Goal: Task Accomplishment & Management: Complete application form

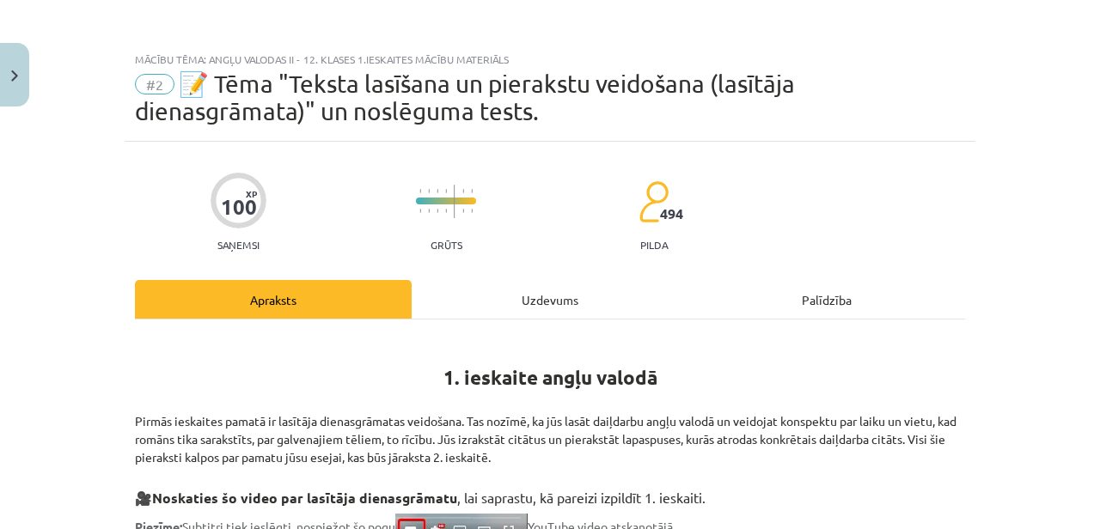
scroll to position [119, 0]
click at [21, 85] on button "Close" at bounding box center [14, 75] width 29 height 64
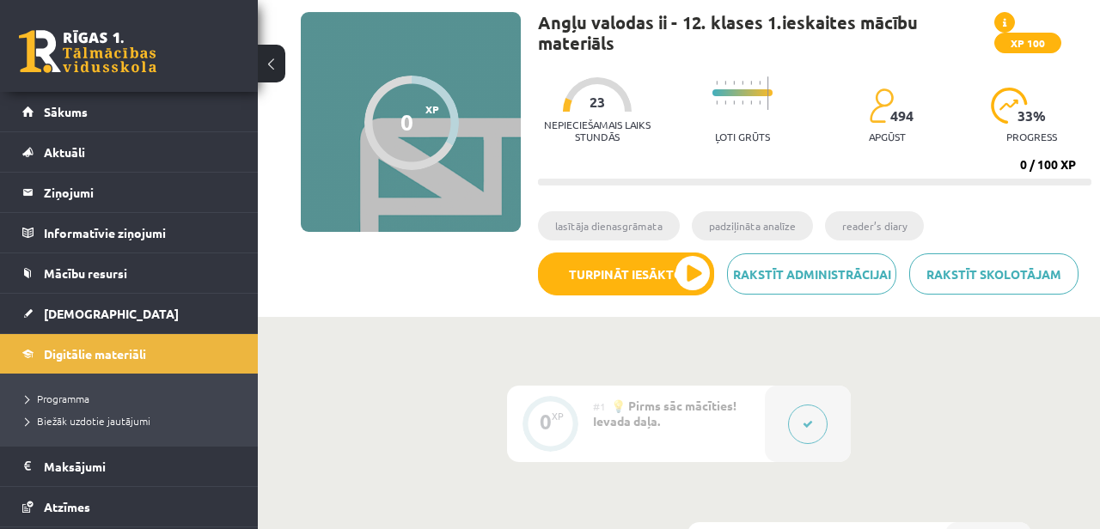
click at [97, 58] on link at bounding box center [88, 51] width 138 height 43
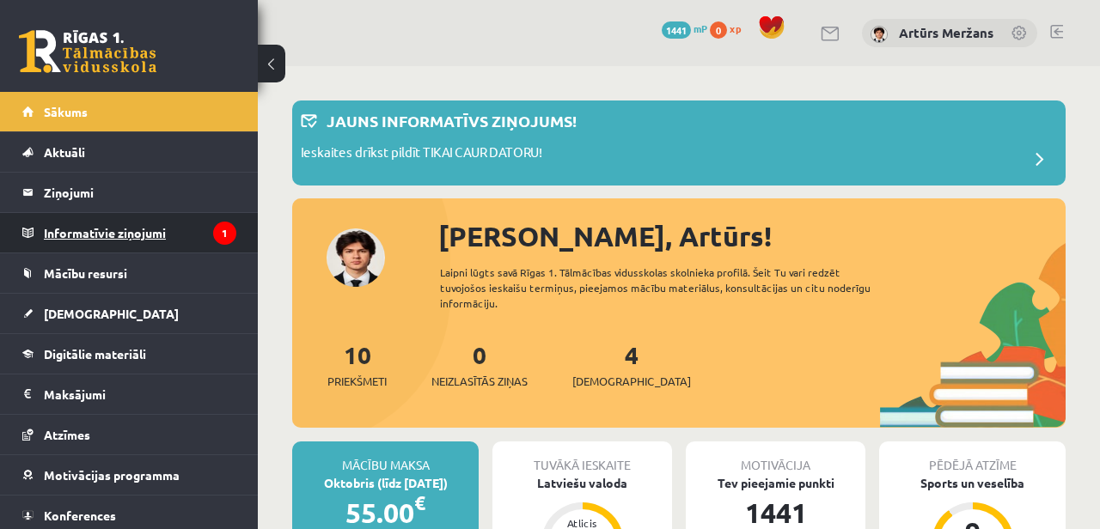
click at [140, 242] on legend "Informatīvie ziņojumi 1" at bounding box center [140, 233] width 193 height 40
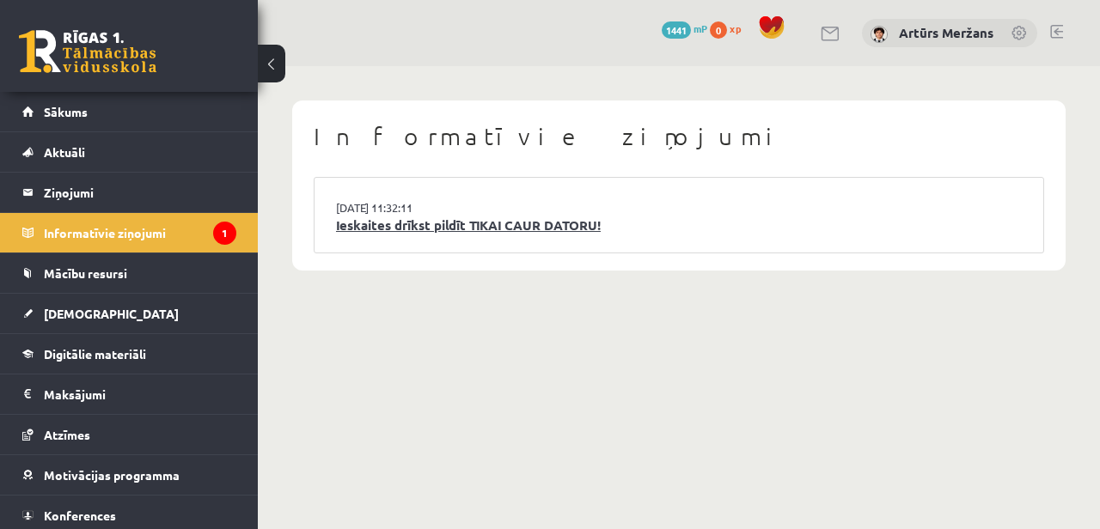
click at [433, 226] on link "Ieskaites drīkst pildīt TIKAI CAUR DATORU!" at bounding box center [679, 226] width 686 height 20
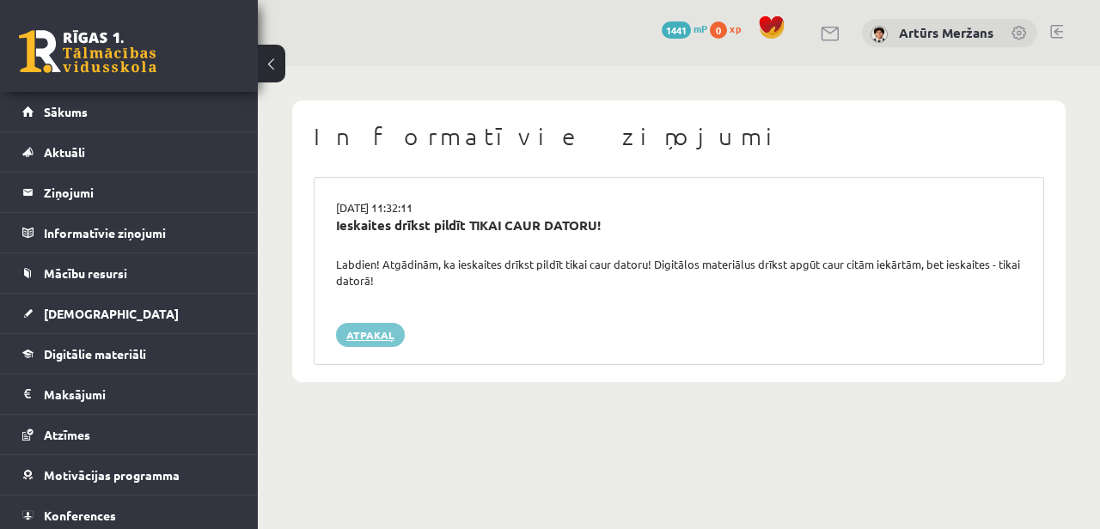
click at [367, 339] on link "Atpakaļ" at bounding box center [370, 335] width 69 height 24
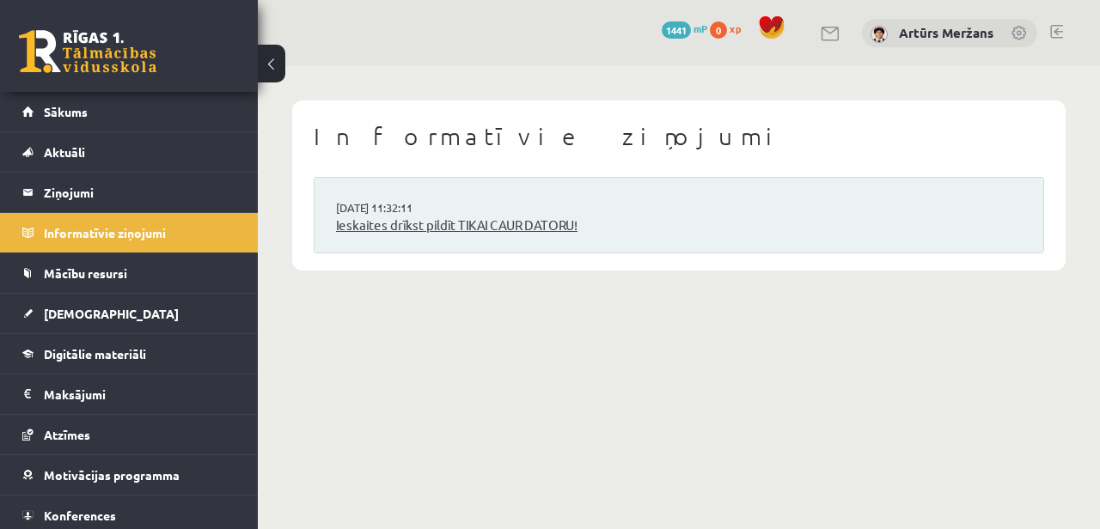
click at [368, 224] on link "Ieskaites drīkst pildīt TIKAI CAUR DATORU!" at bounding box center [679, 226] width 686 height 20
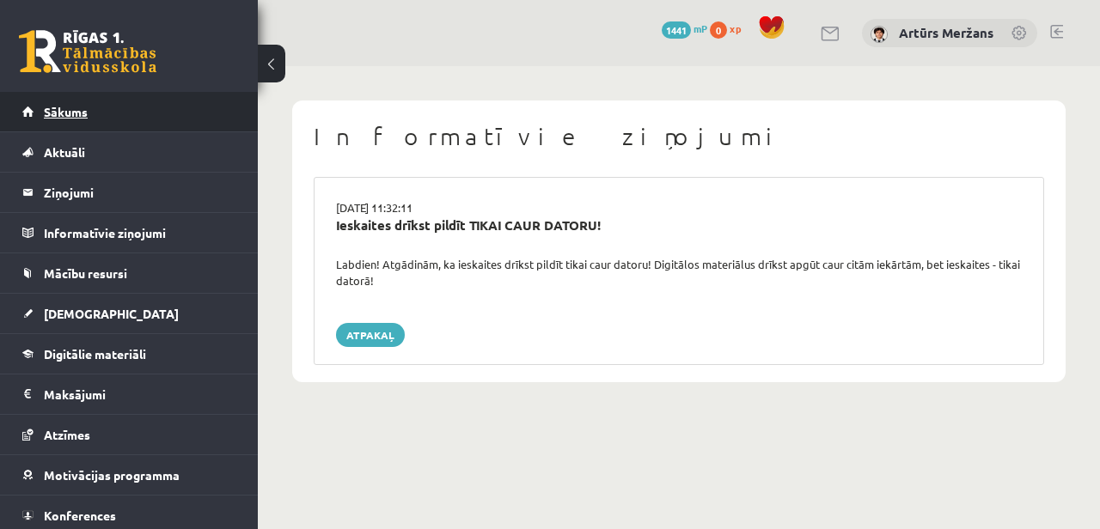
click at [101, 120] on link "Sākums" at bounding box center [129, 112] width 214 height 40
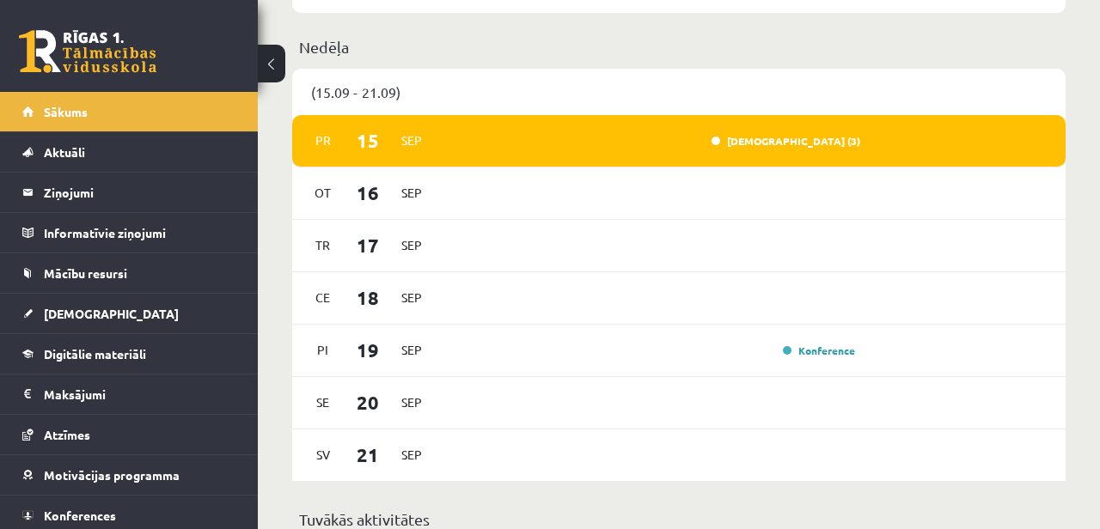
scroll to position [916, 0]
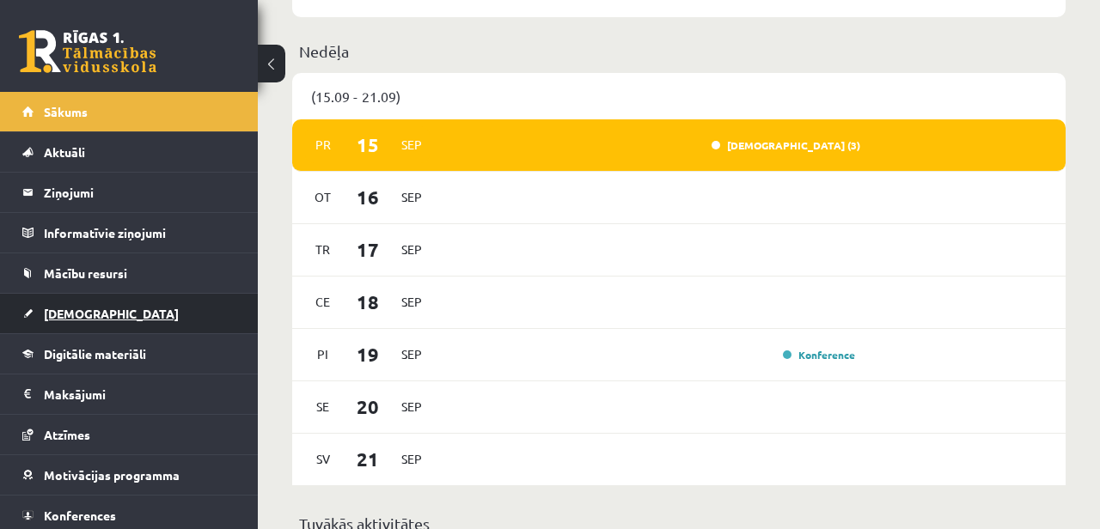
click at [119, 323] on link "[DEMOGRAPHIC_DATA]" at bounding box center [129, 314] width 214 height 40
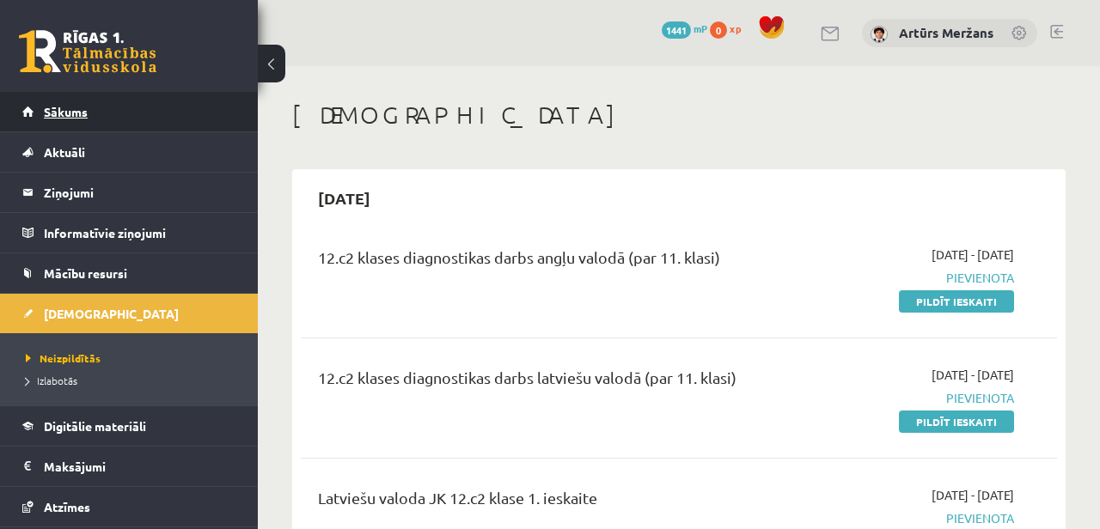
click at [217, 105] on link "Sākums" at bounding box center [129, 112] width 214 height 40
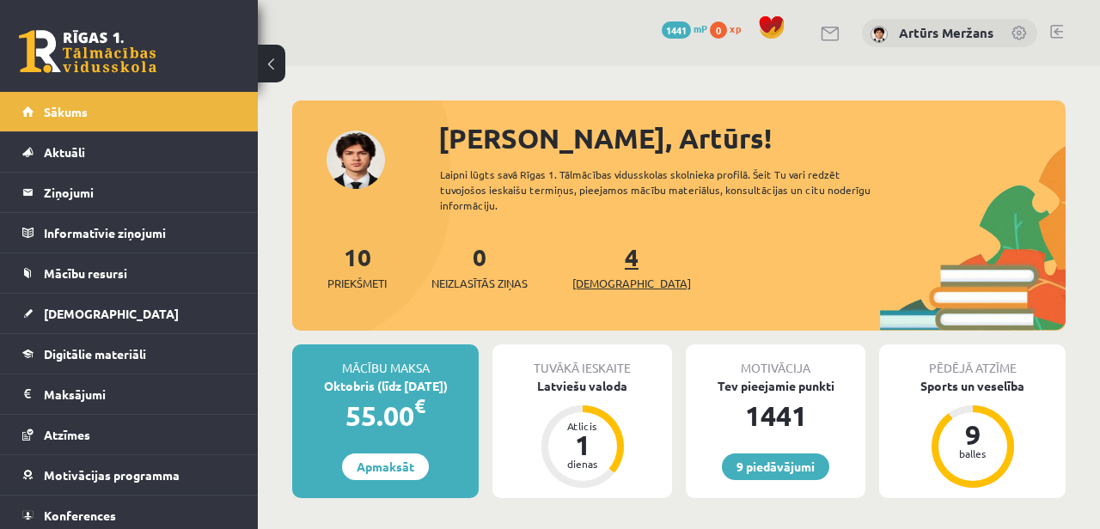
click at [604, 246] on link "4 Ieskaites" at bounding box center [631, 267] width 119 height 51
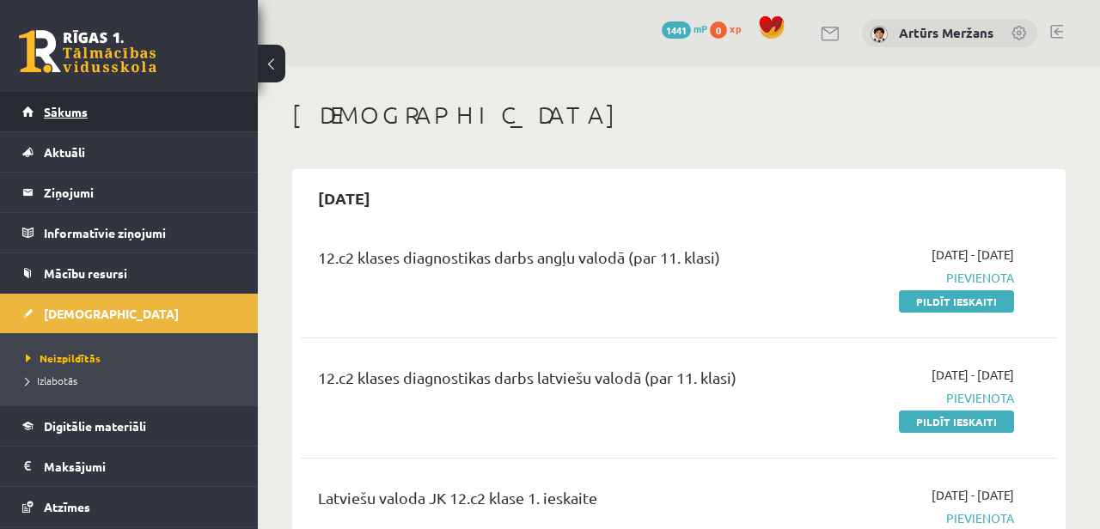
click at [131, 101] on link "Sākums" at bounding box center [129, 112] width 214 height 40
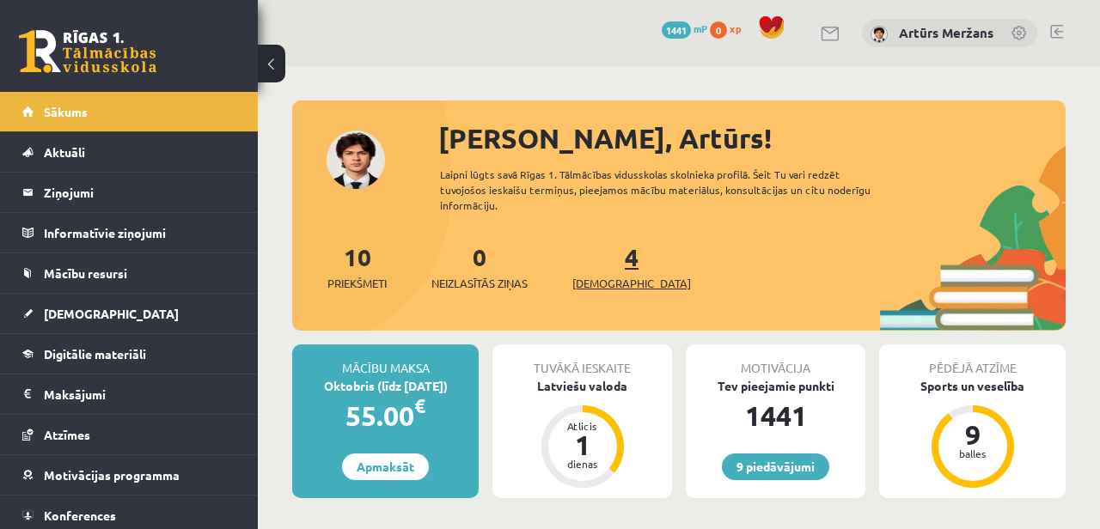
click at [611, 275] on span "[DEMOGRAPHIC_DATA]" at bounding box center [631, 283] width 119 height 17
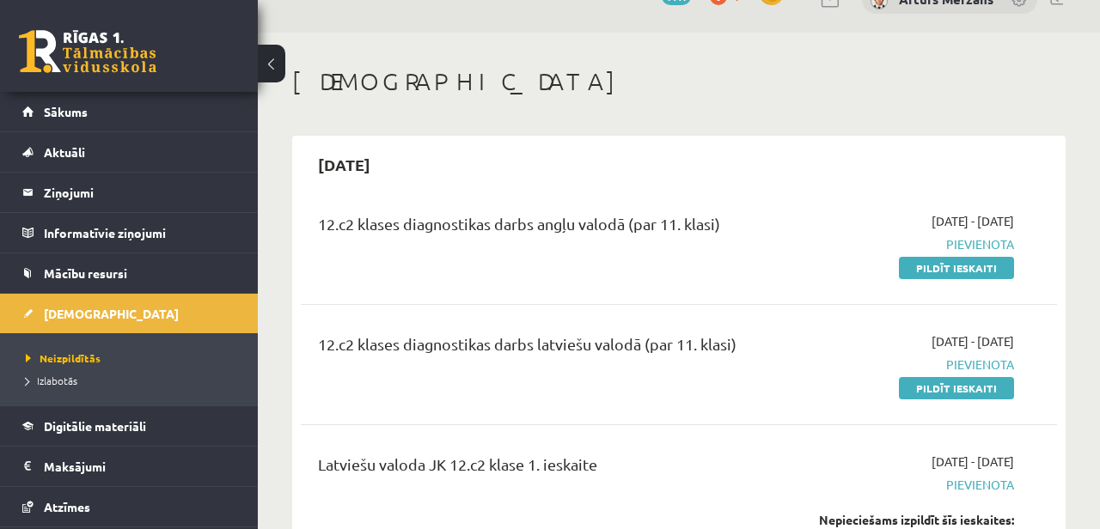
scroll to position [55, 0]
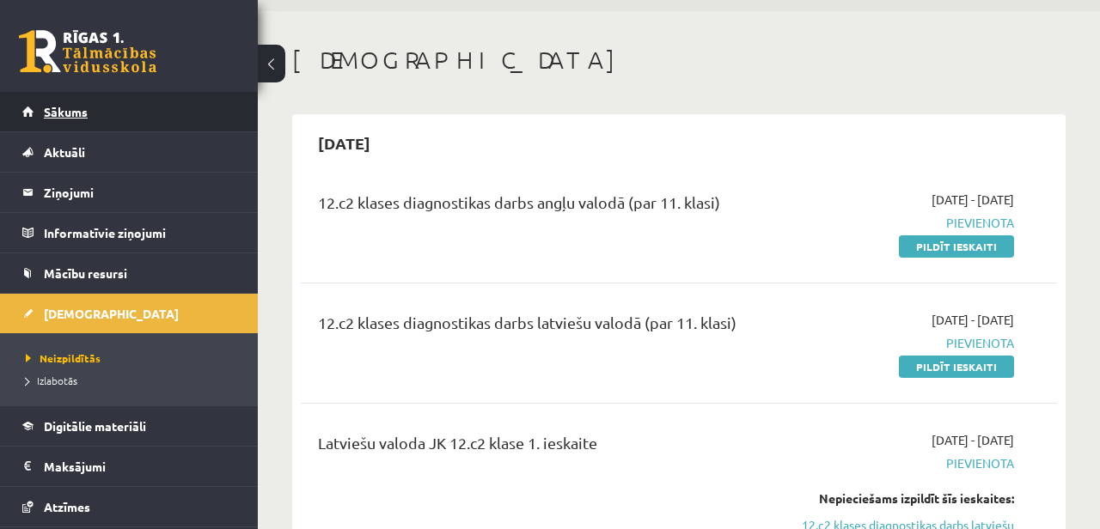
click at [97, 118] on link "Sākums" at bounding box center [129, 112] width 214 height 40
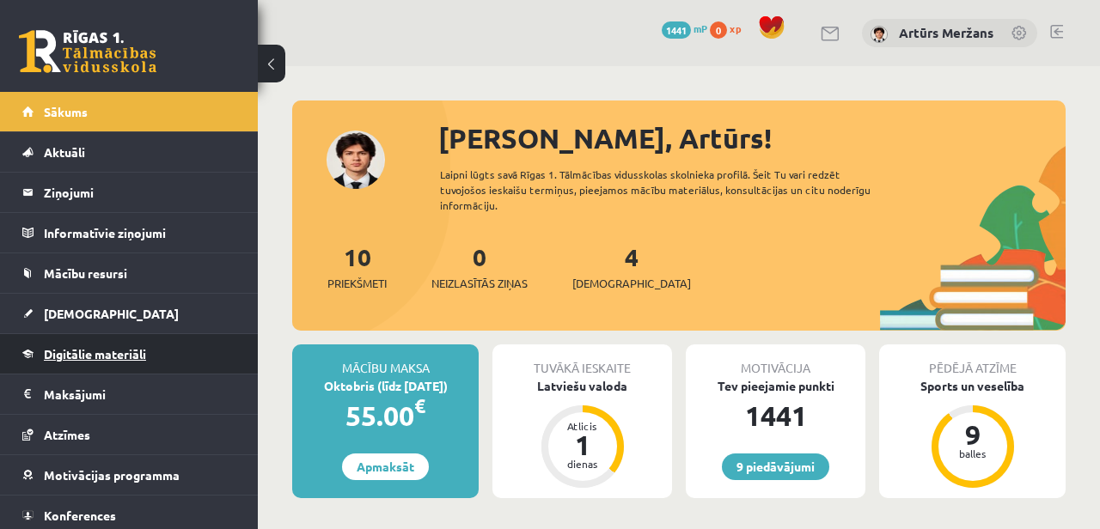
click at [157, 347] on link "Digitālie materiāli" at bounding box center [129, 354] width 214 height 40
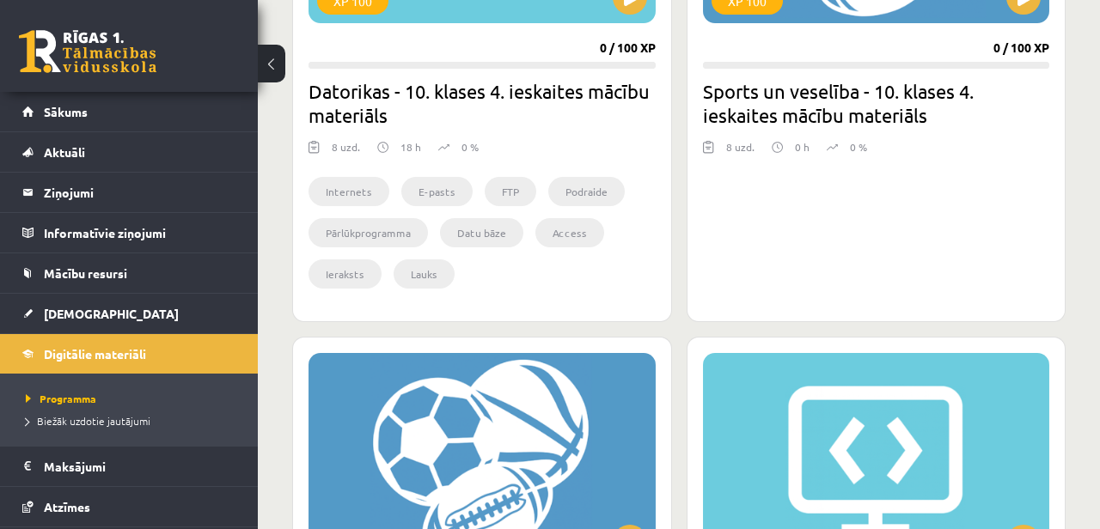
scroll to position [708, 0]
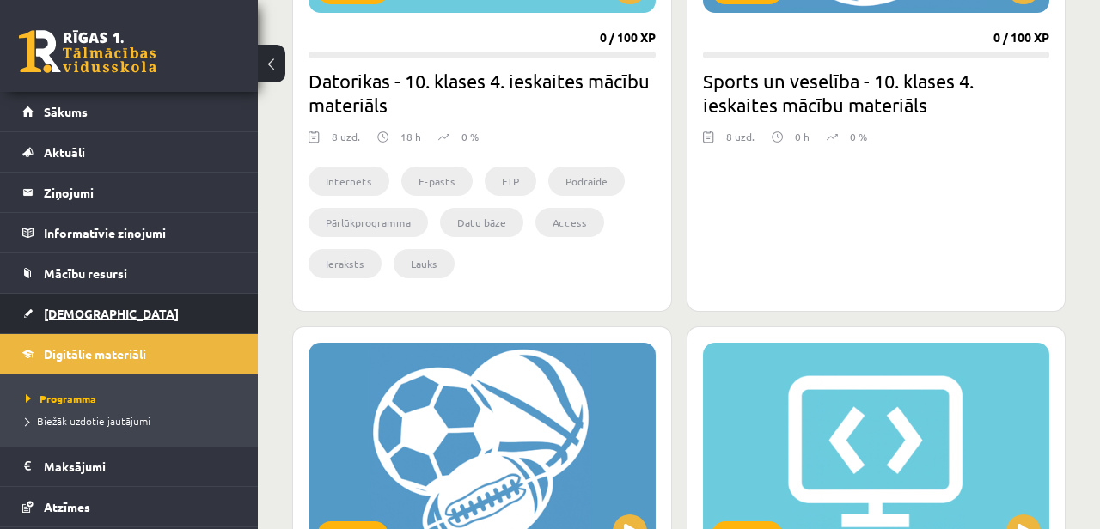
click at [88, 319] on span "[DEMOGRAPHIC_DATA]" at bounding box center [111, 313] width 135 height 15
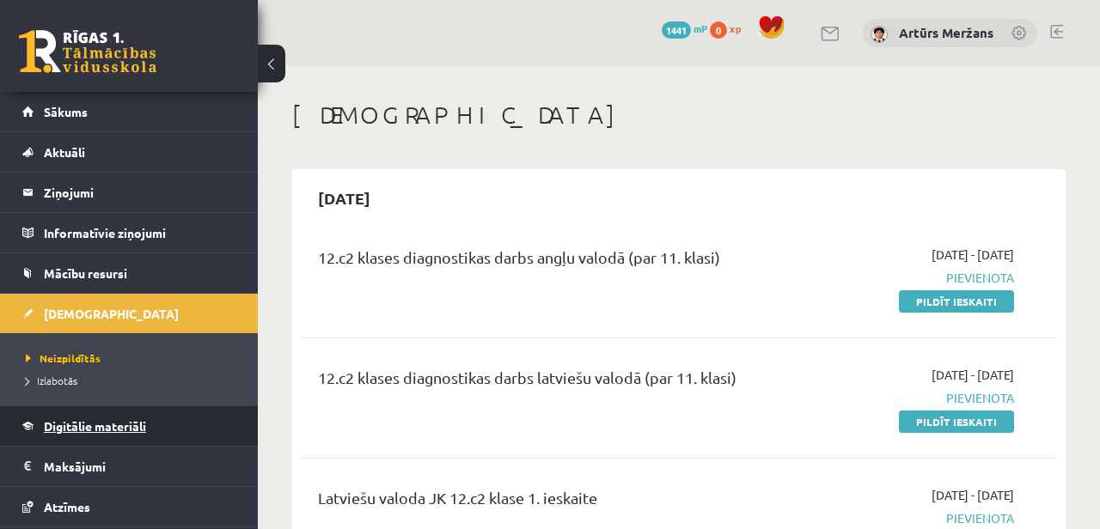
click at [76, 419] on span "Digitālie materiāli" at bounding box center [95, 426] width 102 height 15
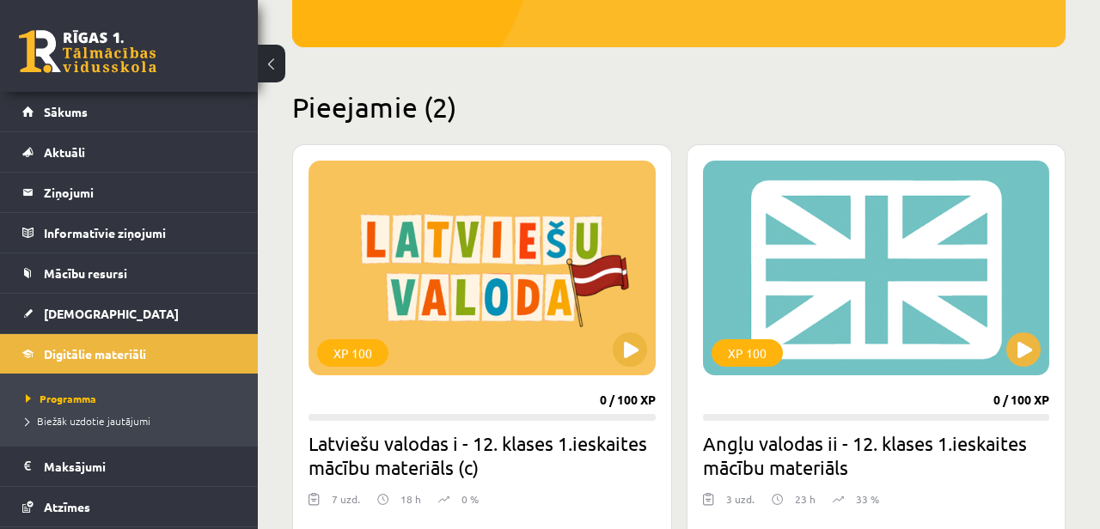
scroll to position [148, 0]
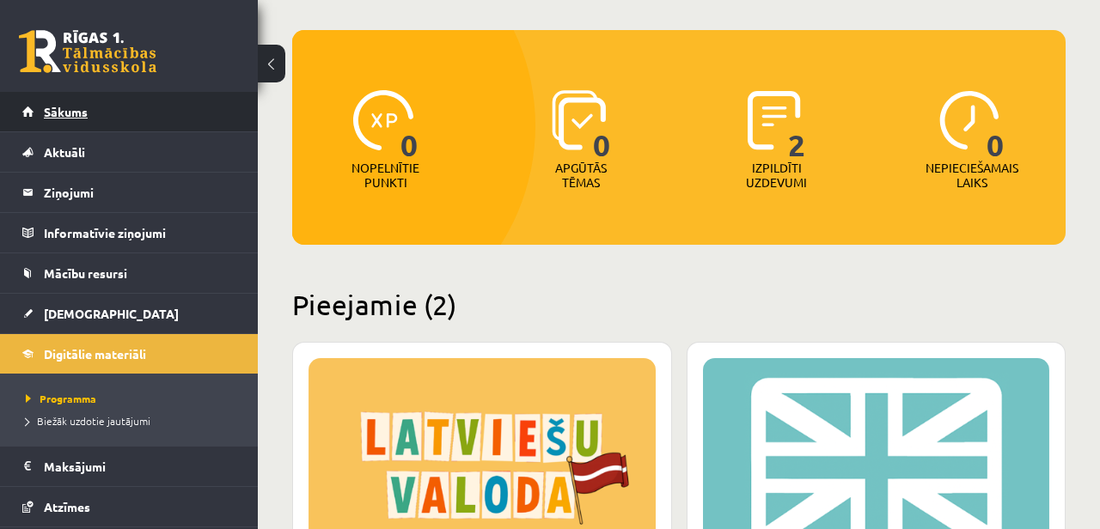
click at [61, 113] on span "Sākums" at bounding box center [66, 111] width 44 height 15
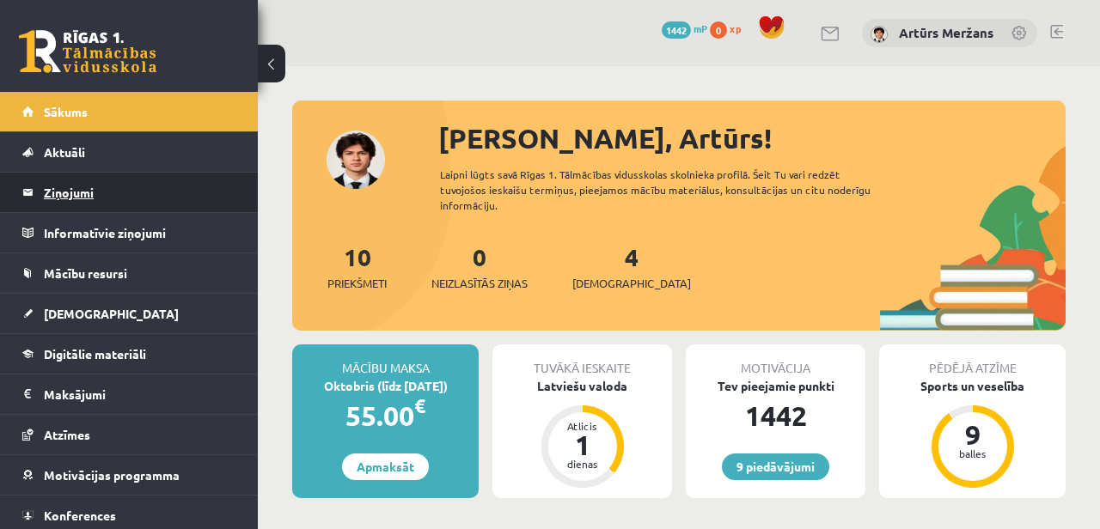
click at [76, 187] on legend "Ziņojumi 0" at bounding box center [140, 193] width 193 height 40
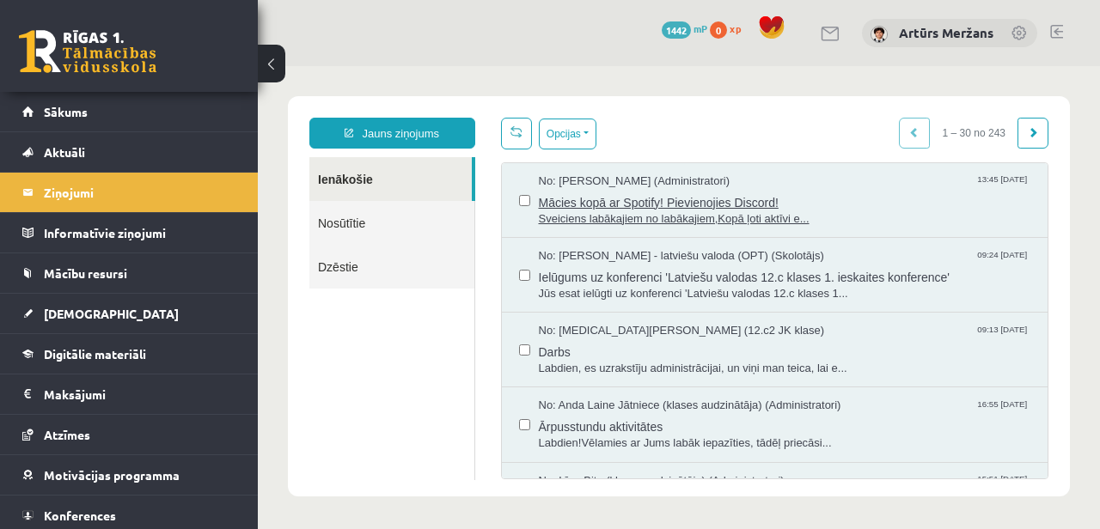
click at [651, 199] on span "Mācies kopā ar Spotify! Pievienojies Discord!" at bounding box center [785, 200] width 493 height 21
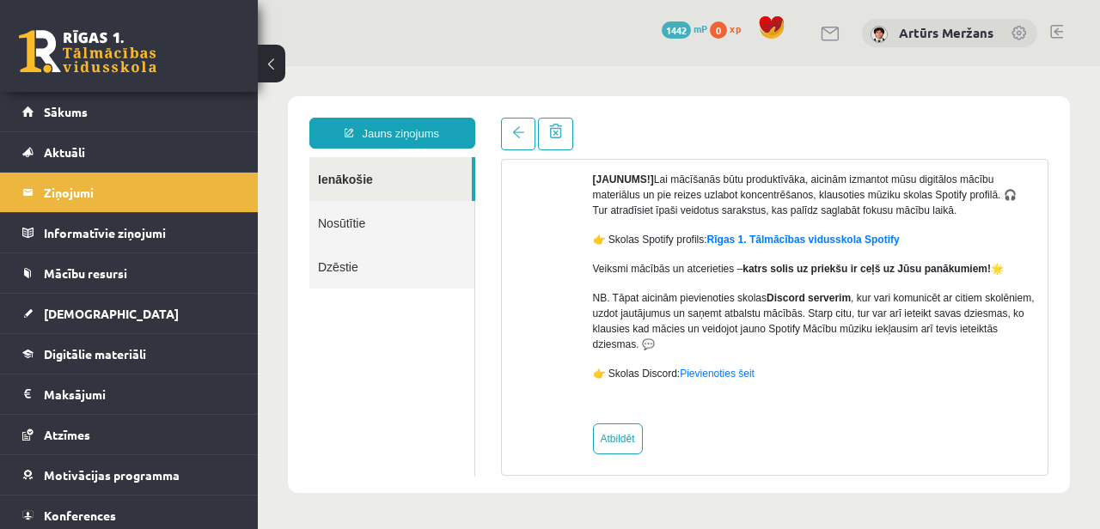
scroll to position [241, 0]
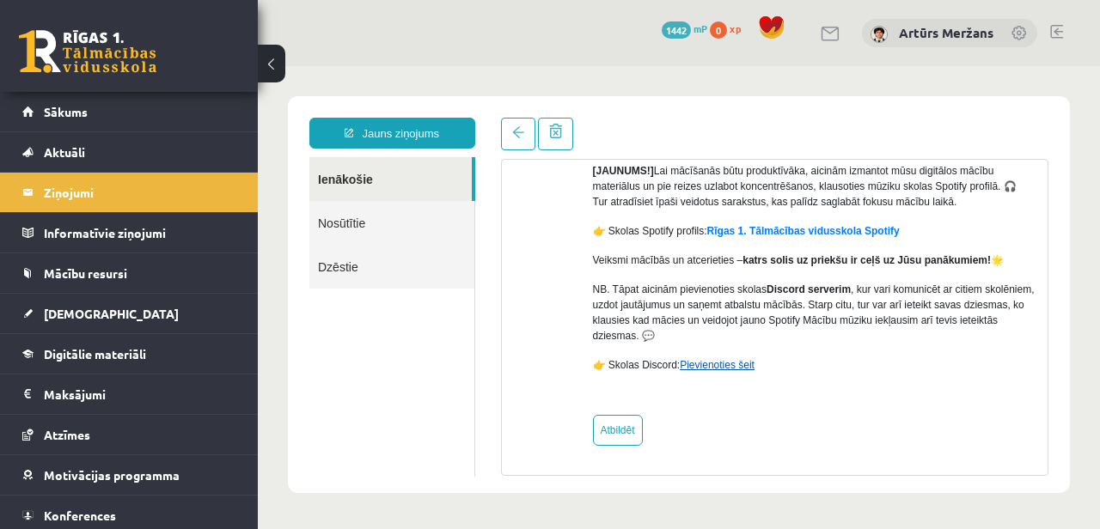
click at [729, 362] on link "Pievienoties šeit" at bounding box center [717, 365] width 75 height 12
click at [101, 236] on legend "Informatīvie ziņojumi 0" at bounding box center [140, 233] width 193 height 40
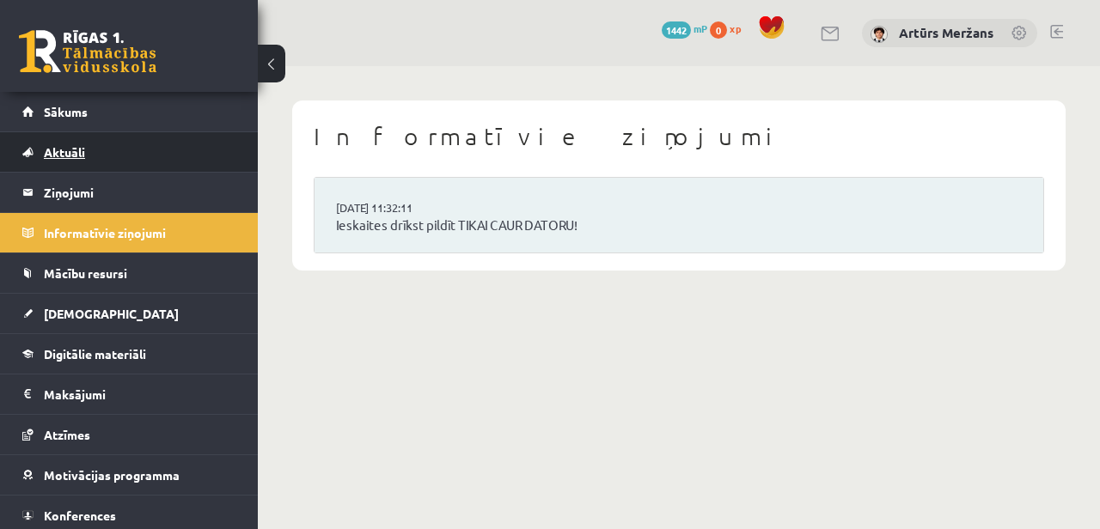
click at [99, 144] on link "Aktuāli" at bounding box center [129, 152] width 214 height 40
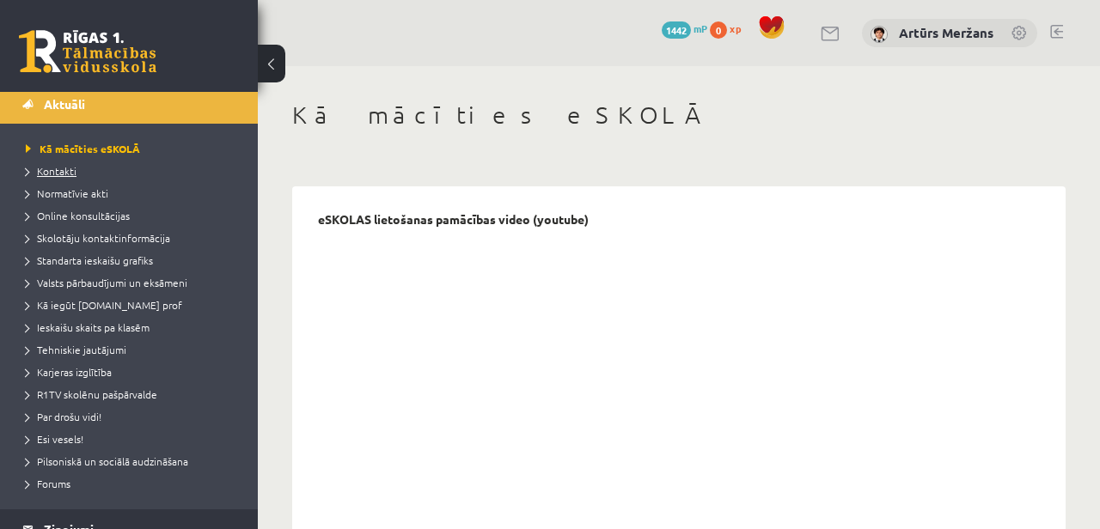
scroll to position [51, 0]
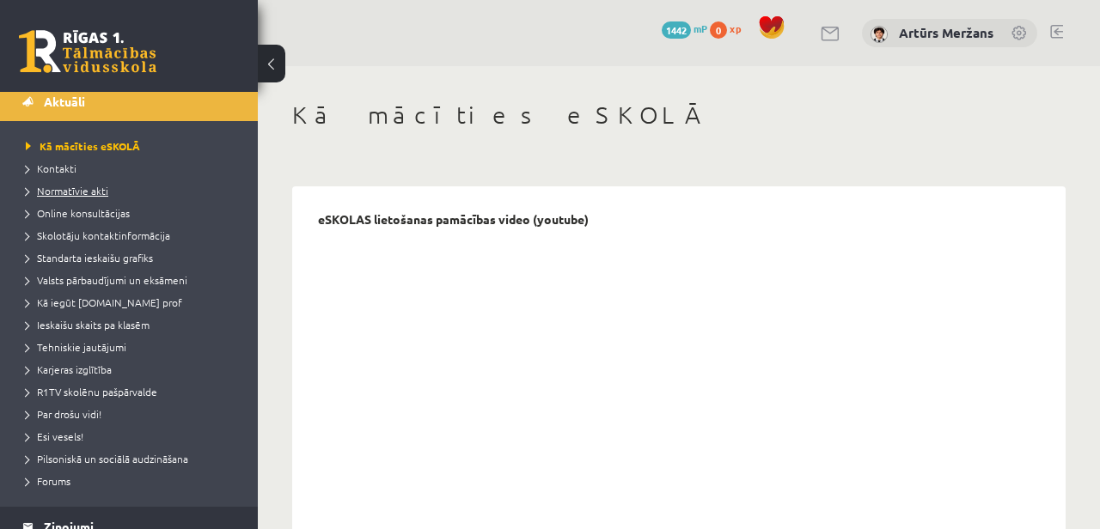
click at [95, 193] on span "Normatīvie akti" at bounding box center [67, 191] width 83 height 14
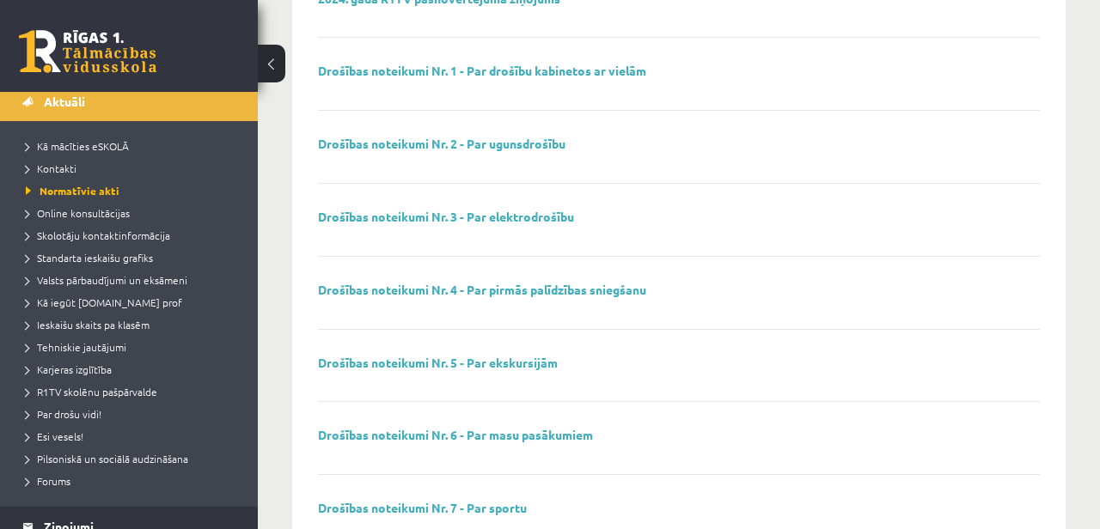
scroll to position [220, 0]
click at [96, 214] on span "Online konsultācijas" at bounding box center [78, 213] width 104 height 14
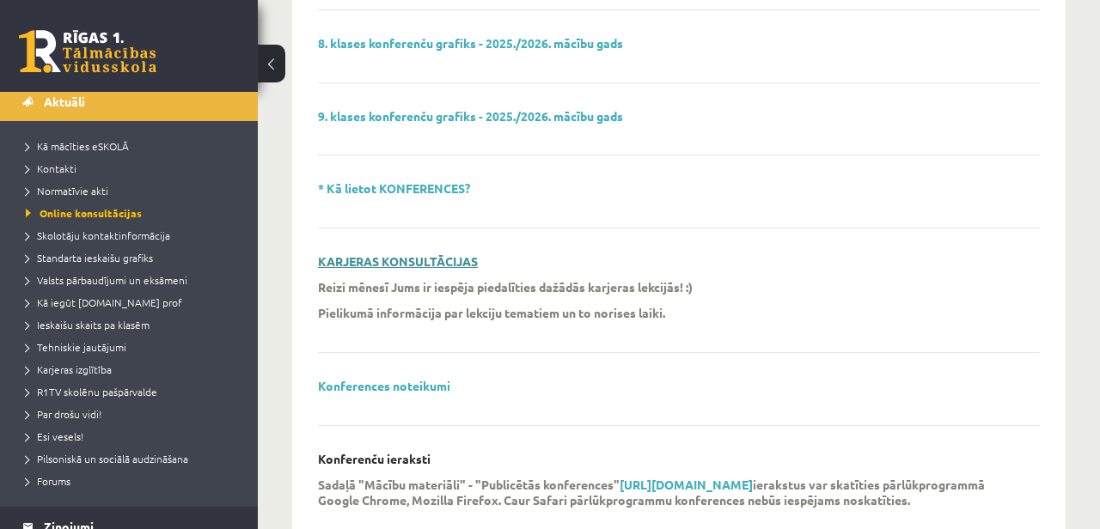
scroll to position [735, 0]
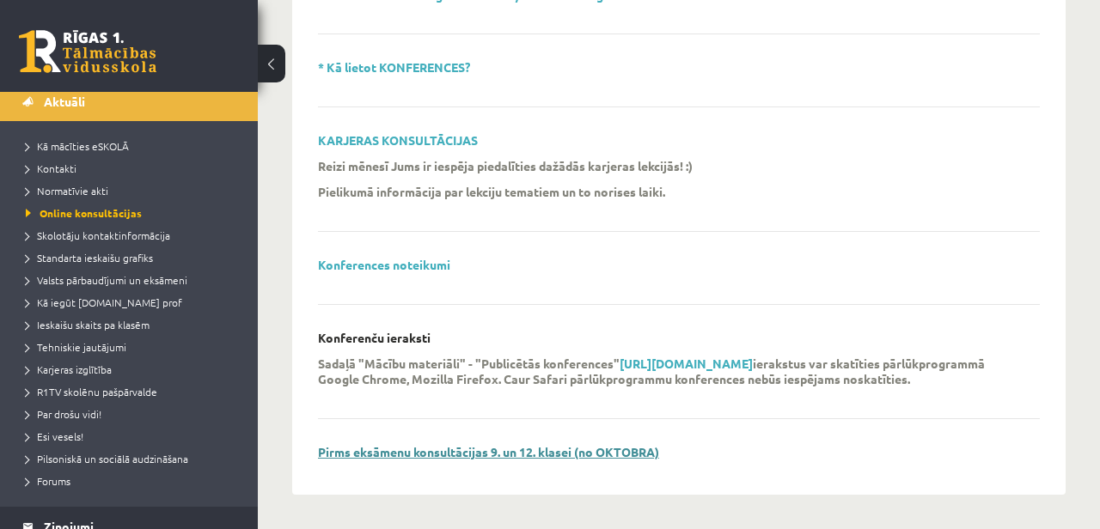
click at [485, 456] on link "Pirms eksāmenu konsultācijas 9. un 12. klasei (no OKTOBRA)" at bounding box center [488, 451] width 341 height 15
click at [120, 230] on span "Skolotāju kontaktinformācija" at bounding box center [98, 236] width 144 height 14
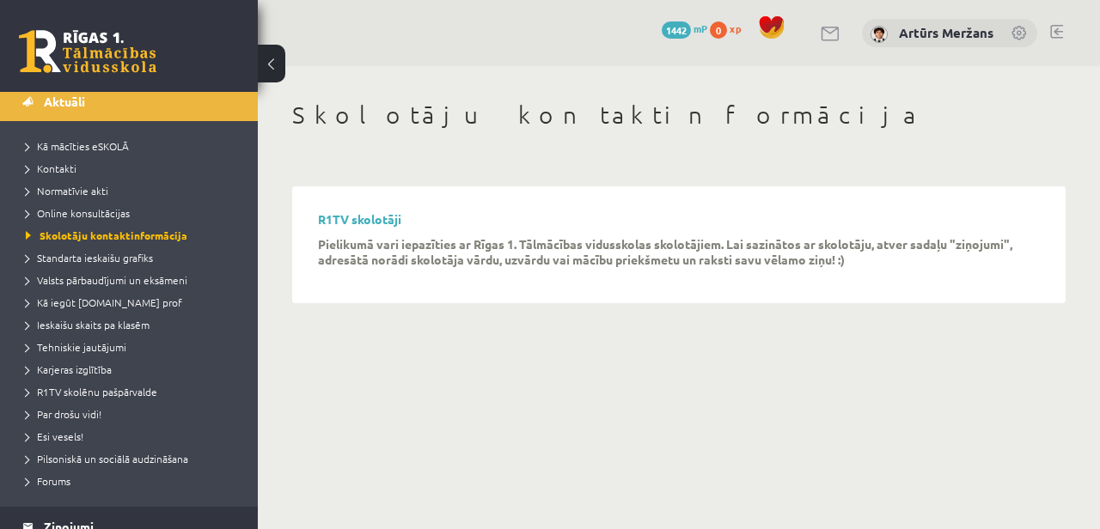
click at [378, 228] on div "R1TV skolotāji Pielikumā vari iepazīties ar Rīgas 1. Tālmācības vidusskolas sko…" at bounding box center [679, 245] width 722 height 66
click at [381, 221] on link "R1TV skolotāji" at bounding box center [359, 218] width 83 height 15
click at [143, 264] on link "Standarta ieskaišu grafiks" at bounding box center [133, 257] width 215 height 15
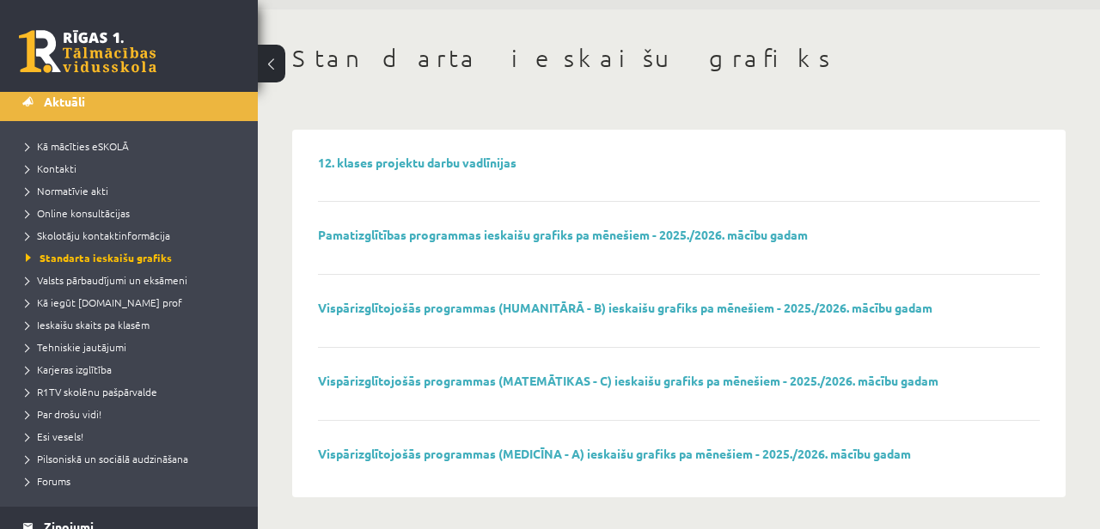
scroll to position [58, 0]
click at [124, 285] on span "Valsts pārbaudījumi un eksāmeni" at bounding box center [107, 280] width 162 height 14
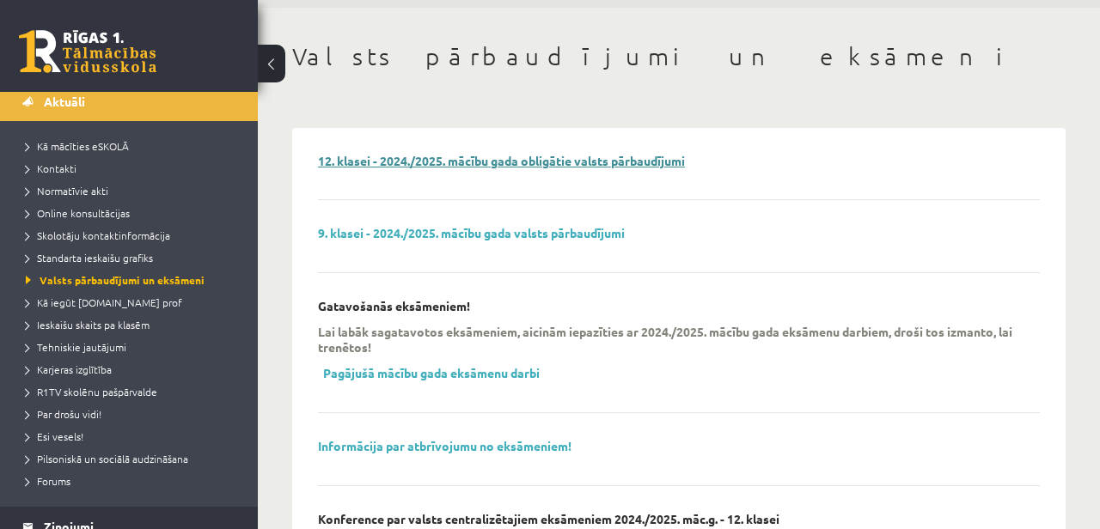
click at [526, 163] on link "12. klasei - 2024./2025. mācību gada obligātie valsts pārbaudījumi" at bounding box center [501, 160] width 367 height 15
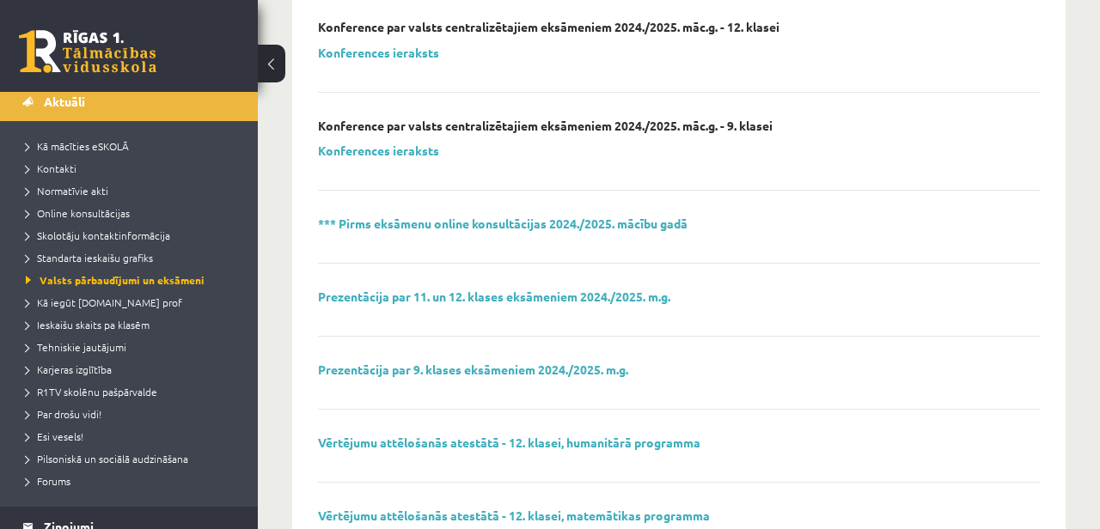
scroll to position [550, 0]
click at [586, 301] on link "Prezentācija par 11. un 12. klases eksāmeniem 2024./2025. m.g." at bounding box center [494, 297] width 352 height 15
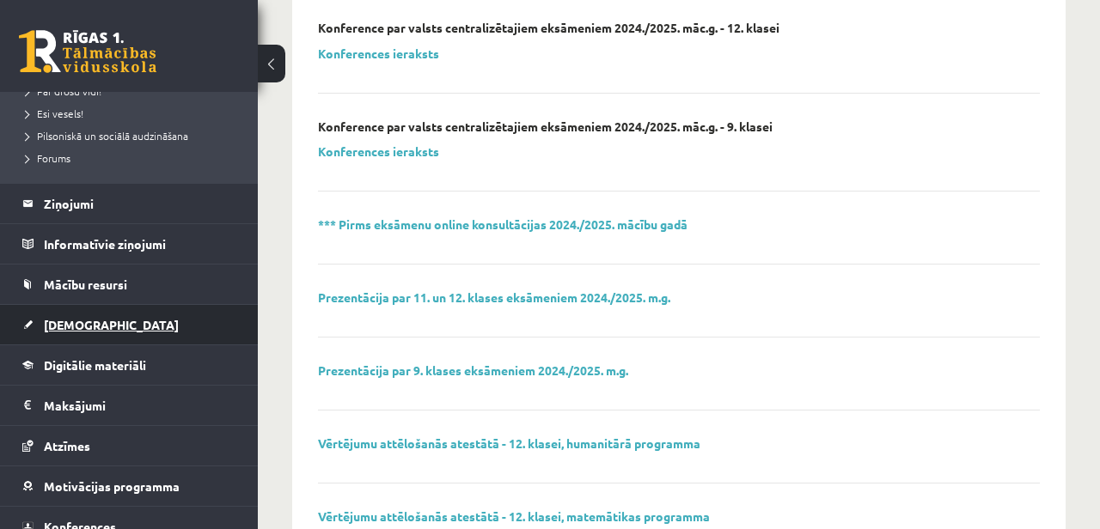
click at [101, 312] on link "[DEMOGRAPHIC_DATA]" at bounding box center [129, 325] width 214 height 40
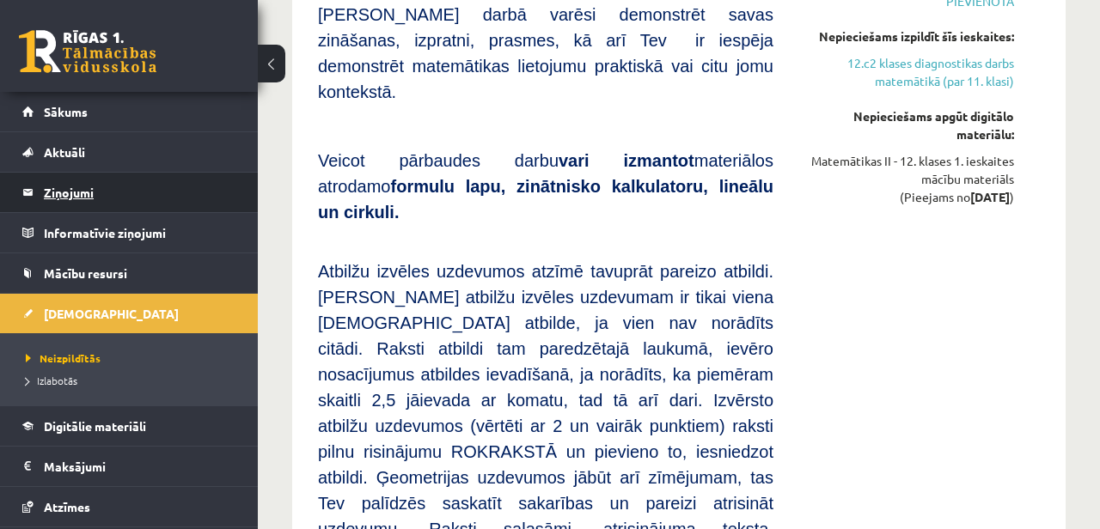
click at [102, 199] on legend "Ziņojumi 0" at bounding box center [140, 193] width 193 height 40
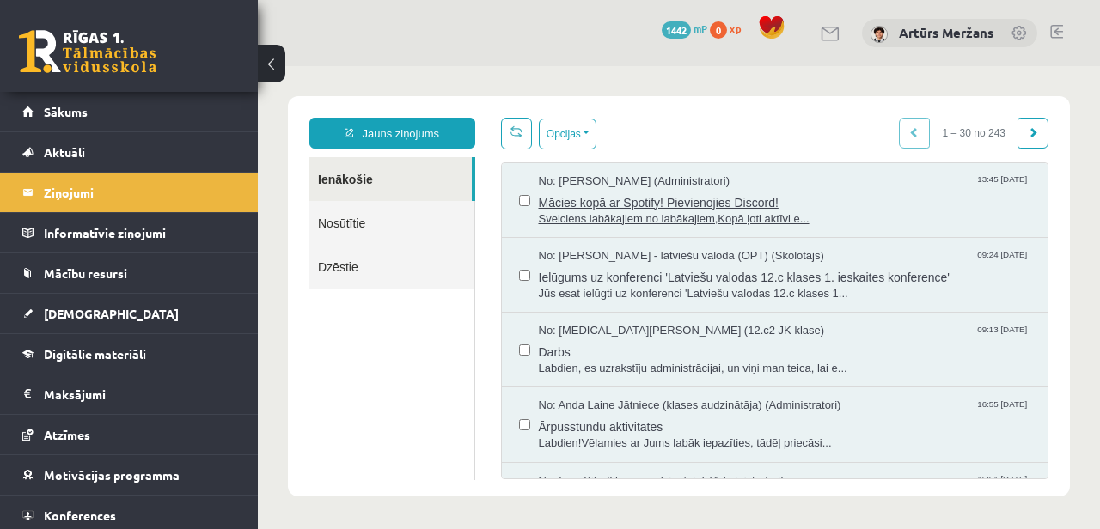
click at [568, 203] on span "Mācies kopā ar Spotify! Pievienojies Discord!" at bounding box center [785, 200] width 493 height 21
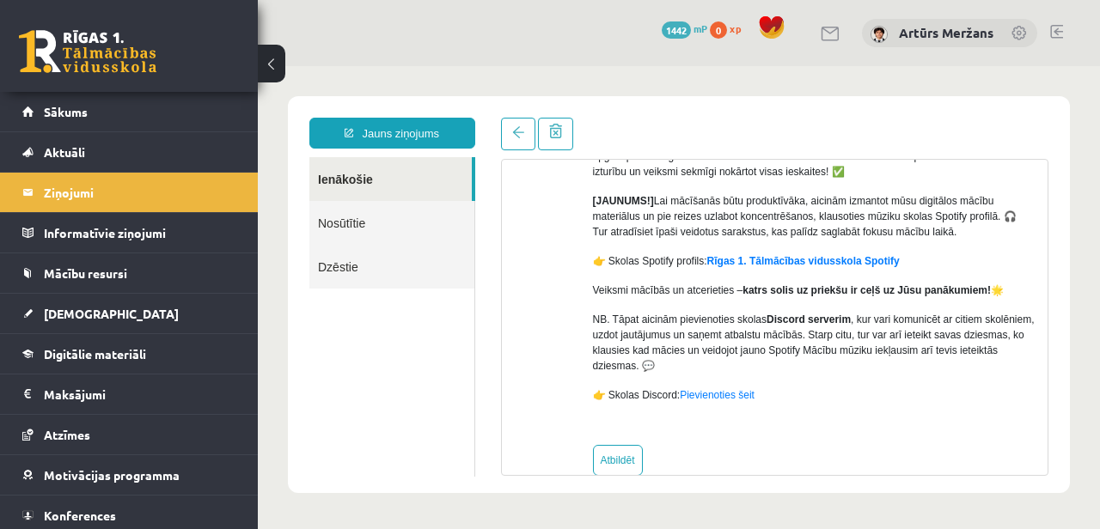
scroll to position [241, 0]
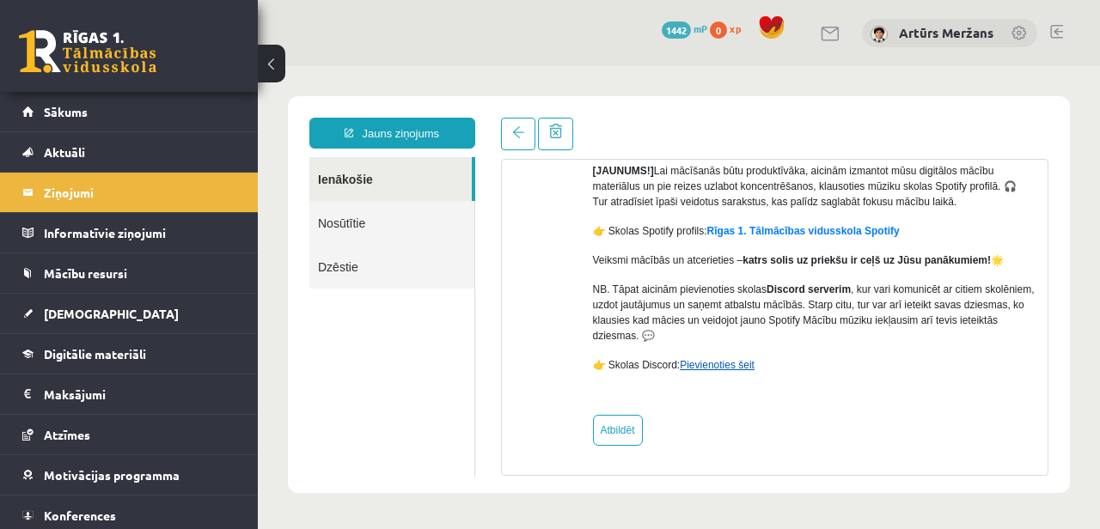
click at [731, 364] on link "Pievienoties šeit" at bounding box center [717, 365] width 75 height 12
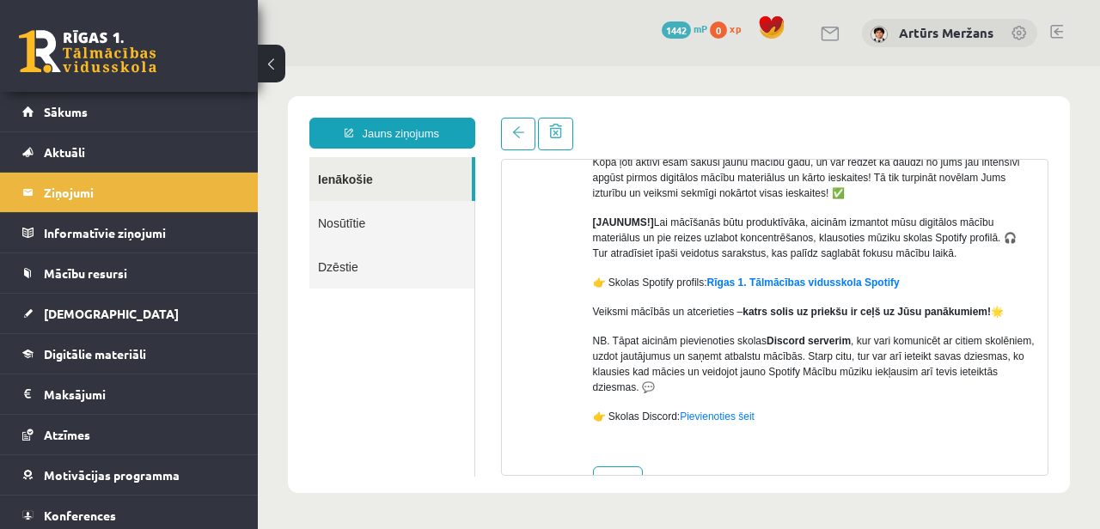
scroll to position [182, 0]
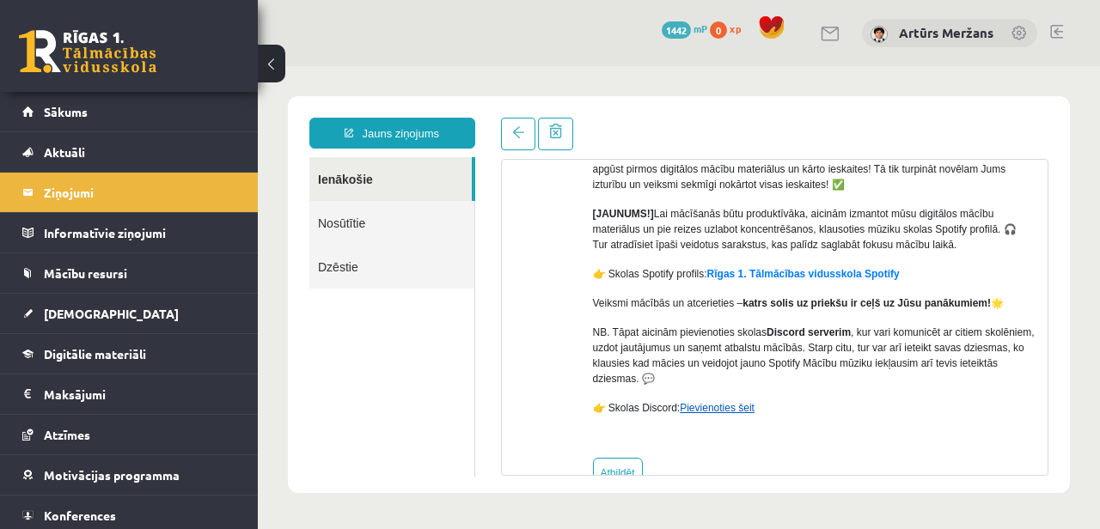
click at [751, 414] on link "Pievienoties šeit" at bounding box center [717, 408] width 75 height 12
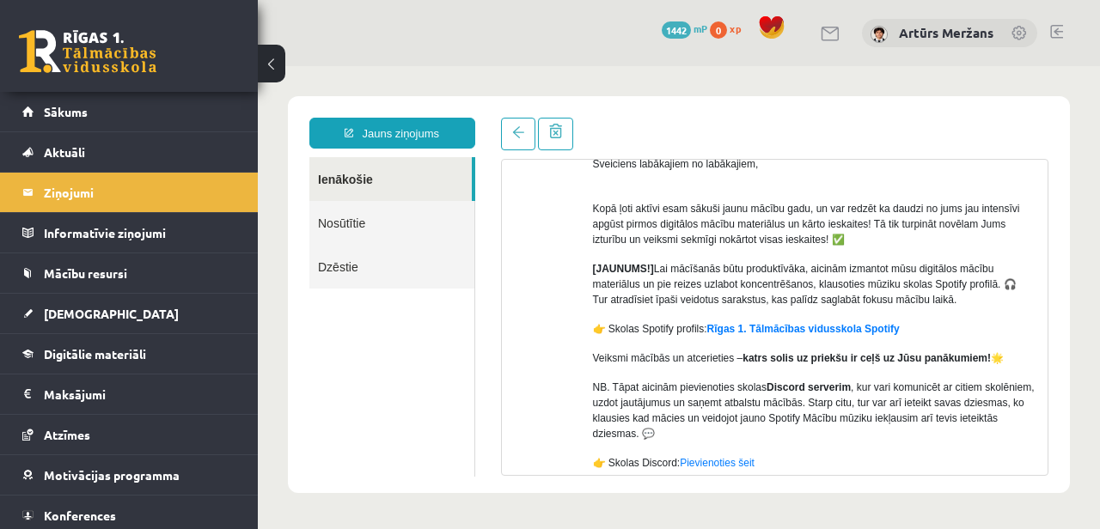
scroll to position [0, 0]
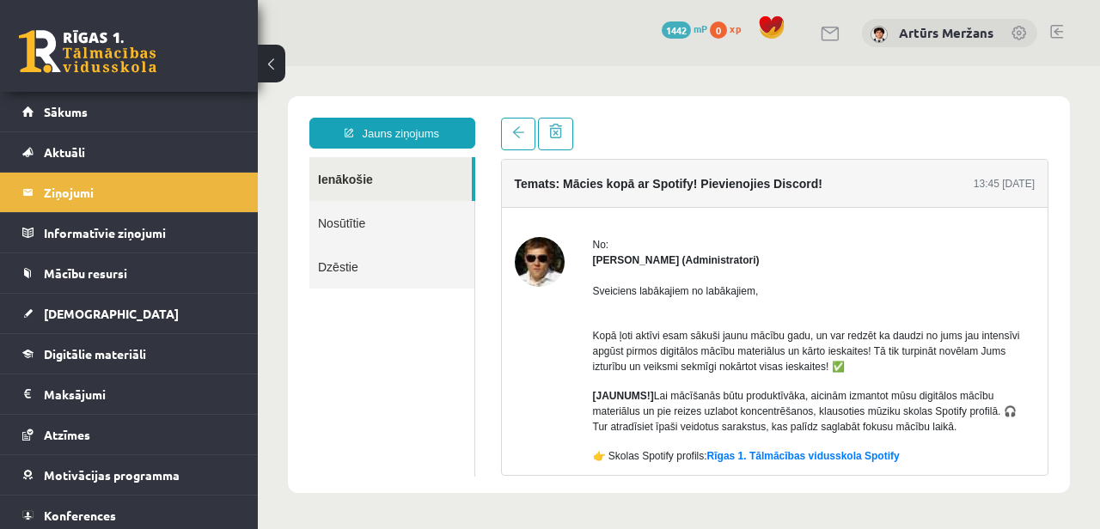
click at [94, 46] on link at bounding box center [88, 51] width 138 height 43
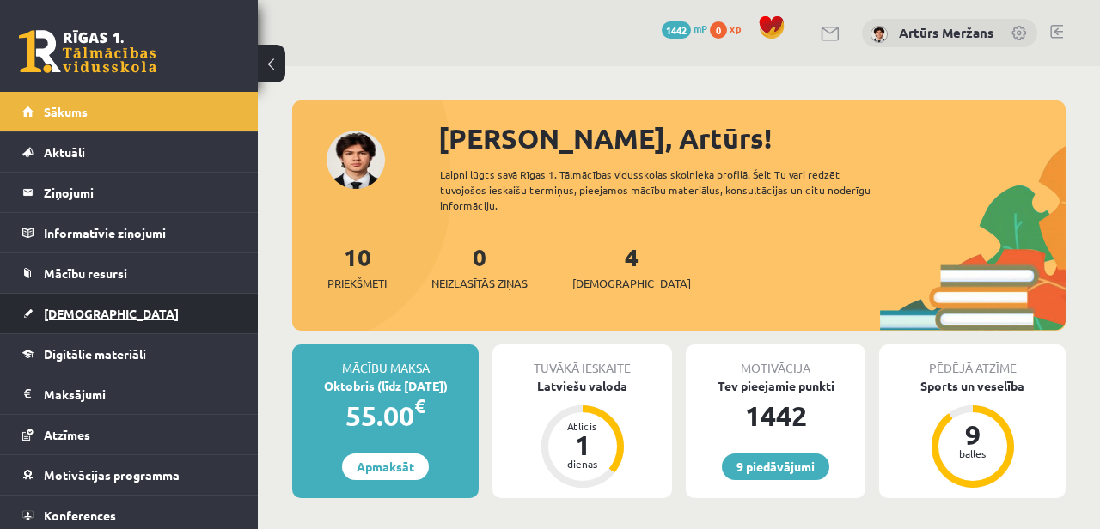
click at [91, 303] on link "[DEMOGRAPHIC_DATA]" at bounding box center [129, 314] width 214 height 40
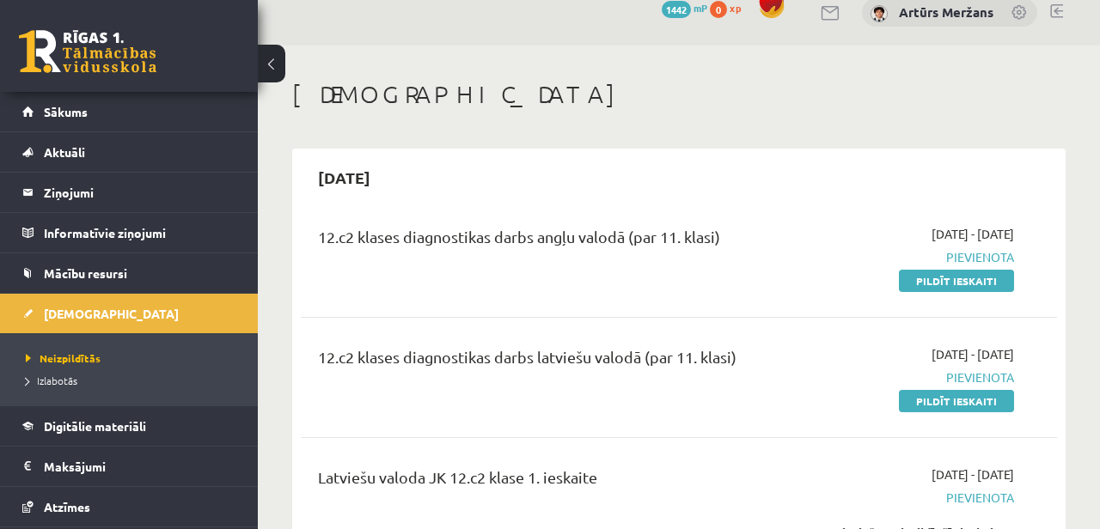
scroll to position [3, 0]
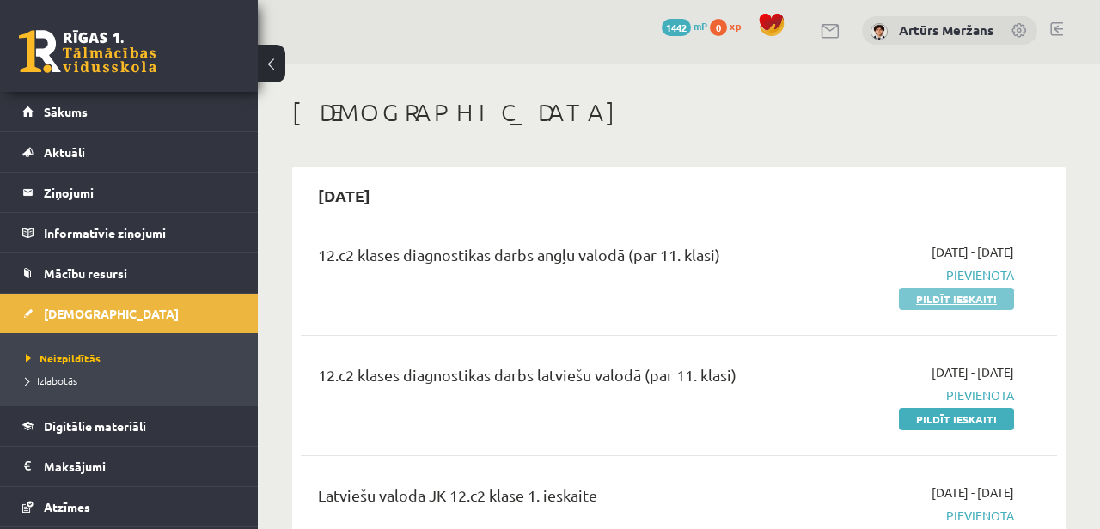
click at [983, 303] on link "Pildīt ieskaiti" at bounding box center [956, 299] width 115 height 22
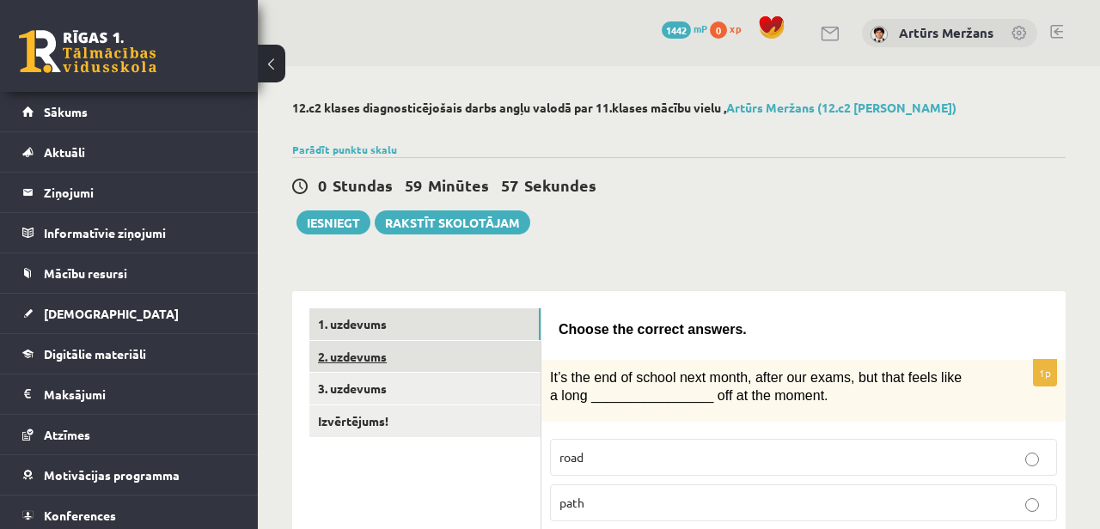
click at [343, 357] on link "2. uzdevums" at bounding box center [424, 357] width 231 height 32
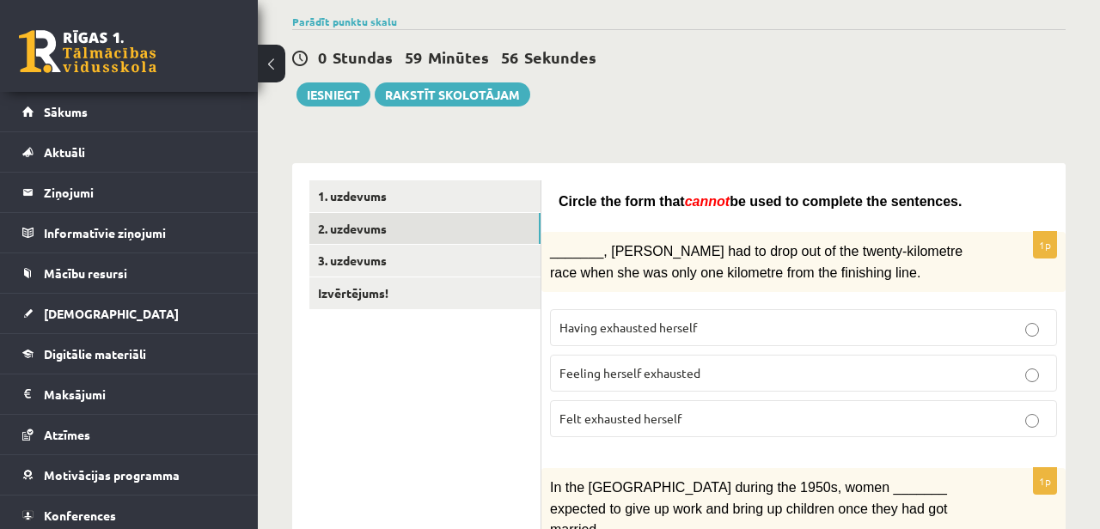
scroll to position [156, 0]
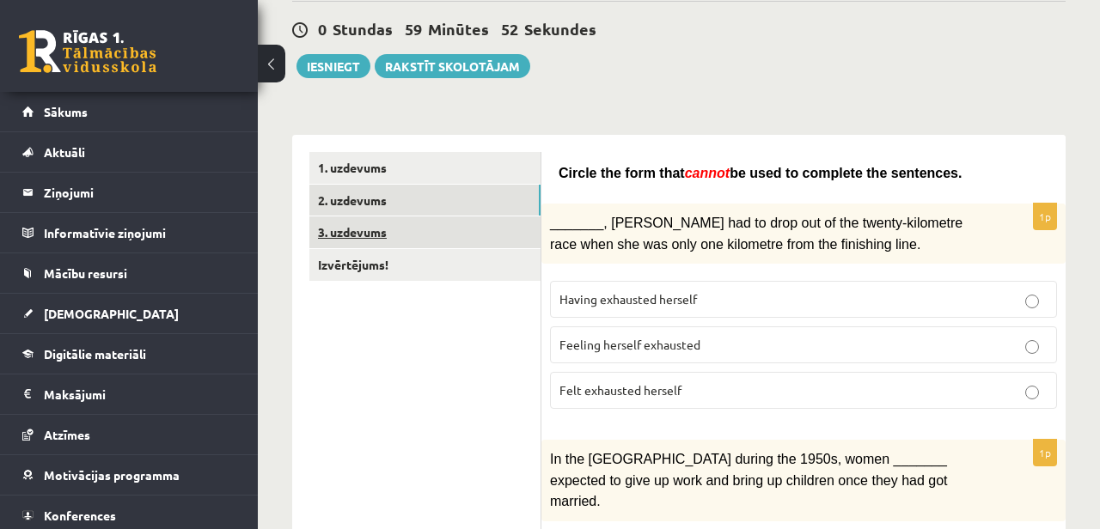
click at [389, 247] on link "3. uzdevums" at bounding box center [424, 233] width 231 height 32
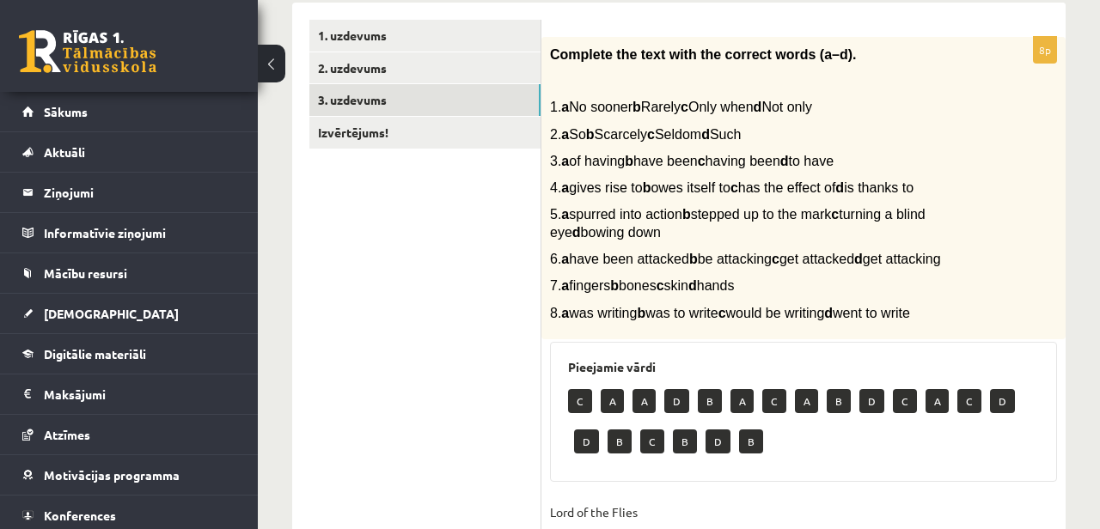
scroll to position [229, 0]
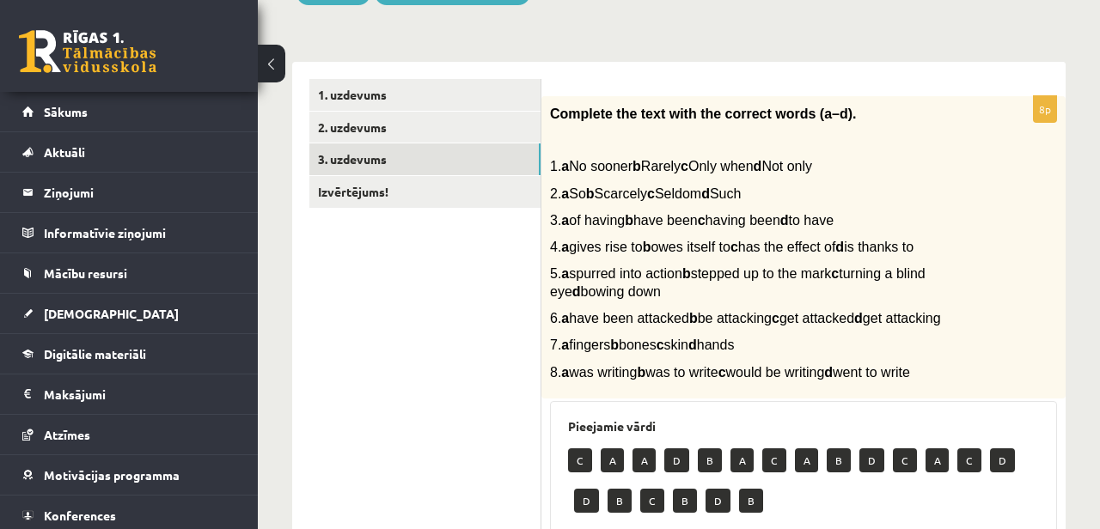
click at [377, 189] on link "Izvērtējums!" at bounding box center [424, 192] width 231 height 32
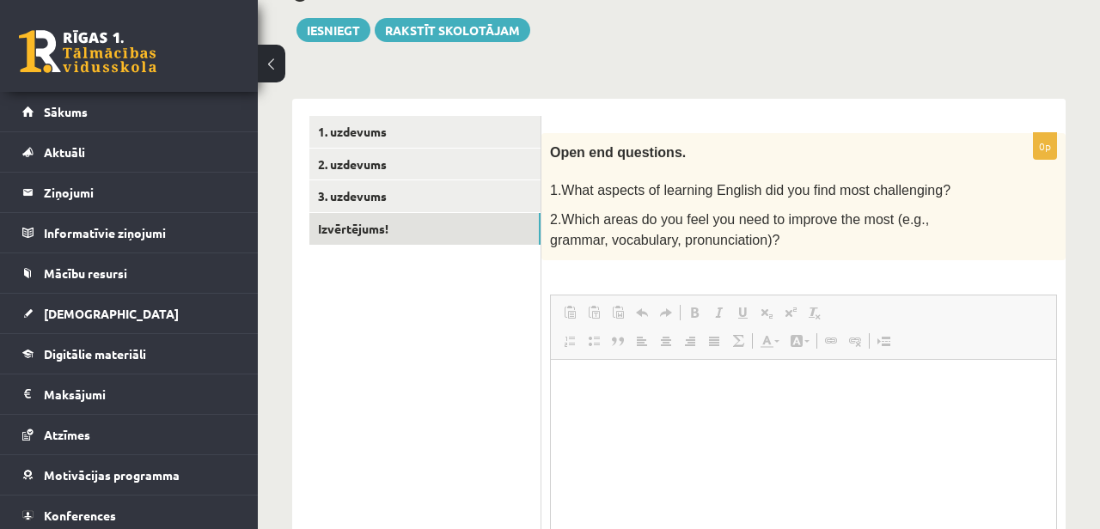
scroll to position [0, 0]
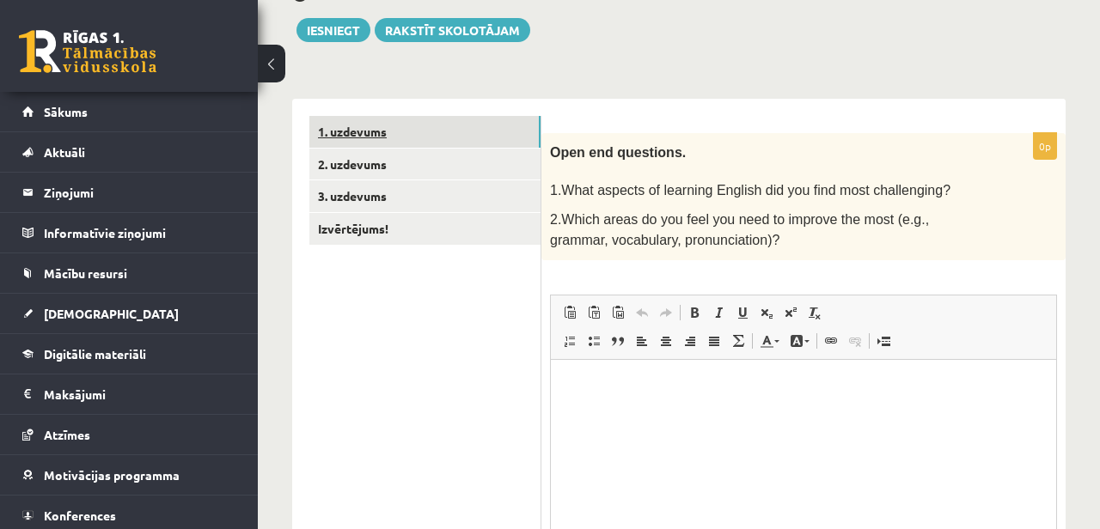
click at [411, 134] on link "1. uzdevums" at bounding box center [424, 132] width 231 height 32
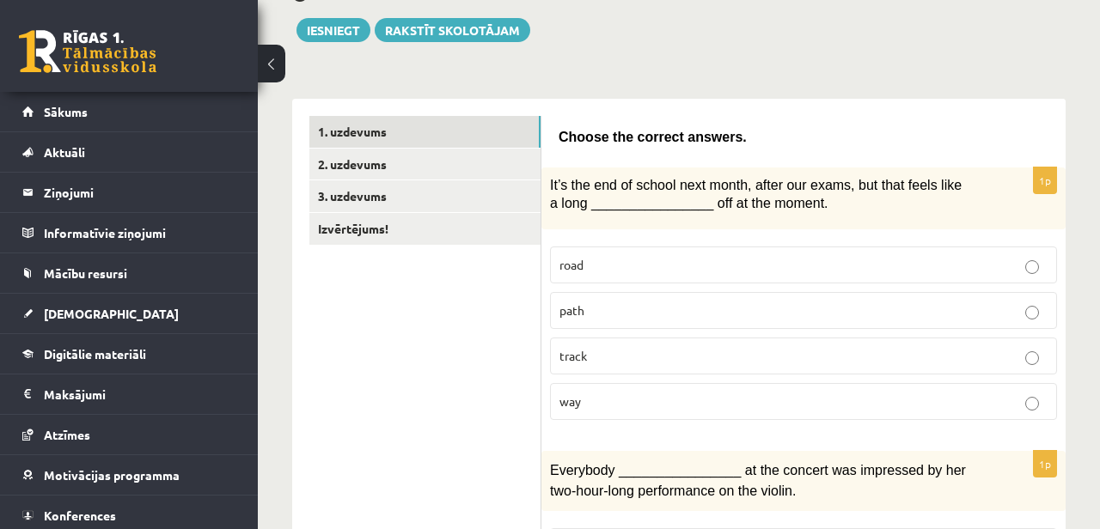
click at [615, 400] on p "way" at bounding box center [804, 402] width 488 height 18
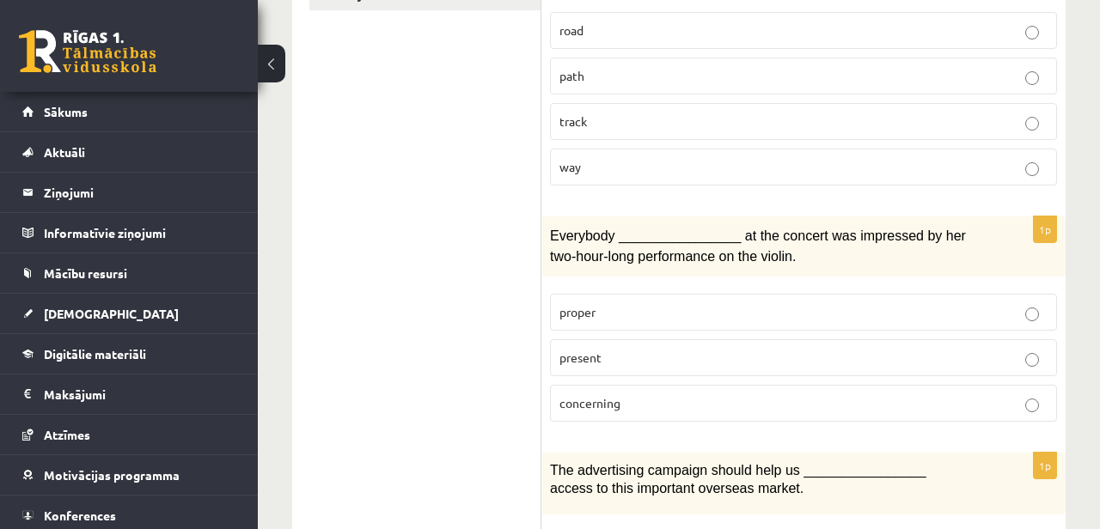
scroll to position [473, 0]
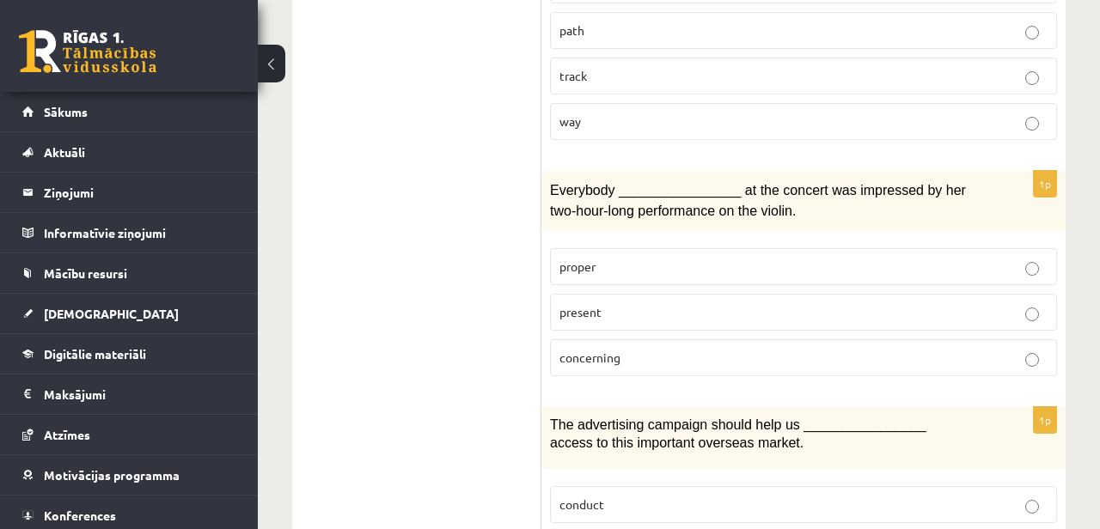
click at [647, 297] on label "present" at bounding box center [803, 312] width 507 height 37
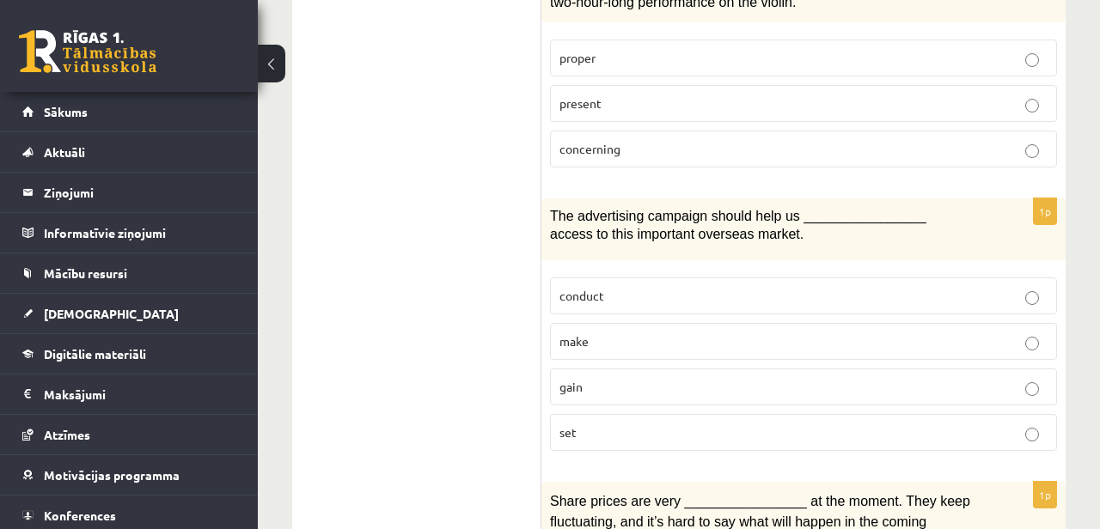
scroll to position [679, 0]
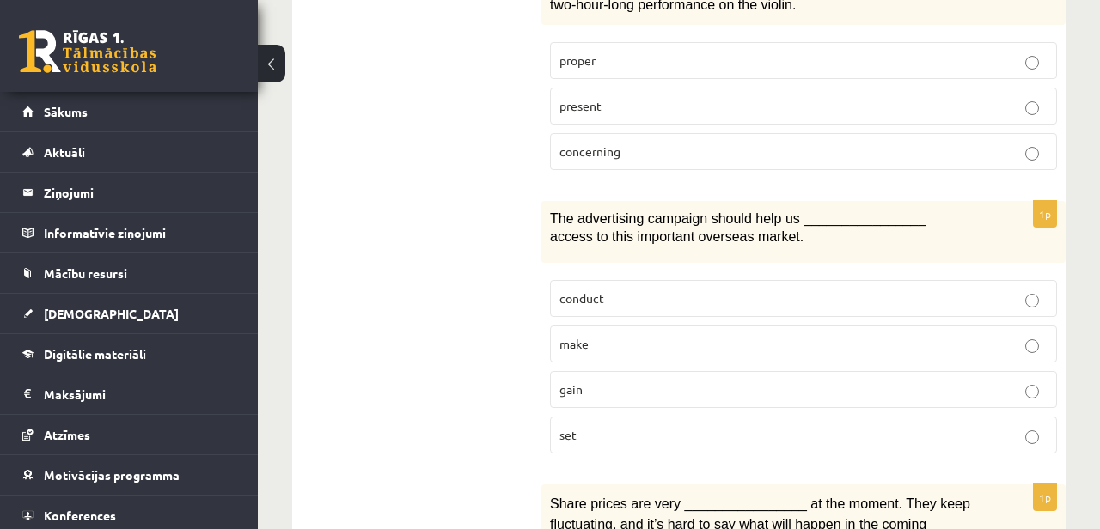
click at [585, 372] on label "gain" at bounding box center [803, 389] width 507 height 37
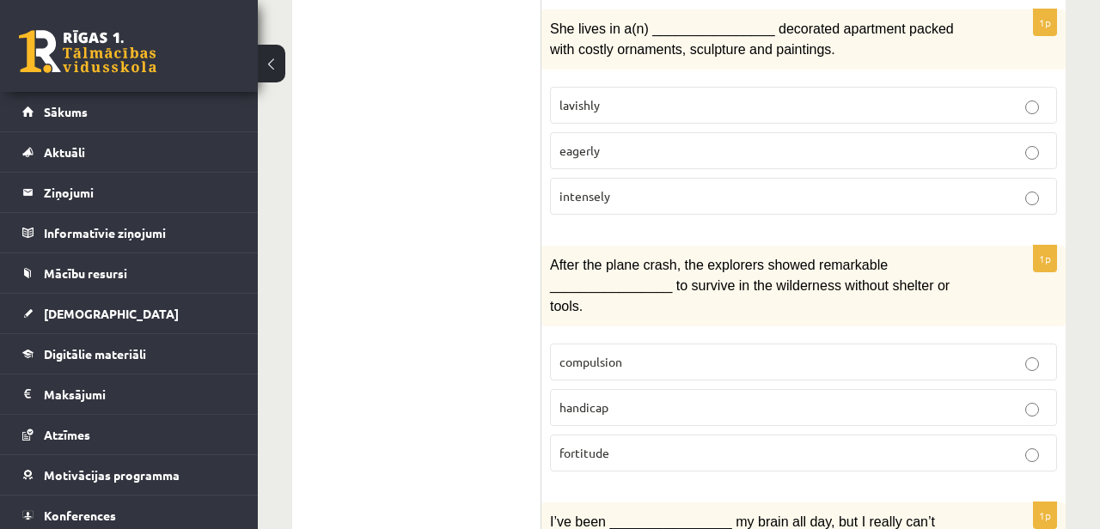
scroll to position [2838, 0]
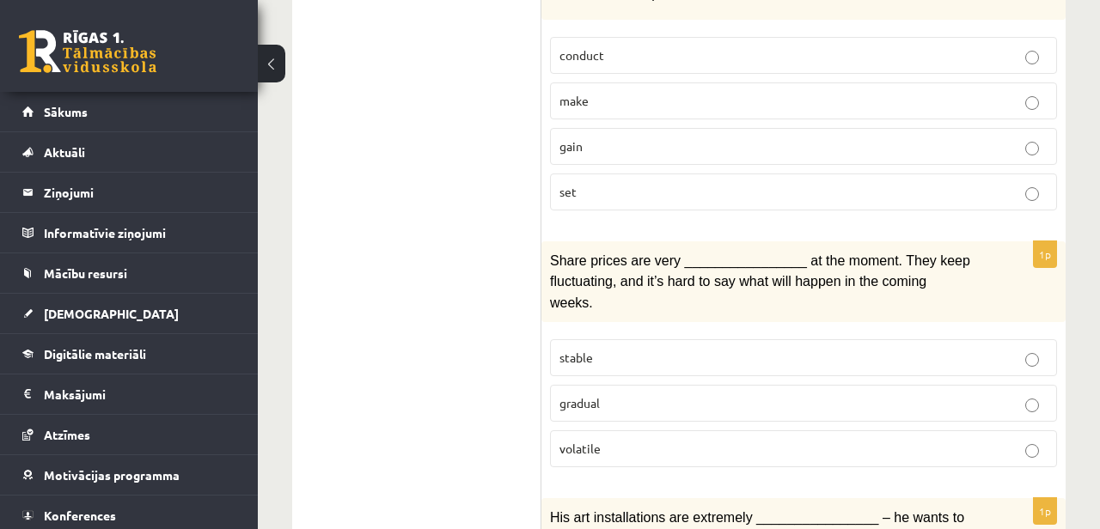
scroll to position [968, 0]
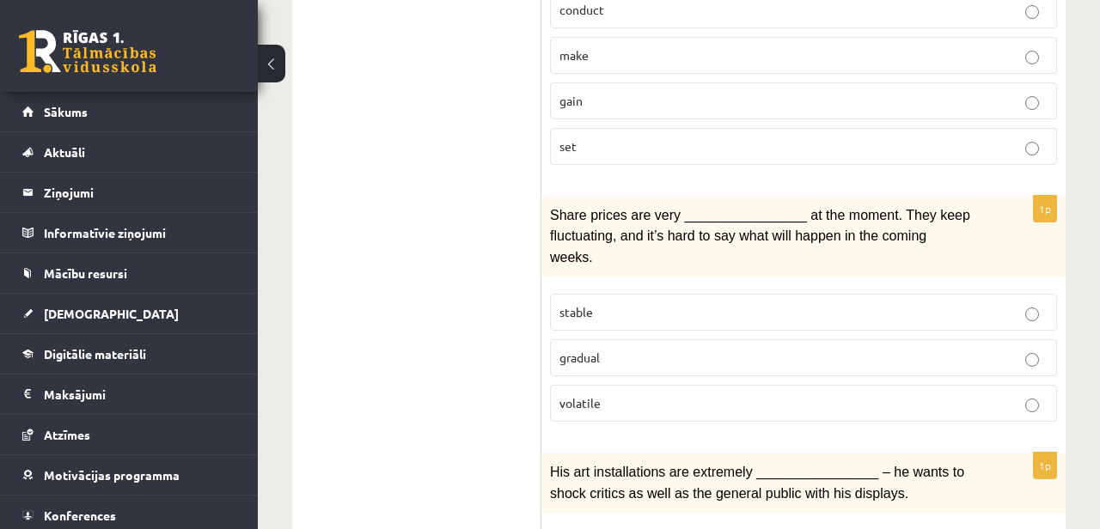
drag, startPoint x: 613, startPoint y: 416, endPoint x: 560, endPoint y: 425, distance: 53.1
click at [560, 425] on div "1p Share prices are very ________________ at the moment. They keep fluctuating,…" at bounding box center [804, 316] width 524 height 241
drag, startPoint x: 536, startPoint y: 346, endPoint x: 606, endPoint y: 346, distance: 69.6
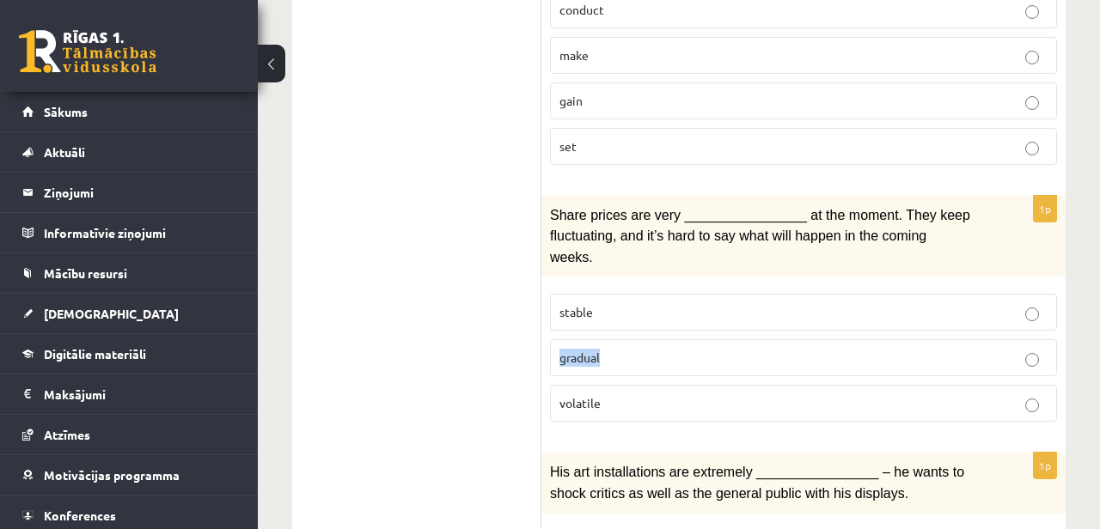
drag, startPoint x: 614, startPoint y: 356, endPoint x: 558, endPoint y: 356, distance: 55.9
click at [558, 356] on label "gradual" at bounding box center [803, 358] width 507 height 37
copy span "gradual"
drag, startPoint x: 597, startPoint y: 411, endPoint x: 550, endPoint y: 385, distance: 53.9
click at [550, 385] on label "volatile" at bounding box center [803, 403] width 507 height 37
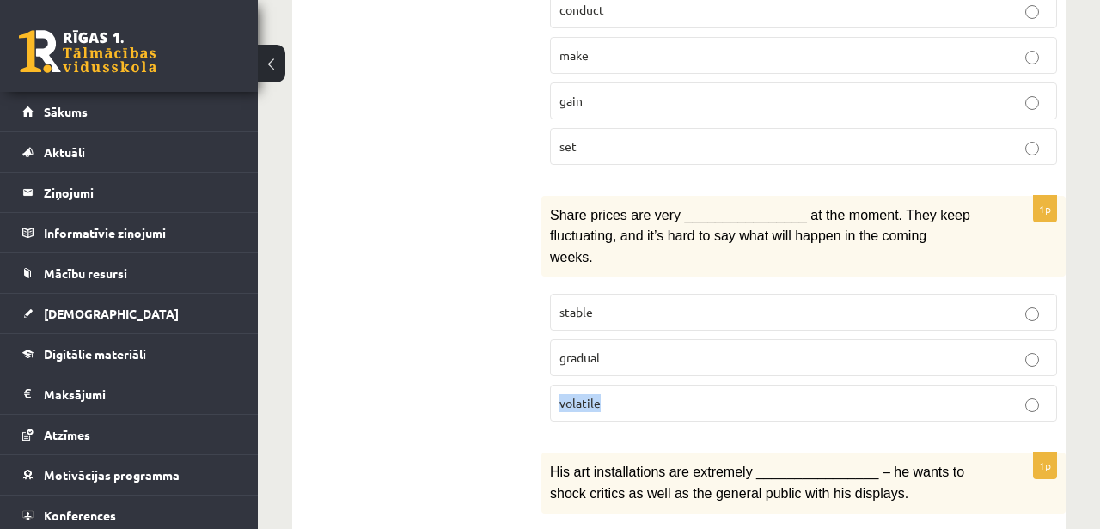
copy span "volatile"
drag, startPoint x: 548, startPoint y: 396, endPoint x: 603, endPoint y: 389, distance: 54.7
click at [639, 407] on label "volatile" at bounding box center [803, 403] width 507 height 37
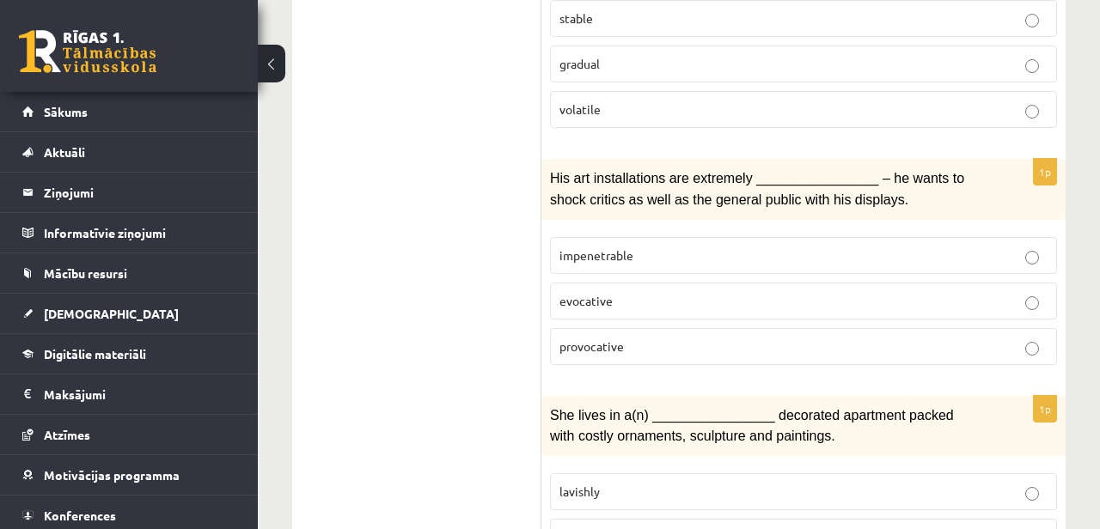
scroll to position [1266, 0]
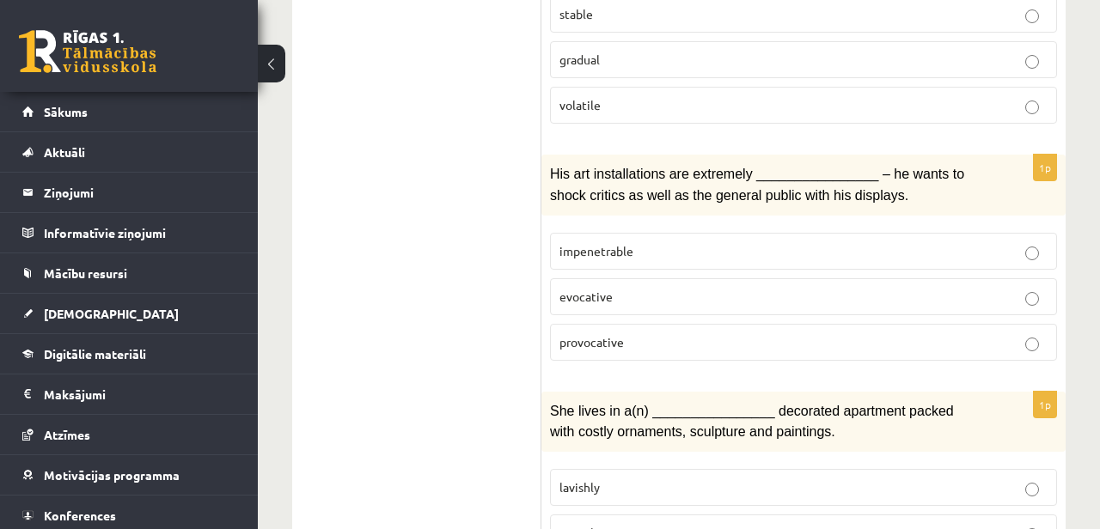
click at [680, 334] on p "provocative" at bounding box center [804, 343] width 488 height 18
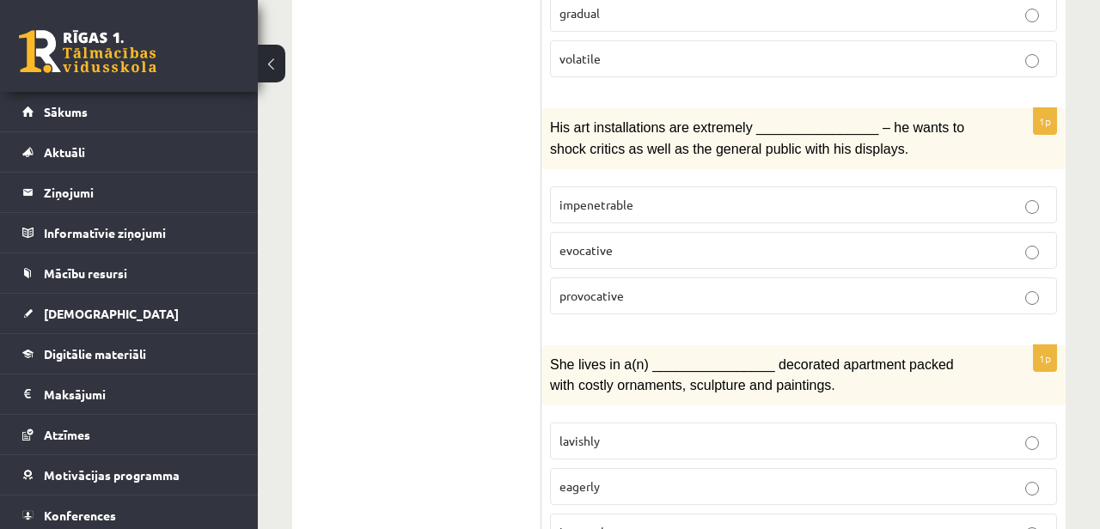
scroll to position [1323, 0]
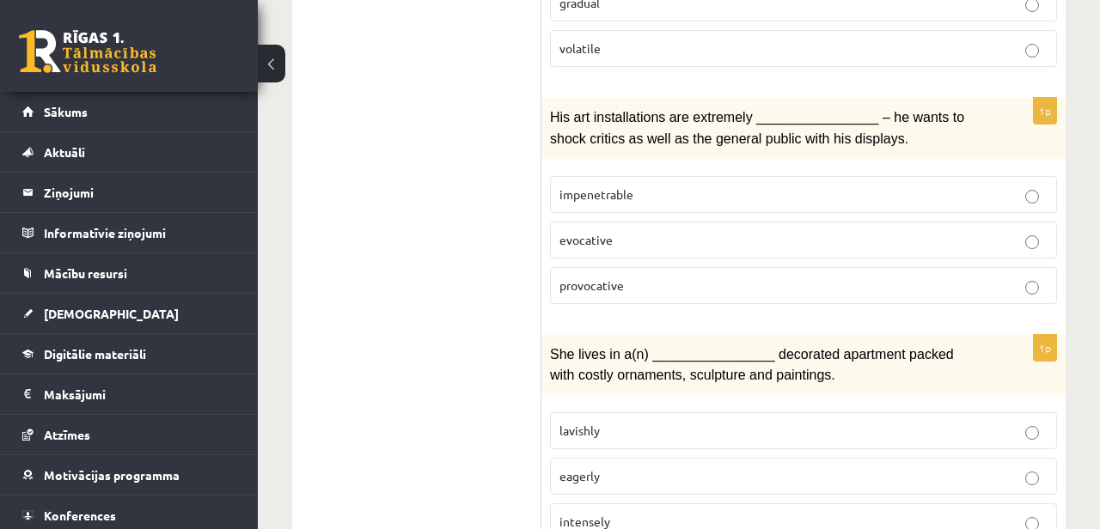
drag, startPoint x: 663, startPoint y: 177, endPoint x: 535, endPoint y: 183, distance: 127.4
click at [535, 183] on div "**********" at bounding box center [679, 503] width 774 height 3069
click at [623, 150] on div "1p His art installations are extremely ________________ – he wants to shock cri…" at bounding box center [804, 207] width 524 height 219
drag, startPoint x: 548, startPoint y: 182, endPoint x: 638, endPoint y: 174, distance: 89.7
click at [638, 174] on div "1p His art installations are extremely ________________ – he wants to shock cri…" at bounding box center [804, 207] width 524 height 219
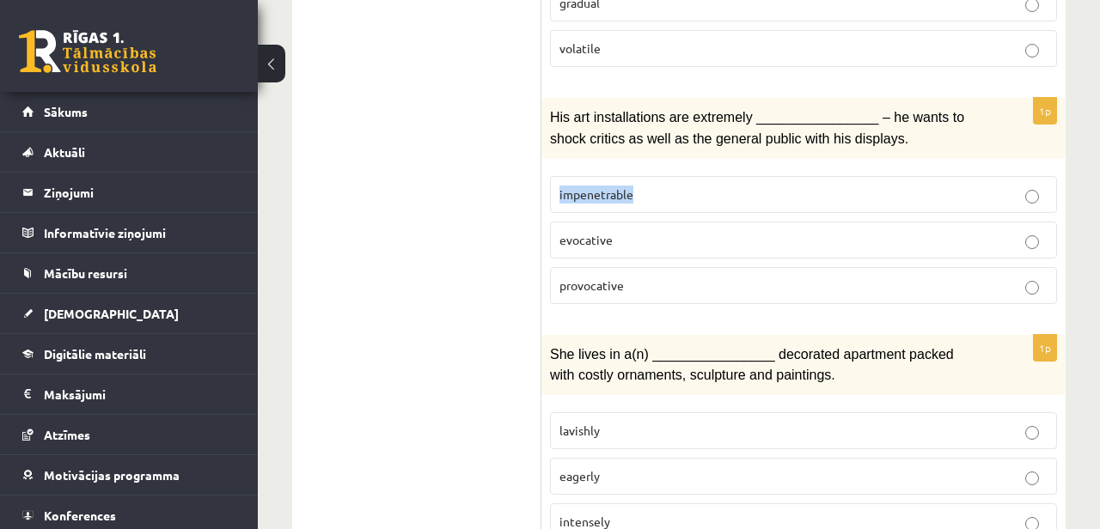
drag, startPoint x: 637, startPoint y: 179, endPoint x: 545, endPoint y: 184, distance: 92.1
click at [545, 184] on div "1p His art installations are extremely ________________ – he wants to shock cri…" at bounding box center [804, 207] width 524 height 219
copy span "impenetrable"
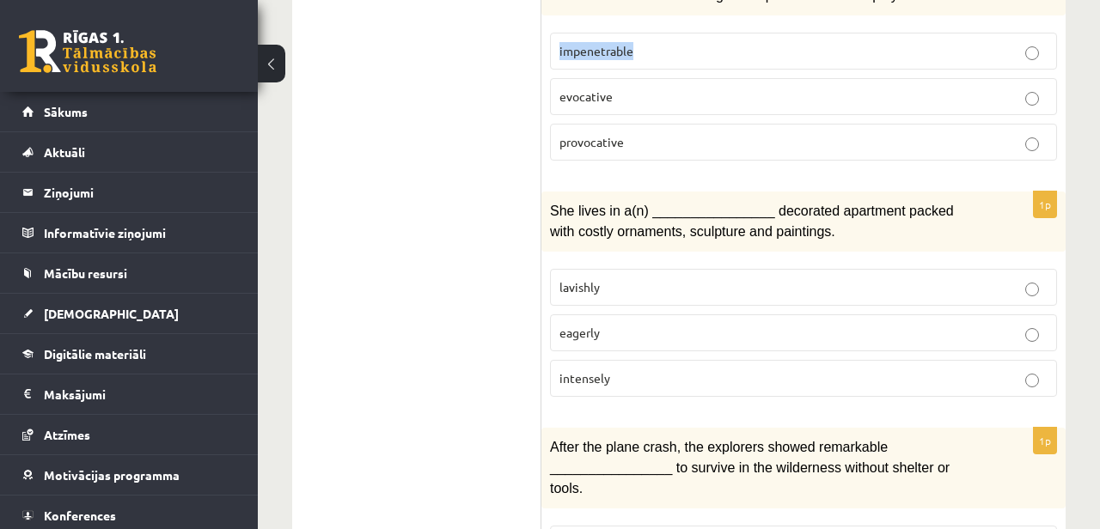
scroll to position [1464, 0]
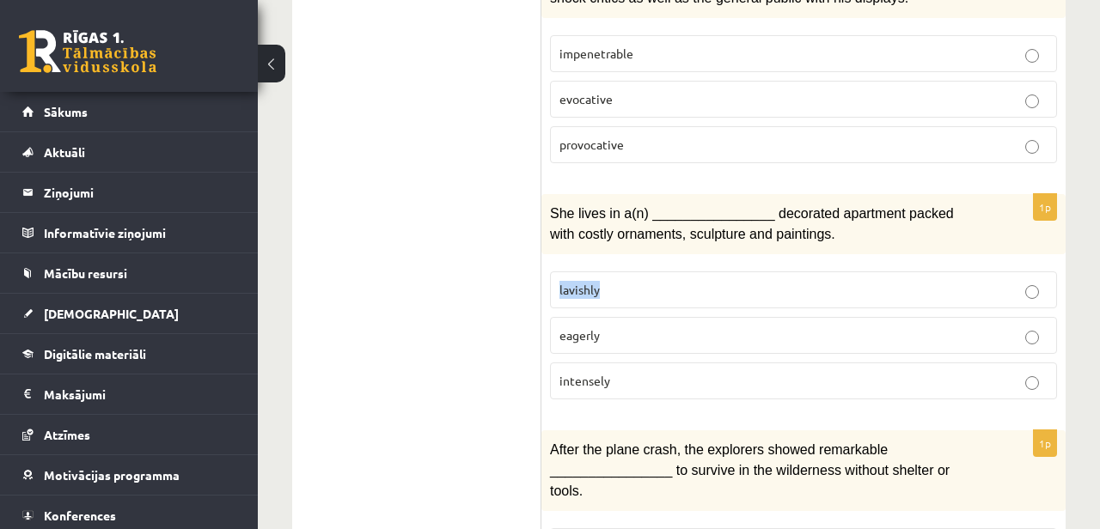
drag, startPoint x: 614, startPoint y: 277, endPoint x: 551, endPoint y: 276, distance: 62.8
click at [551, 276] on label "lavishly" at bounding box center [803, 290] width 507 height 37
copy span "lavishly"
click at [589, 226] on span "She lives in a(n) ________________ decorated apartment packed with costly ornam…" at bounding box center [752, 223] width 404 height 35
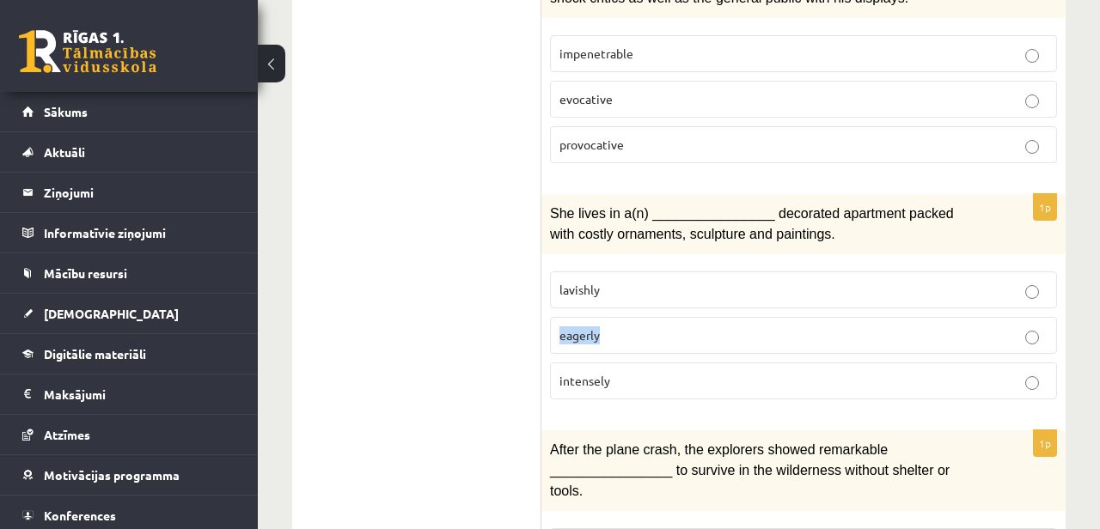
drag, startPoint x: 616, startPoint y: 320, endPoint x: 551, endPoint y: 318, distance: 65.3
click at [551, 318] on label "eagerly" at bounding box center [803, 335] width 507 height 37
copy span "eagerly"
click at [897, 212] on p "She lives in a(n) ________________ decorated apartment packed with costly ornam…" at bounding box center [760, 224] width 421 height 42
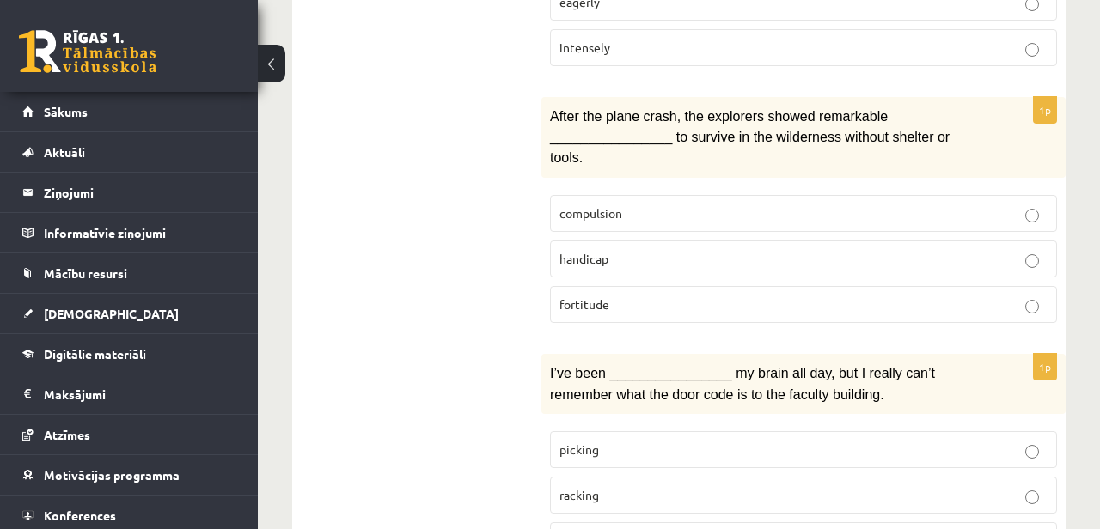
scroll to position [1796, 0]
drag, startPoint x: 658, startPoint y: 195, endPoint x: 551, endPoint y: 193, distance: 106.6
click at [551, 197] on label "compulsion" at bounding box center [803, 215] width 507 height 37
copy span "compulsion"
drag, startPoint x: 620, startPoint y: 245, endPoint x: 555, endPoint y: 242, distance: 64.5
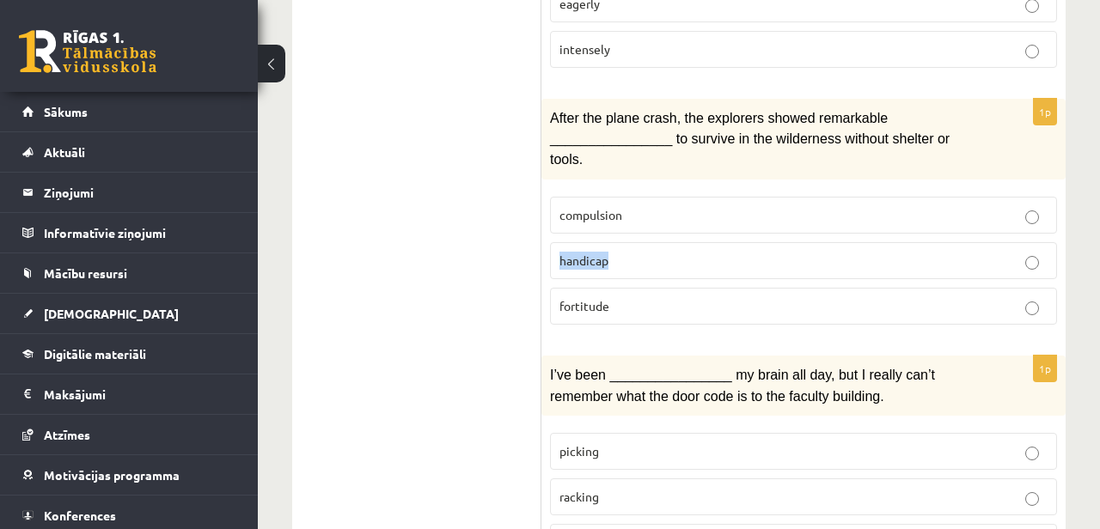
click at [555, 242] on label "handicap" at bounding box center [803, 260] width 507 height 37
copy span "handicap"
drag, startPoint x: 606, startPoint y: 292, endPoint x: 558, endPoint y: 293, distance: 48.1
click at [558, 293] on label "fortitude" at bounding box center [803, 306] width 507 height 37
drag, startPoint x: 616, startPoint y: 292, endPoint x: 551, endPoint y: 296, distance: 65.4
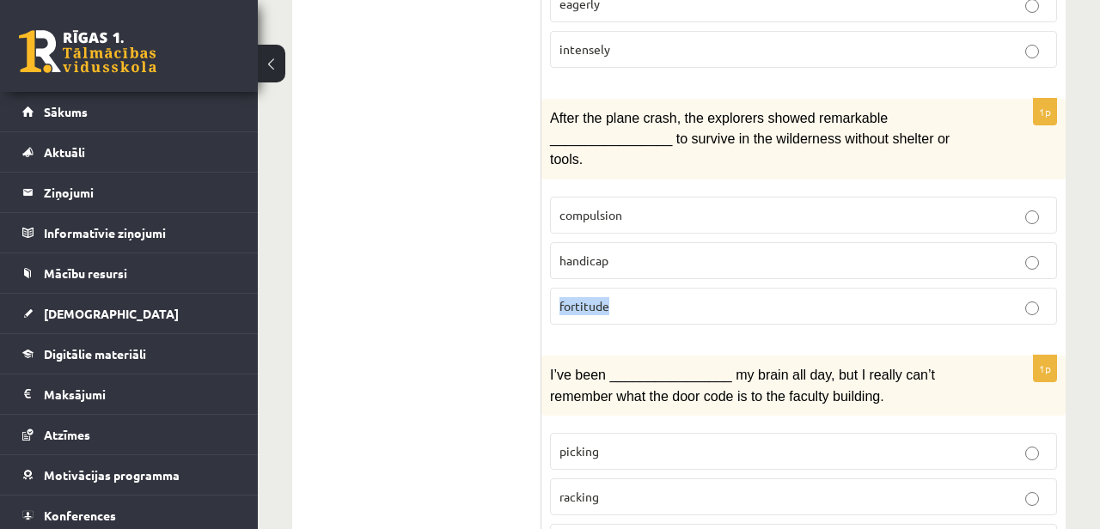
click at [551, 296] on label "fortitude" at bounding box center [803, 306] width 507 height 37
copy span "fortitude"
click at [514, 272] on ul "1. uzdevums 2. uzdevums 3. uzdevums Izvērtējums!" at bounding box center [425, 30] width 232 height 3035
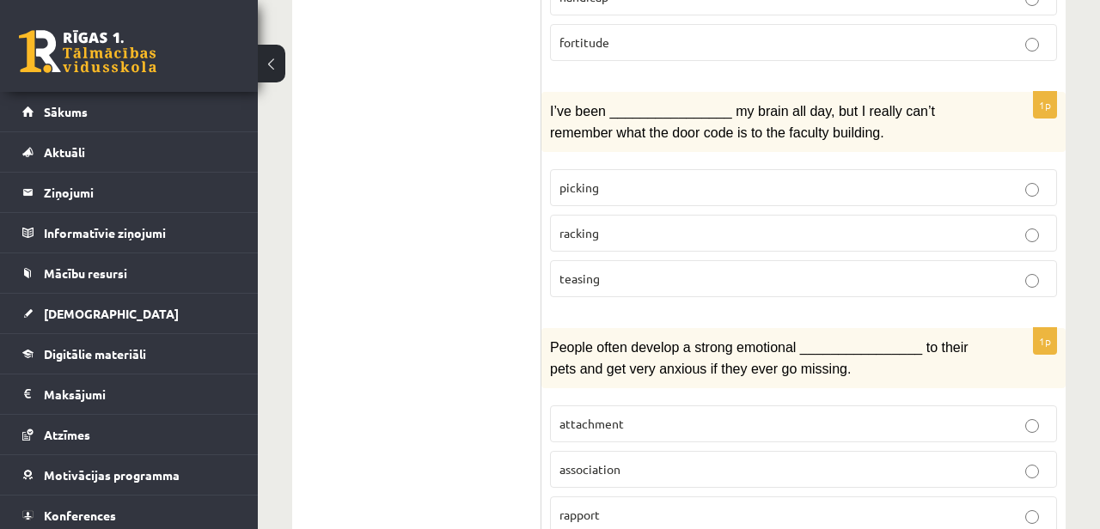
scroll to position [2060, 0]
drag, startPoint x: 613, startPoint y: 162, endPoint x: 553, endPoint y: 168, distance: 60.5
click at [553, 168] on label "picking" at bounding box center [803, 186] width 507 height 37
copy span "picking"
drag, startPoint x: 598, startPoint y: 212, endPoint x: 552, endPoint y: 212, distance: 46.4
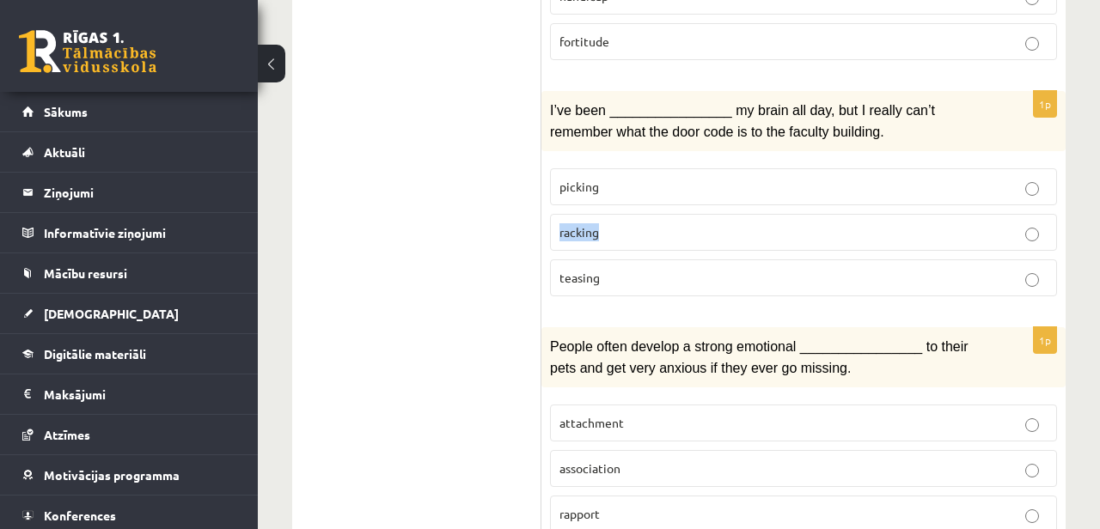
click at [552, 214] on label "racking" at bounding box center [803, 232] width 507 height 37
copy span "racking"
click at [1037, 214] on label "racking" at bounding box center [803, 232] width 507 height 37
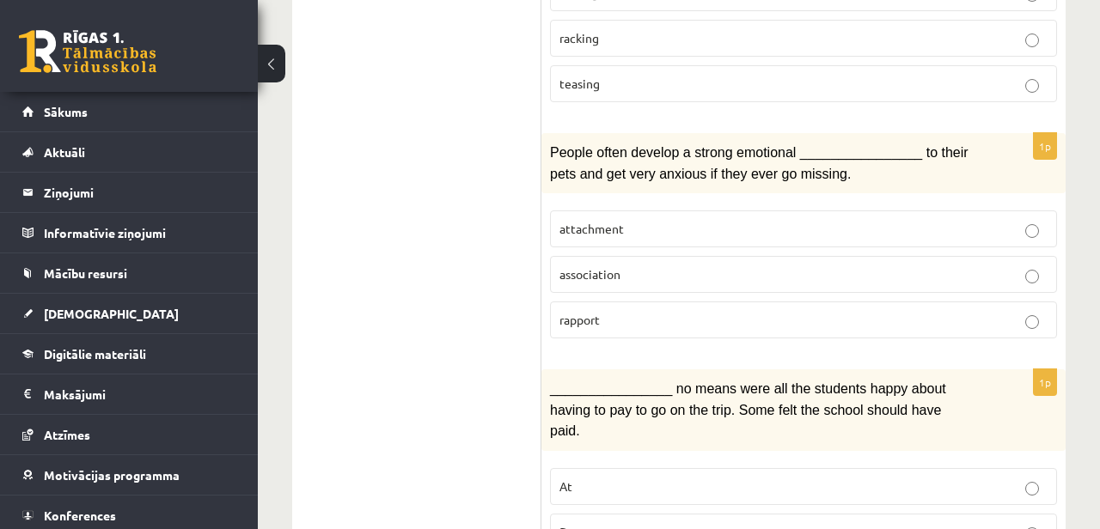
scroll to position [2253, 0]
click at [642, 222] on p "attachment" at bounding box center [804, 231] width 488 height 18
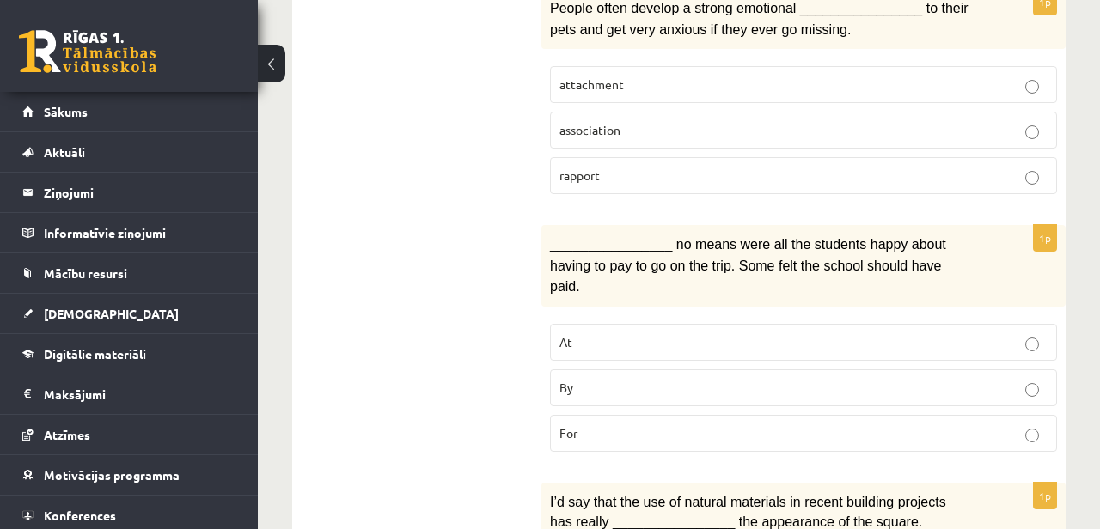
scroll to position [2486, 0]
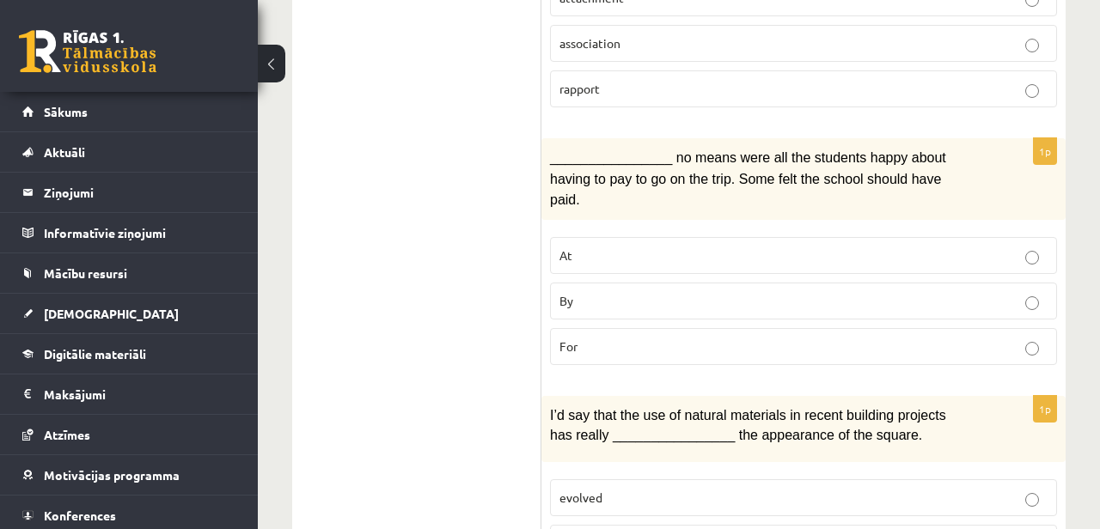
click at [931, 292] on p "By" at bounding box center [804, 301] width 488 height 18
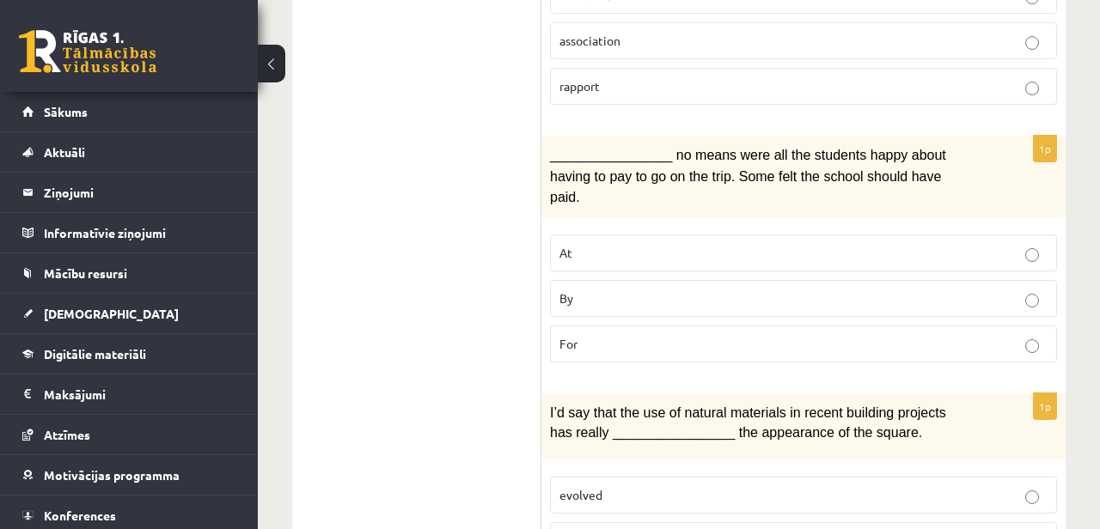
scroll to position [2481, 0]
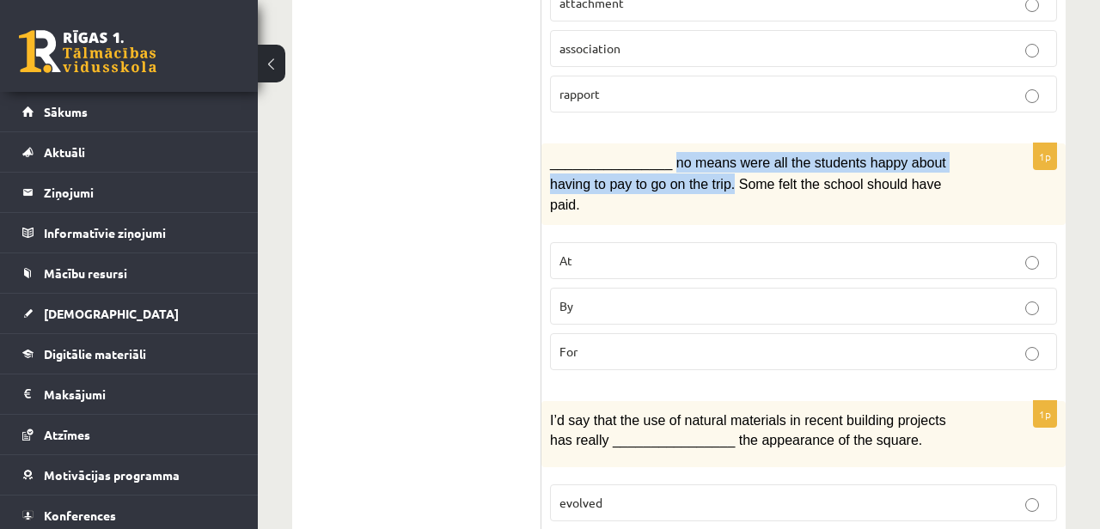
drag, startPoint x: 677, startPoint y: 137, endPoint x: 735, endPoint y: 165, distance: 64.2
click at [735, 165] on span "________________ no means were all the students happy about having to pay to go…" at bounding box center [748, 184] width 396 height 57
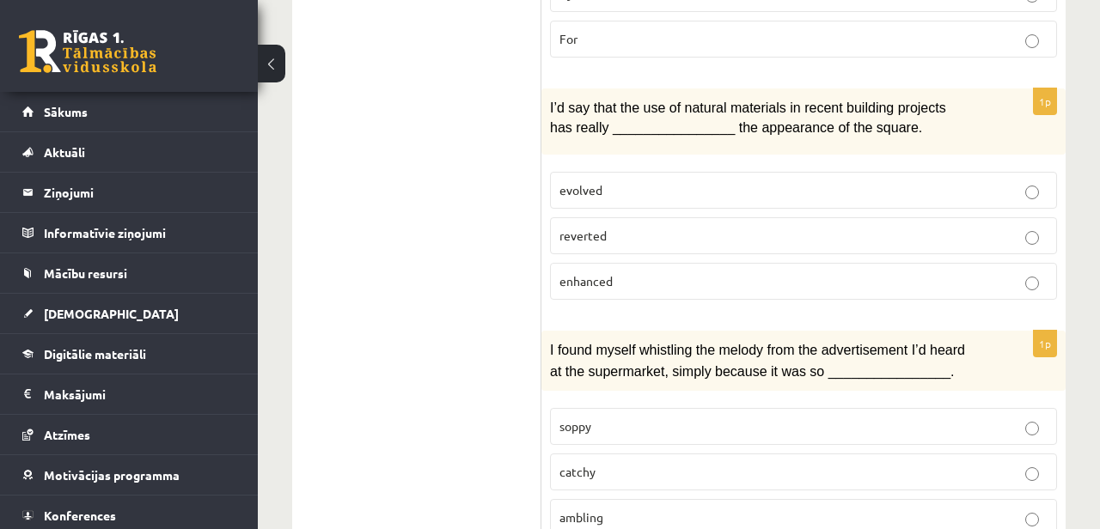
scroll to position [2838, 0]
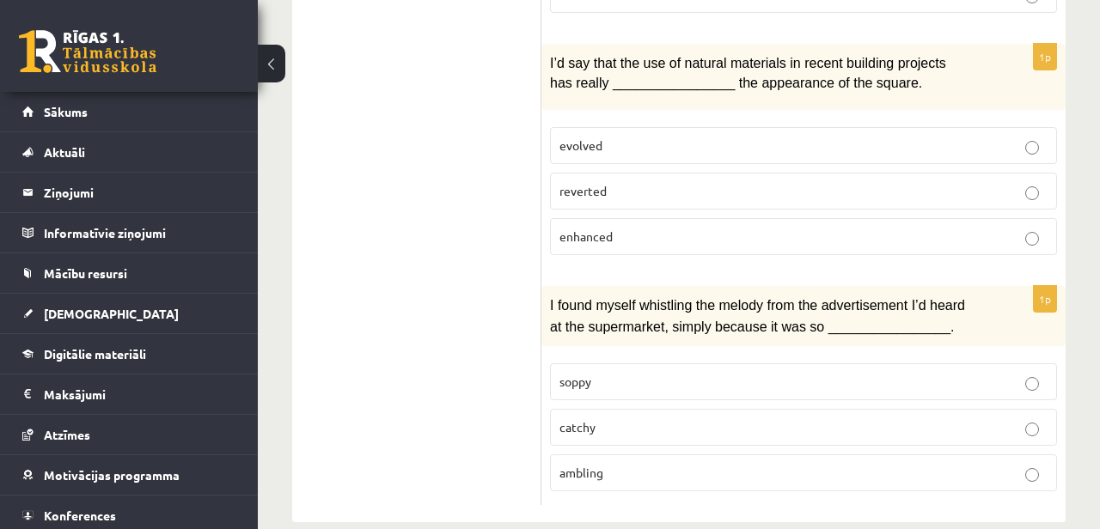
click at [621, 419] on p "catchy" at bounding box center [804, 428] width 488 height 18
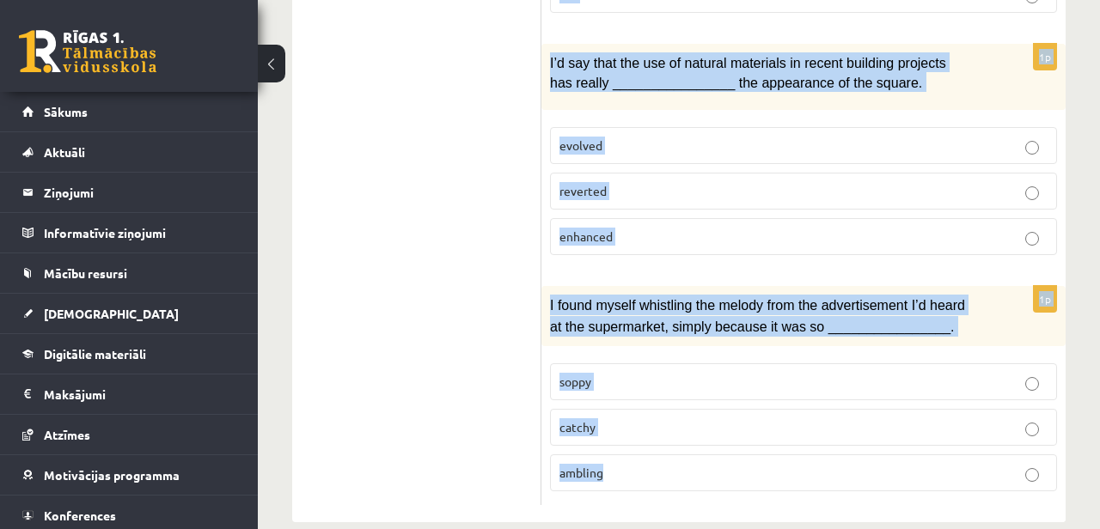
drag, startPoint x: 562, startPoint y: 186, endPoint x: 842, endPoint y: 544, distance: 455.0
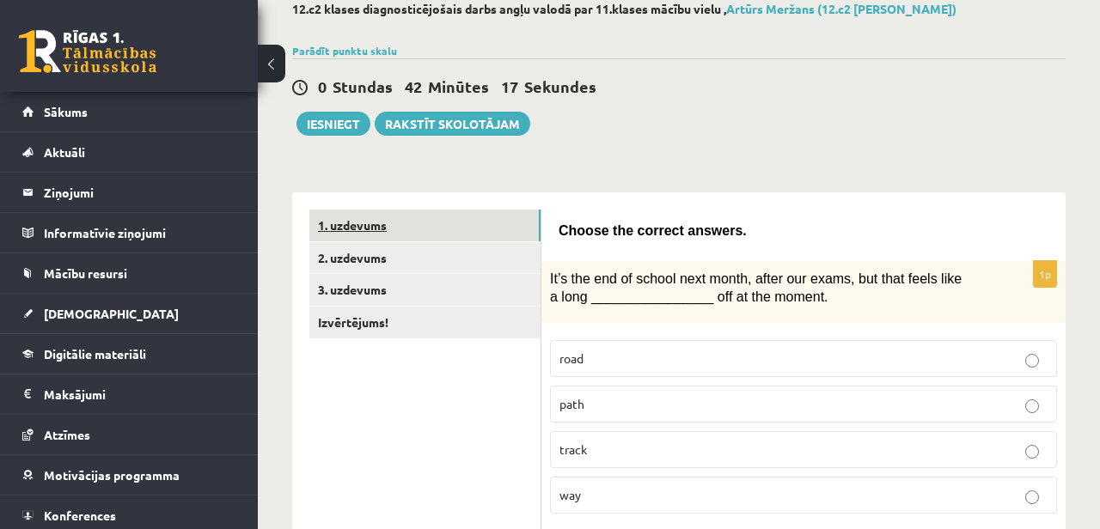
scroll to position [97, 0]
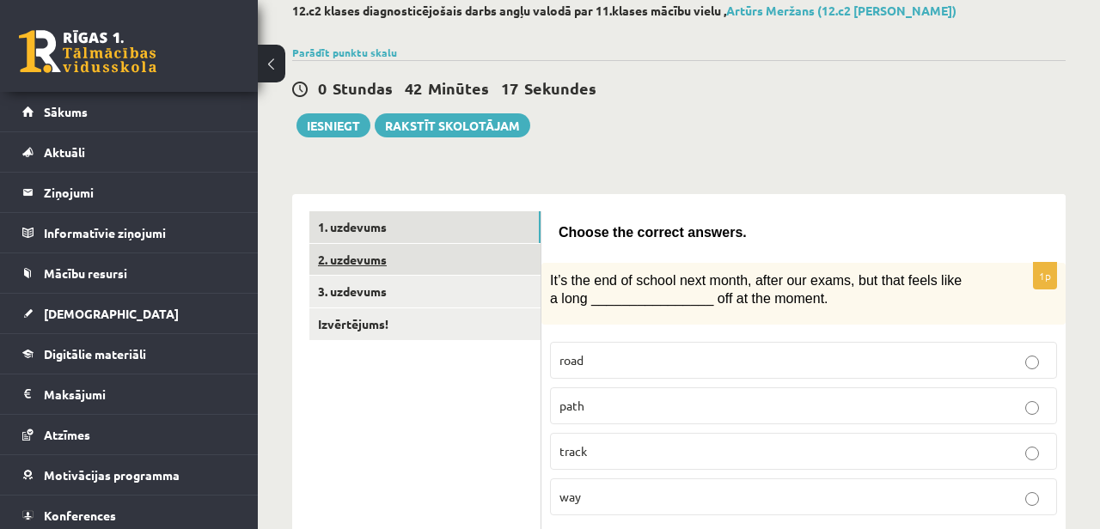
click at [409, 260] on link "2. uzdevums" at bounding box center [424, 260] width 231 height 32
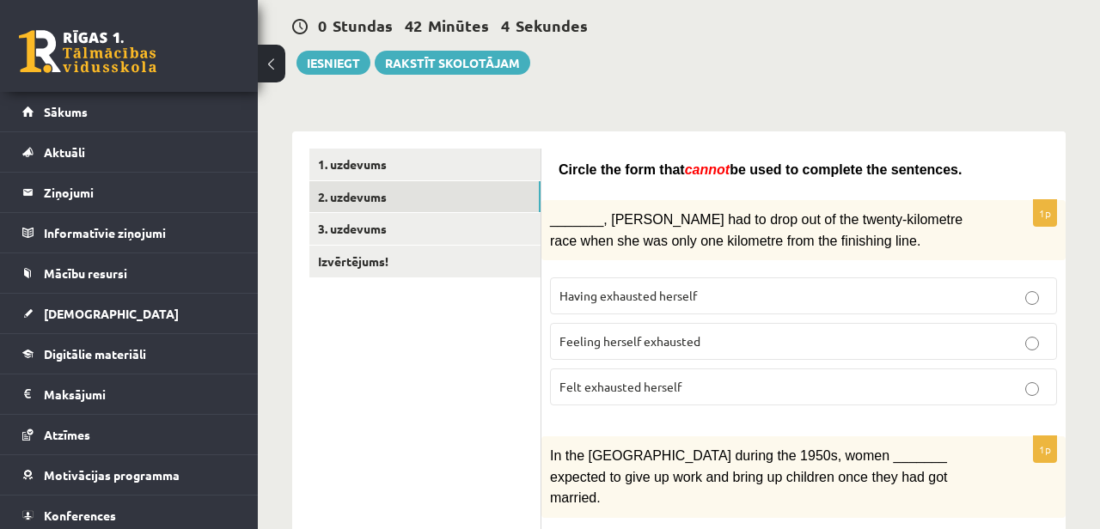
scroll to position [168, 0]
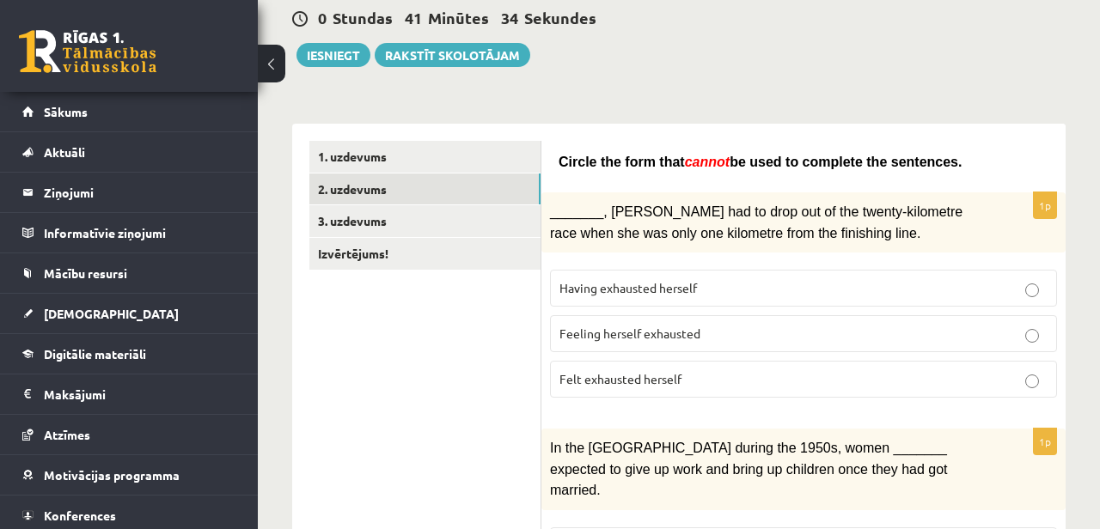
click at [630, 371] on span "Felt exhausted herself" at bounding box center [621, 378] width 122 height 15
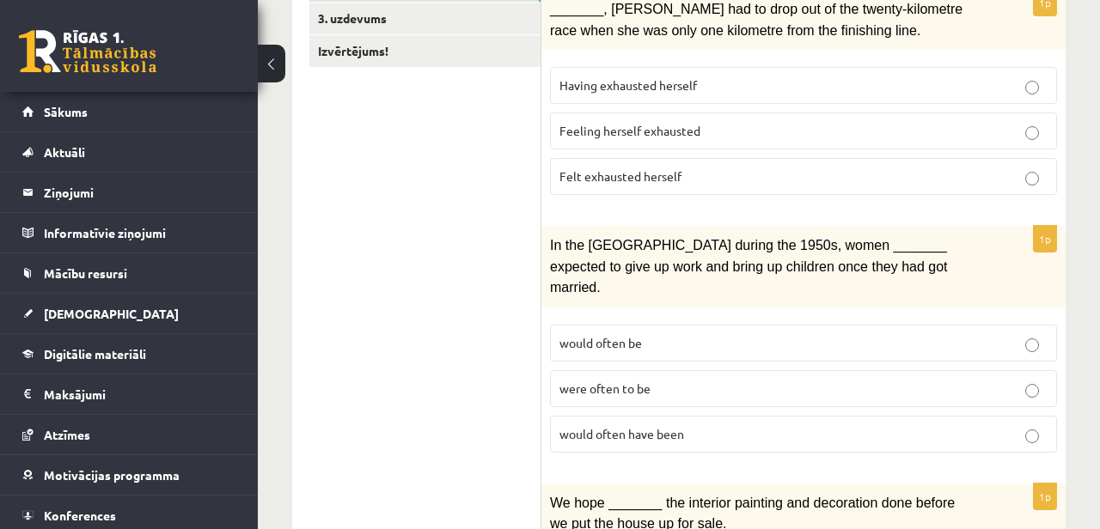
scroll to position [451, 0]
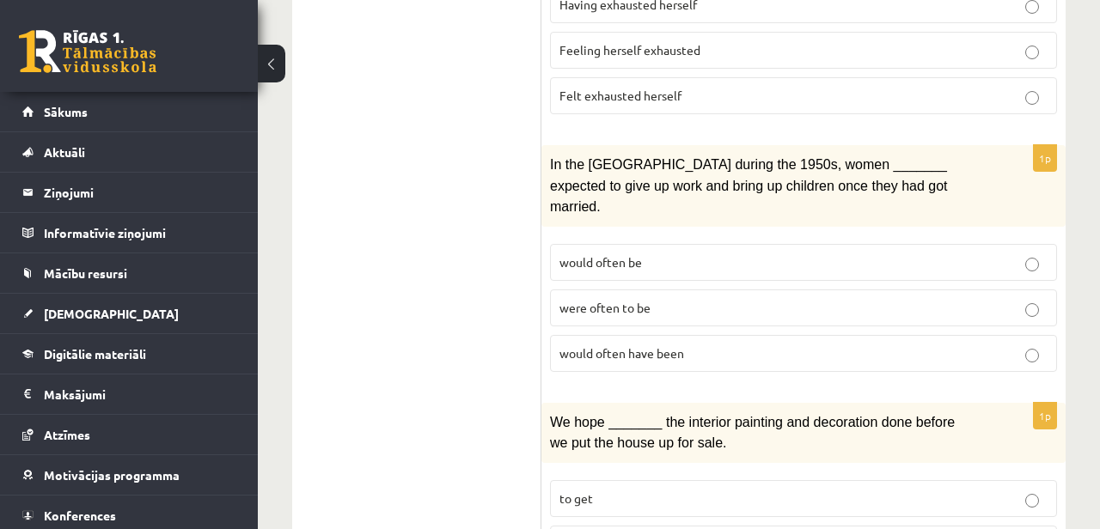
click at [608, 300] on span "were often to be" at bounding box center [605, 307] width 91 height 15
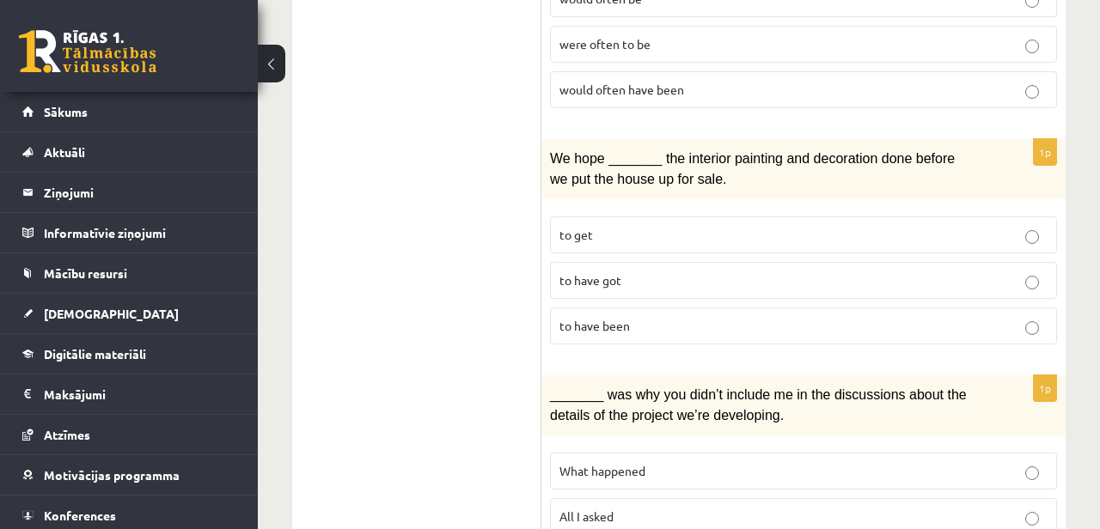
scroll to position [720, 0]
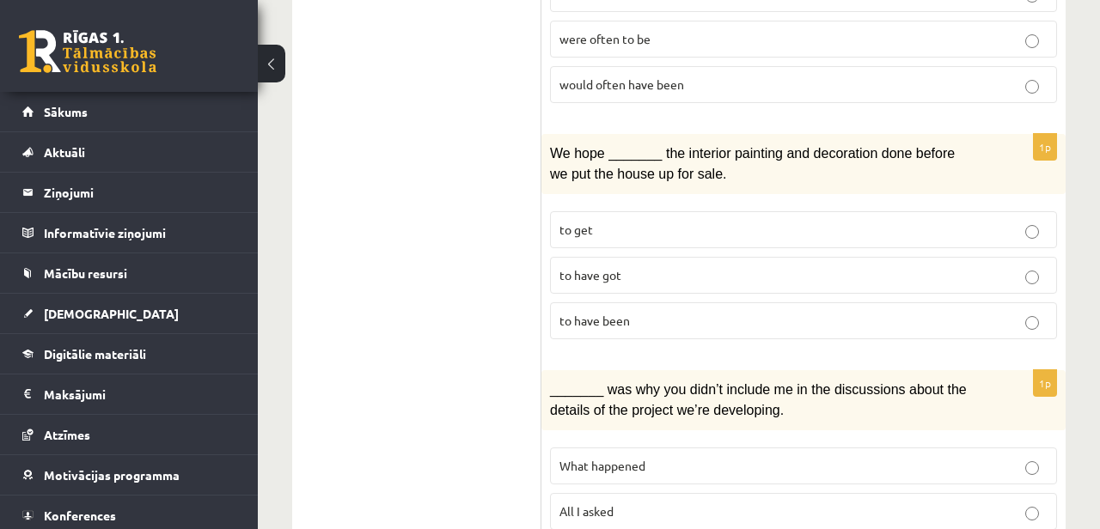
click at [655, 312] on p "to have been" at bounding box center [804, 321] width 488 height 18
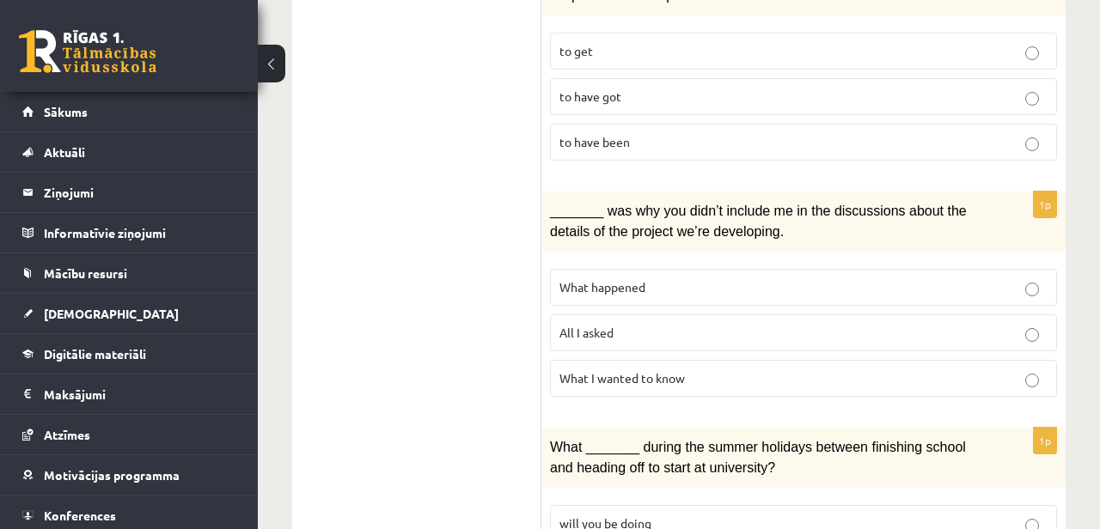
scroll to position [902, 0]
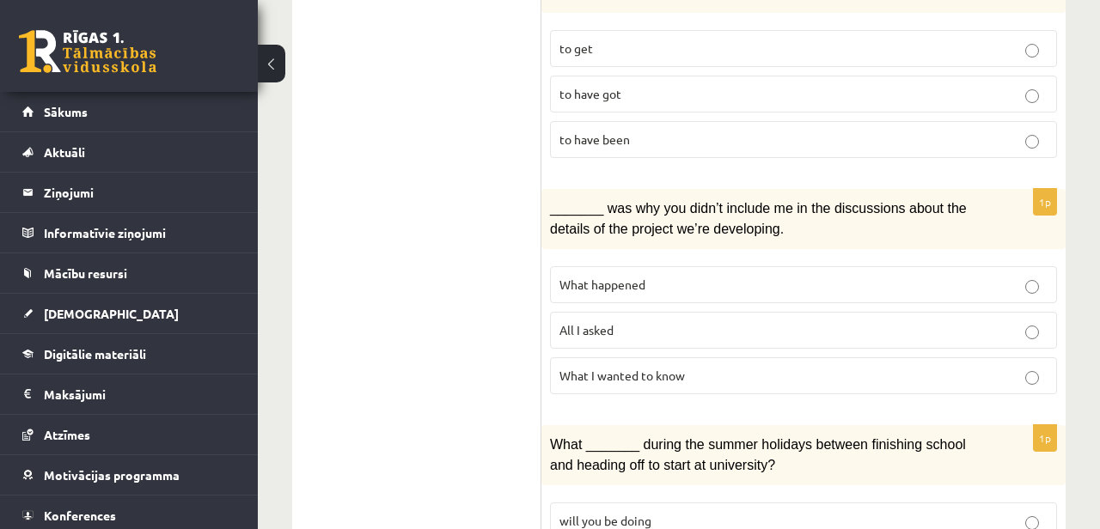
click at [589, 277] on span "What happened" at bounding box center [603, 284] width 86 height 15
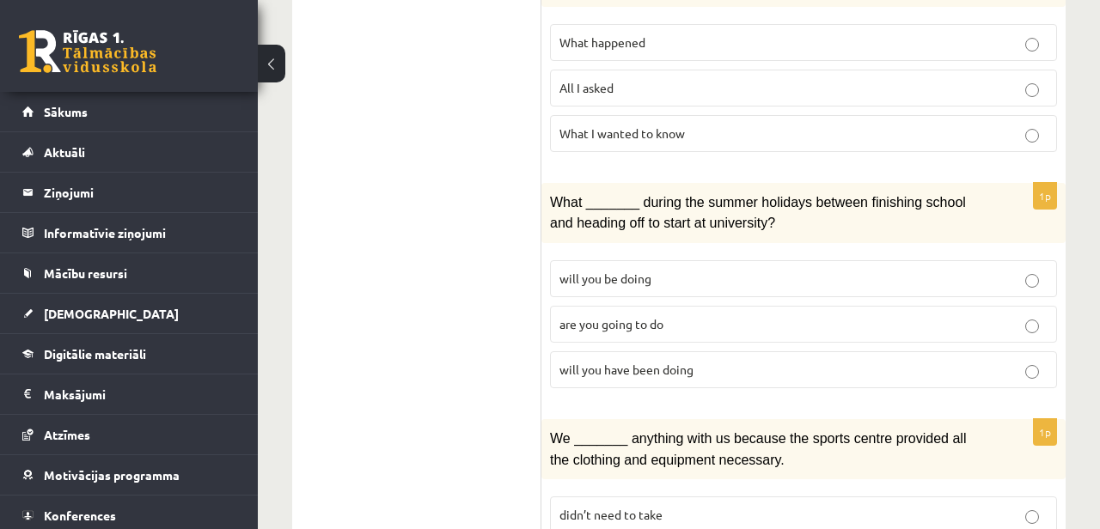
scroll to position [1162, 0]
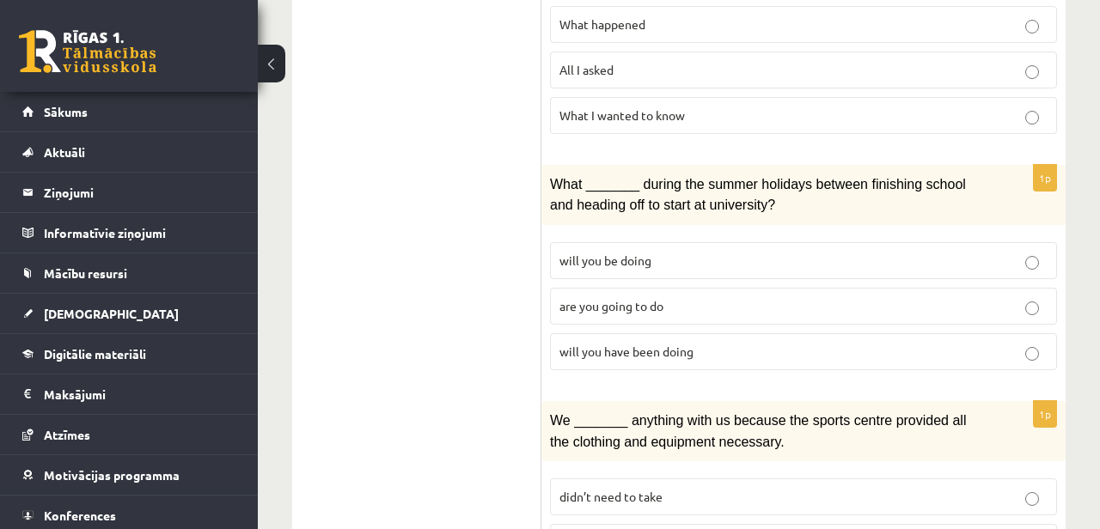
click at [572, 343] on p "will you have been doing" at bounding box center [804, 352] width 488 height 18
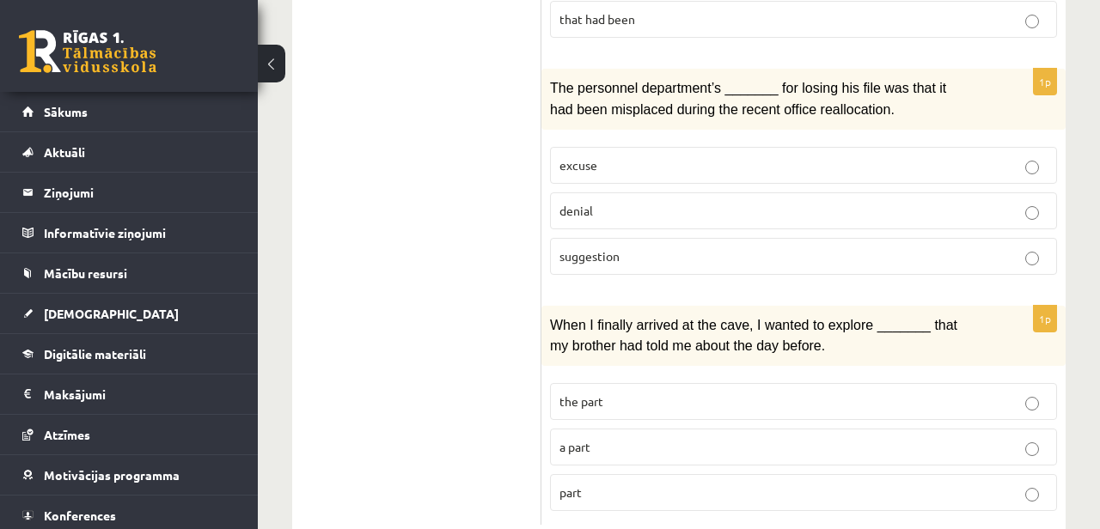
scroll to position [2062, 0]
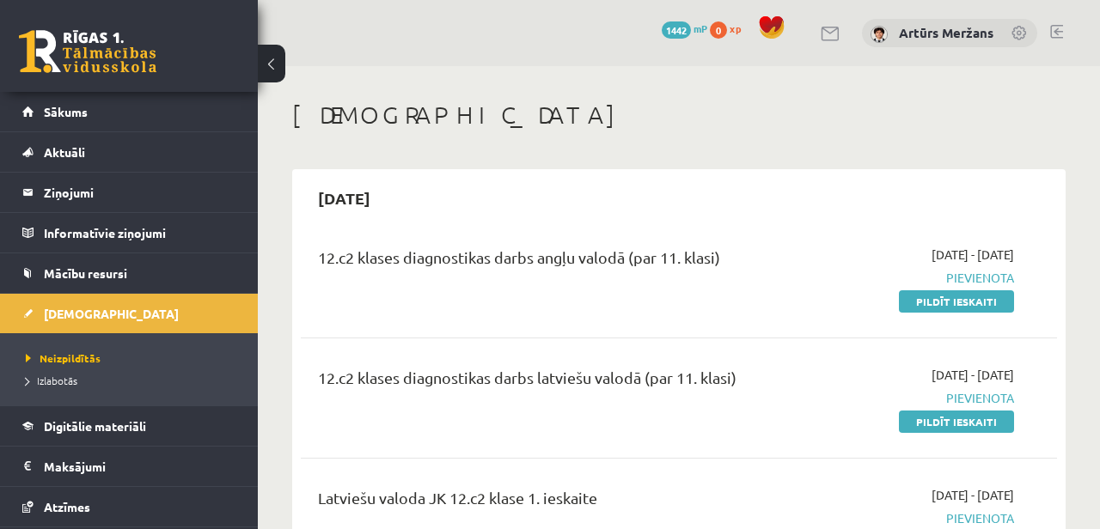
scroll to position [3, 0]
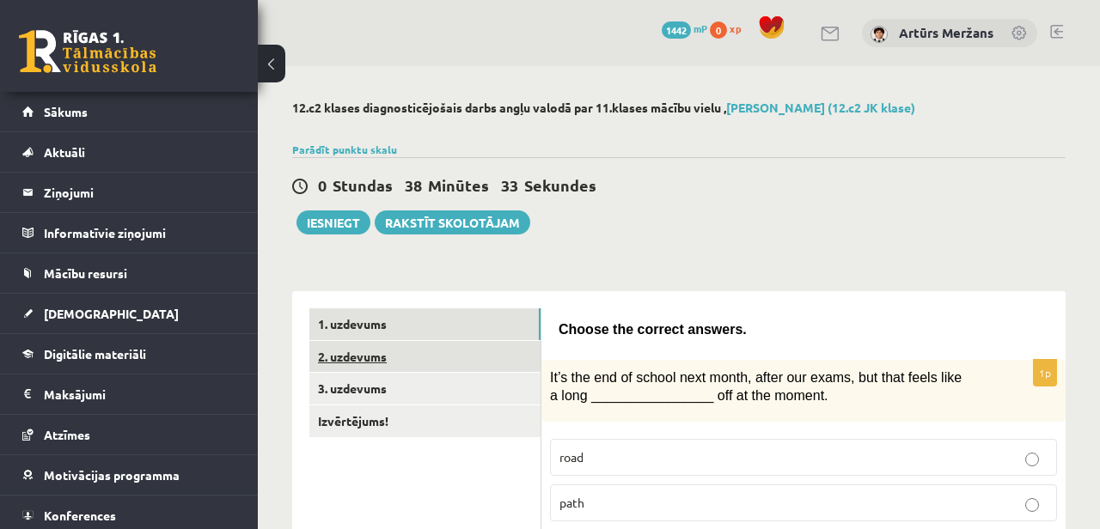
click at [392, 353] on link "2. uzdevums" at bounding box center [424, 357] width 231 height 32
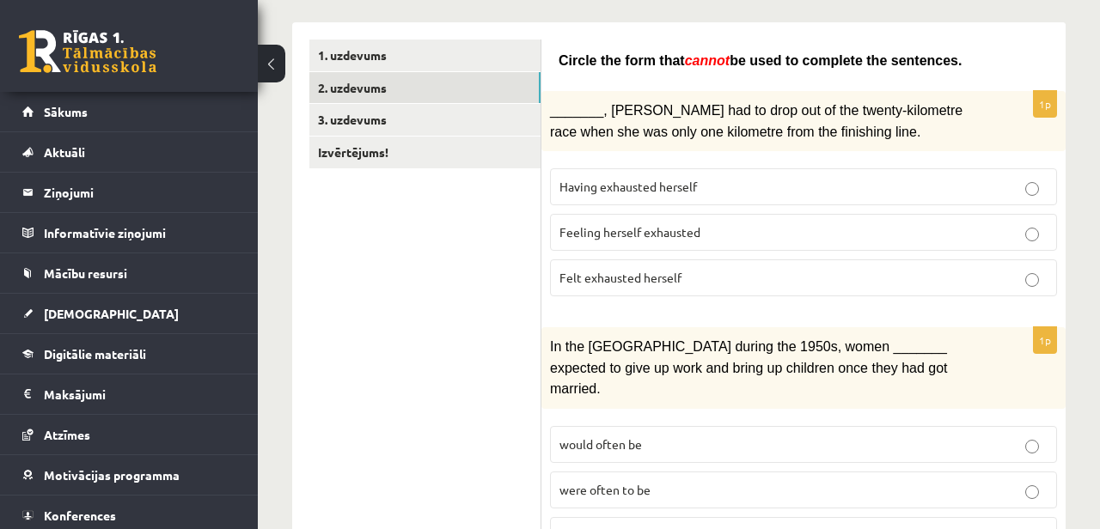
scroll to position [268, 0]
click at [405, 52] on link "1. uzdevums" at bounding box center [424, 56] width 231 height 32
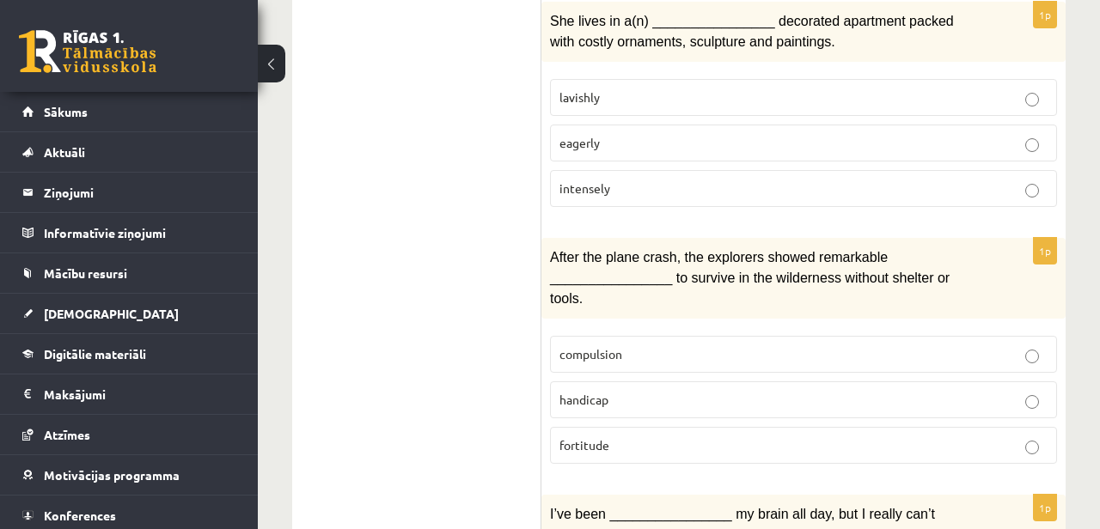
scroll to position [0, 0]
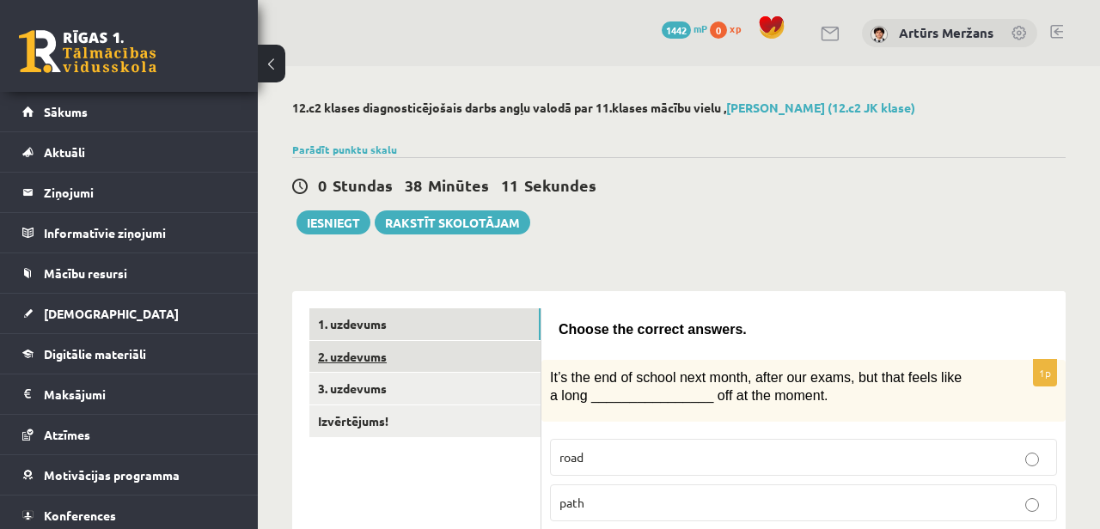
click at [380, 365] on link "2. uzdevums" at bounding box center [424, 357] width 231 height 32
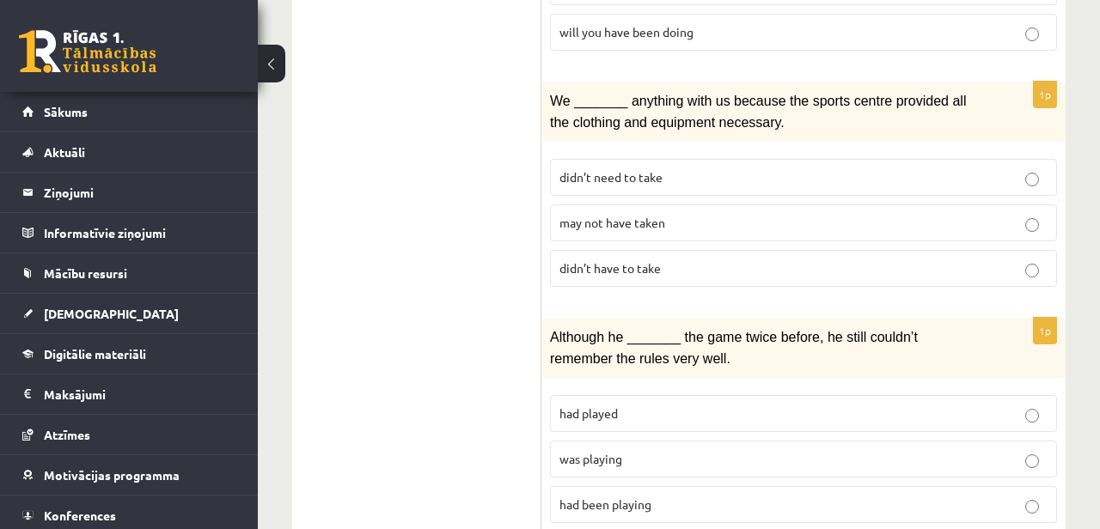
scroll to position [1479, 0]
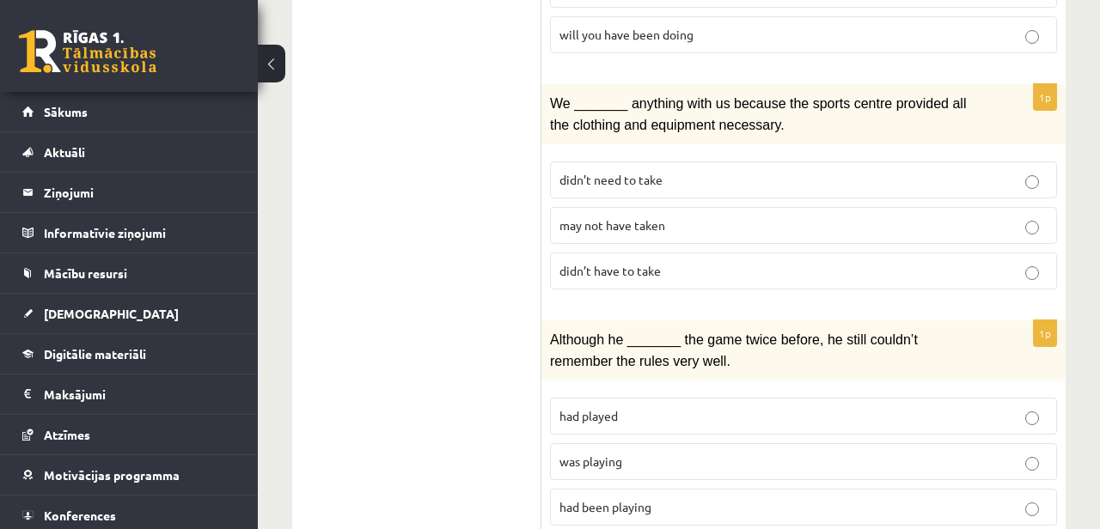
click at [603, 217] on span "may not have taken" at bounding box center [613, 224] width 106 height 15
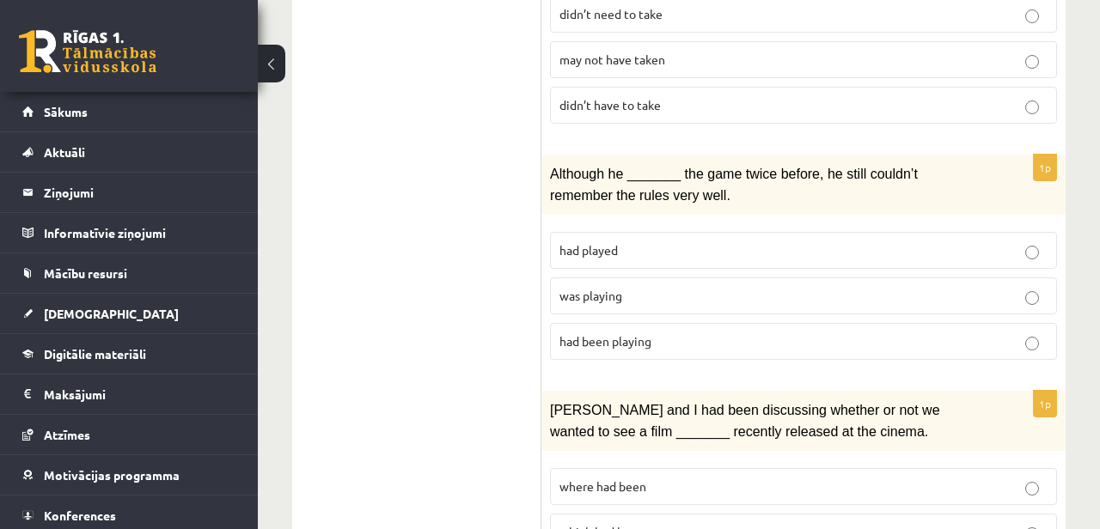
scroll to position [1646, 0]
click at [615, 287] on span "was playing" at bounding box center [591, 294] width 63 height 15
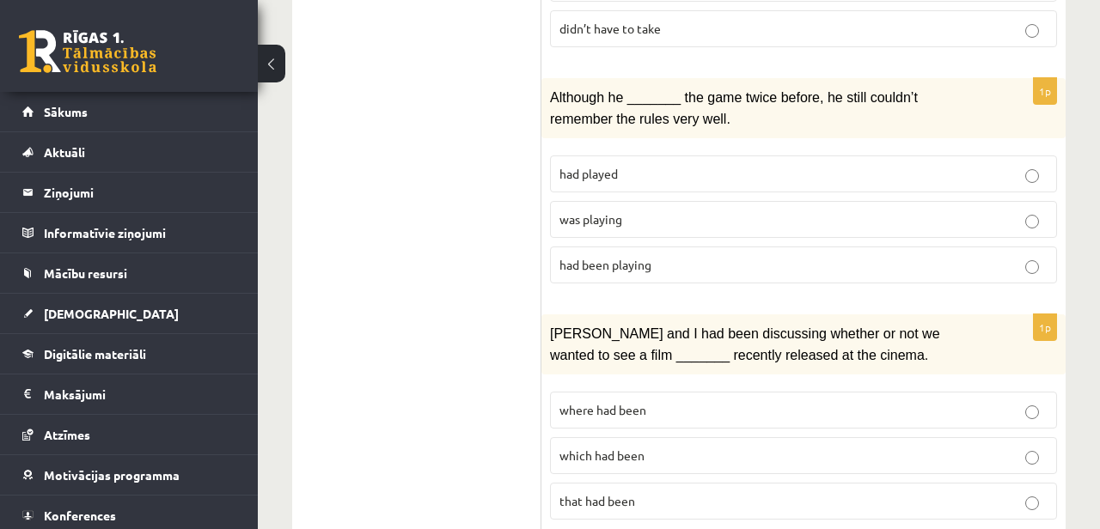
scroll to position [1870, 0]
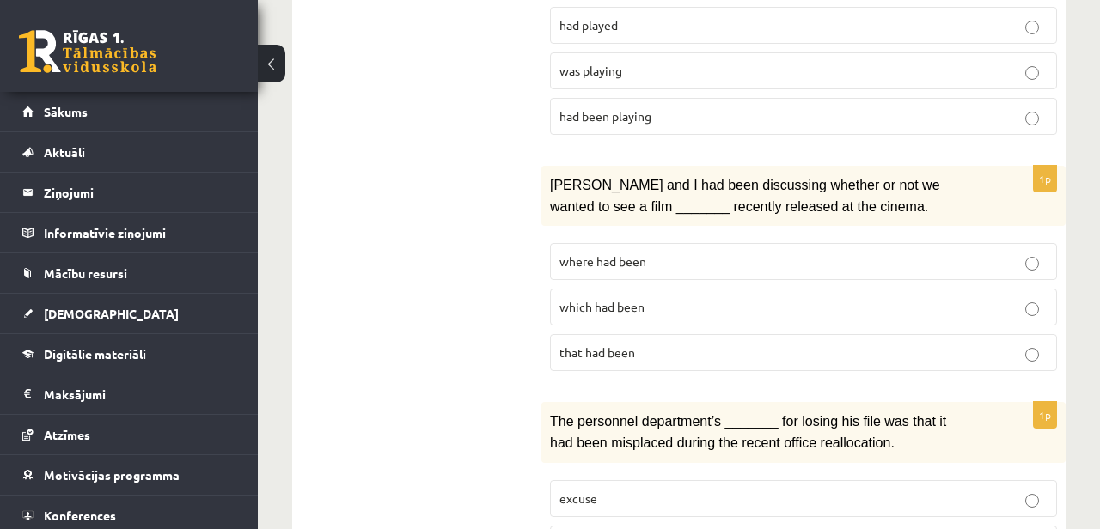
click at [647, 243] on label "where had been" at bounding box center [803, 261] width 507 height 37
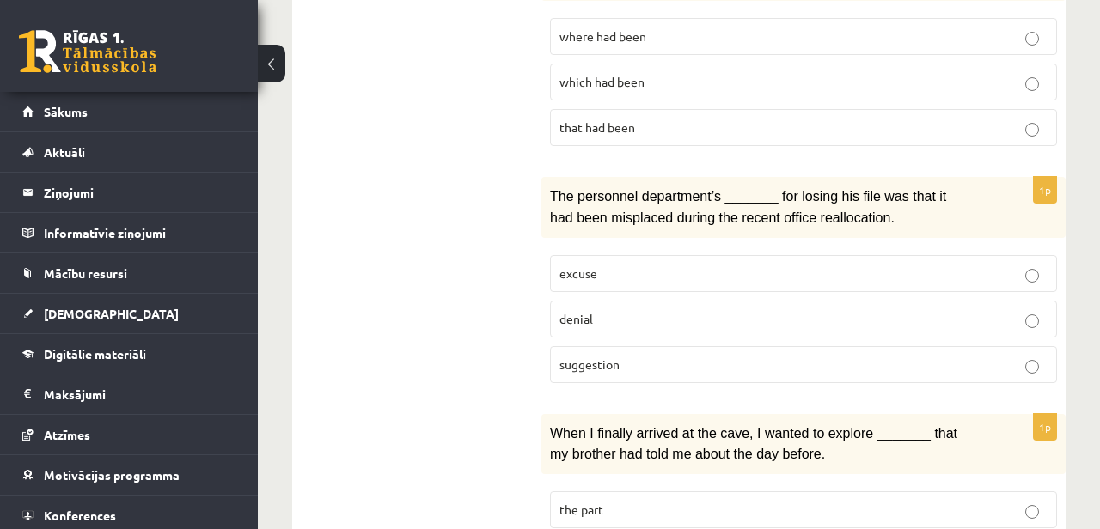
scroll to position [2101, 0]
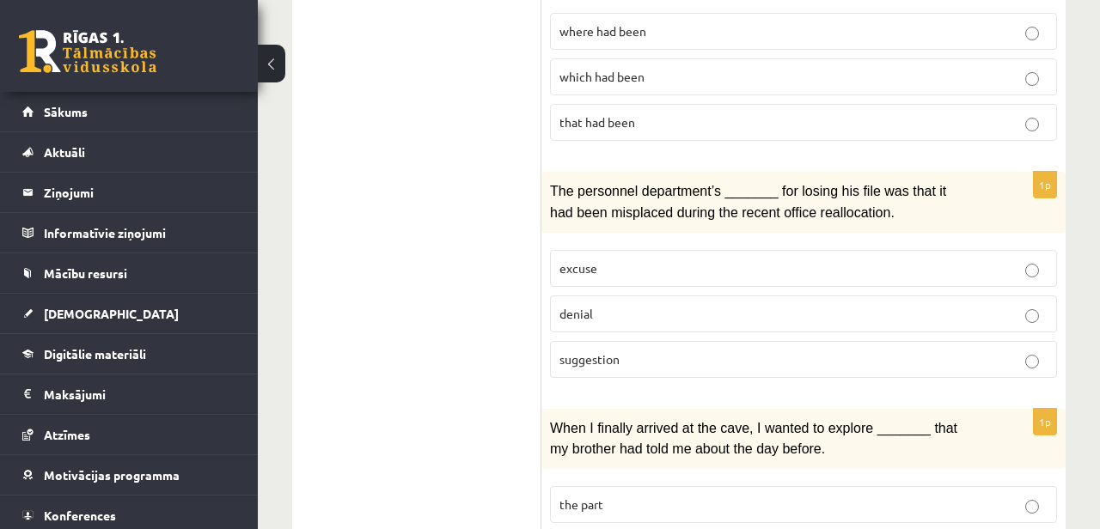
click at [573, 306] on span "denial" at bounding box center [577, 313] width 34 height 15
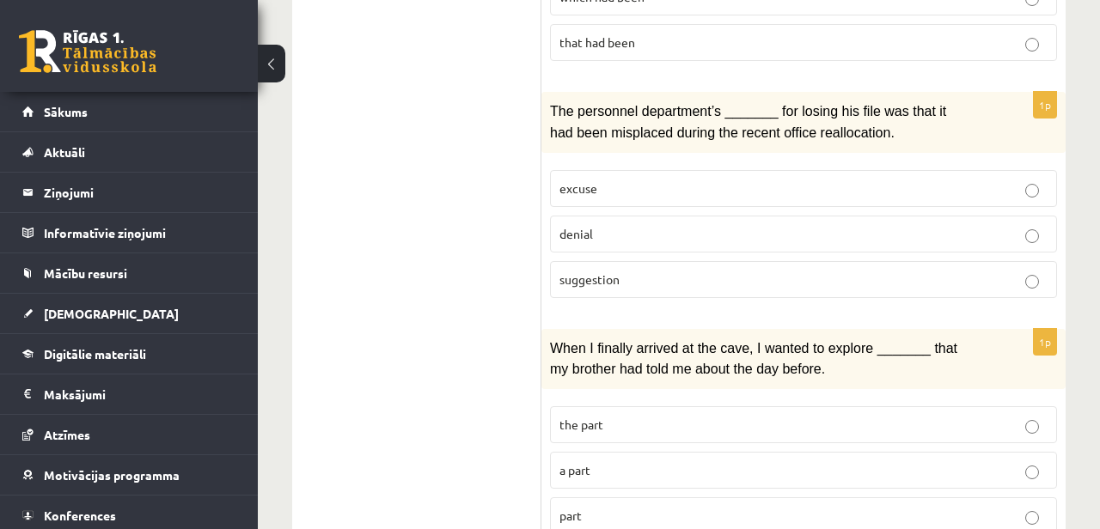
scroll to position [2203, 0]
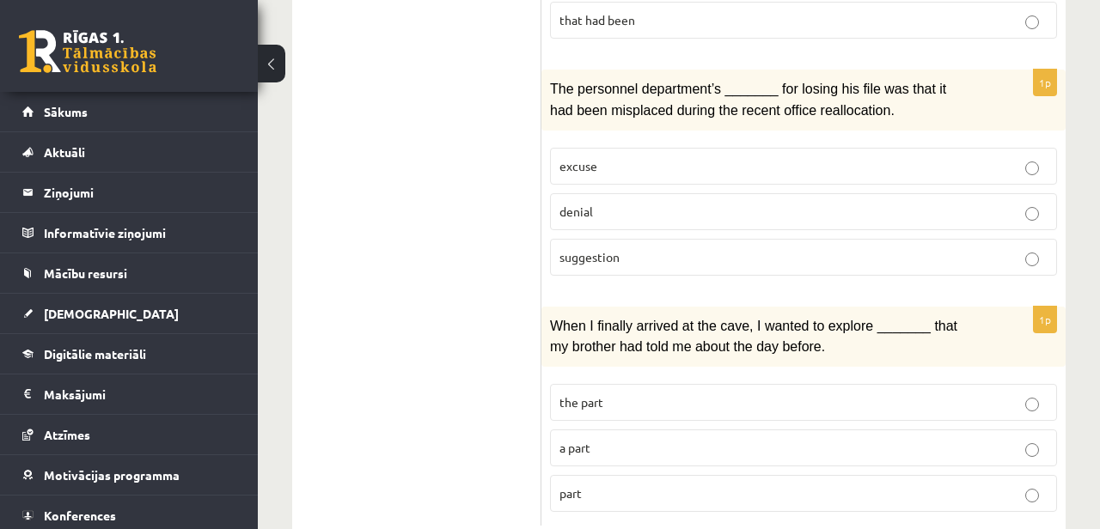
click at [616, 485] on p "part" at bounding box center [804, 494] width 488 height 18
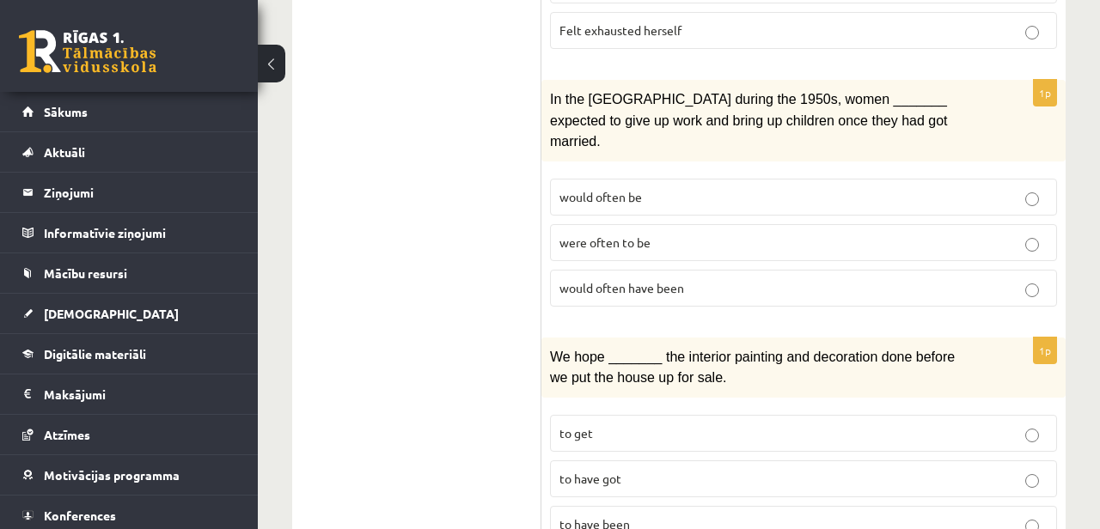
scroll to position [0, 0]
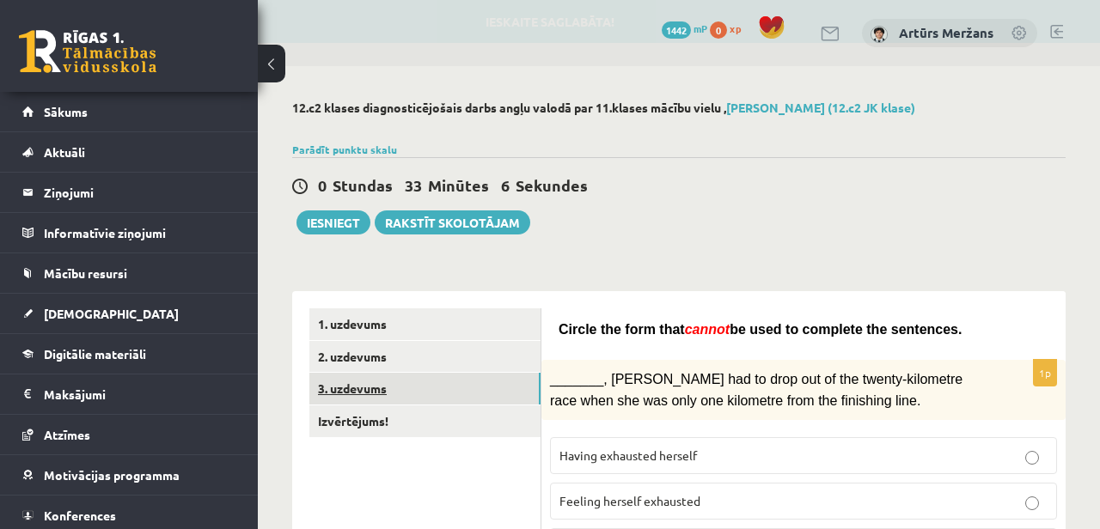
click at [382, 382] on link "3. uzdevums" at bounding box center [424, 389] width 231 height 32
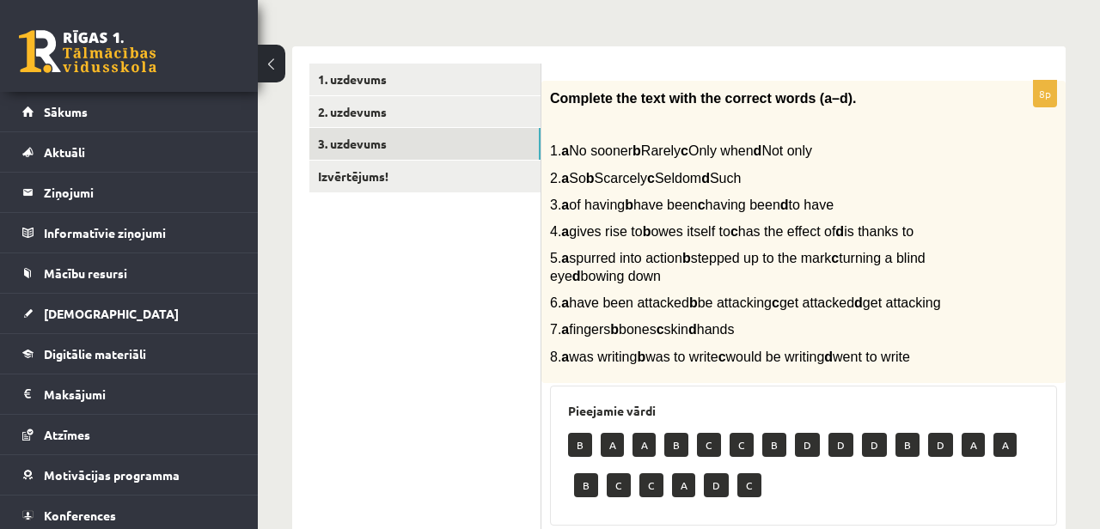
scroll to position [223, 0]
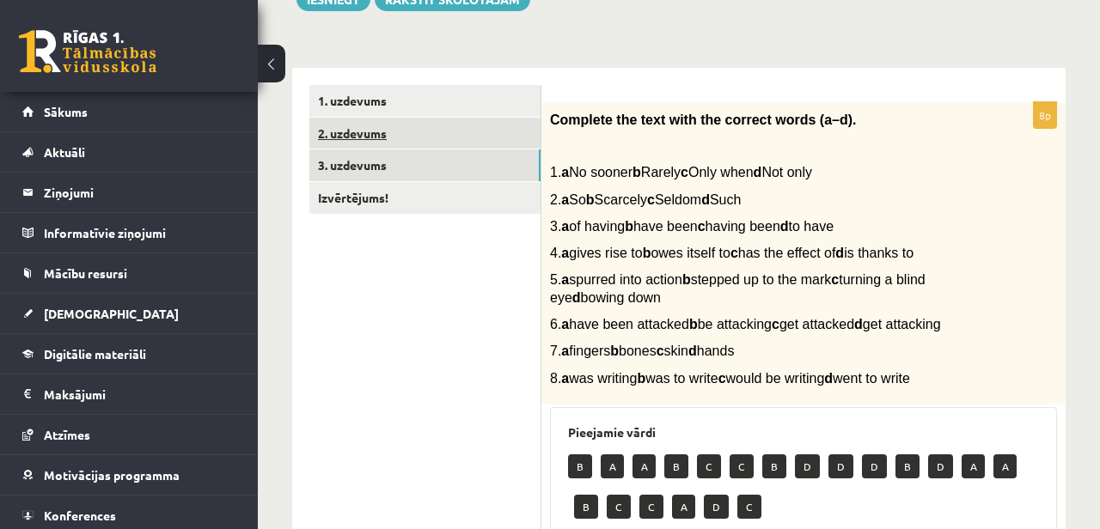
click at [394, 130] on link "2. uzdevums" at bounding box center [424, 134] width 231 height 32
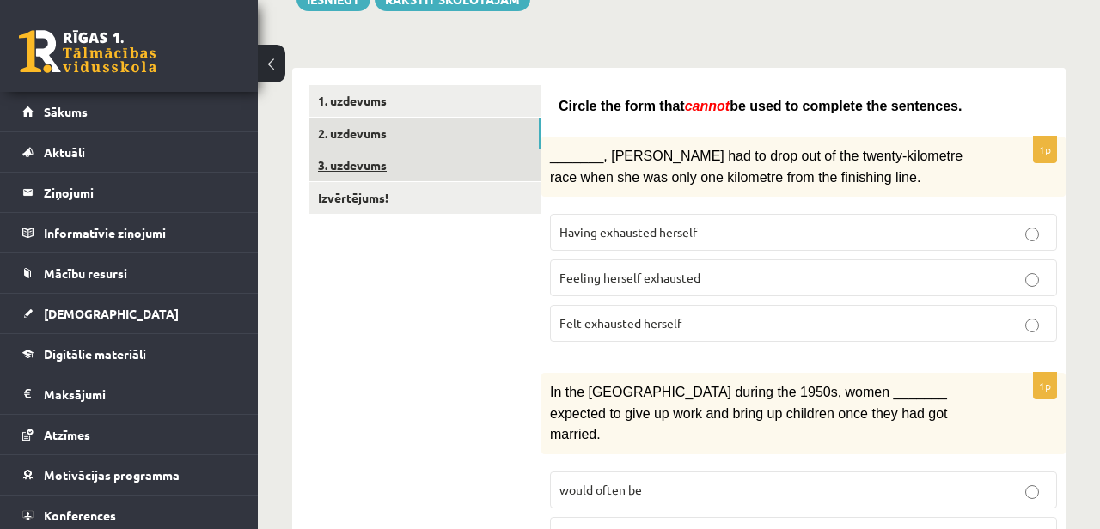
click at [397, 161] on link "3. uzdevums" at bounding box center [424, 166] width 231 height 32
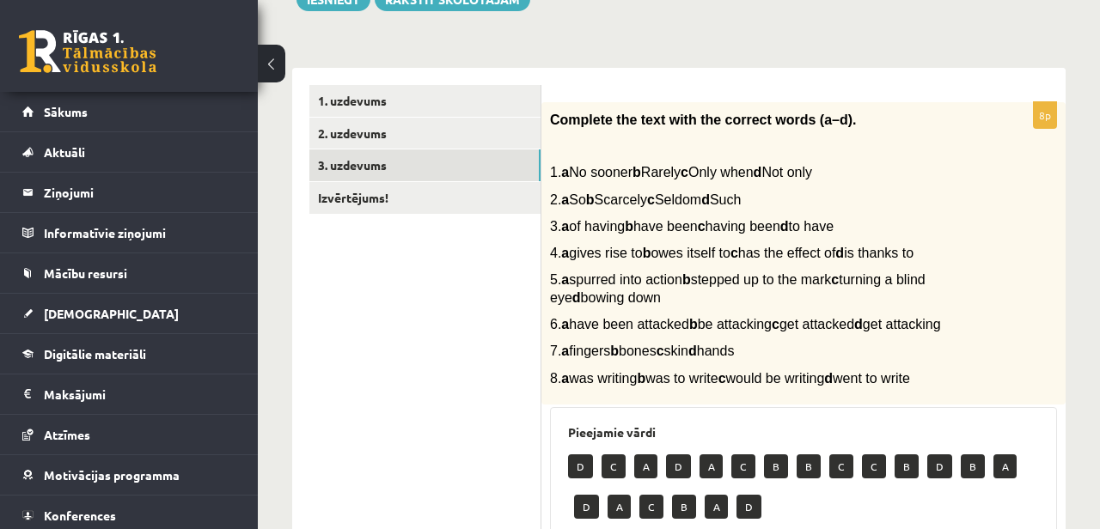
drag, startPoint x: 587, startPoint y: 193, endPoint x: 664, endPoint y: 195, distance: 76.5
click at [664, 195] on span "2. a So b Scarcely c Seldom d Such" at bounding box center [645, 200] width 191 height 15
click at [729, 260] on p "4. a gives rise to b owes itself to c has the effect of d is thanks to" at bounding box center [760, 253] width 421 height 18
click at [389, 121] on link "2. uzdevums" at bounding box center [424, 134] width 231 height 32
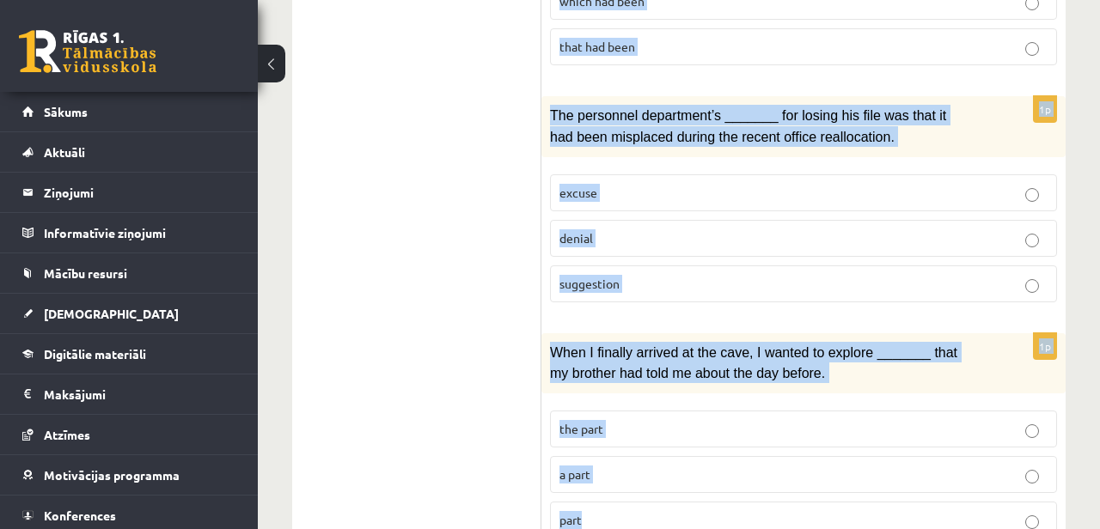
scroll to position [2203, 0]
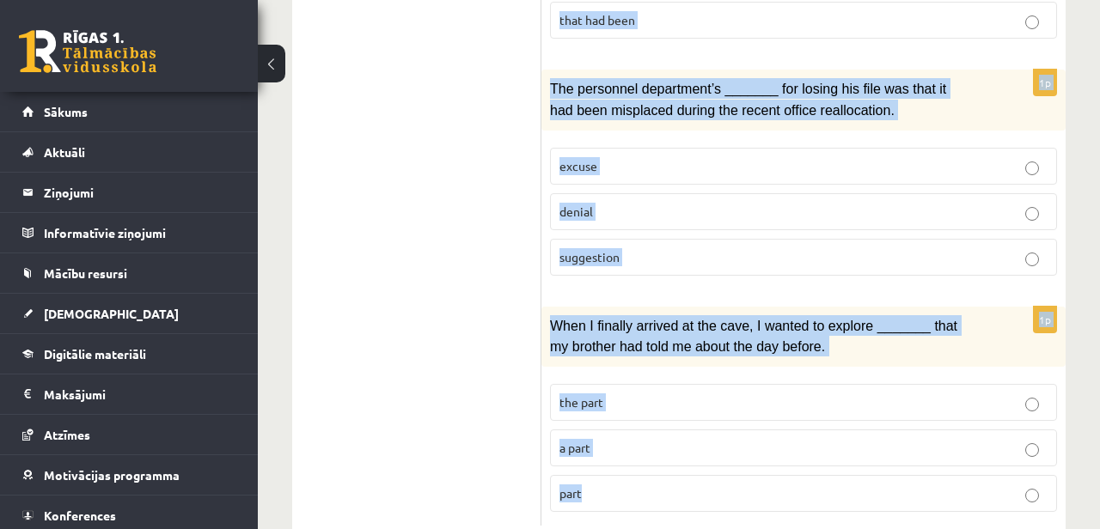
drag, startPoint x: 560, startPoint y: 103, endPoint x: 774, endPoint y: 554, distance: 498.7
copy form "Circle the form that cannot be used to complete the sentences. 1p _______, Judy…"
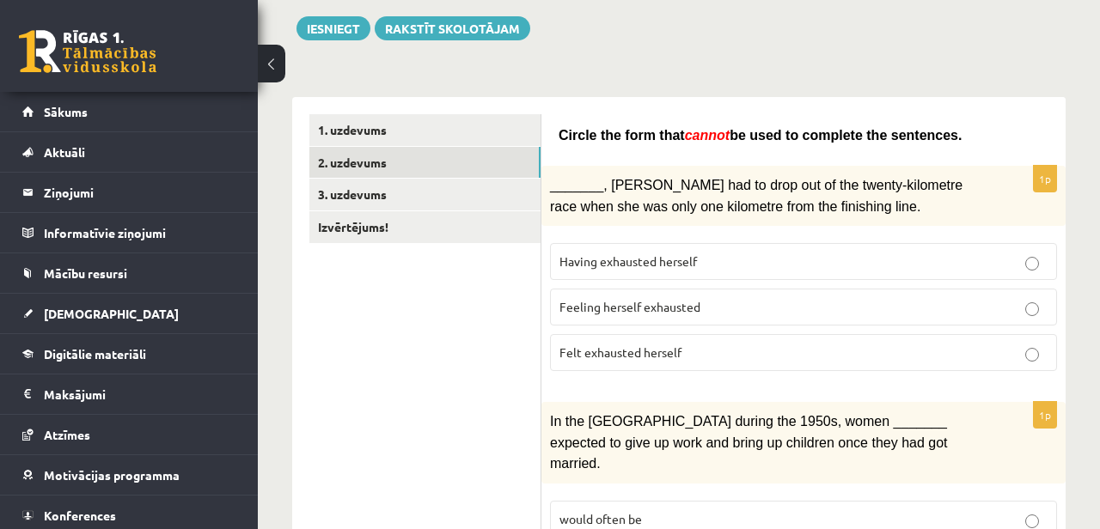
scroll to position [0, 0]
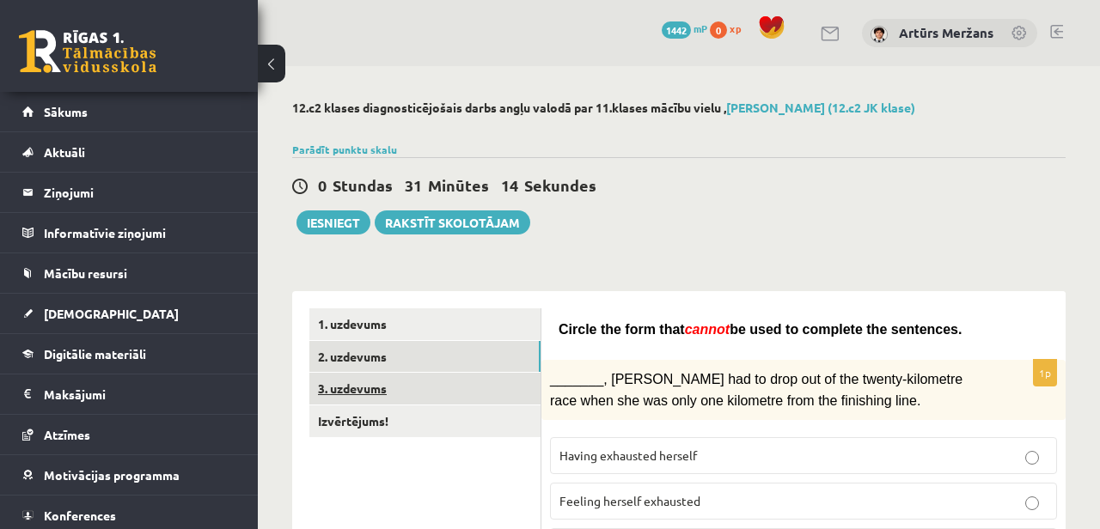
click at [370, 395] on link "3. uzdevums" at bounding box center [424, 389] width 231 height 32
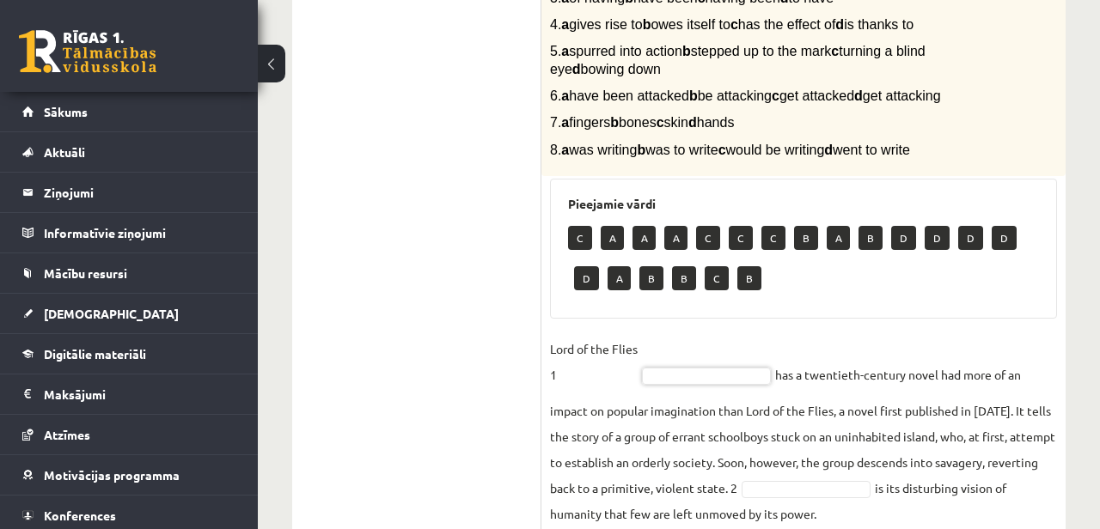
scroll to position [510, 0]
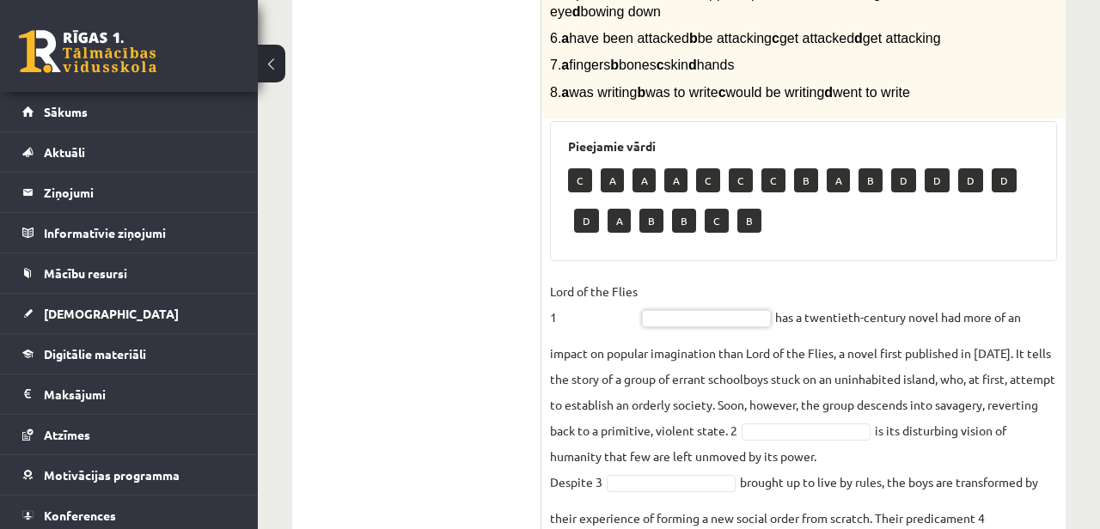
click at [686, 388] on fieldset "Lord of the Flies 1 has a twentieth-century novel had more of an impact on popu…" at bounding box center [803, 538] width 507 height 521
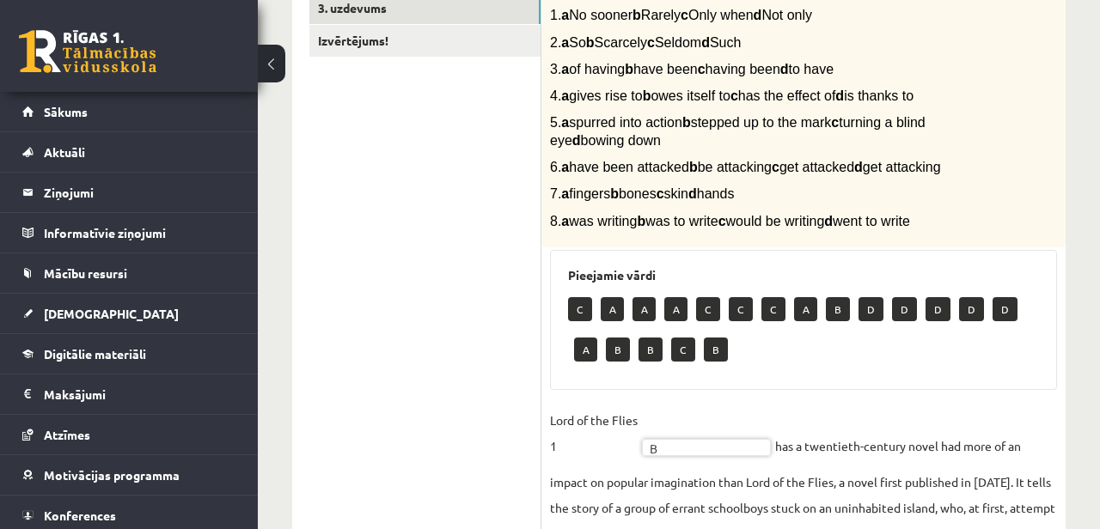
scroll to position [378, 0]
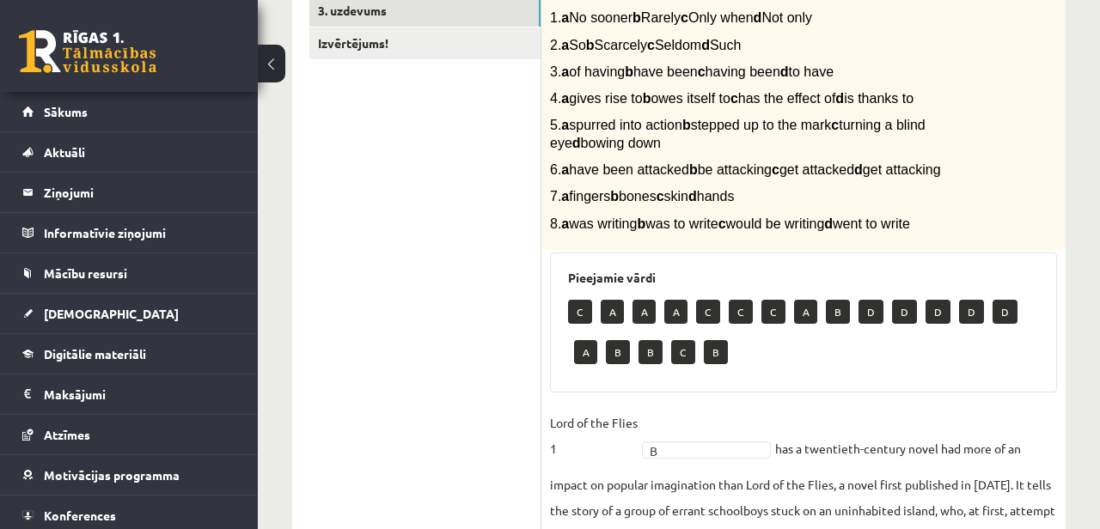
click at [741, 49] on span "2. a So b Scarcely c Seldom d Such" at bounding box center [645, 45] width 191 height 15
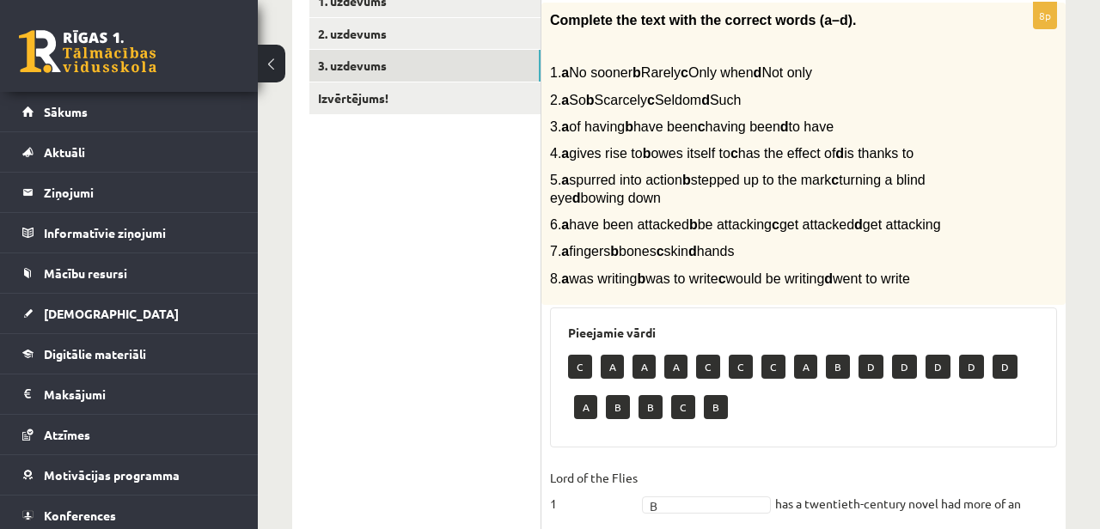
scroll to position [312, 0]
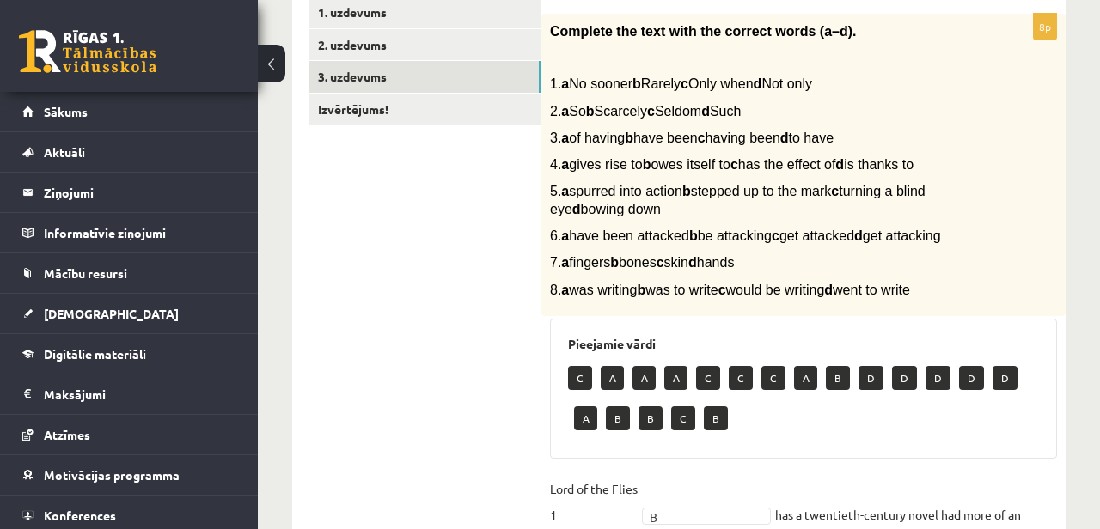
click at [741, 111] on span "2. a So b Scarcely c Seldom d Such" at bounding box center [645, 111] width 191 height 15
copy span "Seldom"
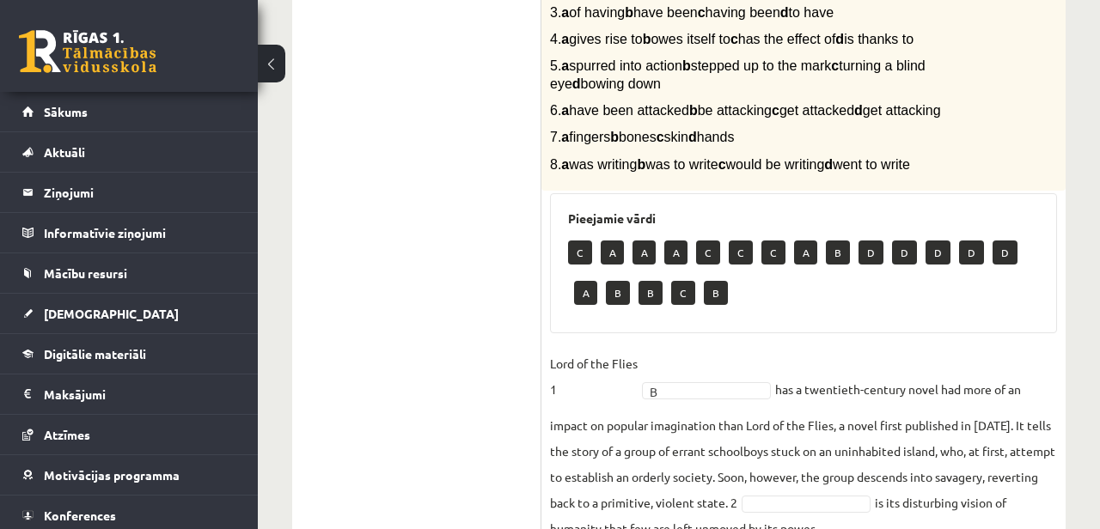
scroll to position [370, 0]
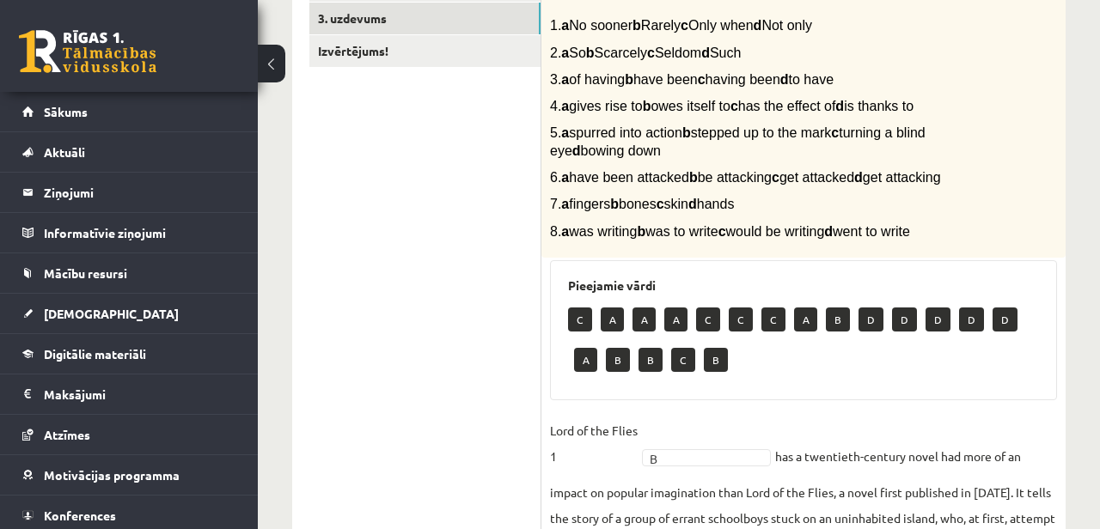
click at [714, 58] on span "2. a So b Scarcely c Seldom d Such" at bounding box center [645, 53] width 191 height 15
copy span "Scarcely"
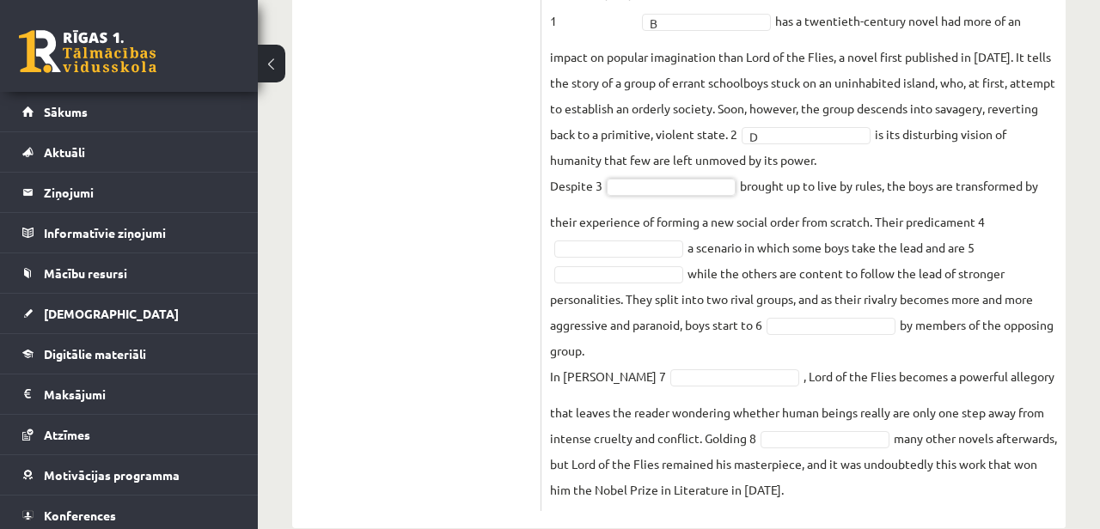
scroll to position [805, 0]
click at [713, 252] on fieldset "Lord of the Flies 1 B * has a twentieth-century novel had more of an impact on …" at bounding box center [803, 243] width 507 height 521
click at [696, 249] on fieldset "Lord of the Flies 1 B * has a twentieth-century novel had more of an impact on …" at bounding box center [803, 243] width 507 height 521
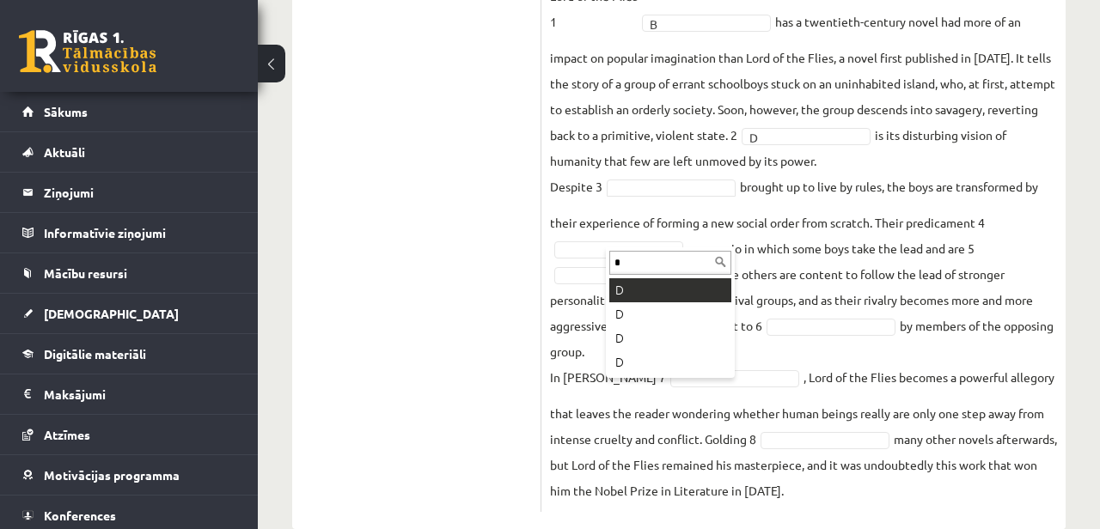
type input "*"
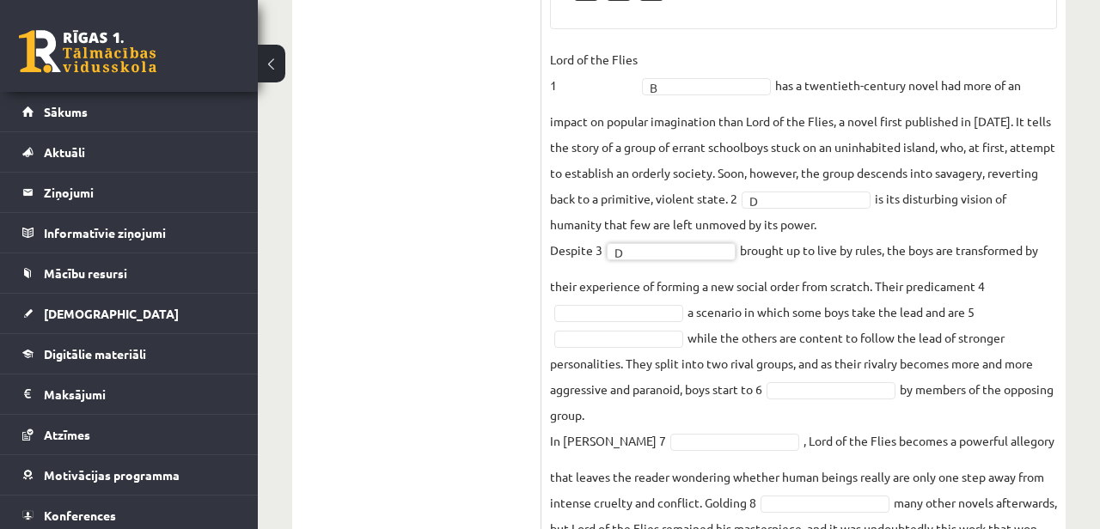
scroll to position [739, 0]
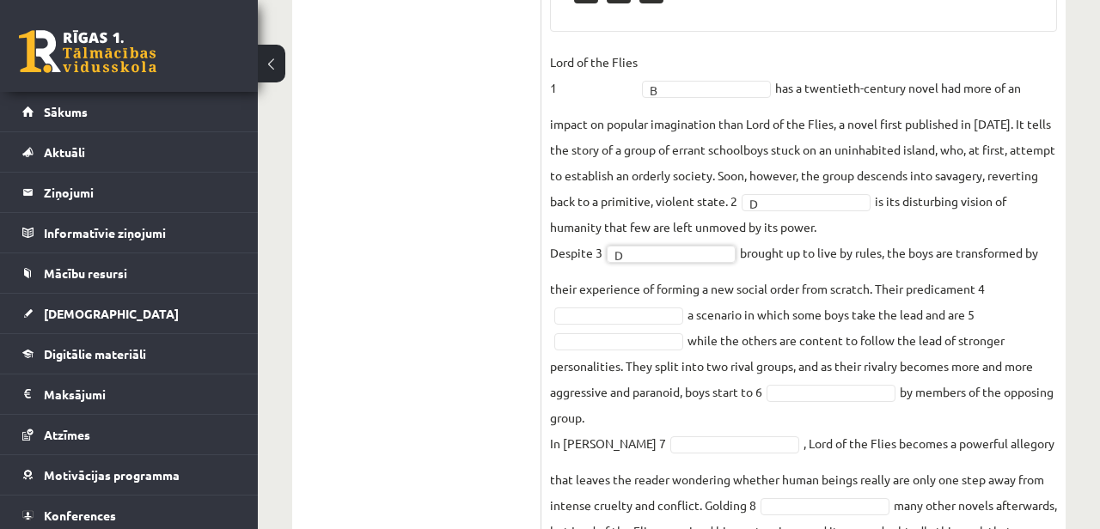
click at [939, 342] on fieldset "Lord of the Flies 1 B * has a twentieth-century novel had more of an impact on …" at bounding box center [803, 309] width 507 height 521
copy fieldset "predicament"
click at [876, 330] on fieldset "Lord of the Flies 1 B * has a twentieth-century novel had more of an impact on …" at bounding box center [803, 309] width 507 height 521
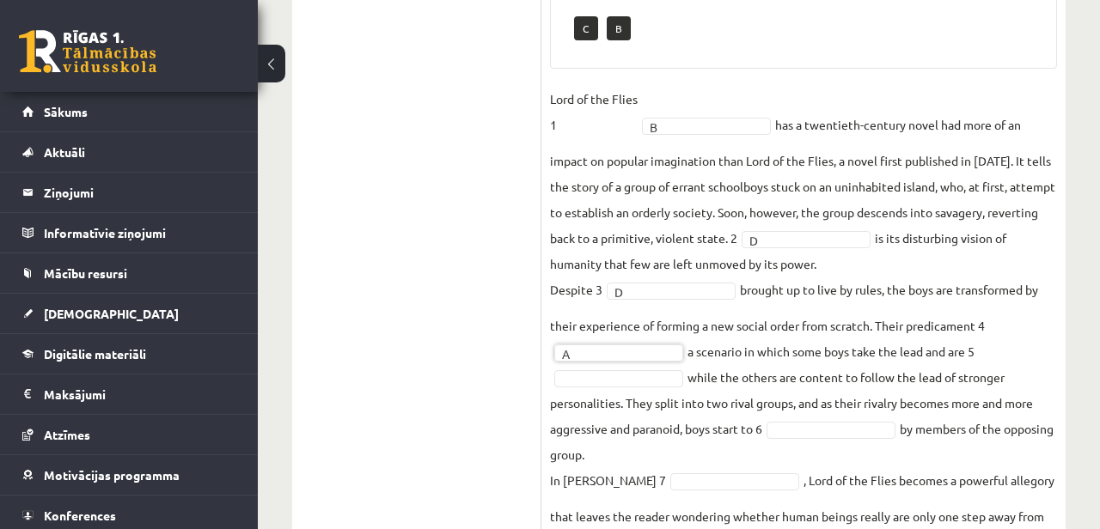
scroll to position [437, 0]
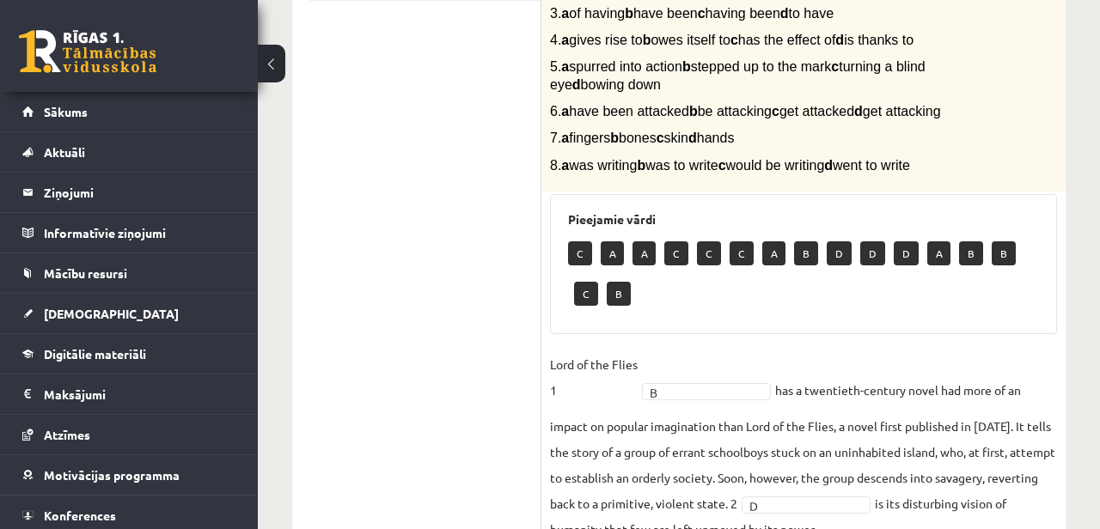
drag, startPoint x: 591, startPoint y: 83, endPoint x: 697, endPoint y: 83, distance: 105.7
click at [716, 83] on span "5. a spurred into action b stepped up to the mark c turning a blind eye d bowin…" at bounding box center [738, 75] width 376 height 33
drag, startPoint x: 578, startPoint y: 86, endPoint x: 719, endPoint y: 102, distance: 142.8
click at [719, 93] on p "5. a spurred into action b stepped up to the mark c turning a blind eye d bowin…" at bounding box center [760, 75] width 421 height 35
copy span "a spurred into action b stepped up to the mark c turning a blind eye d bowing d…"
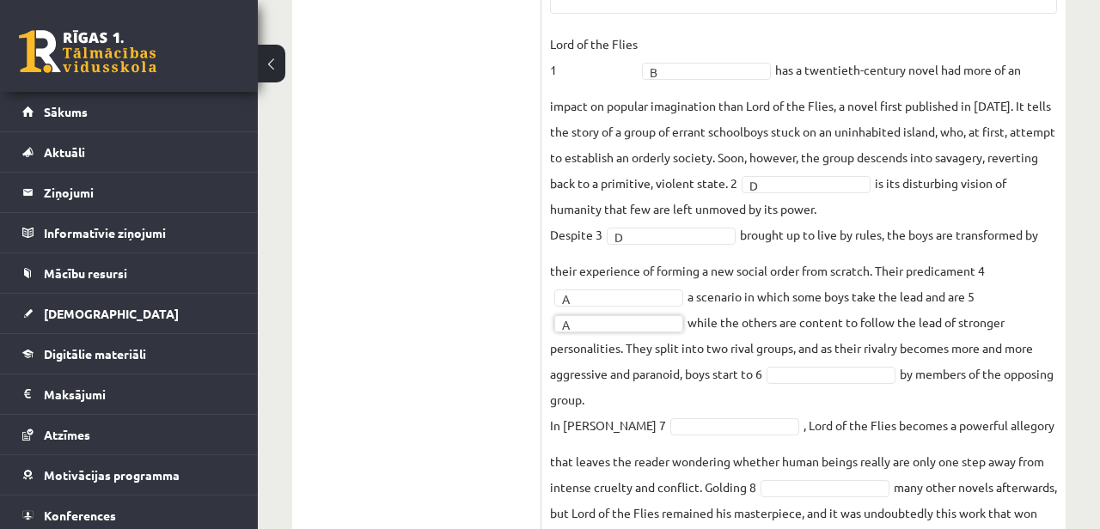
scroll to position [766, 0]
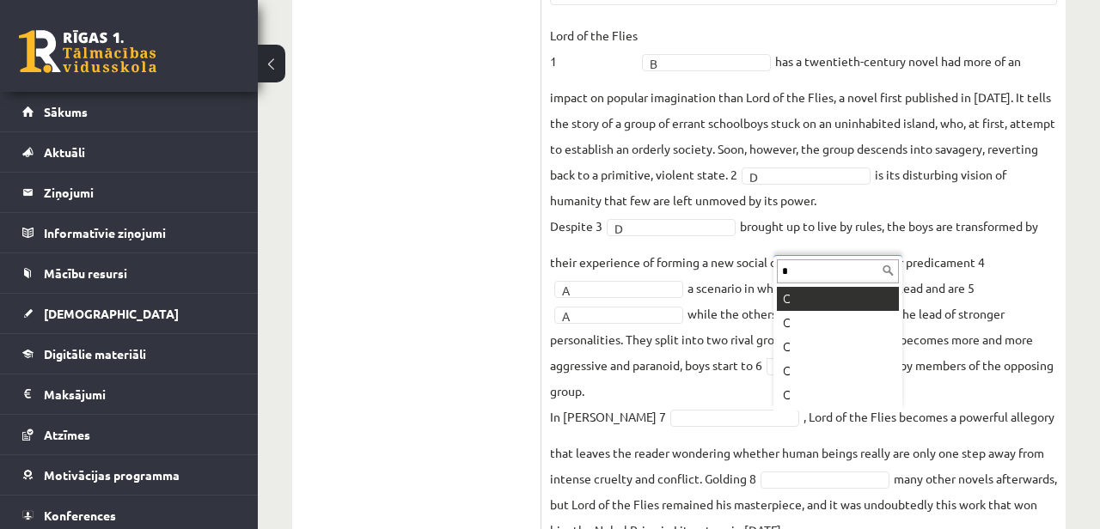
type input "*"
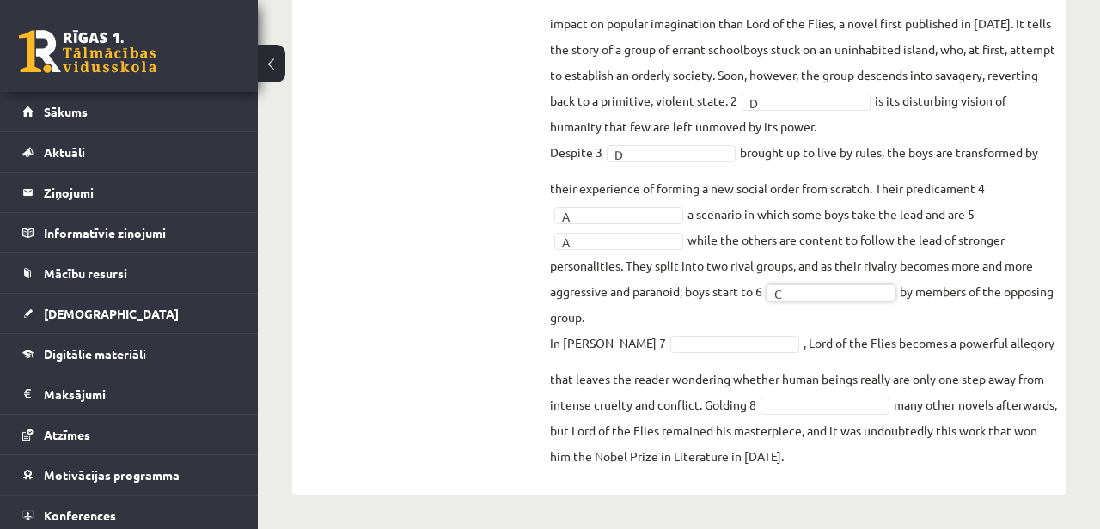
scroll to position [818, 0]
click at [740, 387] on fieldset "Lord of the Flies 1 B * has a twentieth-century novel had more of an impact on …" at bounding box center [803, 208] width 507 height 521
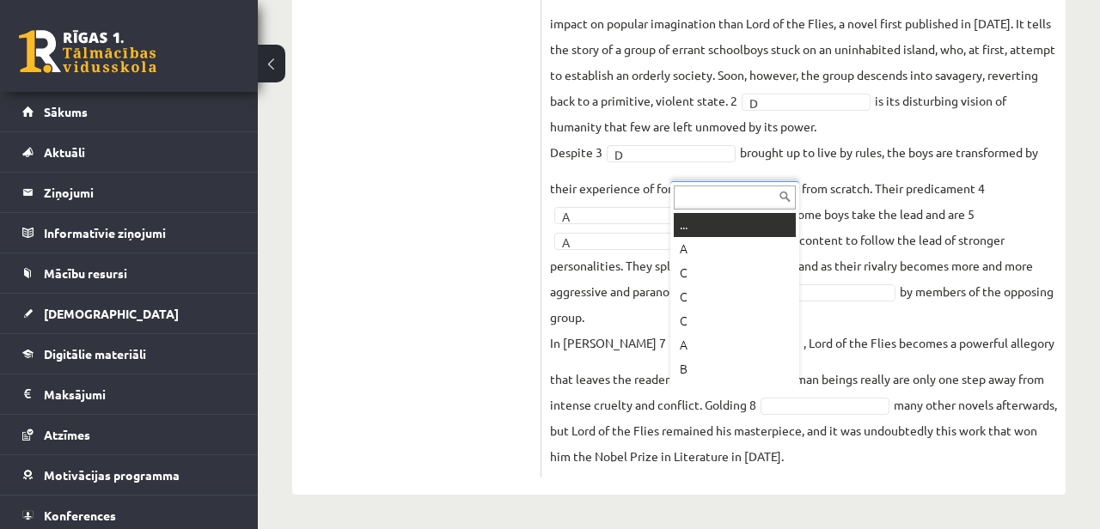
type input "*"
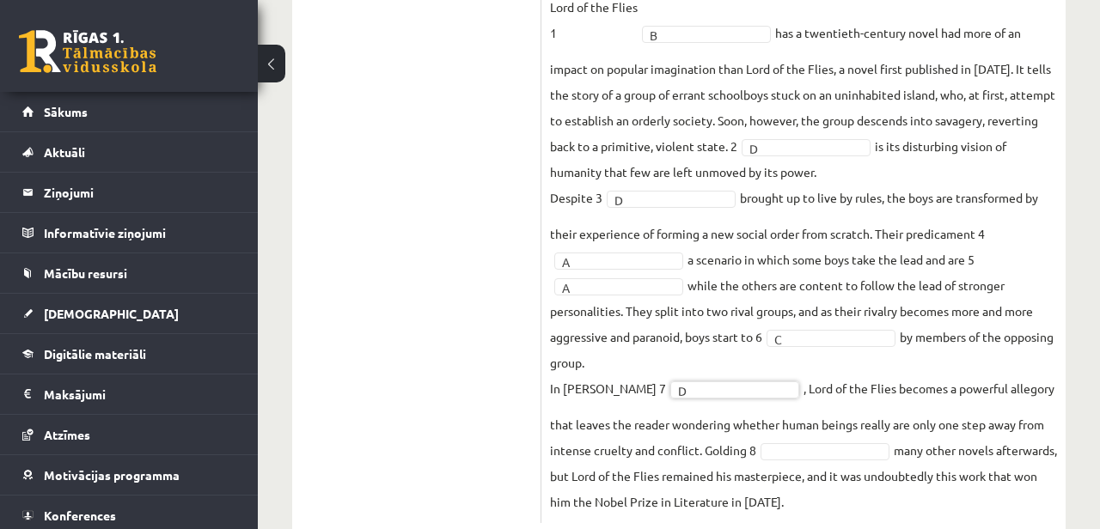
scroll to position [852, 0]
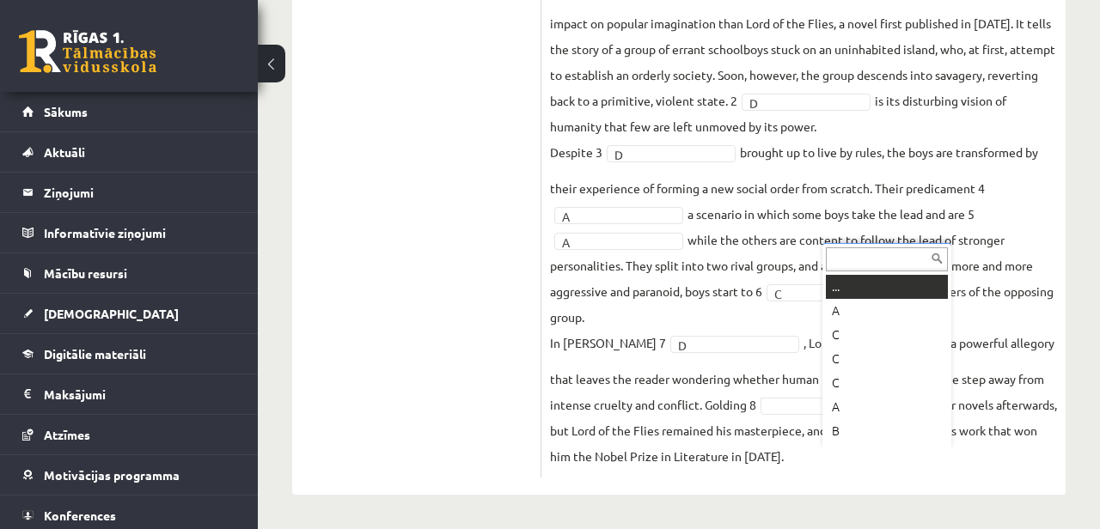
type input "*"
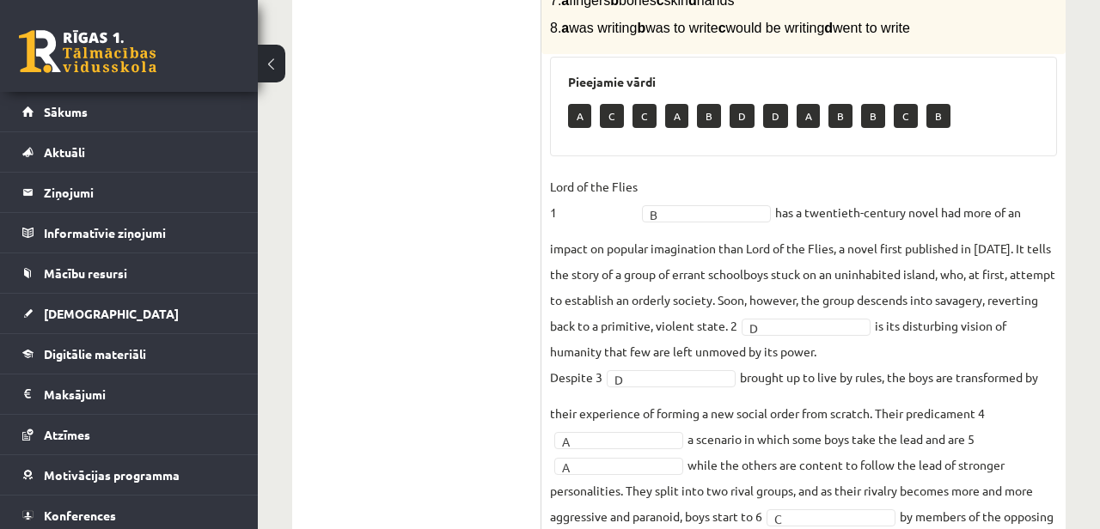
scroll to position [187, 0]
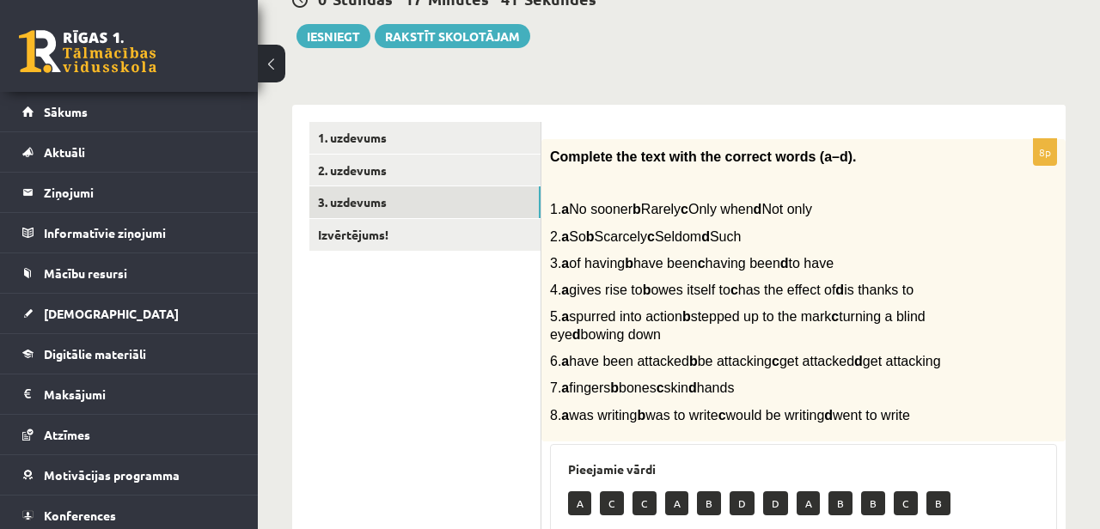
drag, startPoint x: 552, startPoint y: 160, endPoint x: 663, endPoint y: 217, distance: 124.6
click at [643, 204] on div "Complete the text with the correct words (a–d). 1. a No sooner b Rarely c Only …" at bounding box center [804, 290] width 524 height 303
click at [711, 260] on span "3. a of having b have been c having been d to have" at bounding box center [692, 263] width 284 height 15
drag, startPoint x: 550, startPoint y: 154, endPoint x: 731, endPoint y: 474, distance: 367.2
click at [731, 442] on div "Complete the text with the correct words (a–d). 1. a No sooner b Rarely c Only …" at bounding box center [804, 290] width 524 height 303
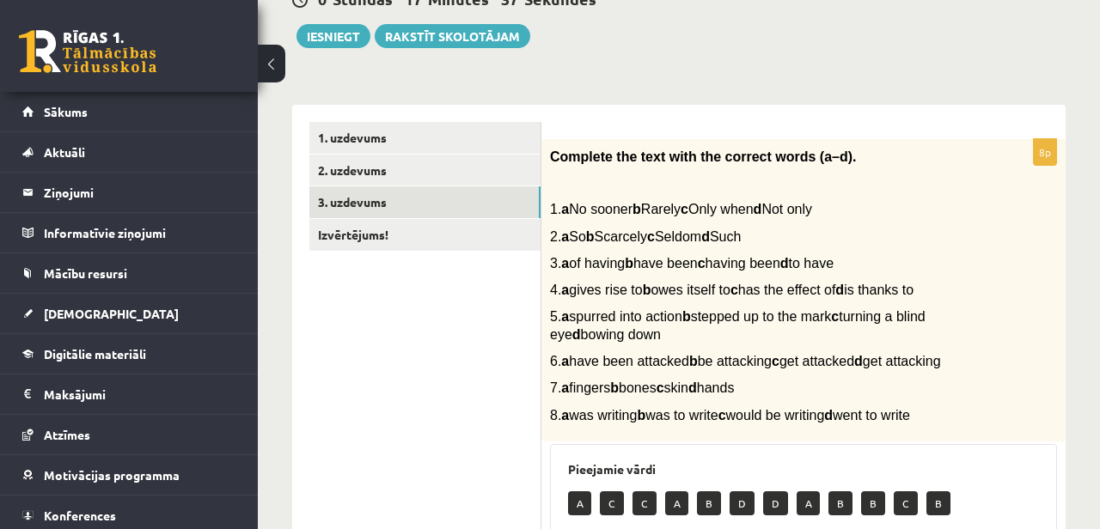
copy div "Complete the text with the correct words (a–d). 1. a No sooner b Rarely c Only …"
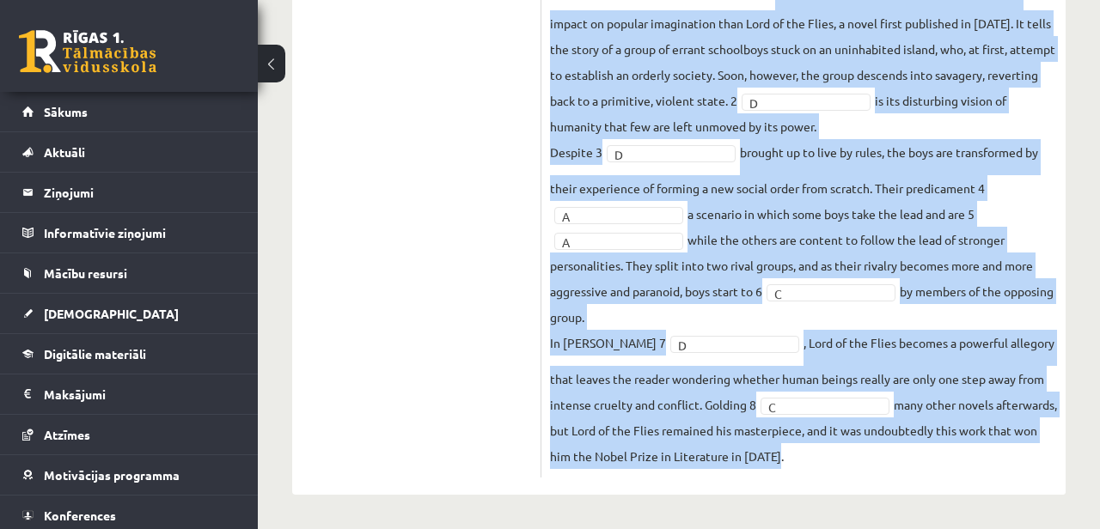
scroll to position [852, 0]
drag, startPoint x: 551, startPoint y: 281, endPoint x: 829, endPoint y: 476, distance: 340.0
click at [829, 476] on div "8p Complete the text with the correct words (a–d). 1. a No sooner b Rarely c On…" at bounding box center [804, 2] width 524 height 952
click at [661, 326] on fieldset "Lord of the Flies 1 B * has a twentieth-century novel had more of an impact on …" at bounding box center [803, 208] width 507 height 521
drag, startPoint x: 549, startPoint y: 197, endPoint x: 829, endPoint y: 575, distance: 470.2
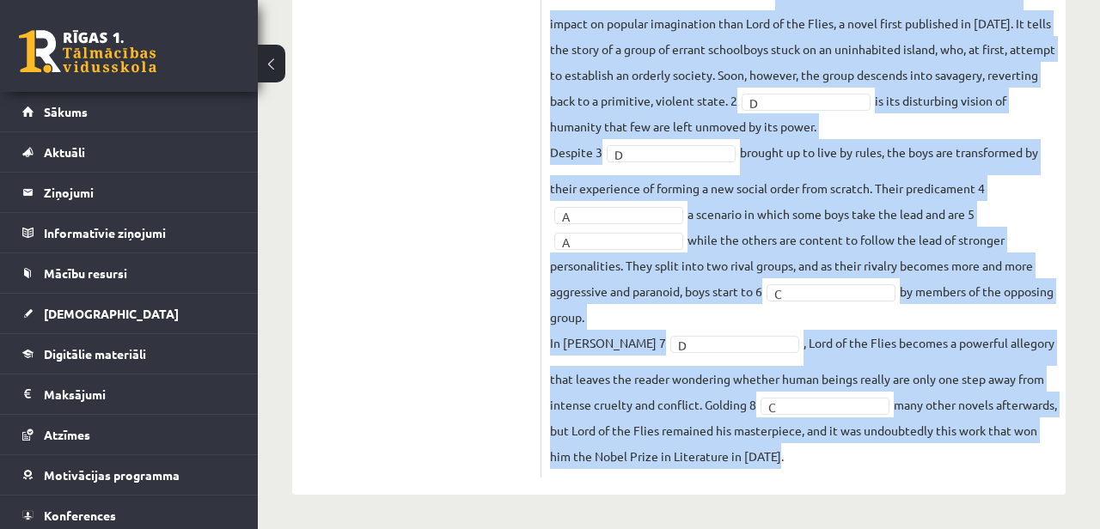
copy fieldset "Lord of the Flies 1 B has a twentieth-century novel had more of an impact on po…"
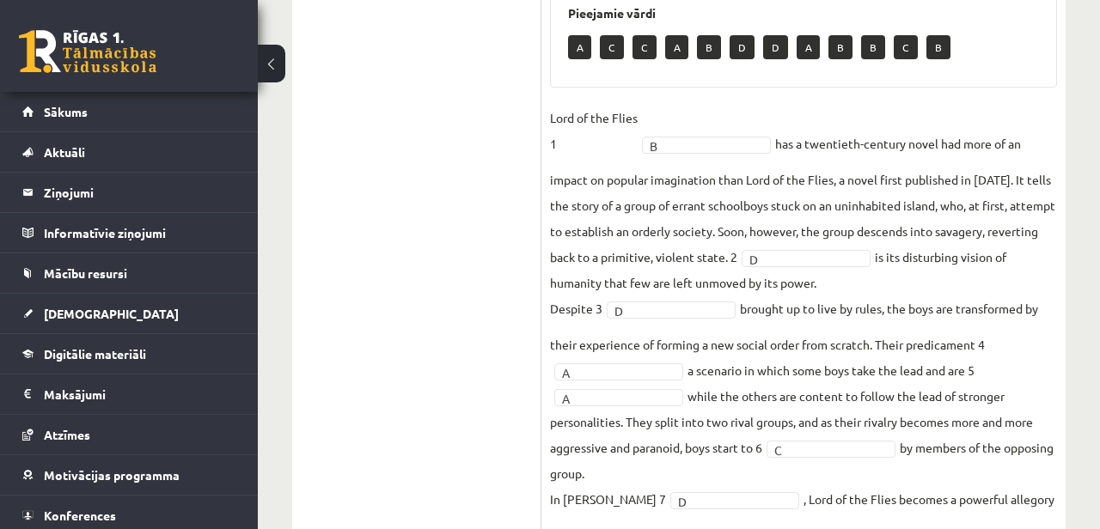
click at [497, 286] on ul "1. uzdevums 2. uzdevums 3. uzdevums Izvērtējums!" at bounding box center [425, 150] width 232 height 969
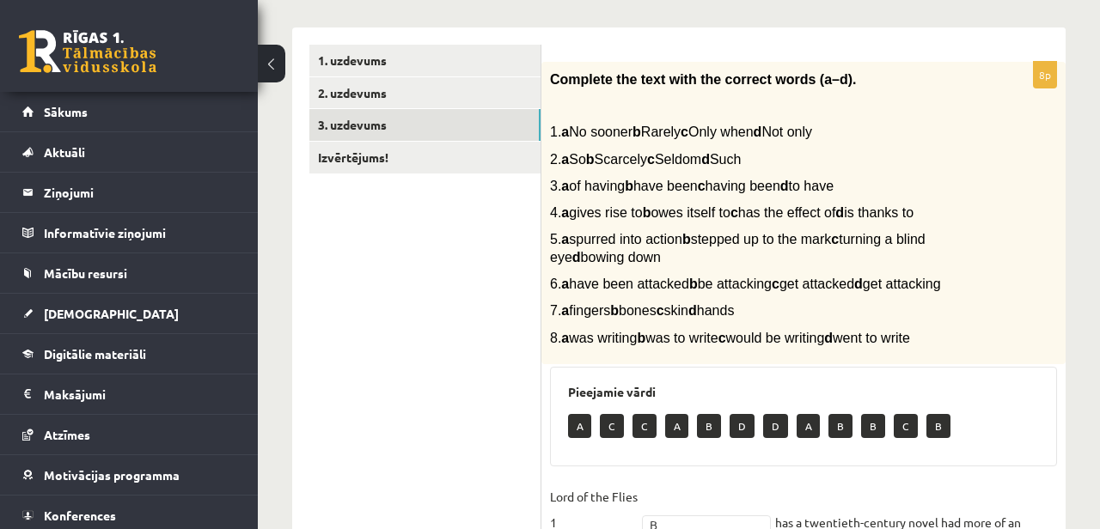
scroll to position [0, 0]
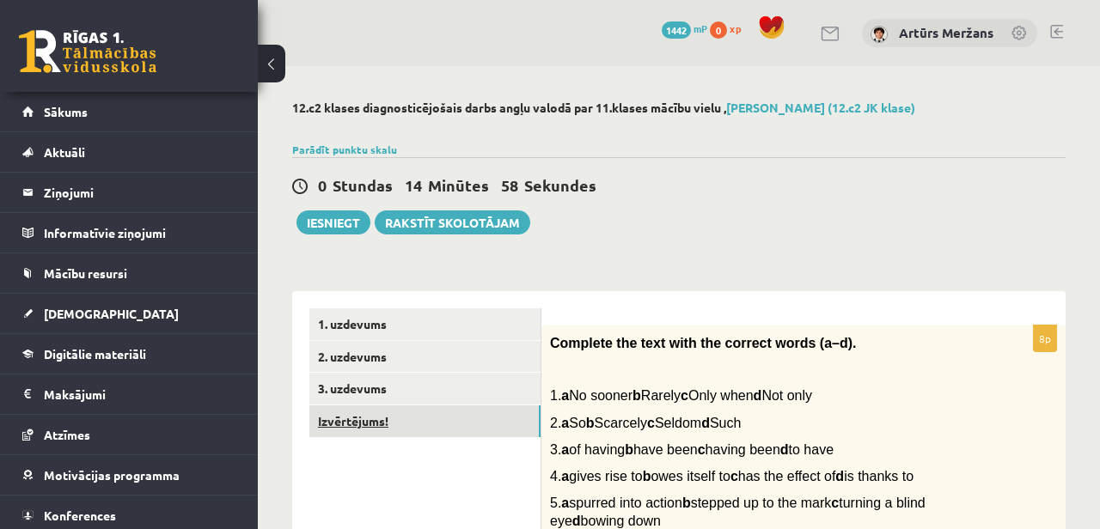
click at [400, 419] on link "Izvērtējums!" at bounding box center [424, 422] width 231 height 32
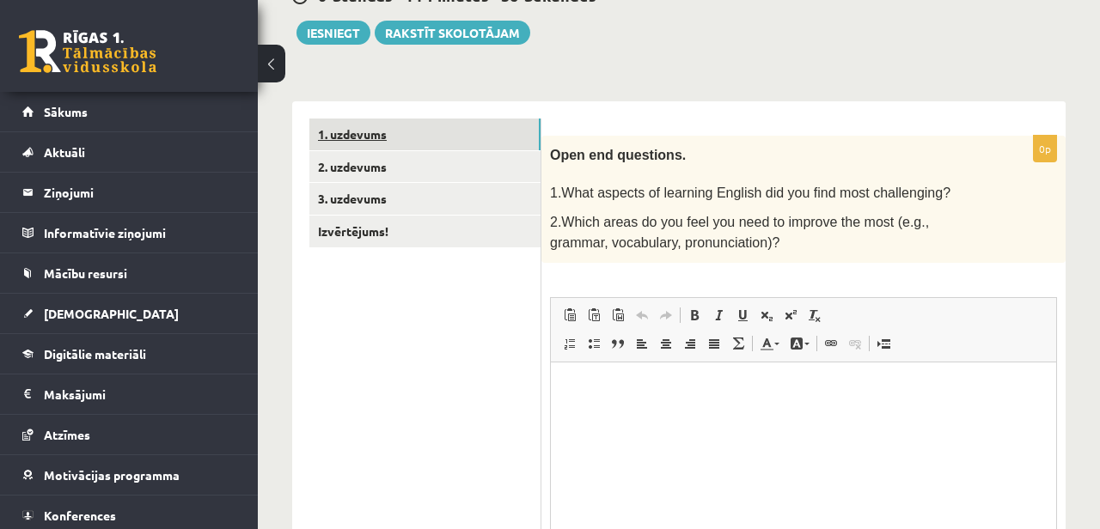
click at [471, 142] on link "1. uzdevums" at bounding box center [424, 135] width 231 height 32
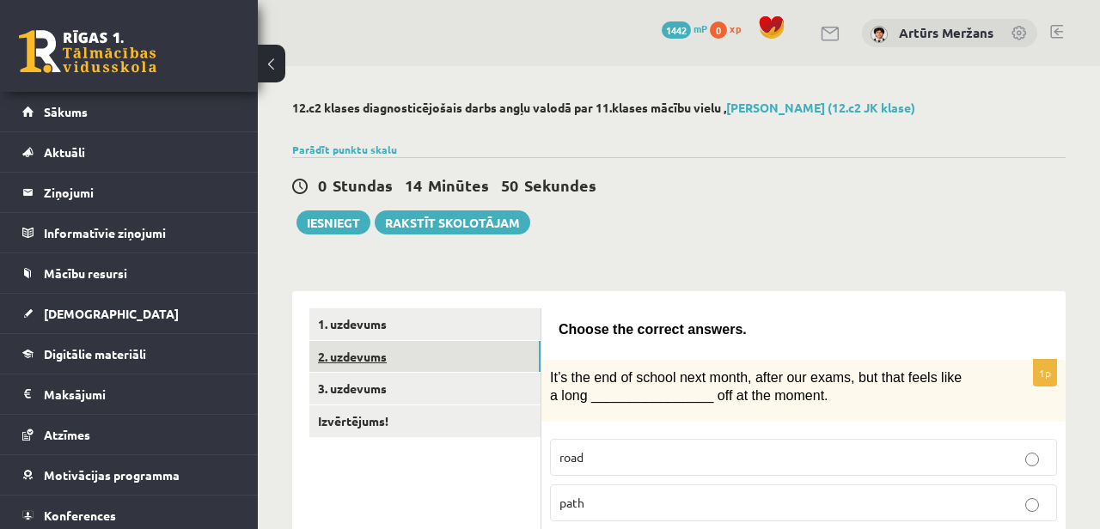
click at [367, 346] on link "2. uzdevums" at bounding box center [424, 357] width 231 height 32
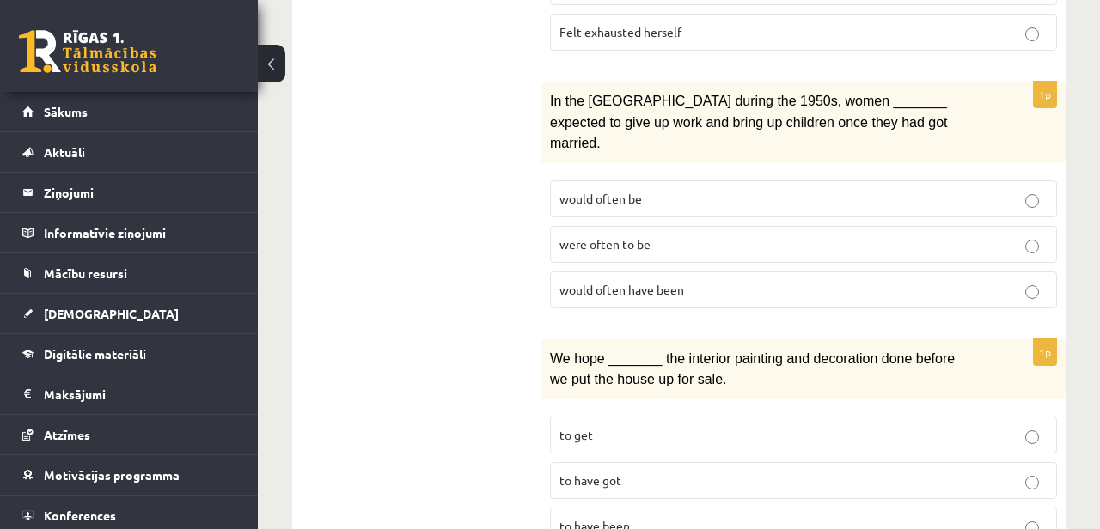
scroll to position [85, 0]
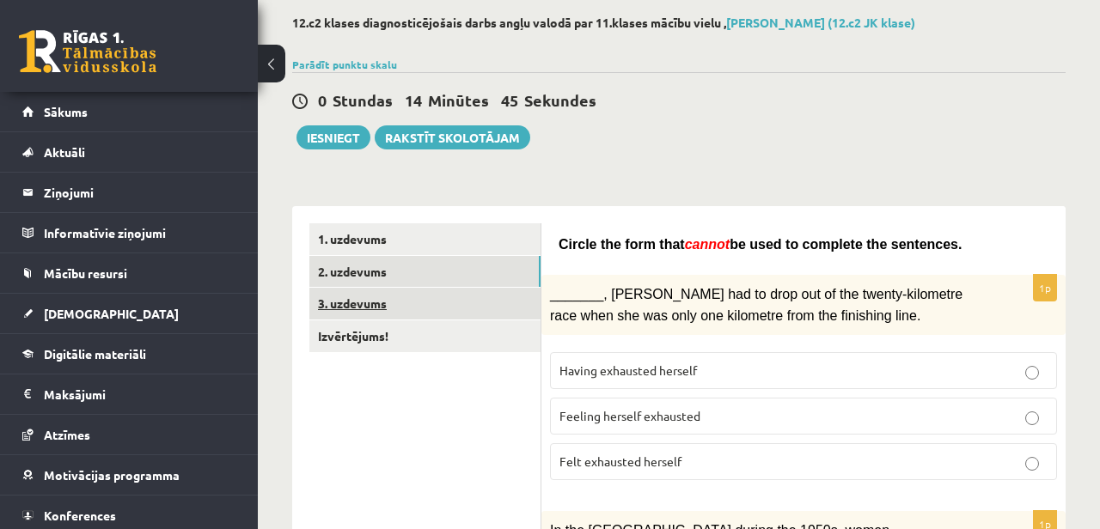
click at [467, 302] on link "3. uzdevums" at bounding box center [424, 304] width 231 height 32
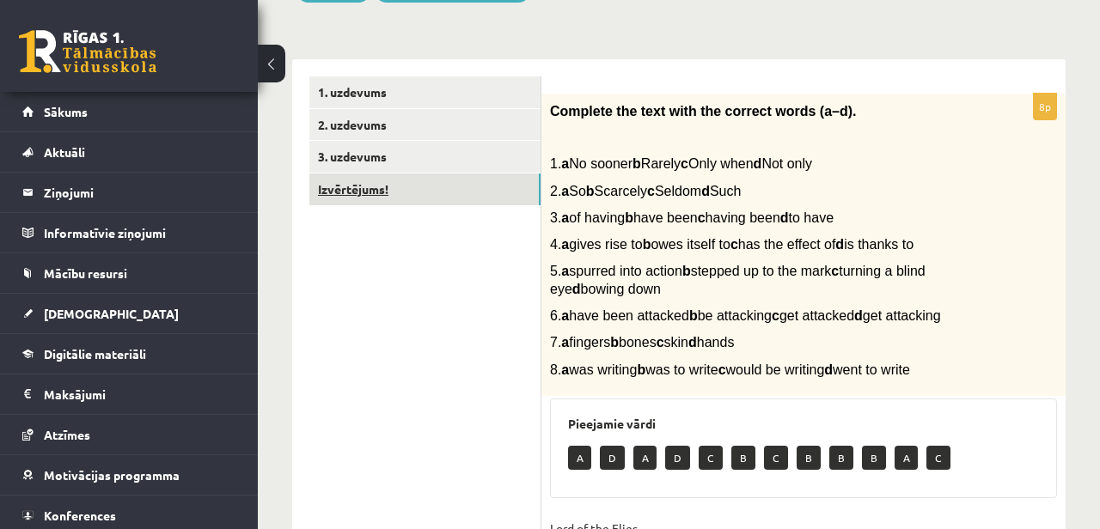
click at [413, 196] on link "Izvērtējums!" at bounding box center [424, 190] width 231 height 32
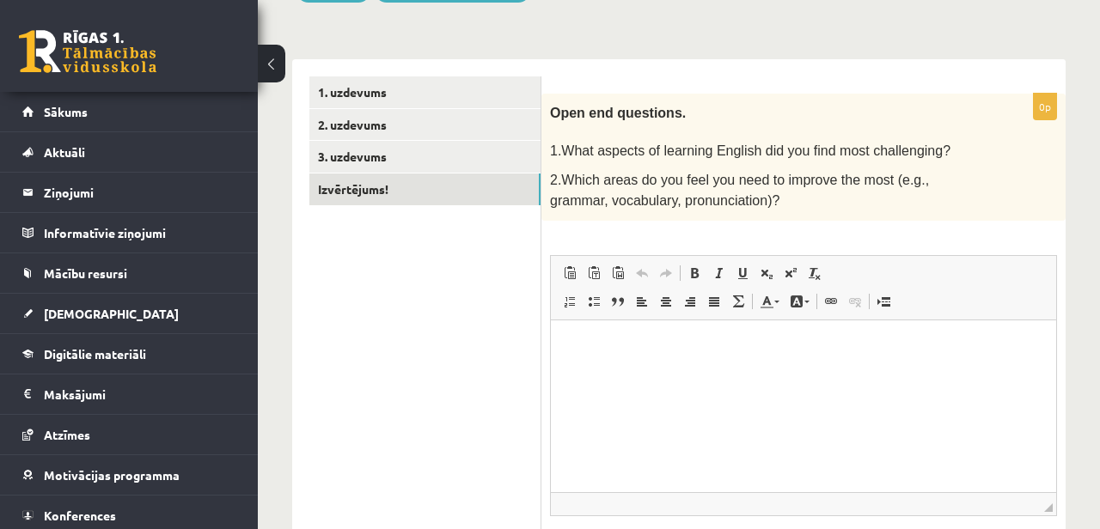
scroll to position [0, 0]
click at [780, 372] on html at bounding box center [803, 346] width 505 height 52
click at [563, 297] on span at bounding box center [570, 302] width 14 height 14
click at [637, 346] on li "**********" at bounding box center [804, 346] width 402 height 18
drag, startPoint x: 1037, startPoint y: 371, endPoint x: 1041, endPoint y: 493, distance: 121.2
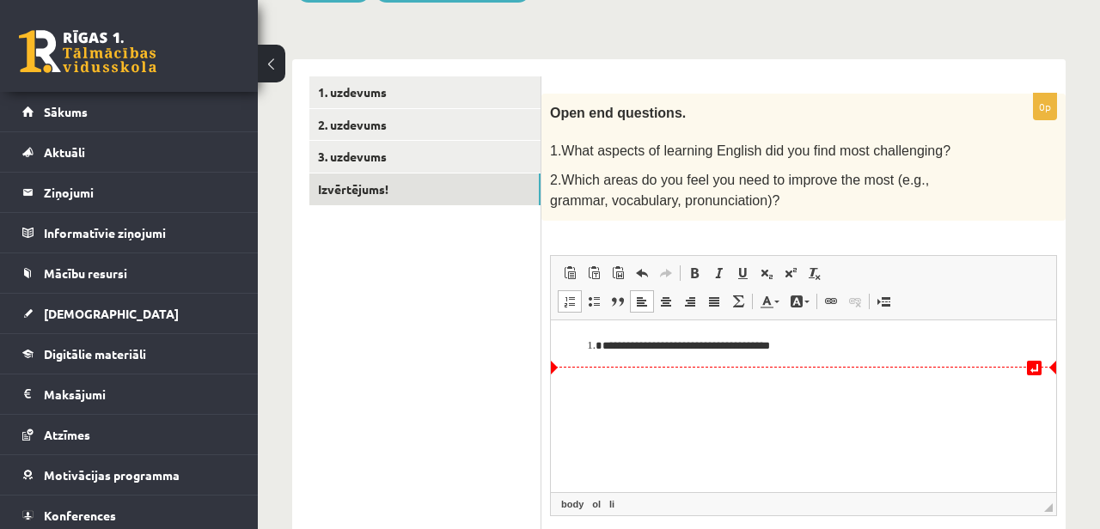
click at [1041, 372] on html "**********" at bounding box center [803, 346] width 505 height 52
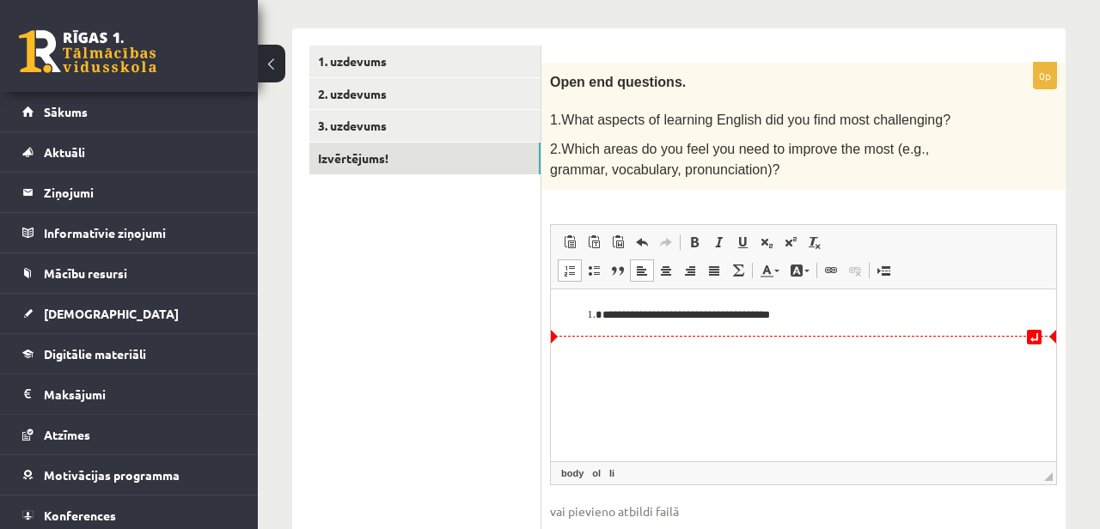
scroll to position [229, 0]
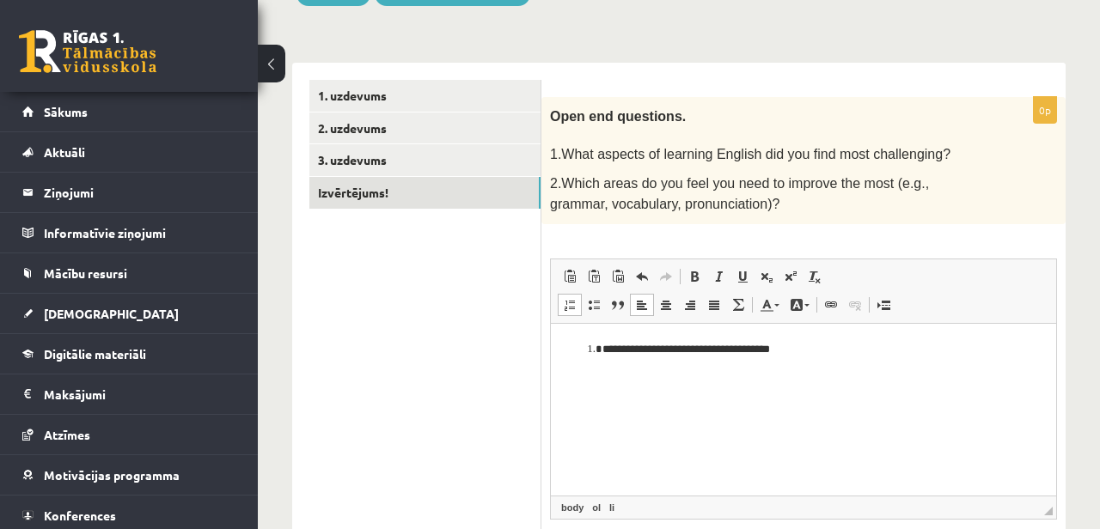
click at [608, 352] on li "**********" at bounding box center [804, 349] width 402 height 18
click at [838, 354] on li "**********" at bounding box center [804, 349] width 402 height 18
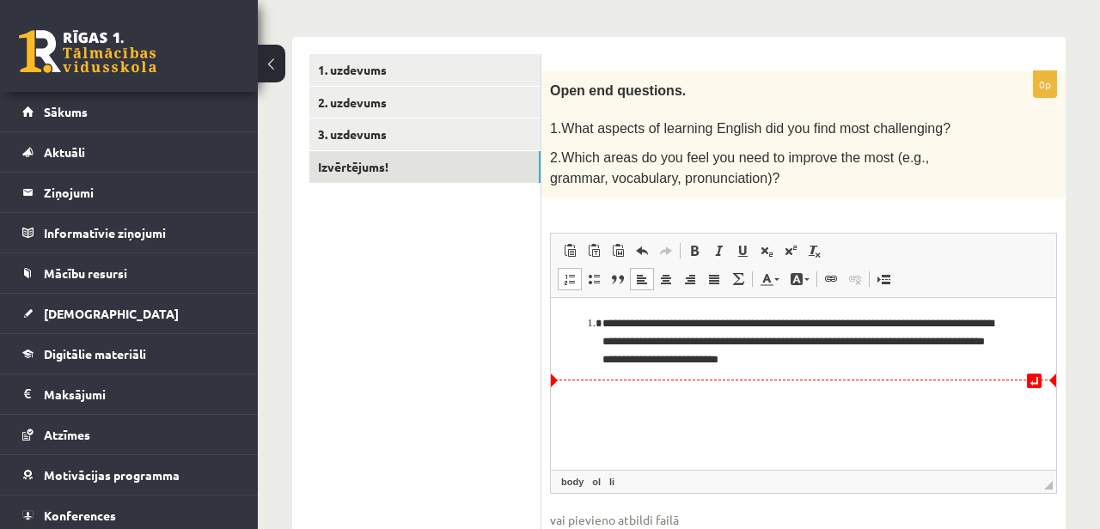
scroll to position [255, 0]
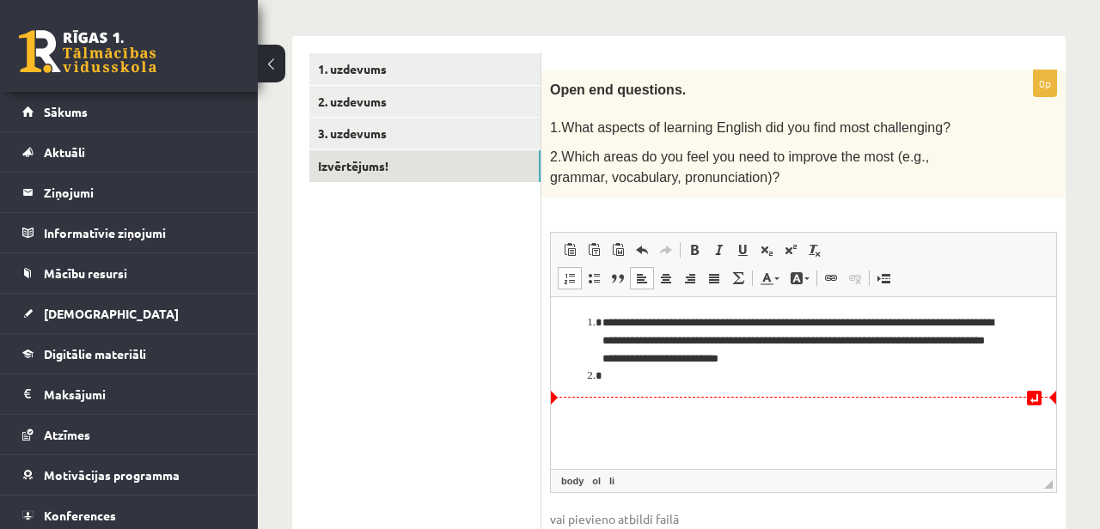
click at [633, 375] on li "Rich Text Editor, wiswyg-editor-user-answer-47024999856500" at bounding box center [804, 376] width 402 height 18
click at [717, 381] on li "**********" at bounding box center [804, 376] width 402 height 18
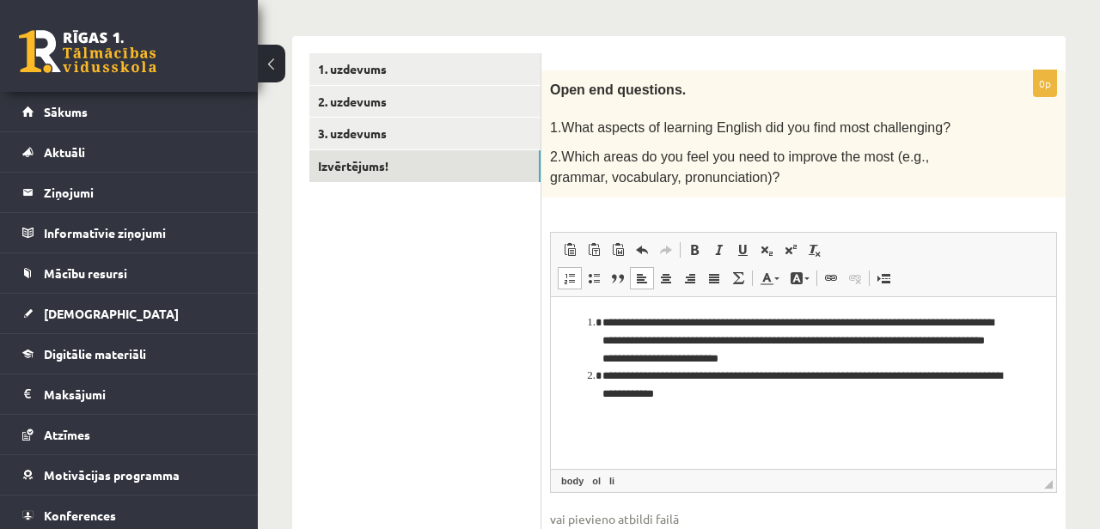
click at [921, 379] on li "**********" at bounding box center [804, 385] width 402 height 36
click at [953, 392] on li "**********" at bounding box center [804, 385] width 402 height 36
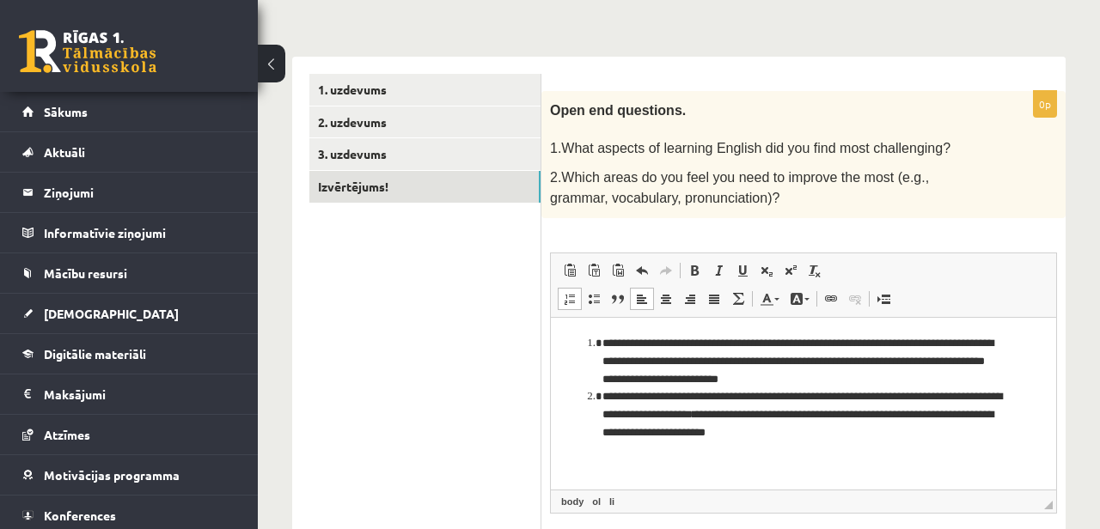
scroll to position [0, 0]
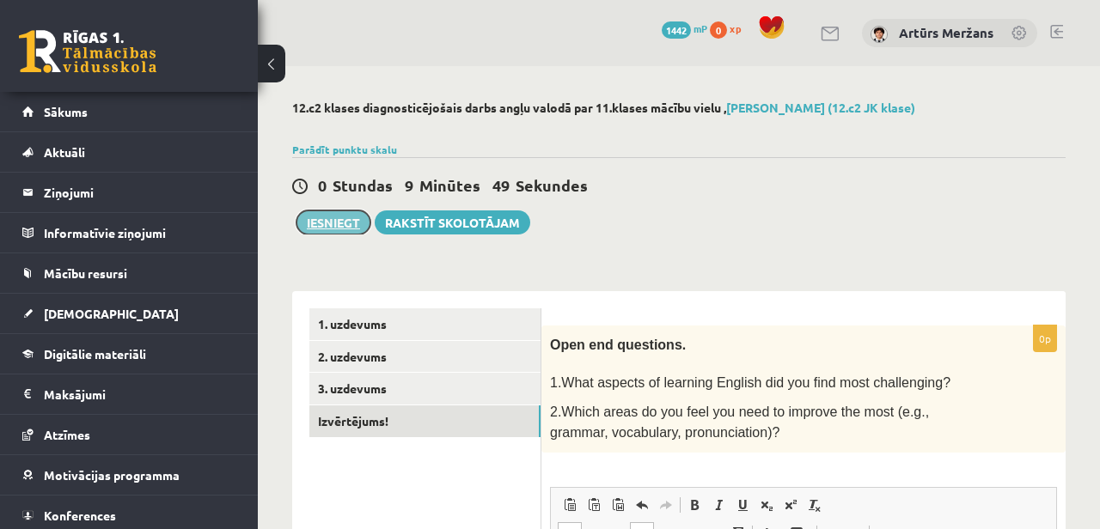
click at [336, 217] on button "Iesniegt" at bounding box center [334, 223] width 74 height 24
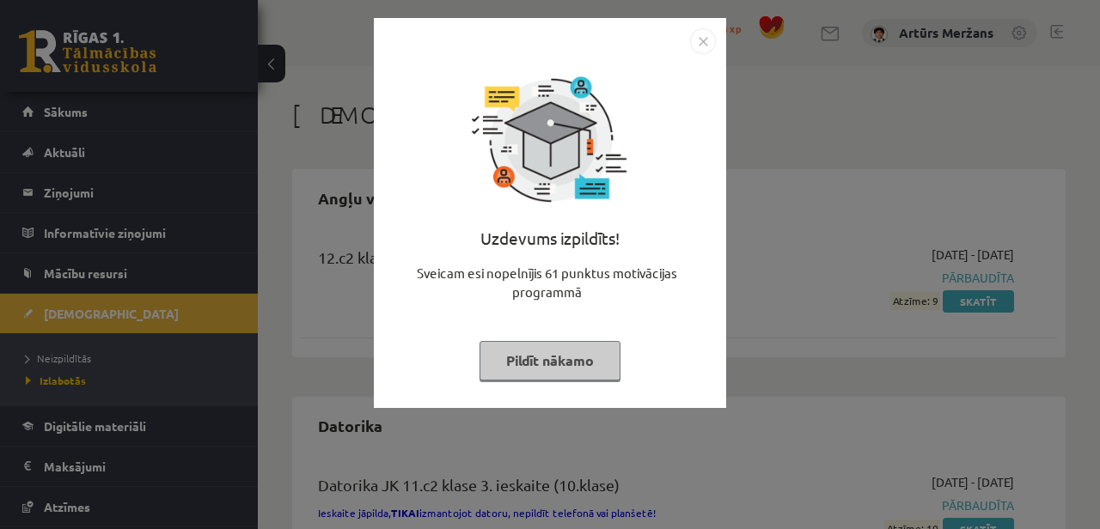
click at [555, 355] on button "Pildīt nākamo" at bounding box center [550, 361] width 141 height 40
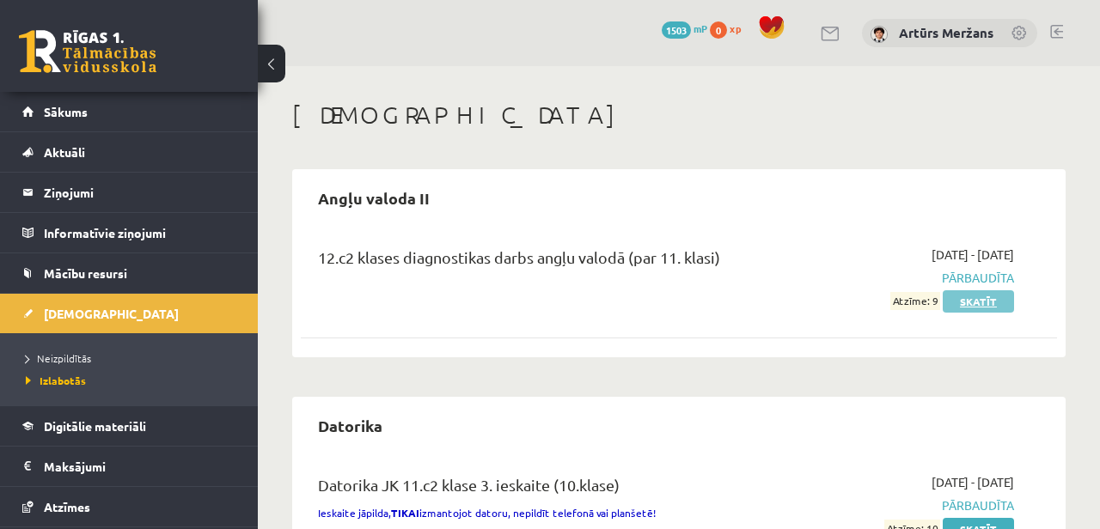
click at [977, 300] on link "Skatīt" at bounding box center [978, 302] width 71 height 22
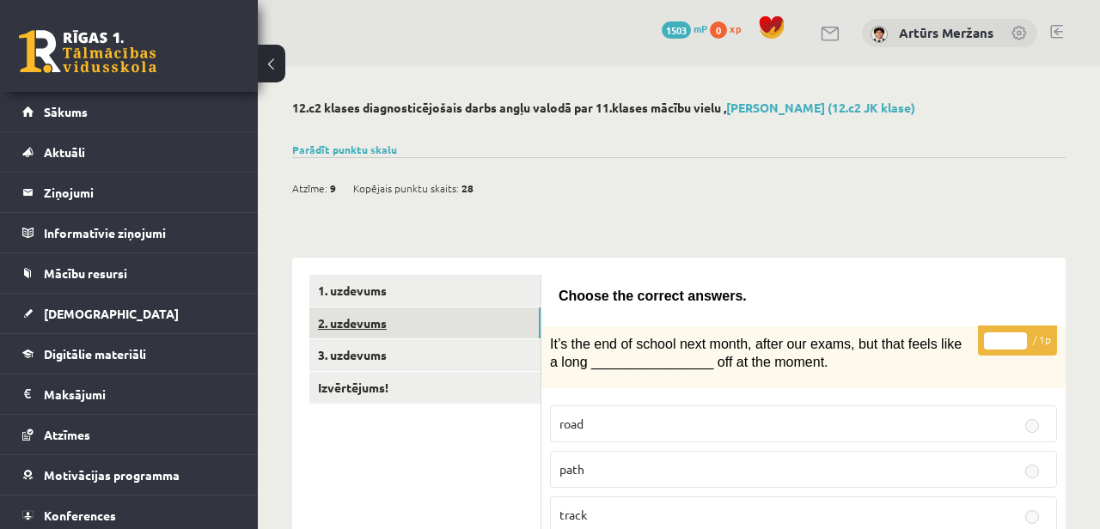
click at [369, 308] on link "2. uzdevums" at bounding box center [424, 324] width 231 height 32
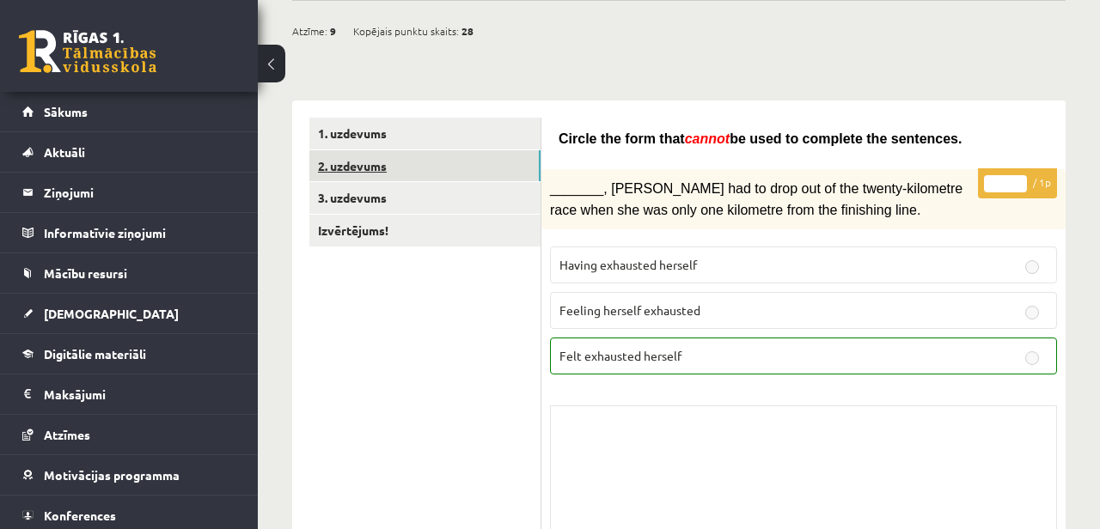
scroll to position [90, 0]
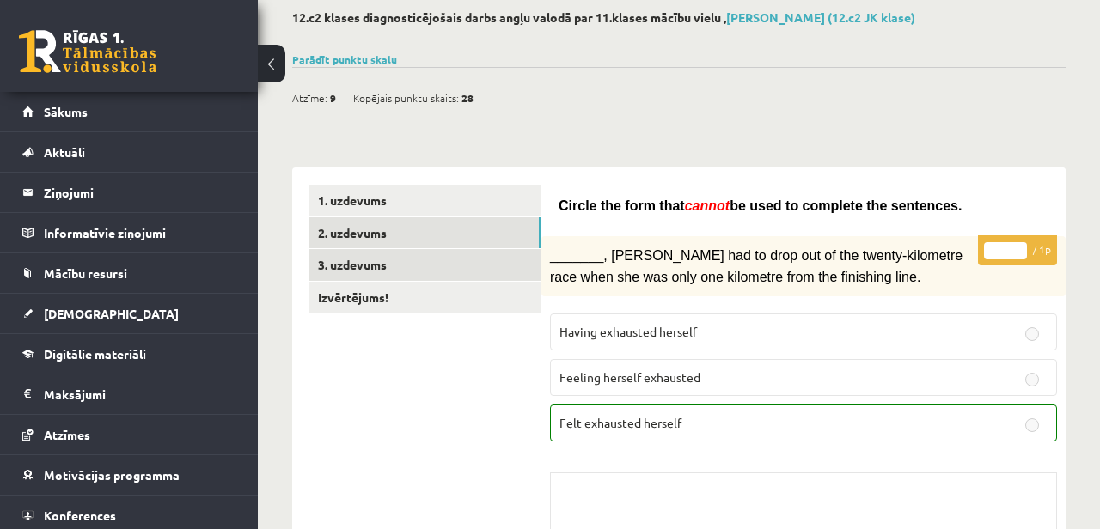
click at [440, 260] on link "3. uzdevums" at bounding box center [424, 265] width 231 height 32
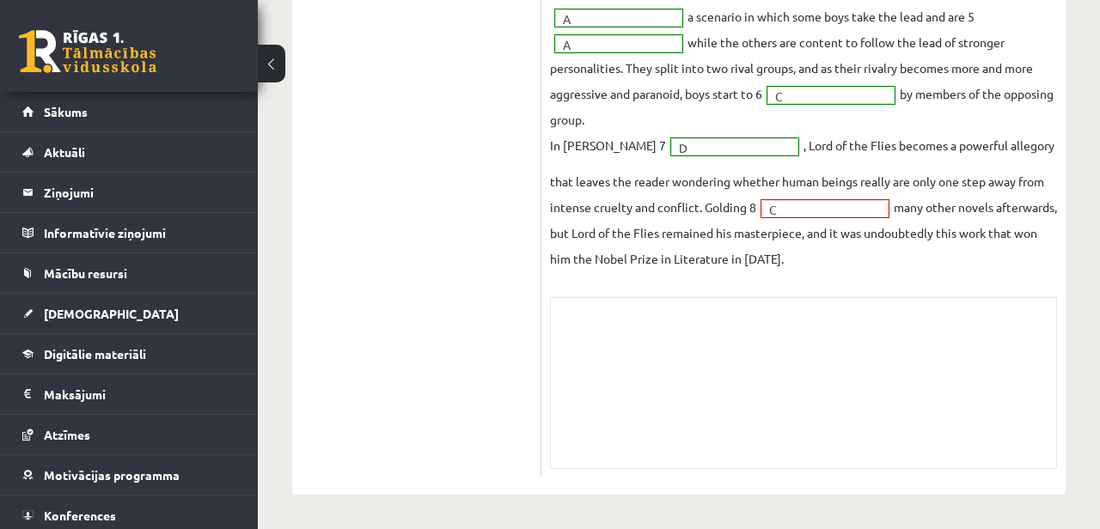
scroll to position [16, 0]
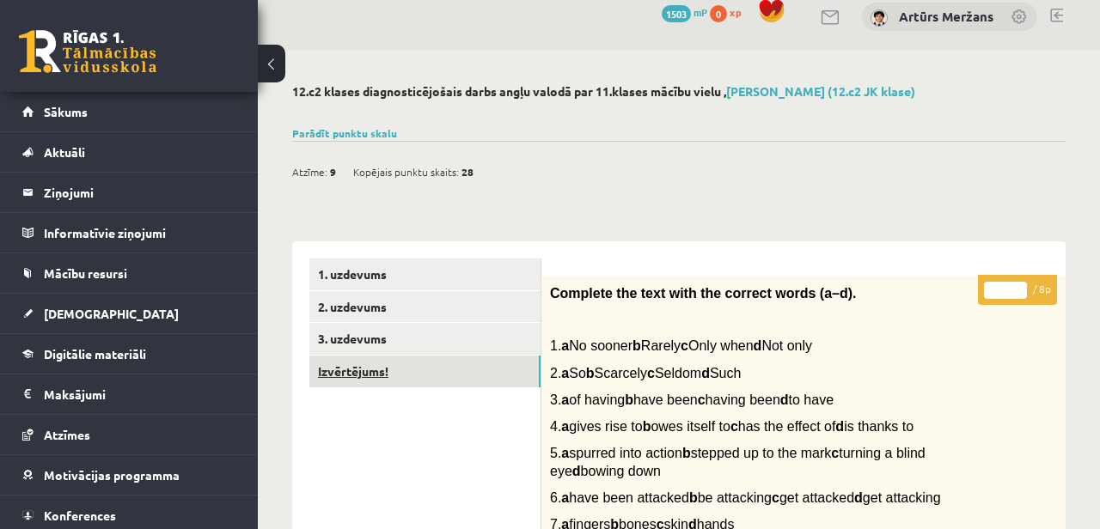
click at [376, 365] on link "Izvērtējums!" at bounding box center [424, 372] width 231 height 32
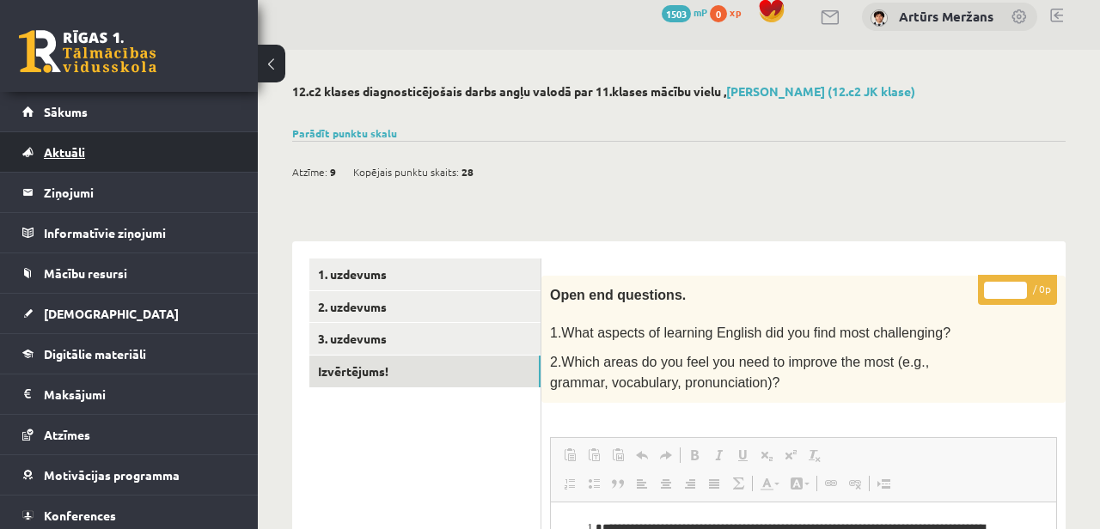
scroll to position [0, 0]
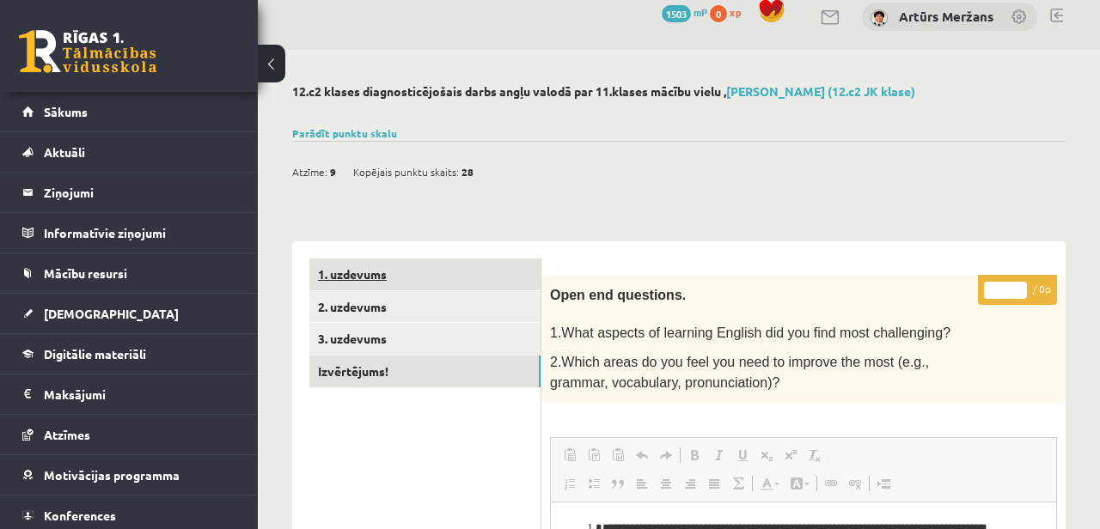
click at [344, 265] on link "1. uzdevums" at bounding box center [424, 275] width 231 height 32
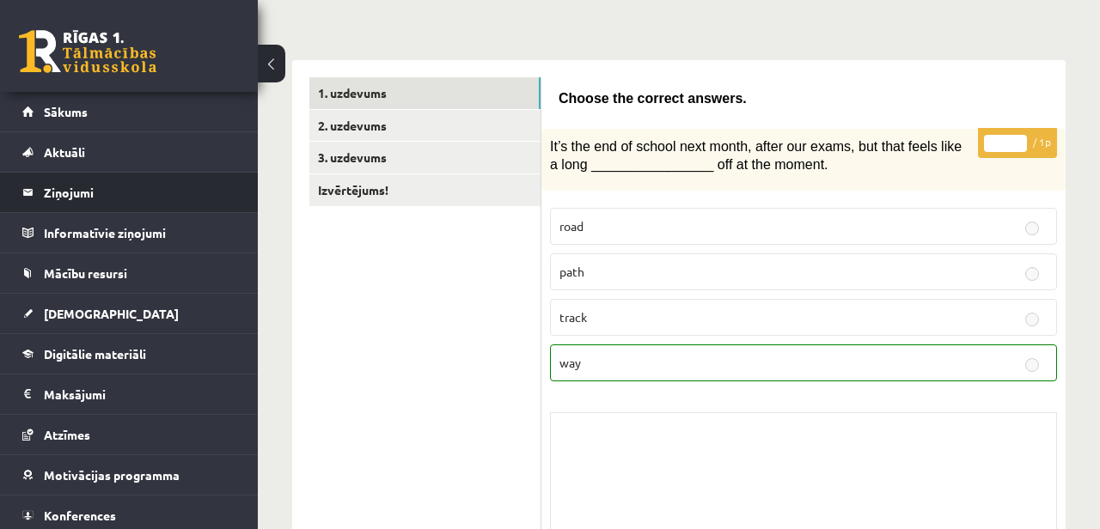
scroll to position [125, 0]
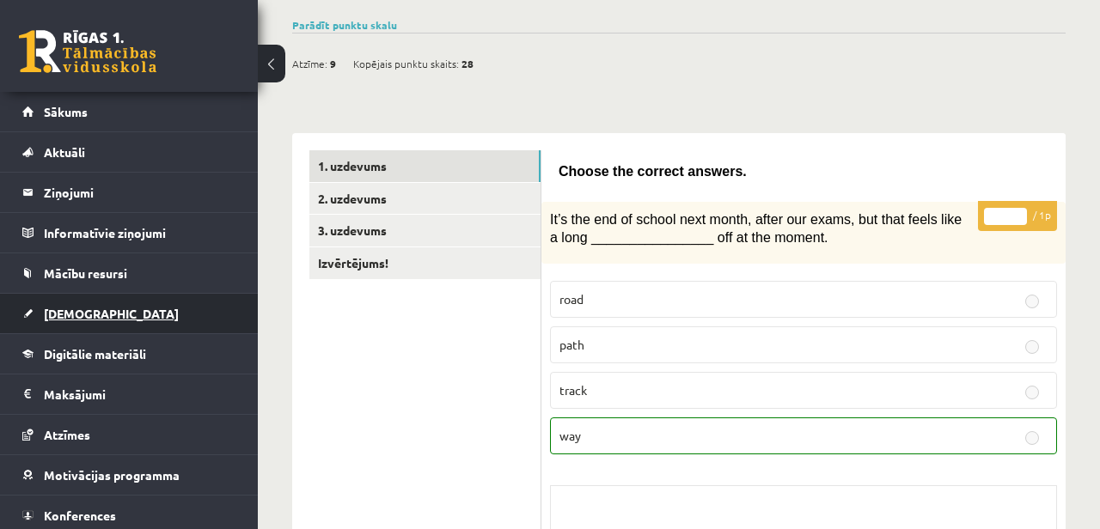
click at [91, 310] on span "[DEMOGRAPHIC_DATA]" at bounding box center [111, 313] width 135 height 15
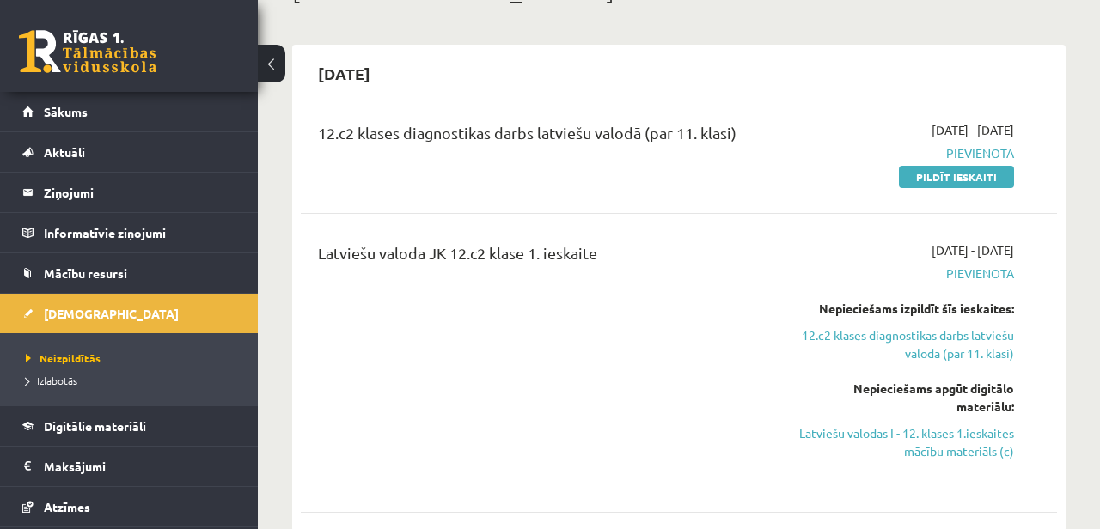
click at [119, 286] on link "Mācību resursi" at bounding box center [129, 274] width 214 height 40
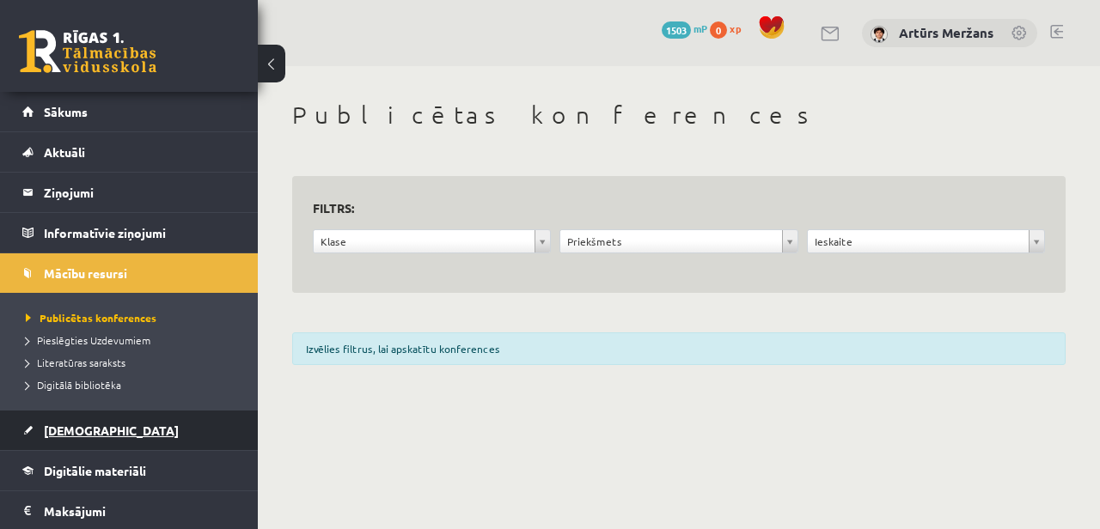
click at [74, 411] on link "[DEMOGRAPHIC_DATA]" at bounding box center [129, 431] width 214 height 40
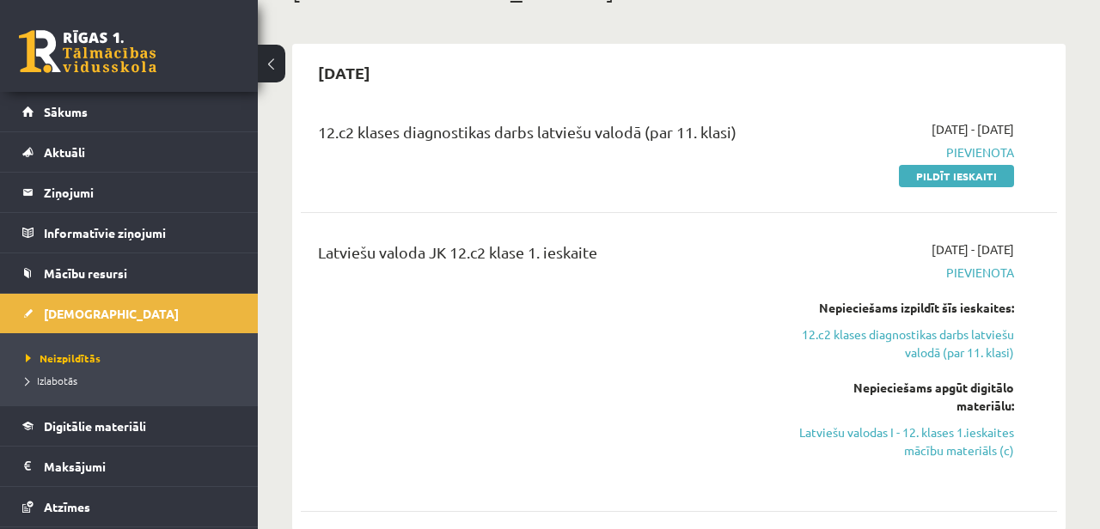
scroll to position [125, 0]
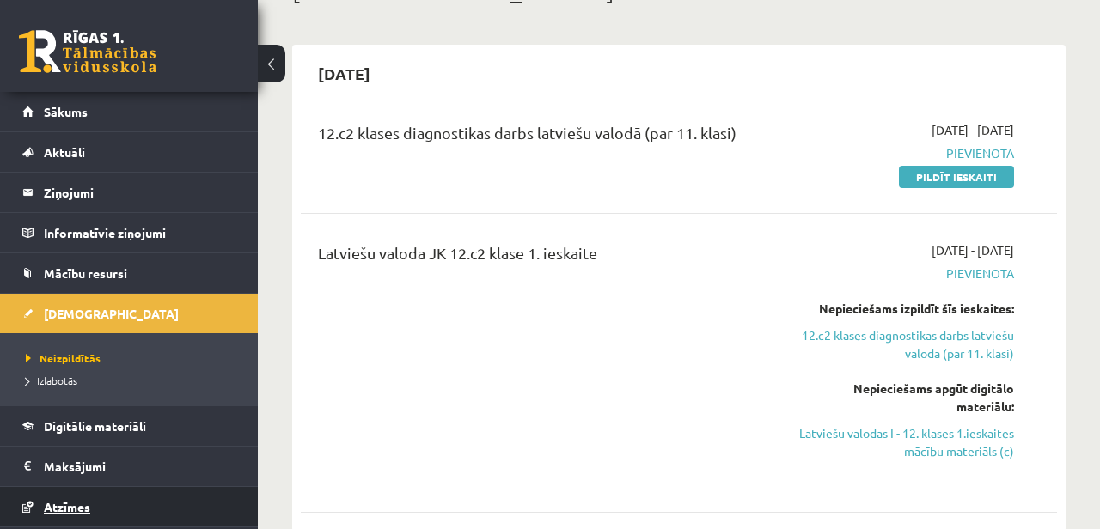
click at [74, 506] on span "Atzīmes" at bounding box center [67, 506] width 46 height 15
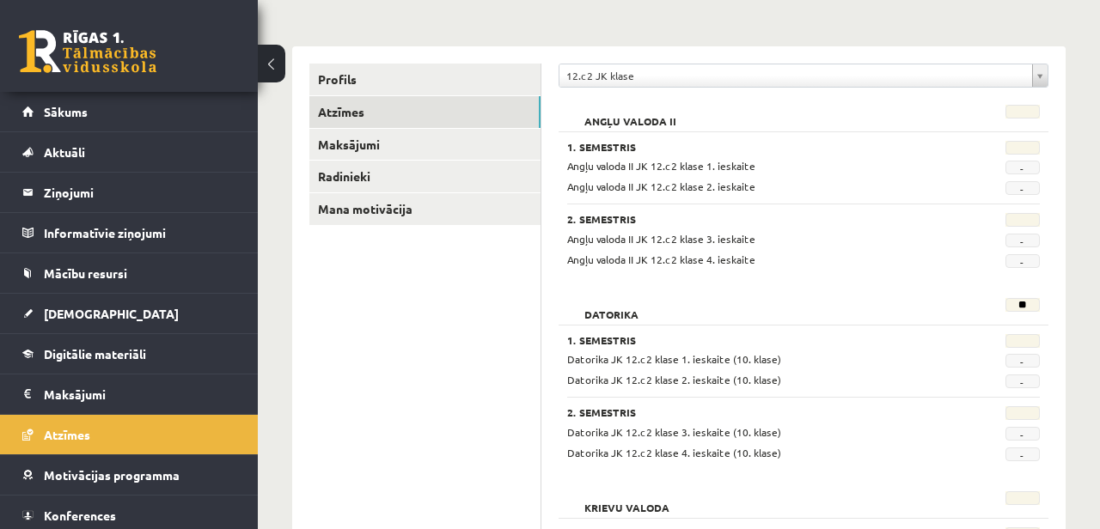
scroll to position [177, 0]
click at [67, 317] on span "[DEMOGRAPHIC_DATA]" at bounding box center [111, 313] width 135 height 15
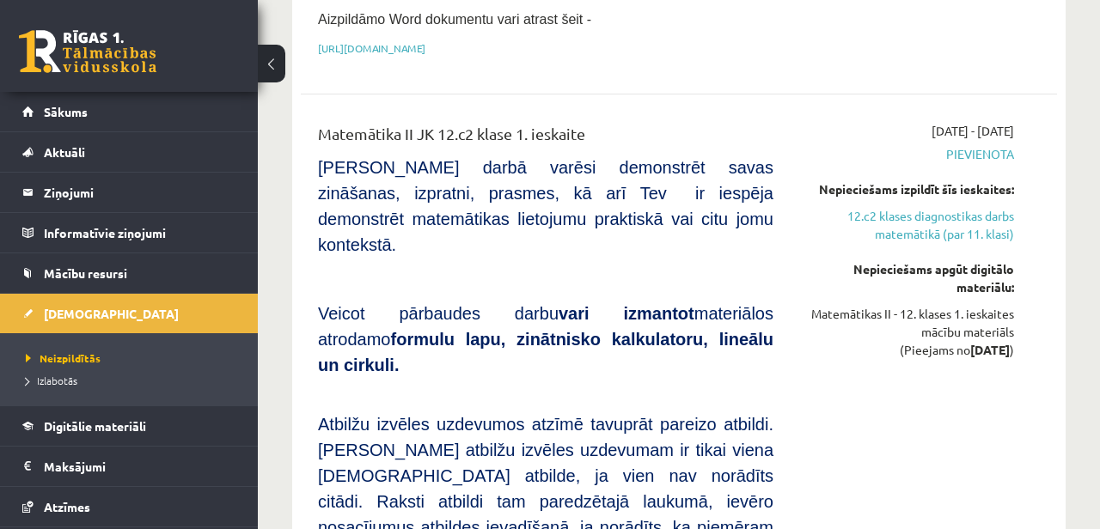
scroll to position [1195, 0]
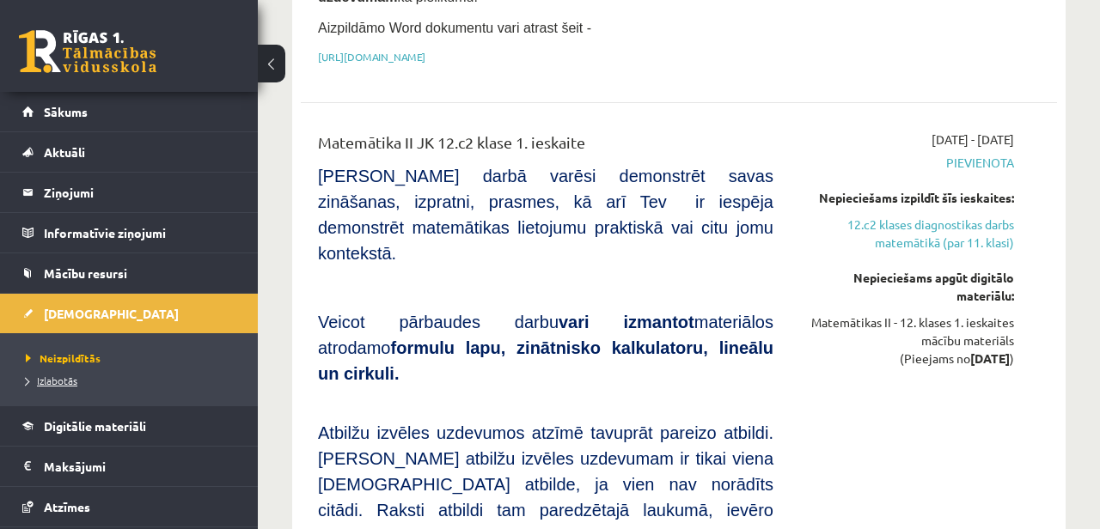
click at [139, 378] on link "Izlabotās" at bounding box center [133, 380] width 215 height 15
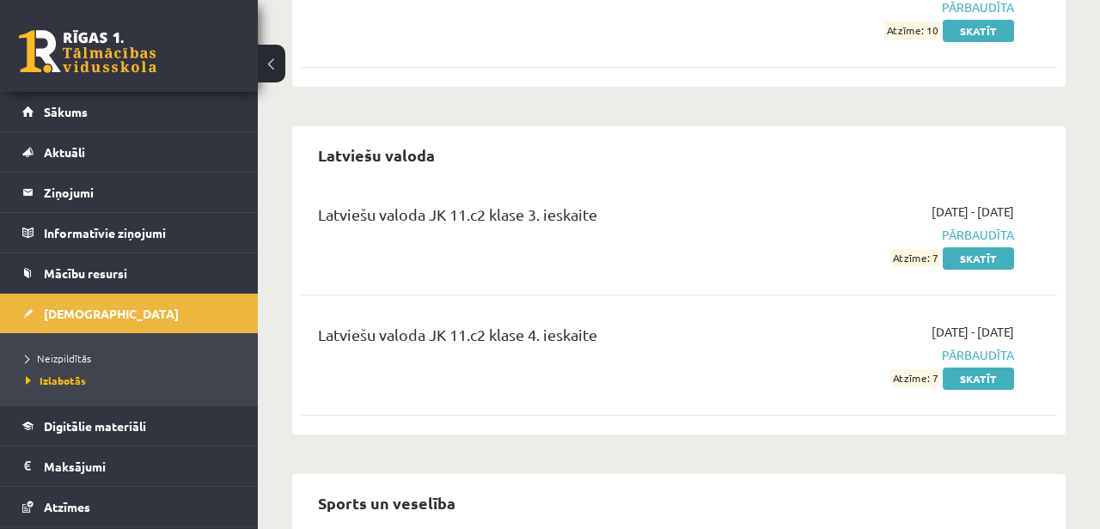
scroll to position [1303, 0]
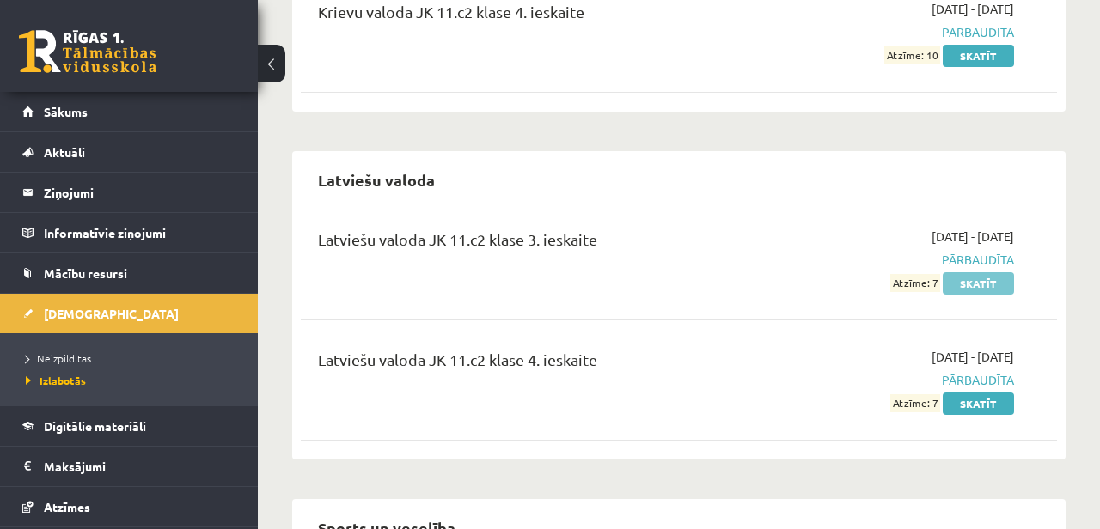
click at [984, 274] on link "Skatīt" at bounding box center [978, 283] width 71 height 22
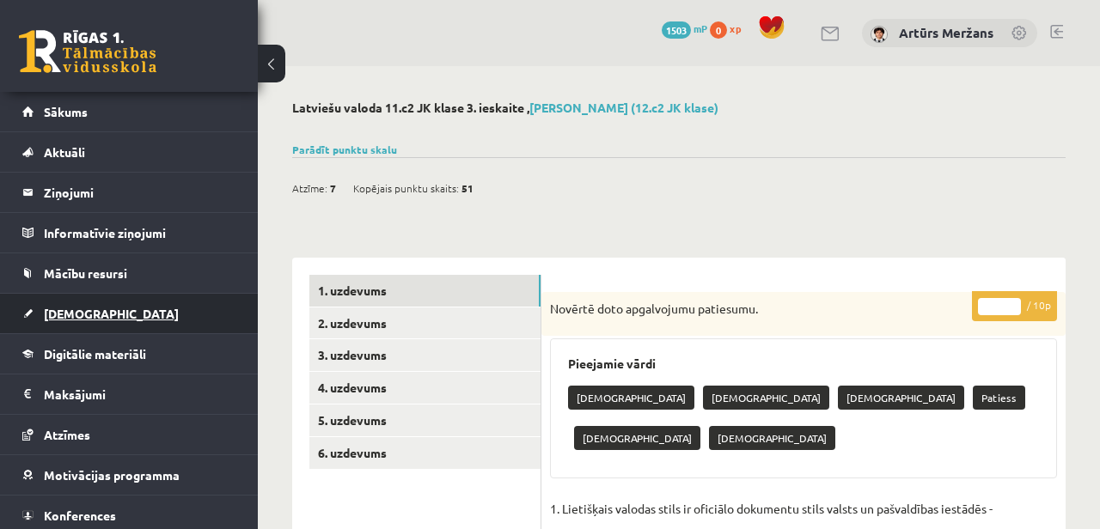
click at [65, 320] on span "[DEMOGRAPHIC_DATA]" at bounding box center [111, 313] width 135 height 15
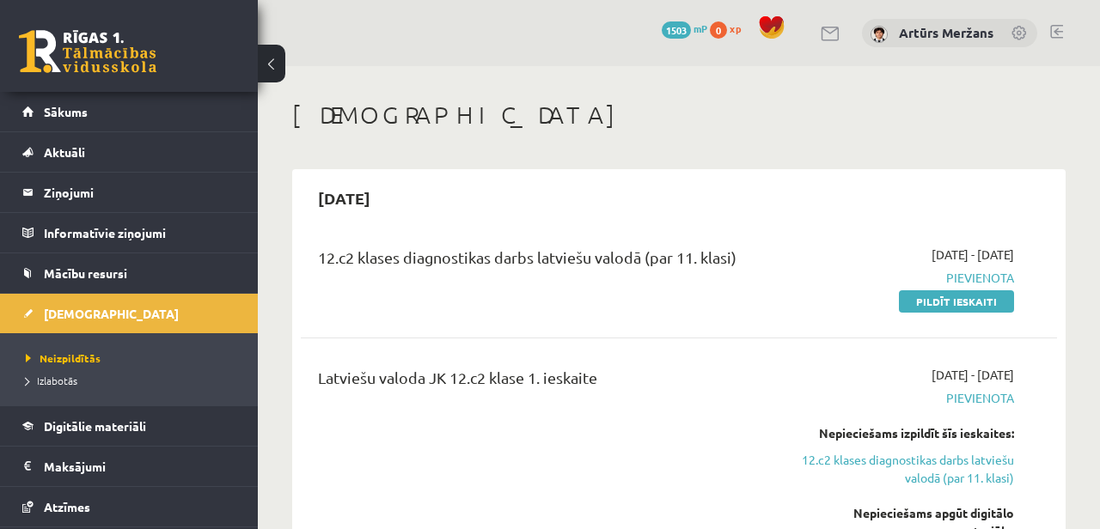
click at [69, 389] on li "Izlabotās" at bounding box center [133, 381] width 215 height 22
click at [69, 381] on span "Izlabotās" at bounding box center [56, 381] width 60 height 14
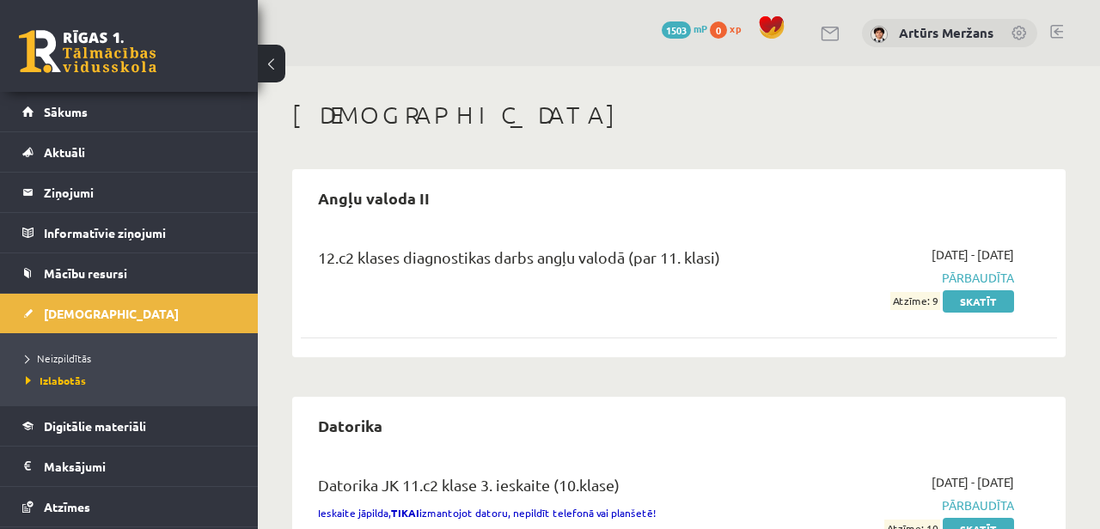
click at [62, 349] on li "Neizpildītās" at bounding box center [133, 358] width 215 height 22
click at [59, 356] on span "Neizpildītās" at bounding box center [63, 359] width 75 height 14
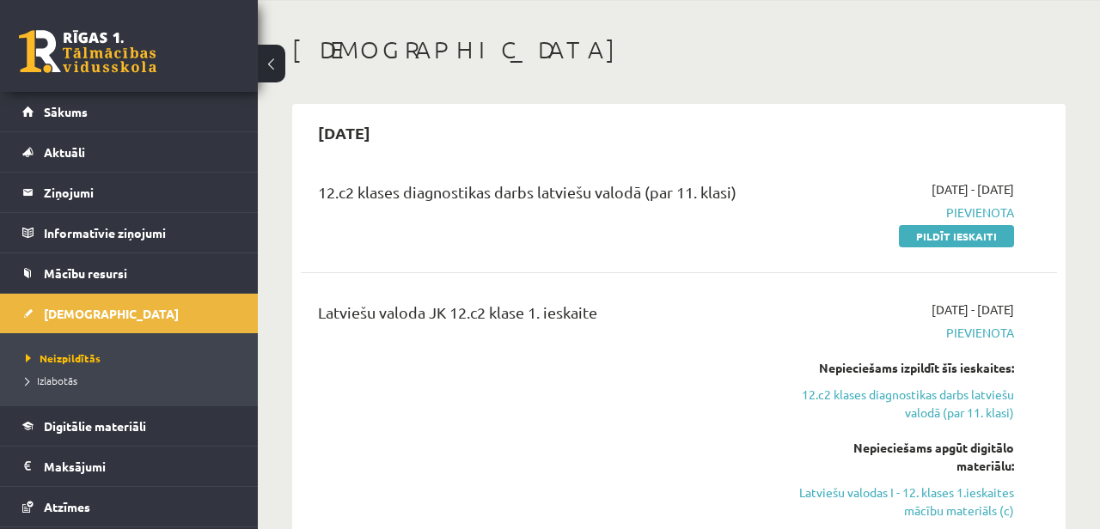
scroll to position [81, 0]
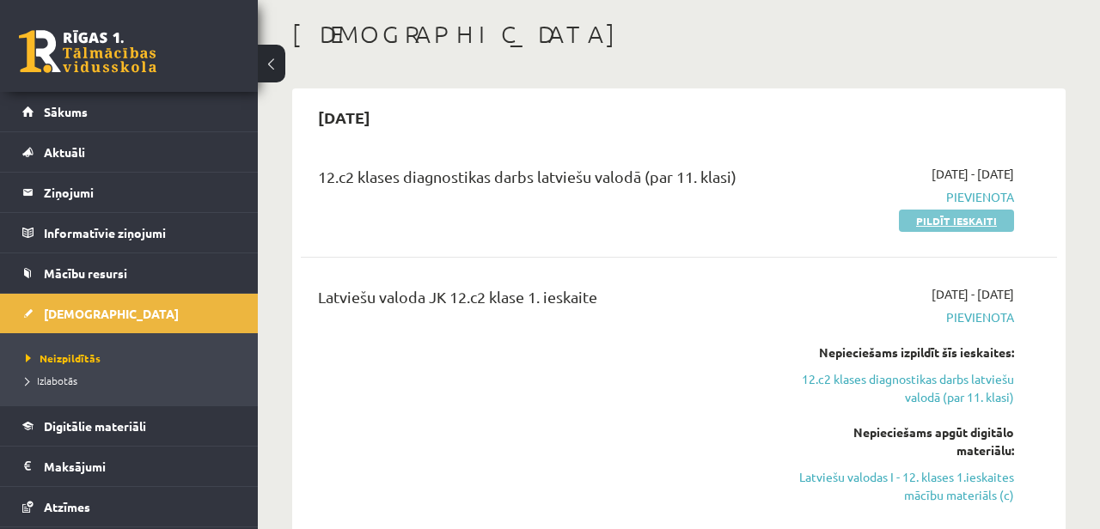
click at [994, 228] on link "Pildīt ieskaiti" at bounding box center [956, 221] width 115 height 22
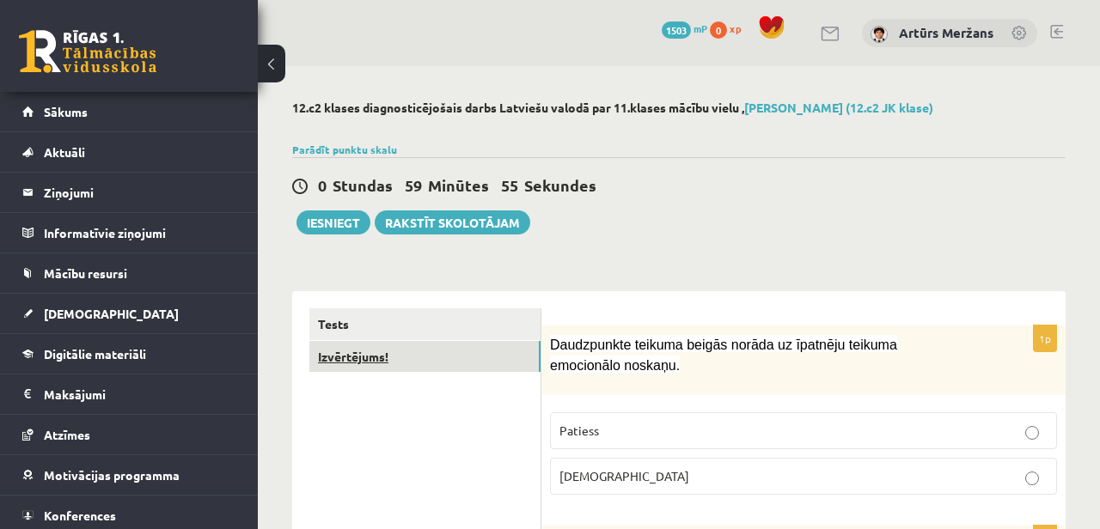
click at [405, 356] on link "Izvērtējums!" at bounding box center [424, 357] width 231 height 32
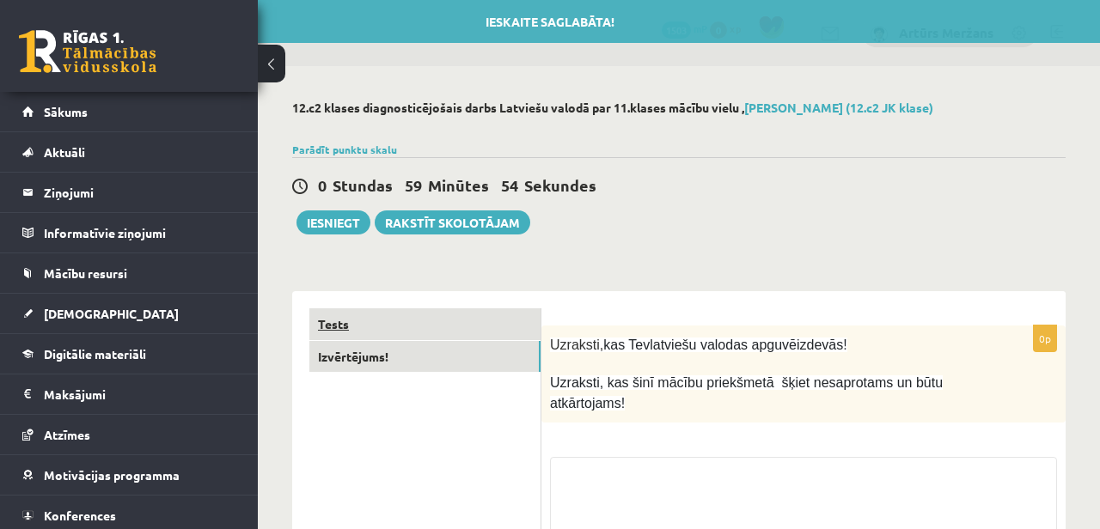
click at [434, 328] on link "Tests" at bounding box center [424, 325] width 231 height 32
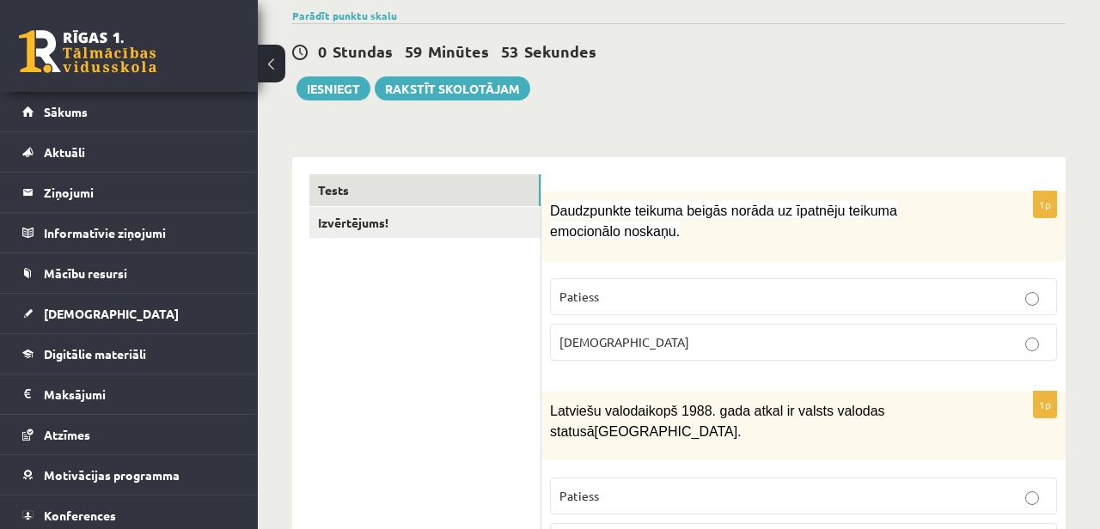
scroll to position [137, 0]
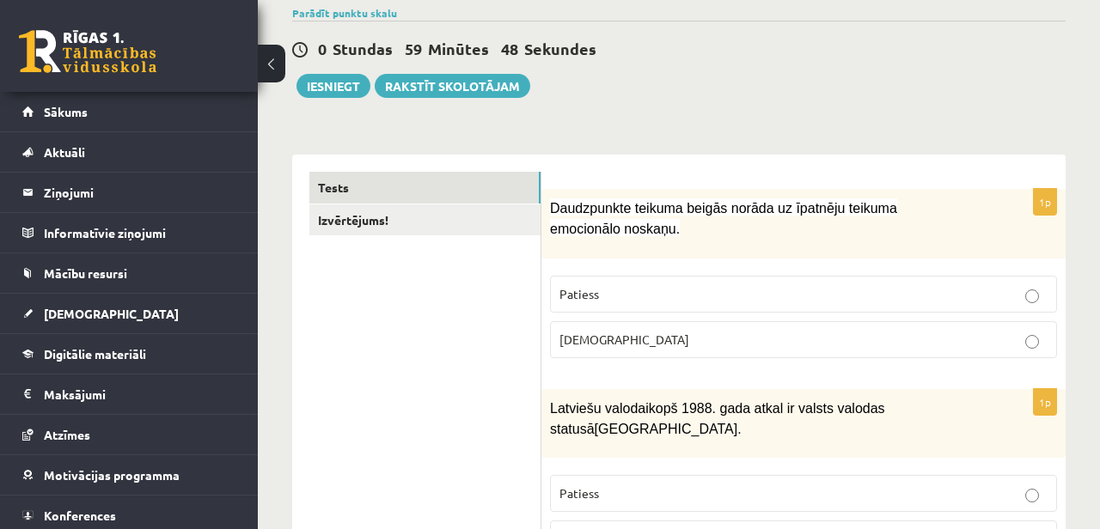
click at [559, 214] on span "Daudzpunkte teikuma beigās norāda uz īpatnēju teikuma emocionālo noskaņu." at bounding box center [723, 218] width 347 height 35
copy span "Daudzpunkte"
click at [808, 229] on p "Daudzpunkte teikuma beigās norāda uz īpatnēju teikuma emocionālo noskaņu." at bounding box center [760, 219] width 421 height 42
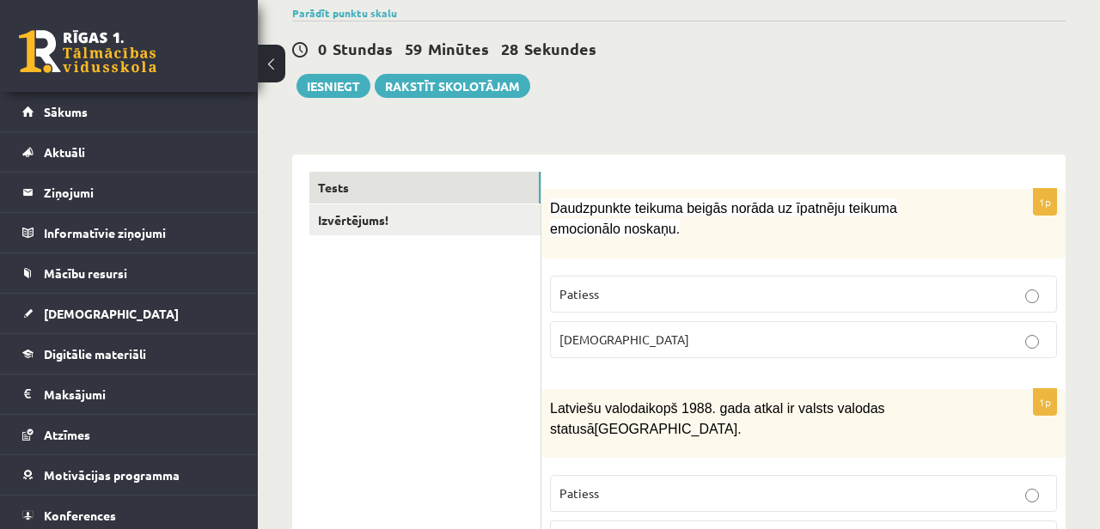
click at [771, 348] on label "[DEMOGRAPHIC_DATA]" at bounding box center [803, 339] width 507 height 37
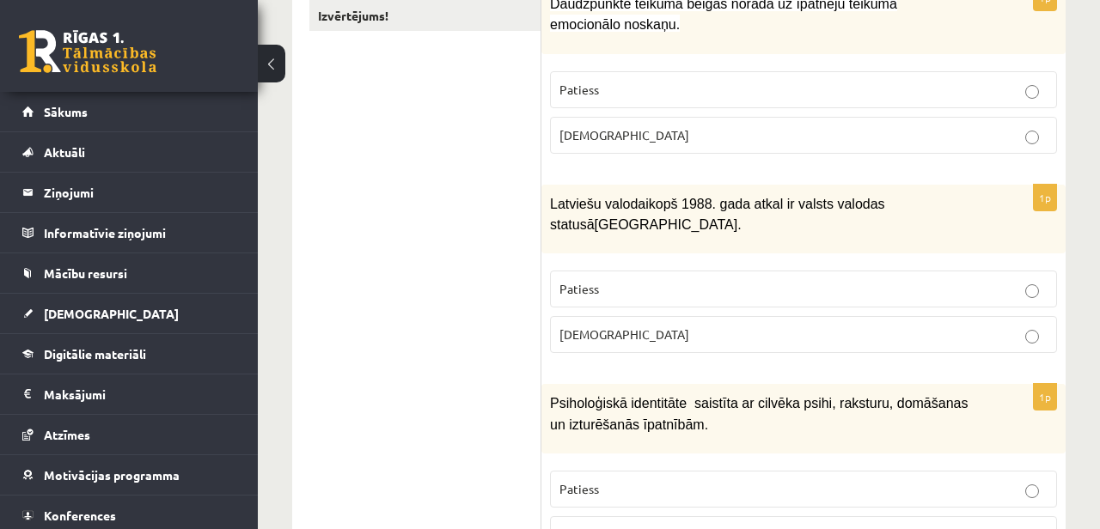
scroll to position [297, 0]
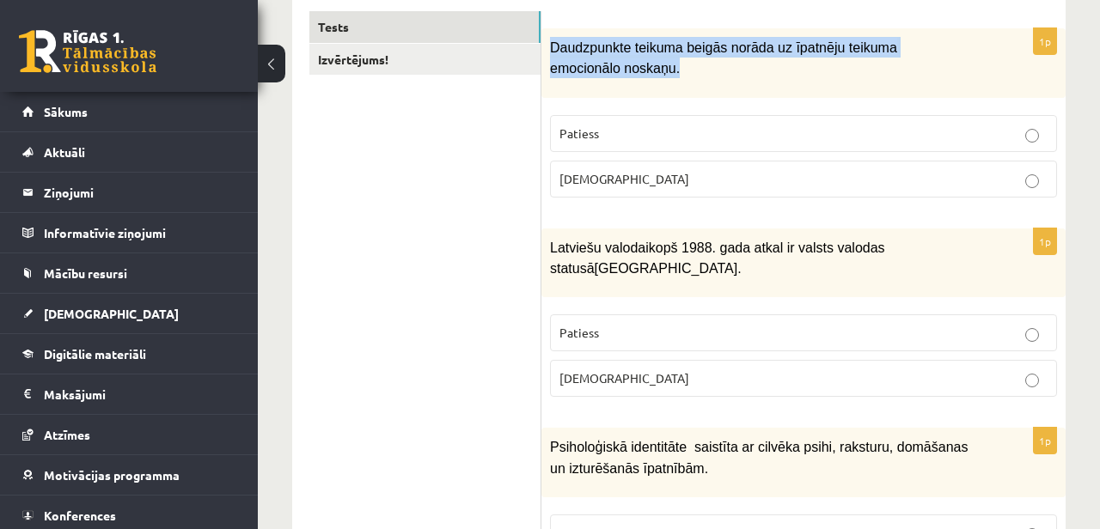
drag, startPoint x: 552, startPoint y: 50, endPoint x: 708, endPoint y: 71, distance: 157.9
click at [708, 71] on p "Daudzpunkte teikuma beigās norāda uz īpatnēju teikuma emocionālo noskaņu." at bounding box center [760, 58] width 421 height 42
copy span "Daudzpunkte teikuma beigās norāda uz īpatnēju teikuma emocionālo noskaņu."
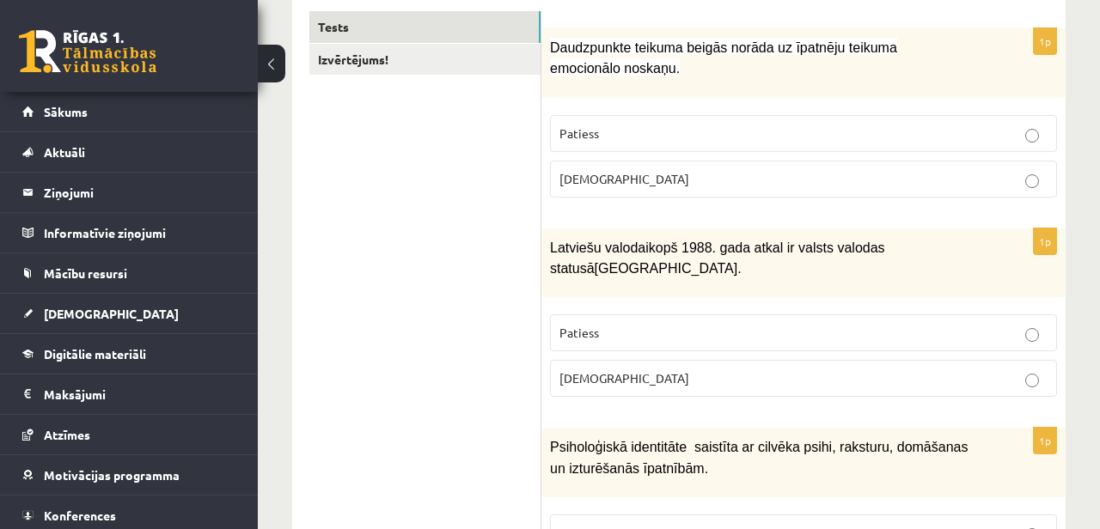
click at [615, 132] on p "Patiess" at bounding box center [804, 134] width 488 height 18
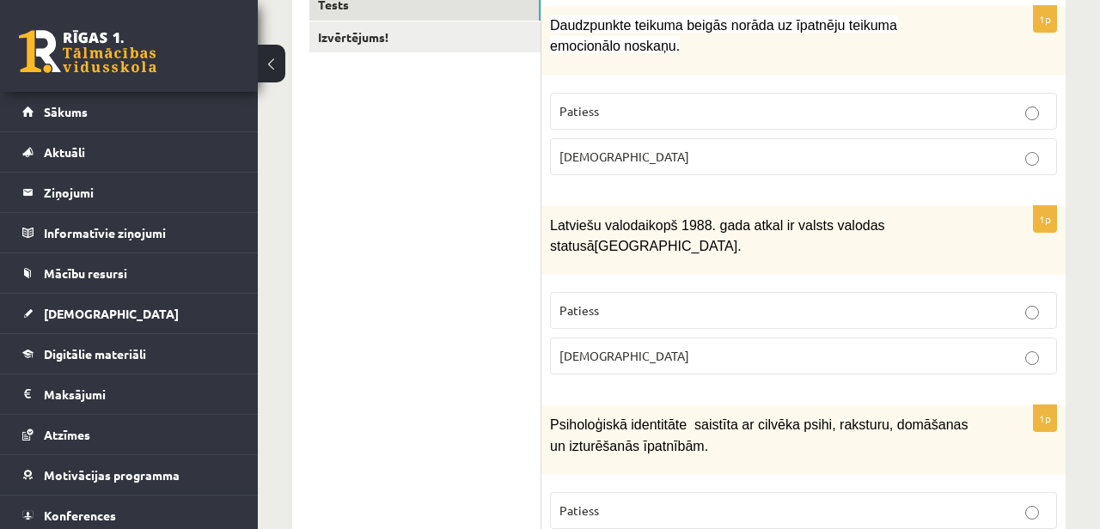
click at [621, 228] on span "Latviešu valoda" at bounding box center [597, 225] width 95 height 15
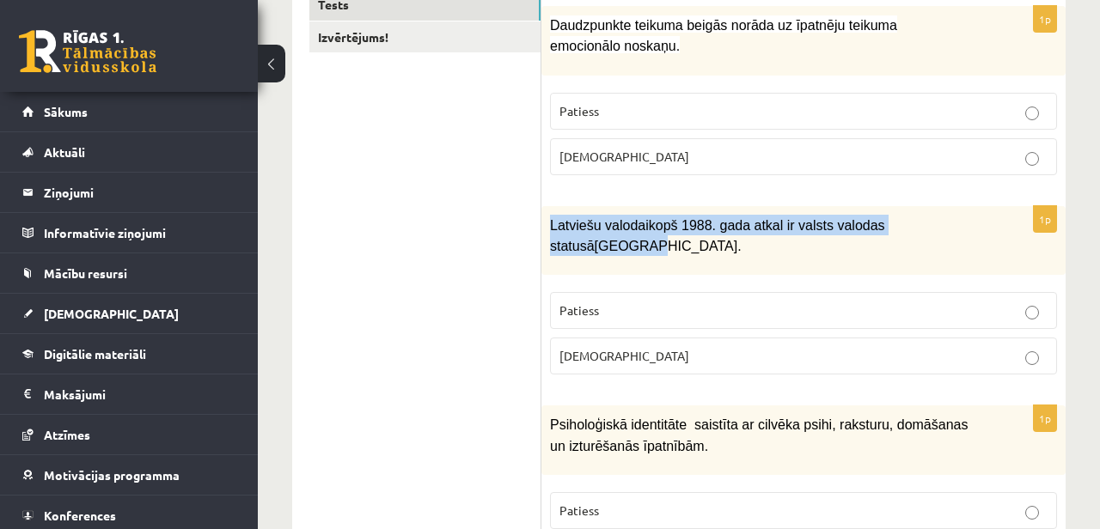
drag, startPoint x: 605, startPoint y: 246, endPoint x: 544, endPoint y: 224, distance: 64.7
click at [544, 224] on div "Latviešu valoda i kopš 1988. gada atkal ir valsts valodas statusā Latvijā." at bounding box center [804, 241] width 524 height 70
click at [599, 224] on span "Latviešu valoda" at bounding box center [597, 225] width 95 height 15
drag, startPoint x: 550, startPoint y: 222, endPoint x: 596, endPoint y: 236, distance: 47.6
click at [596, 236] on p "Latviešu valoda i kopš 1988. gada atkal ir valsts valodas statusā Latvijā." at bounding box center [760, 236] width 421 height 42
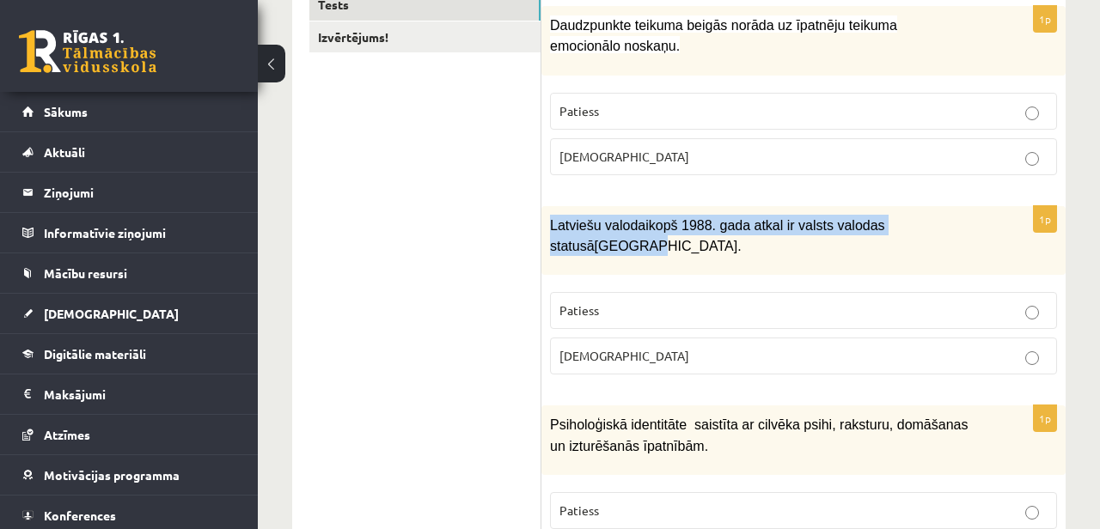
copy p "Latviešu valoda i kopš 1988. gada atkal ir valsts valodas statusā Latvijā."
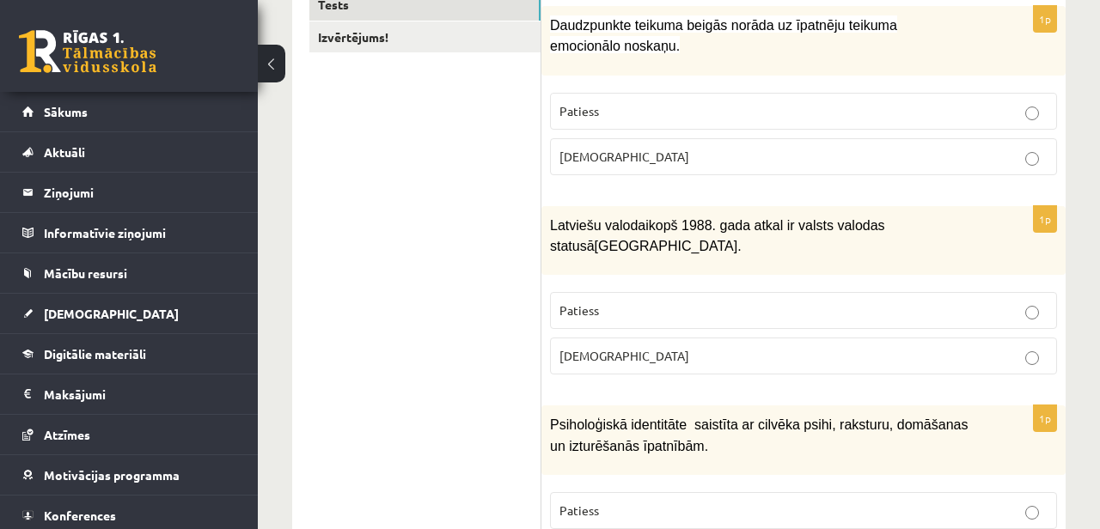
click at [620, 310] on p "Patiess" at bounding box center [804, 311] width 488 height 18
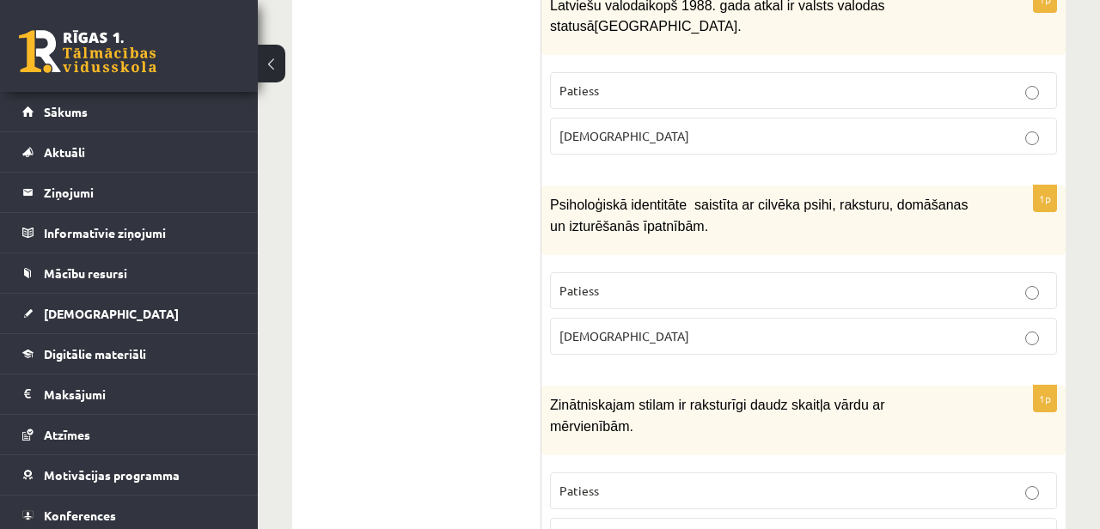
scroll to position [541, 0]
click at [597, 287] on span "Patiess" at bounding box center [580, 289] width 40 height 15
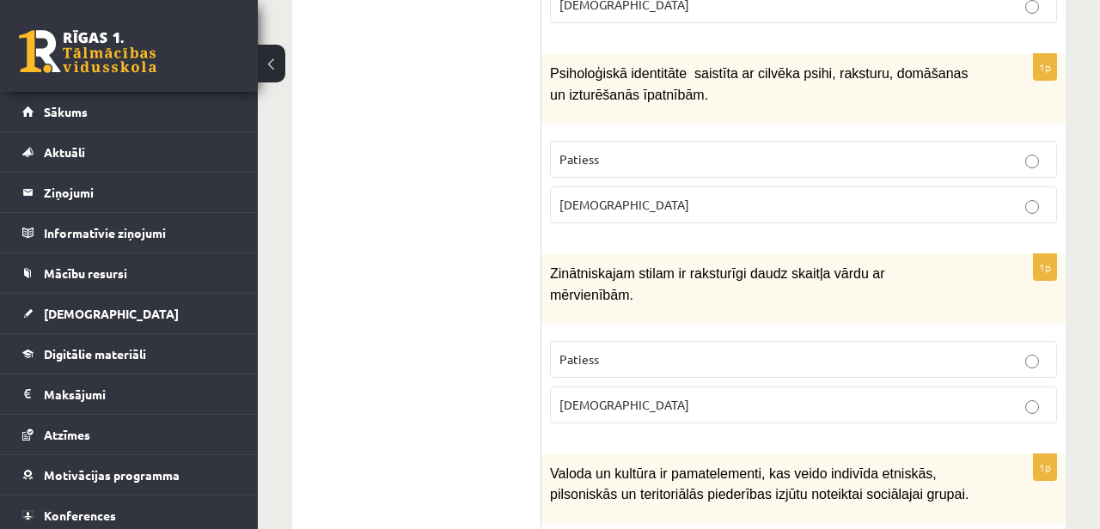
scroll to position [725, 0]
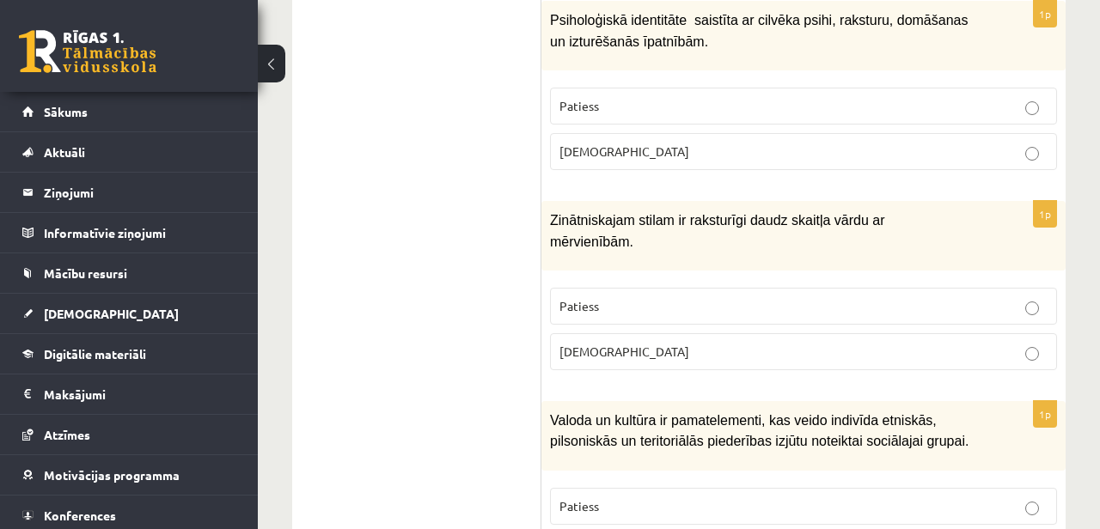
click at [638, 288] on label "Patiess" at bounding box center [803, 306] width 507 height 37
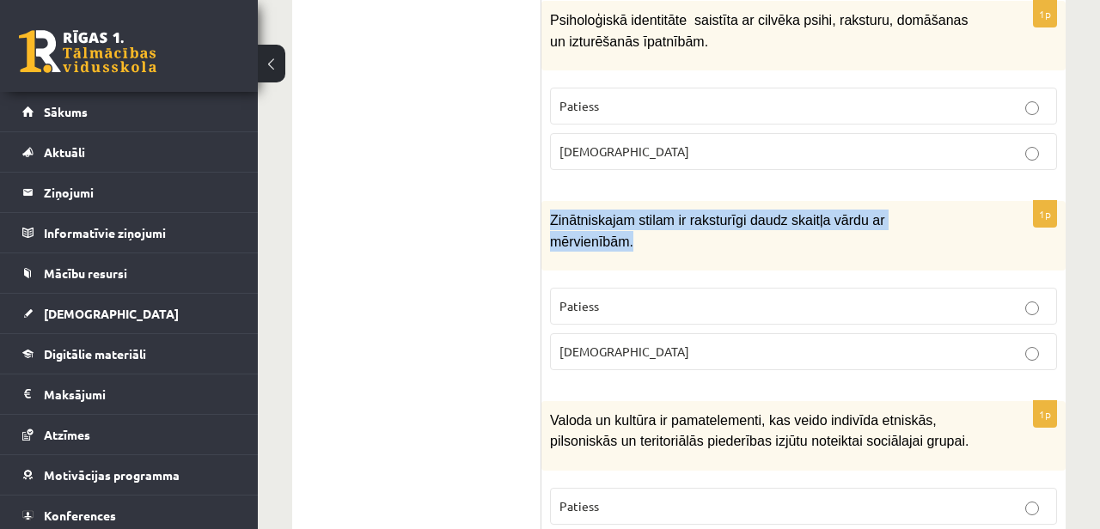
drag, startPoint x: 650, startPoint y: 240, endPoint x: 553, endPoint y: 217, distance: 99.7
click at [553, 217] on p "Zinātniskajam stilam ir raksturīgi daudz skaitļa vārdu ar mērvienībām." at bounding box center [760, 231] width 421 height 42
click at [584, 217] on span "Zinātniskajam stilam ir raksturīgi daudz skaitļa vārdu ar mērvienībām." at bounding box center [717, 230] width 334 height 35
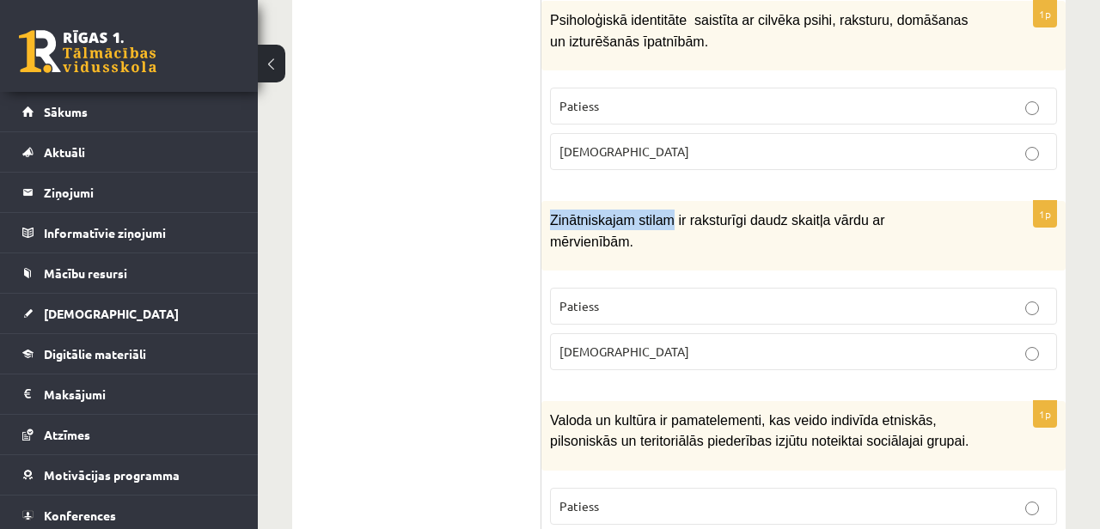
drag, startPoint x: 553, startPoint y: 211, endPoint x: 675, endPoint y: 208, distance: 122.1
click at [675, 213] on span "Zinātniskajam stilam ir raksturīgi daudz skaitļa vārdu ar mērvienībām." at bounding box center [717, 230] width 334 height 35
copy span "Zinātniskajam stilam"
click at [631, 352] on label "Aplams" at bounding box center [803, 352] width 507 height 37
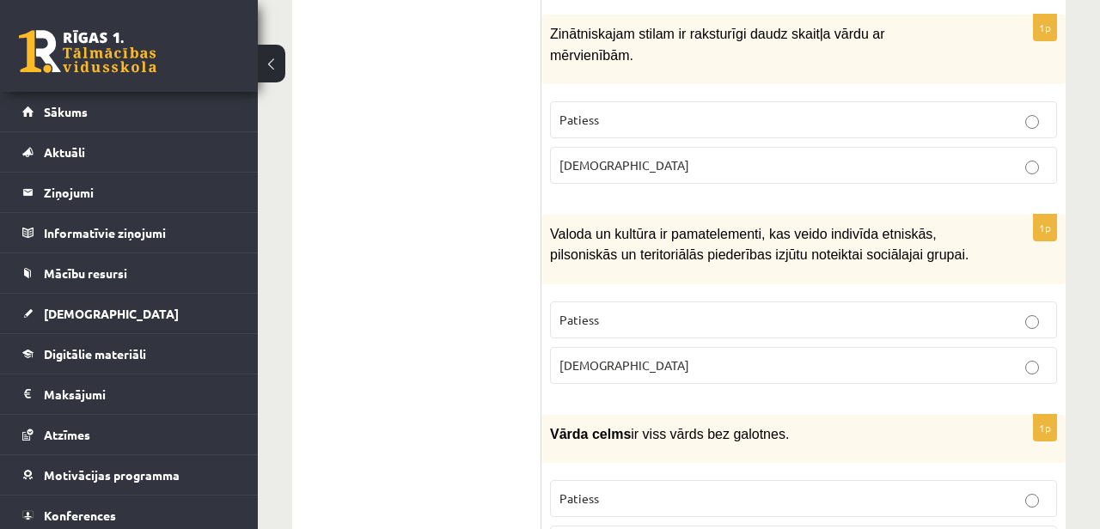
scroll to position [921, 0]
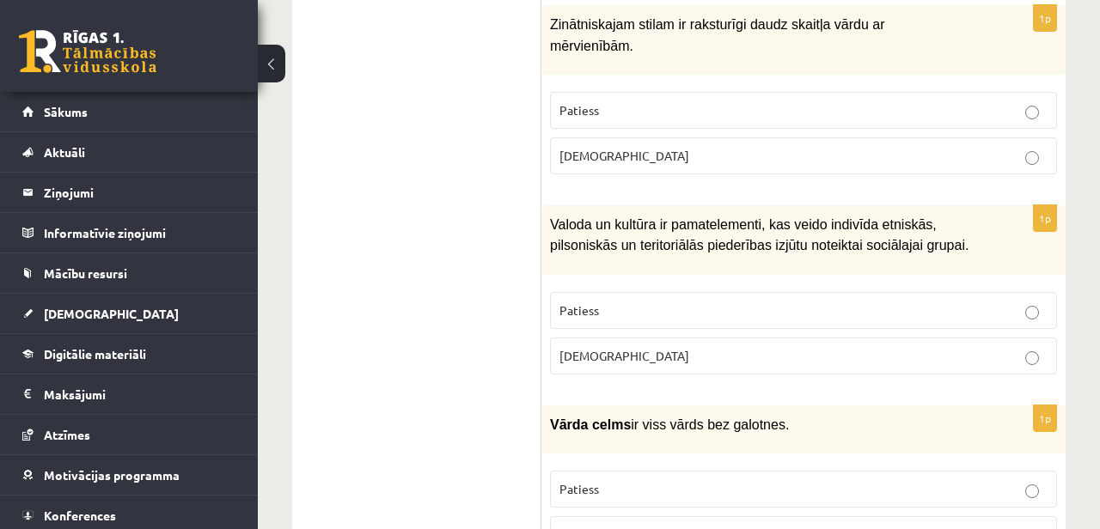
click at [1021, 302] on p "Patiess" at bounding box center [804, 311] width 488 height 18
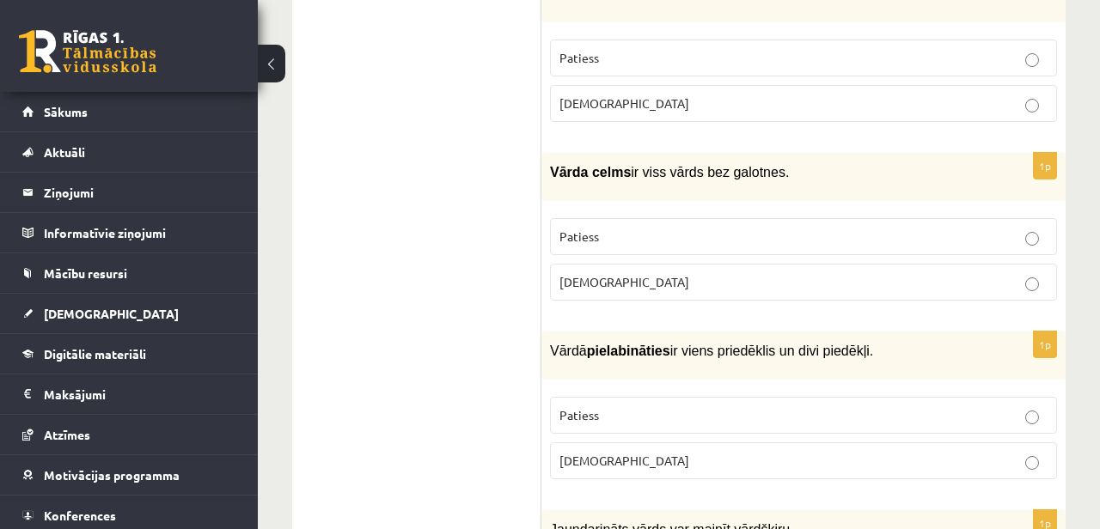
scroll to position [1172, 0]
click at [601, 166] on span "Vārda celms" at bounding box center [590, 173] width 81 height 15
click at [566, 166] on span "Vārda celms" at bounding box center [590, 173] width 81 height 15
drag, startPoint x: 547, startPoint y: 158, endPoint x: 628, endPoint y: 158, distance: 81.7
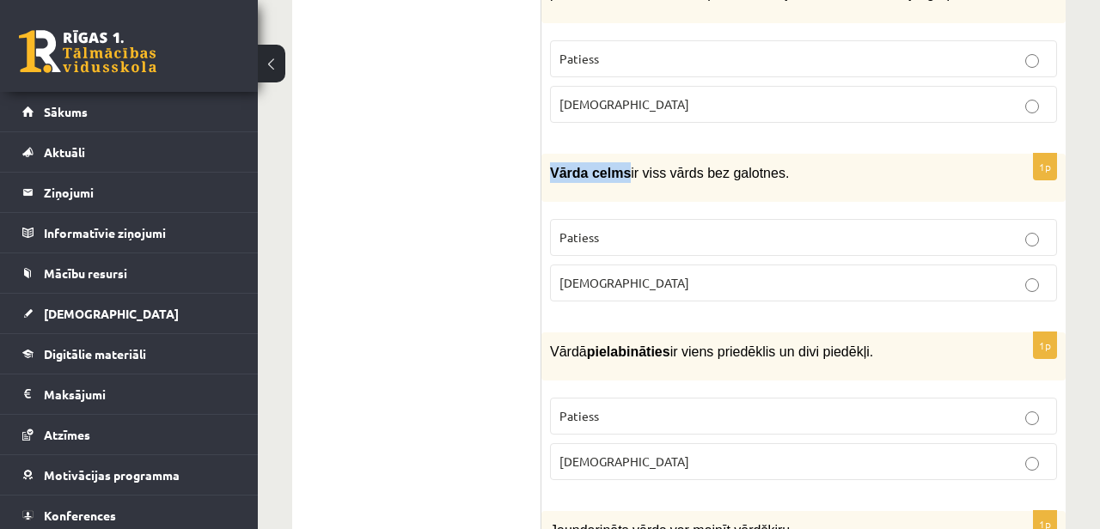
click at [628, 158] on div "Vārda celms ir viss vārds bez galotnes." at bounding box center [804, 178] width 524 height 48
copy span "Vārda celms"
click at [744, 190] on div "1p Vārda celms ir viss vārds bez galotnes. Patiess Aplams" at bounding box center [804, 235] width 524 height 162
click at [623, 229] on p "Patiess" at bounding box center [804, 238] width 488 height 18
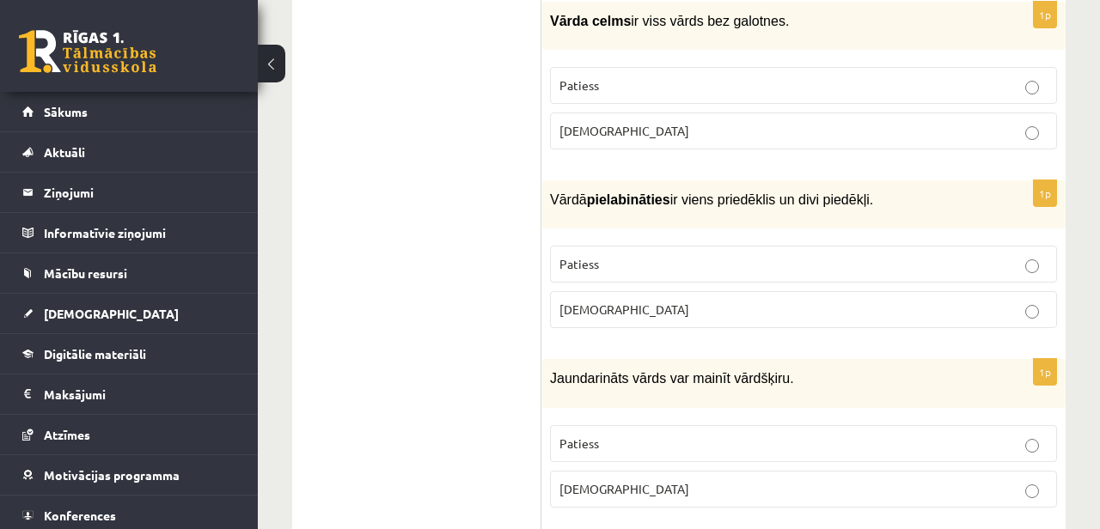
scroll to position [1346, 0]
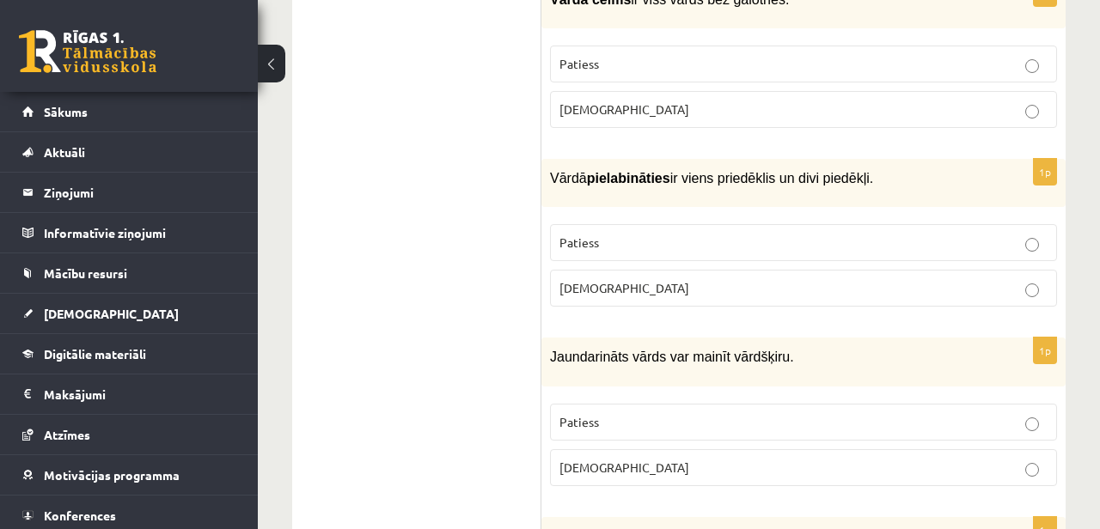
click at [633, 171] on b "pielabināties" at bounding box center [628, 178] width 83 height 15
drag, startPoint x: 722, startPoint y: 166, endPoint x: 880, endPoint y: 156, distance: 158.4
click at [873, 171] on span "Vārdā pielabināties ir viens priedēklis un divi piedēkļi." at bounding box center [711, 178] width 323 height 15
copy span "priedēklis un divi piedēkļi."
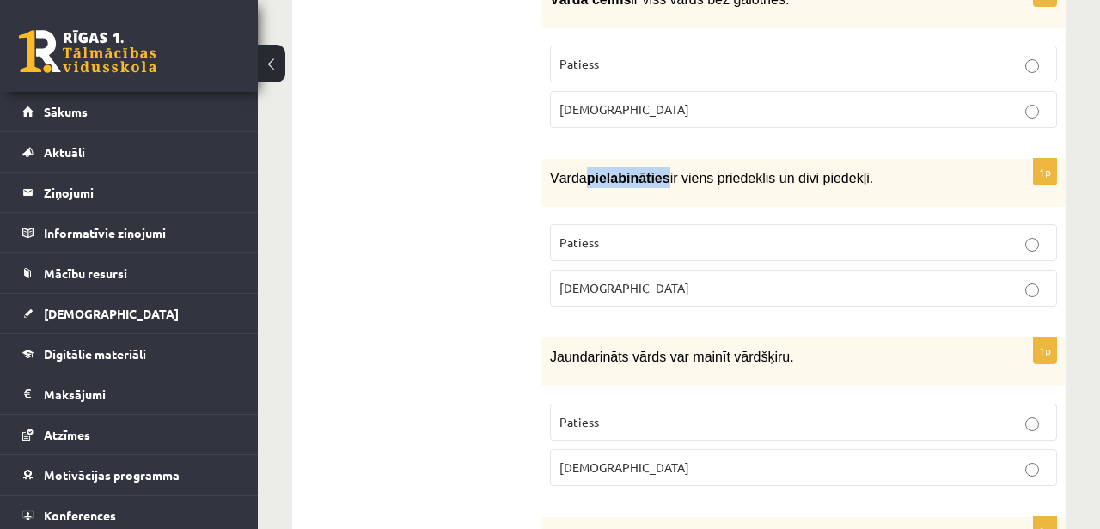
drag, startPoint x: 592, startPoint y: 167, endPoint x: 674, endPoint y: 156, distance: 82.4
click at [674, 171] on span "Vārdā pielabināties ir viens priedēklis un divi piedēkļi." at bounding box center [711, 178] width 323 height 15
click at [657, 171] on b "pielabināties" at bounding box center [628, 178] width 83 height 15
drag, startPoint x: 596, startPoint y: 166, endPoint x: 673, endPoint y: 164, distance: 77.4
click at [670, 171] on b "pielabināties" at bounding box center [628, 178] width 83 height 15
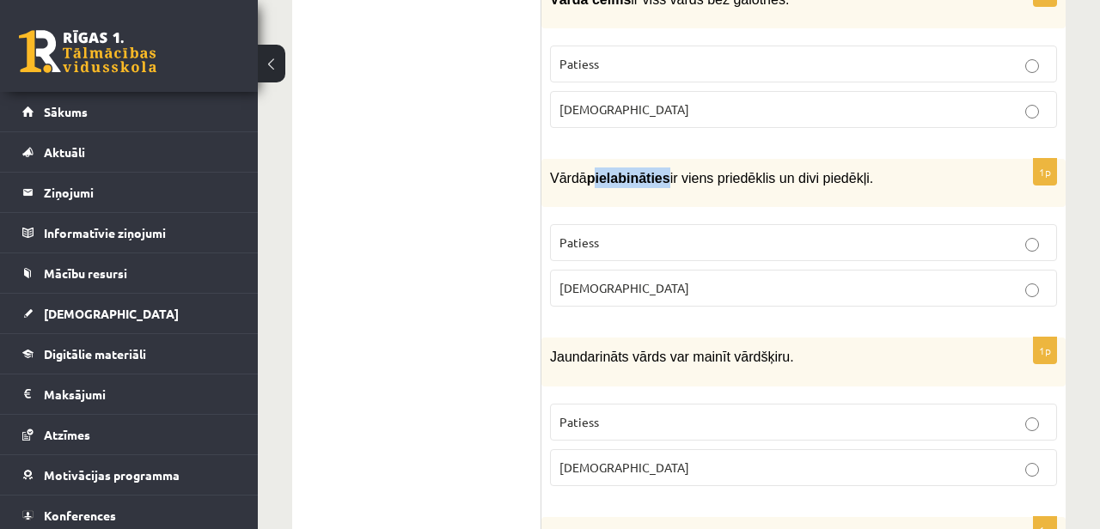
click at [596, 171] on b "pielabināties" at bounding box center [628, 178] width 83 height 15
drag, startPoint x: 591, startPoint y: 165, endPoint x: 678, endPoint y: 167, distance: 86.8
click at [678, 171] on span "Vārdā pielabināties ir viens priedēklis un divi piedēkļi." at bounding box center [711, 178] width 323 height 15
copy span "pielabināties"
click at [858, 171] on span "Vārdā pielabināties ir viens priedēklis un divi piedēkļi." at bounding box center [711, 178] width 323 height 15
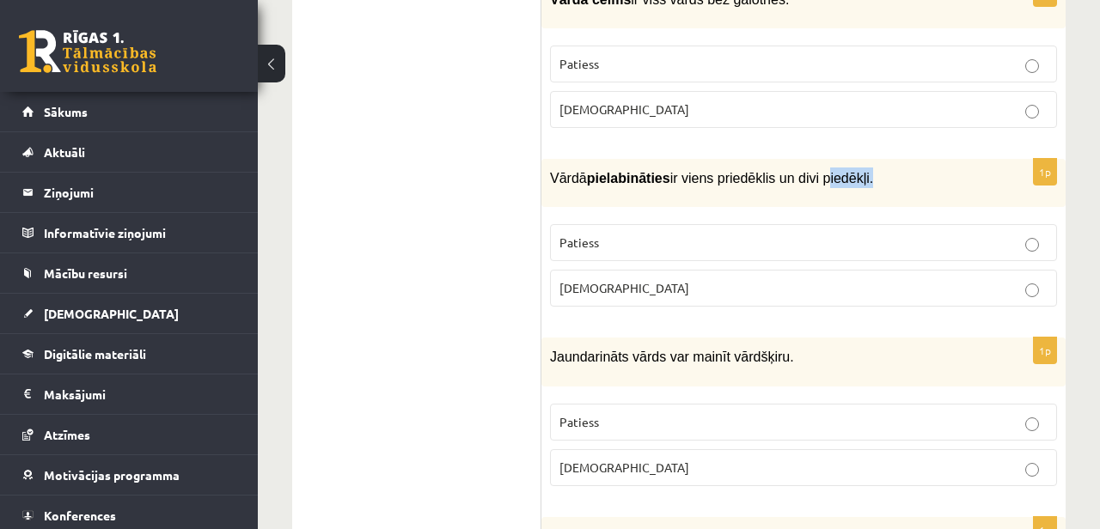
click at [858, 171] on span "Vārdā pielabināties ir viens priedēklis un divi piedēkļi." at bounding box center [711, 178] width 323 height 15
copy span "piedēkļi"
click at [630, 171] on b "pielabināties" at bounding box center [628, 178] width 83 height 15
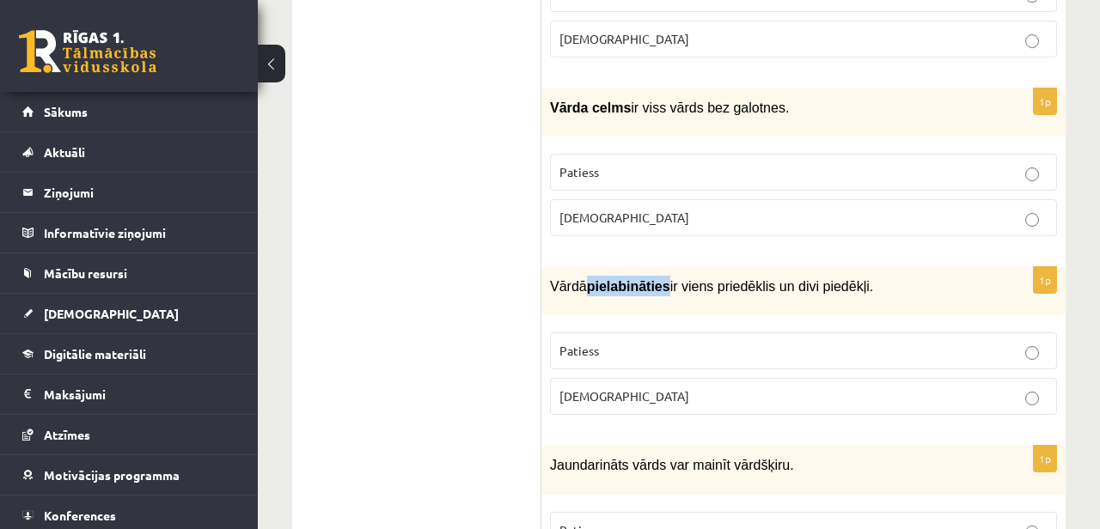
scroll to position [1220, 0]
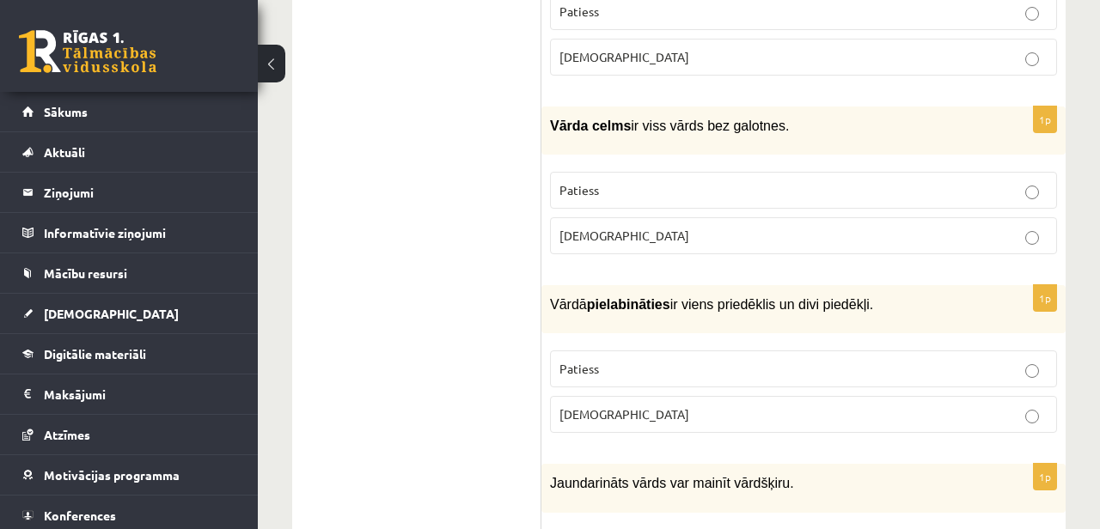
click at [630, 303] on div "Vārdā pielabināties ir viens priedēklis un divi piedēkļi." at bounding box center [804, 309] width 524 height 48
click at [609, 364] on label "Patiess" at bounding box center [803, 369] width 507 height 37
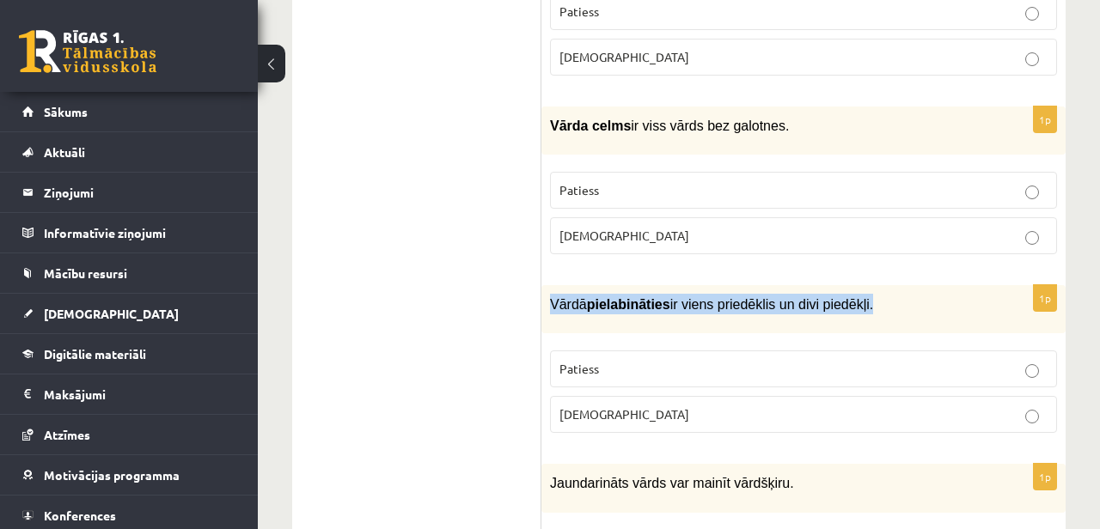
drag, startPoint x: 553, startPoint y: 288, endPoint x: 878, endPoint y: 291, distance: 324.9
click at [873, 297] on span "Vārdā pielabināties ir viens priedēklis un divi piedēkļi." at bounding box center [711, 304] width 323 height 15
copy span "Vārdā pielabināties ir viens priedēklis un divi piedēkļi"
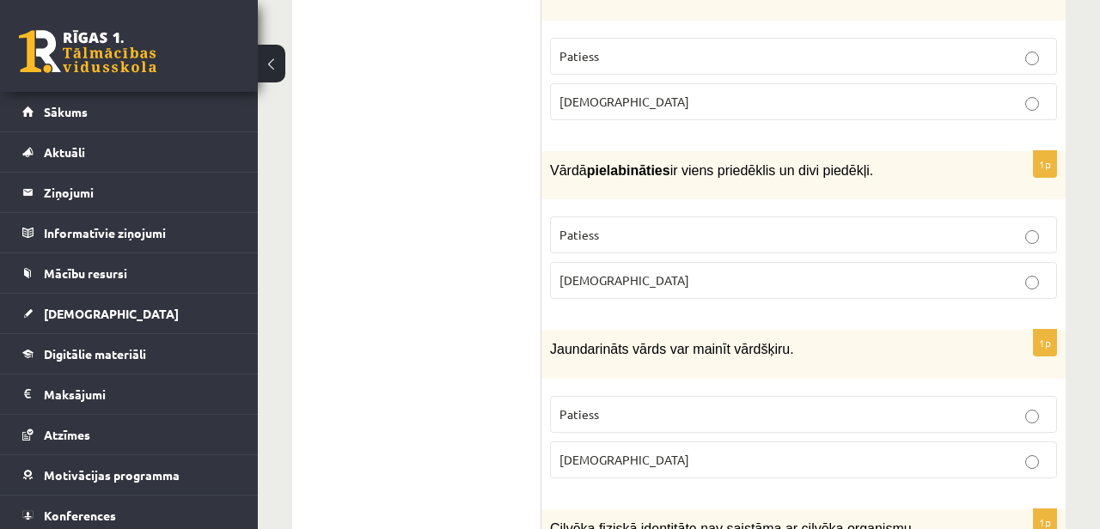
scroll to position [1403, 0]
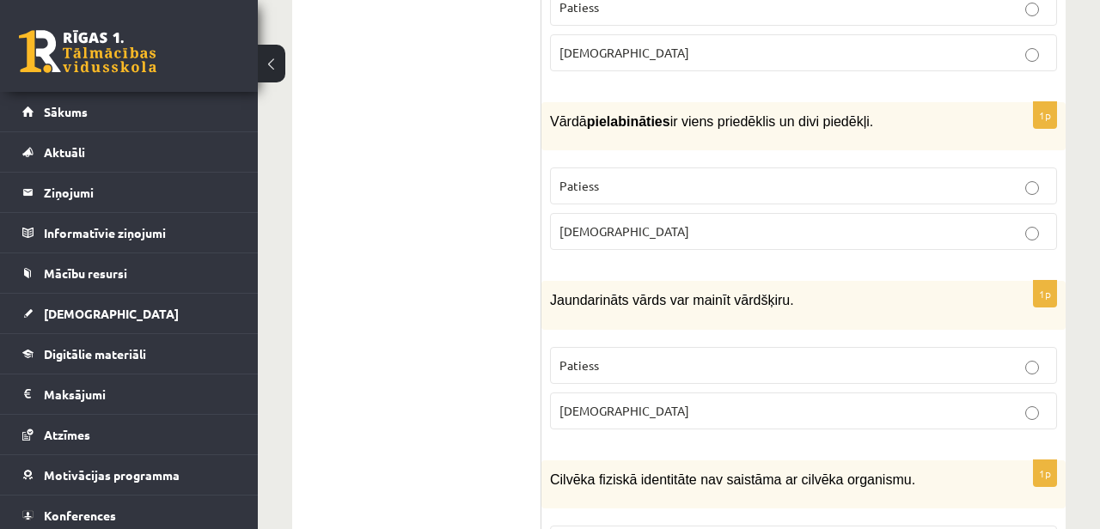
click at [756, 293] on span "Jaundarināts vārds var mainīt vārdšķiru." at bounding box center [672, 300] width 244 height 15
copy span "vārdšķiru"
drag, startPoint x: 552, startPoint y: 285, endPoint x: 665, endPoint y: 288, distance: 113.5
click at [665, 293] on span "Jaundarināts vārds var mainīt vārdšķiru." at bounding box center [672, 300] width 244 height 15
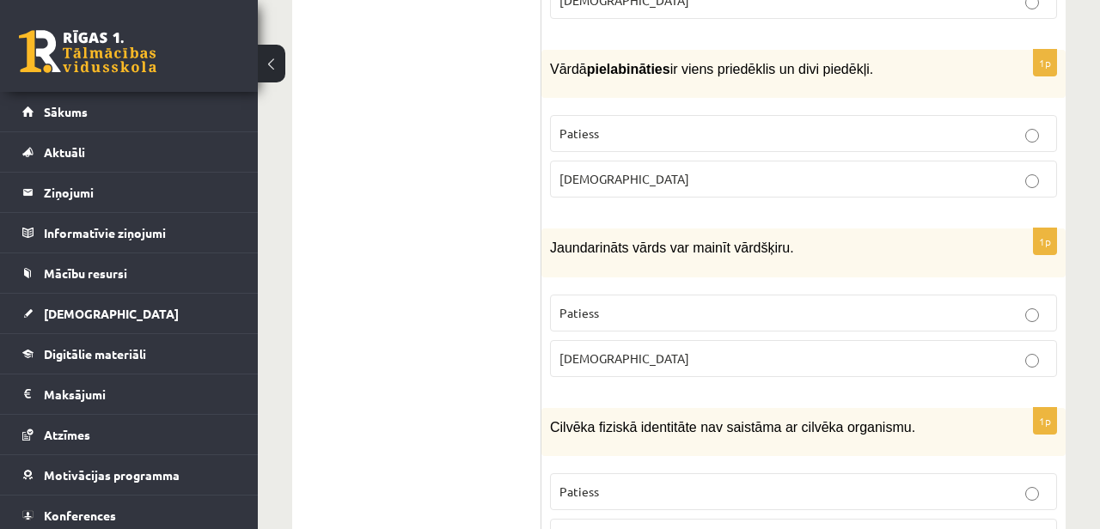
click at [715, 295] on label "Patiess" at bounding box center [803, 313] width 507 height 37
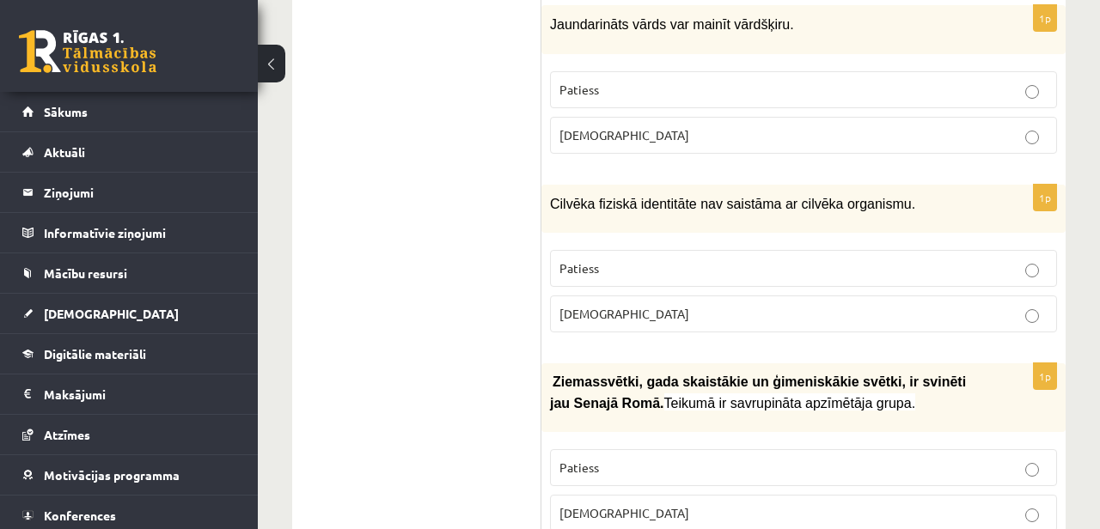
scroll to position [1690, 0]
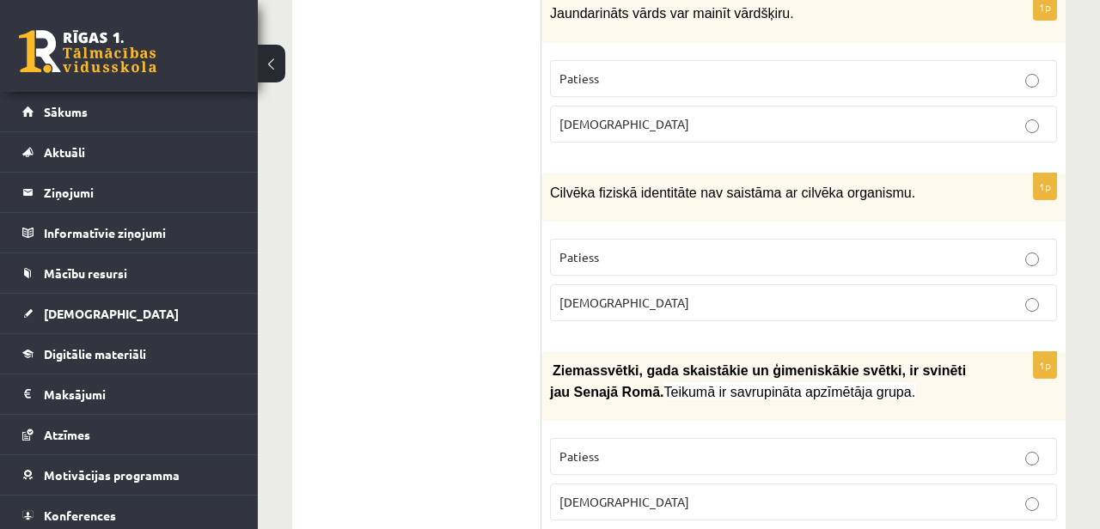
click at [603, 186] on span "Cilvēka fiziskā identitāte nav saistāma ar cilvēka organismu." at bounding box center [732, 193] width 365 height 15
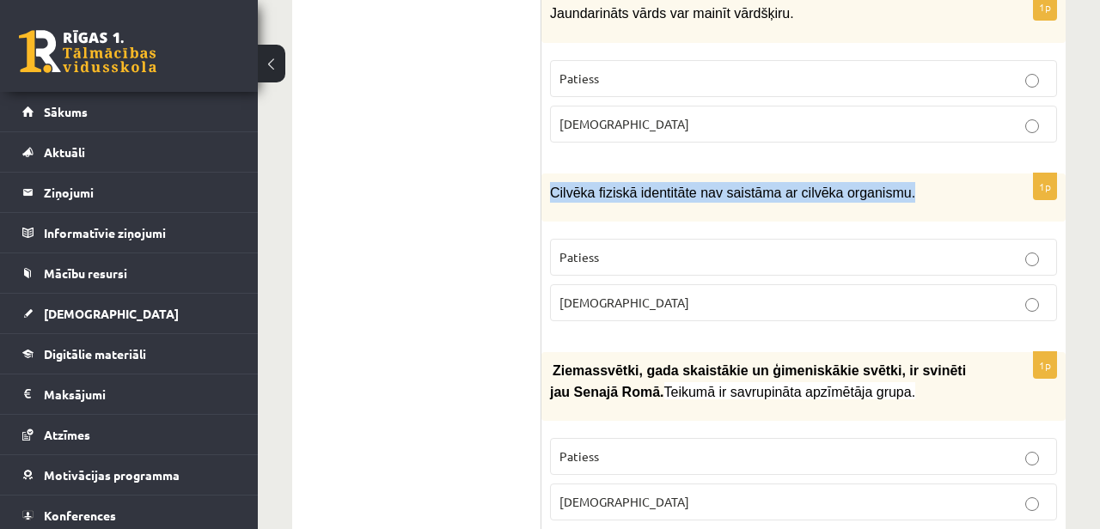
drag, startPoint x: 550, startPoint y: 174, endPoint x: 699, endPoint y: 184, distance: 149.0
click at [699, 184] on p "Cilvēka fiziskā identitāte nav saistāma ar cilvēka organismu." at bounding box center [760, 192] width 421 height 21
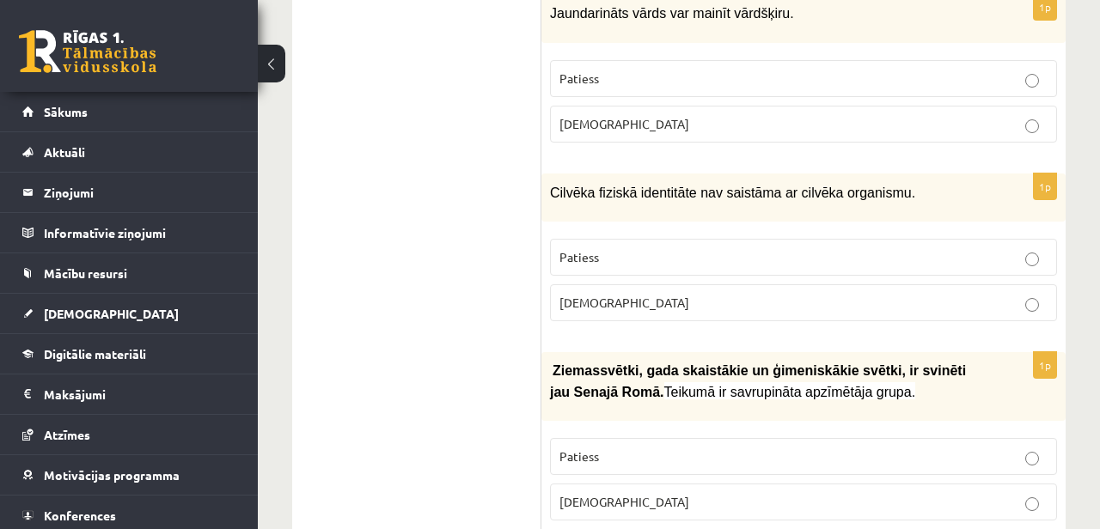
click at [582, 206] on div "1p Cilvēka fiziskā identitāte nav saistāma ar cilvēka organismu. Patiess Aplams" at bounding box center [804, 255] width 524 height 162
click at [688, 294] on p "Aplams" at bounding box center [804, 303] width 488 height 18
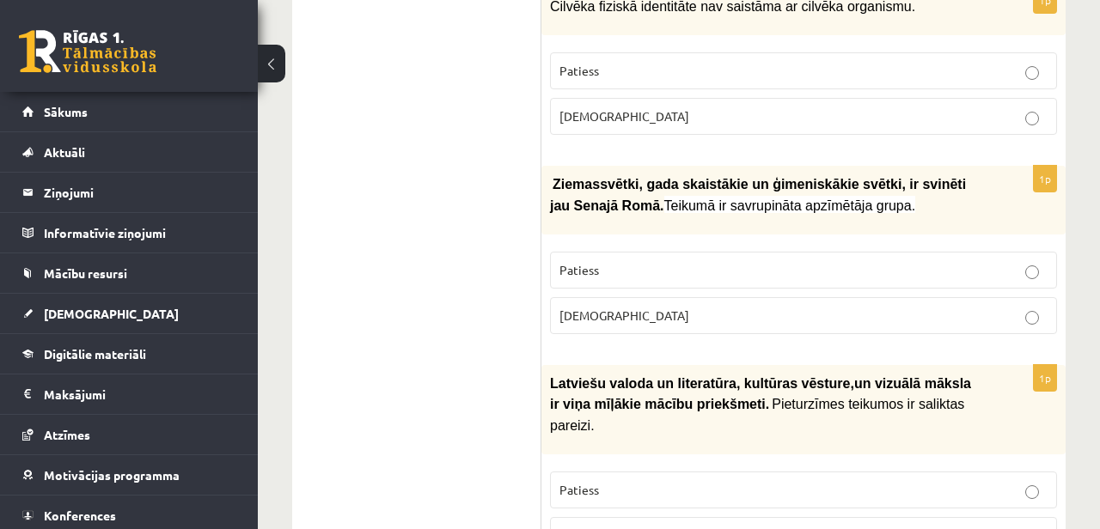
scroll to position [1876, 0]
click at [705, 253] on label "Patiess" at bounding box center [803, 271] width 507 height 37
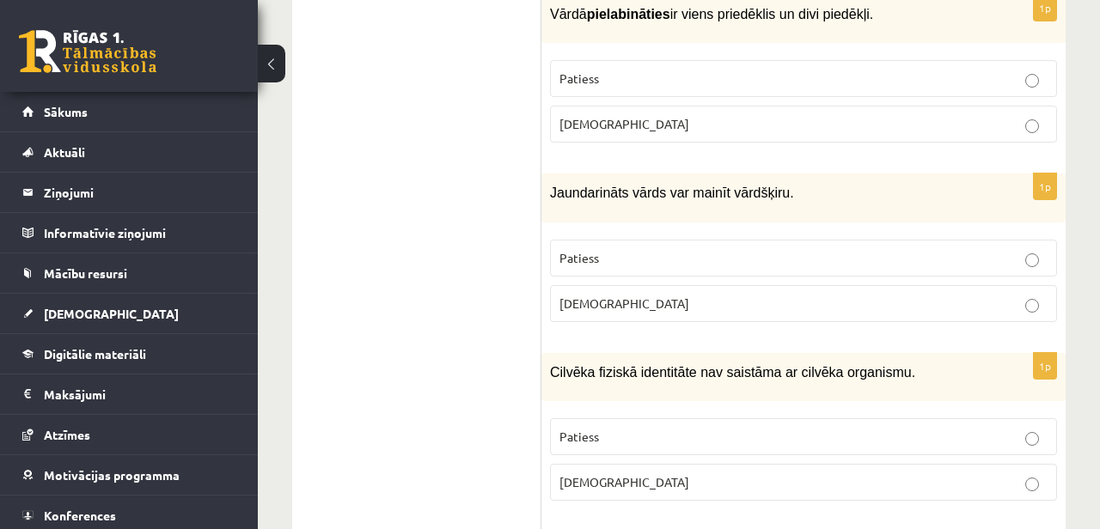
scroll to position [1546, 0]
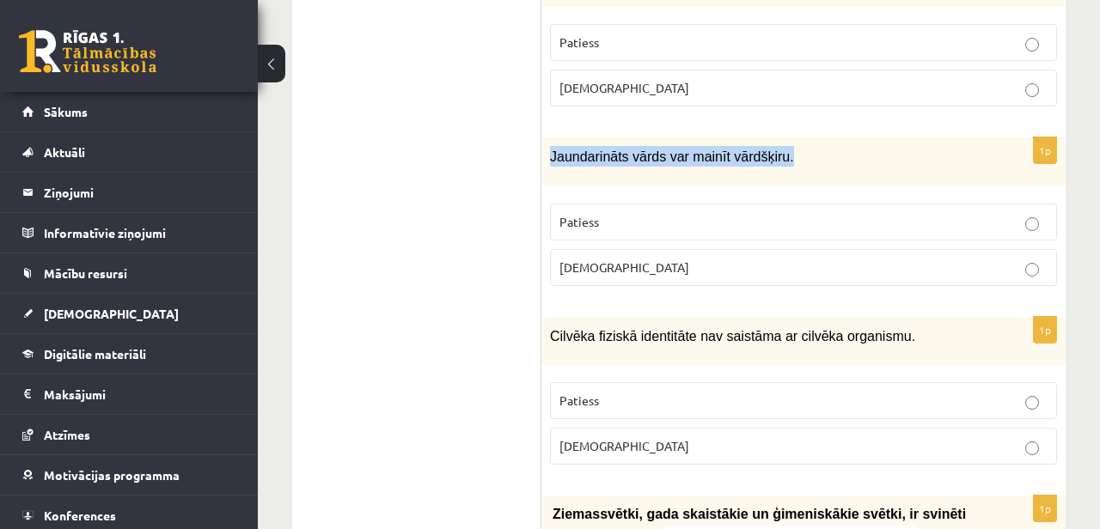
drag, startPoint x: 548, startPoint y: 136, endPoint x: 827, endPoint y: 150, distance: 278.8
click at [827, 150] on div "Jaundarināts vārds var mainīt vārdšķiru." at bounding box center [804, 162] width 524 height 48
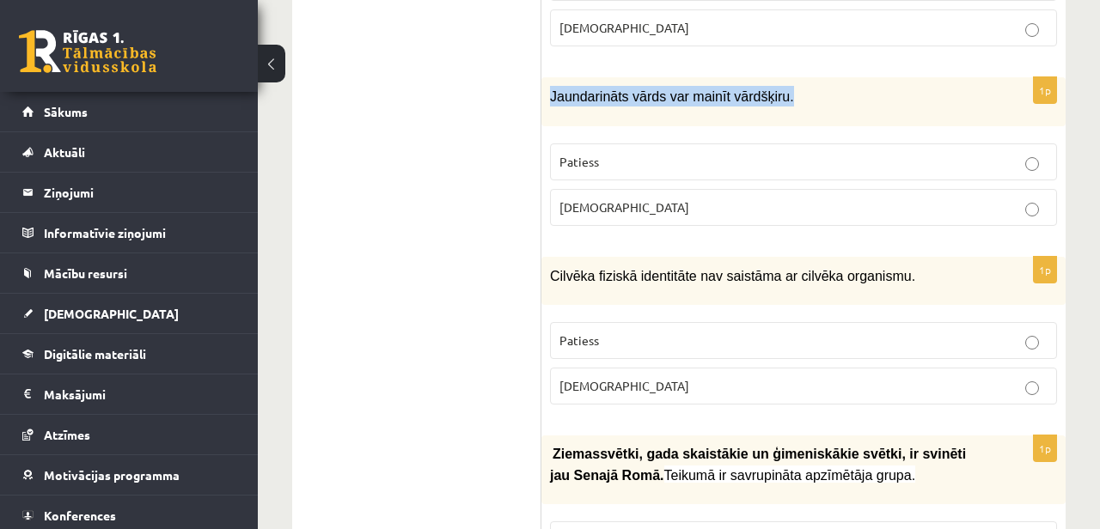
scroll to position [1614, 0]
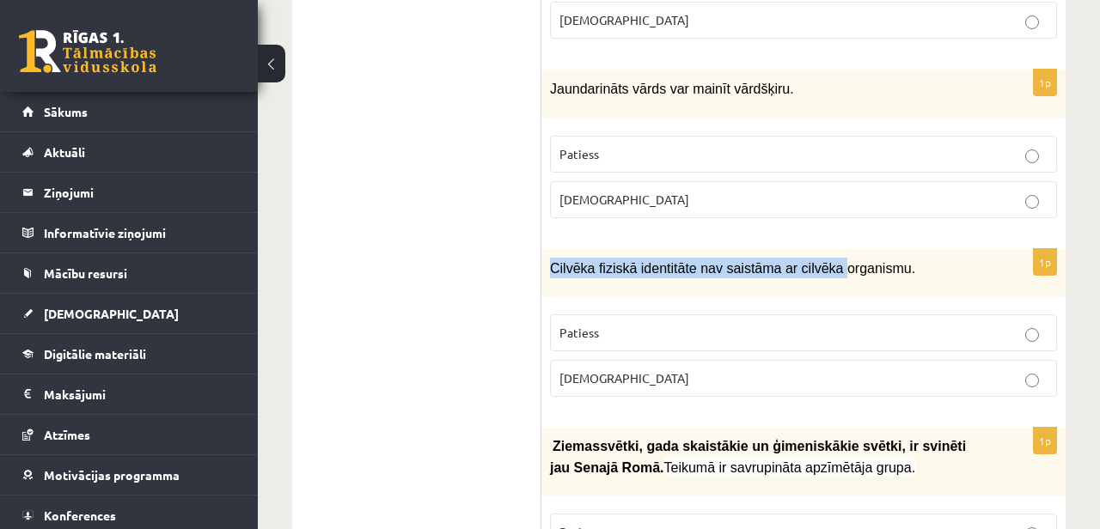
drag, startPoint x: 551, startPoint y: 251, endPoint x: 852, endPoint y: 254, distance: 300.9
click at [852, 261] on span "Cilvēka fiziskā identitāte nav saistāma ar cilvēka organismu." at bounding box center [732, 268] width 365 height 15
drag, startPoint x: 937, startPoint y: 252, endPoint x: 545, endPoint y: 249, distance: 392.0
click at [545, 249] on div "Cilvēka fiziskā identitāte nav saistāma ar cilvēka organismu." at bounding box center [804, 273] width 524 height 48
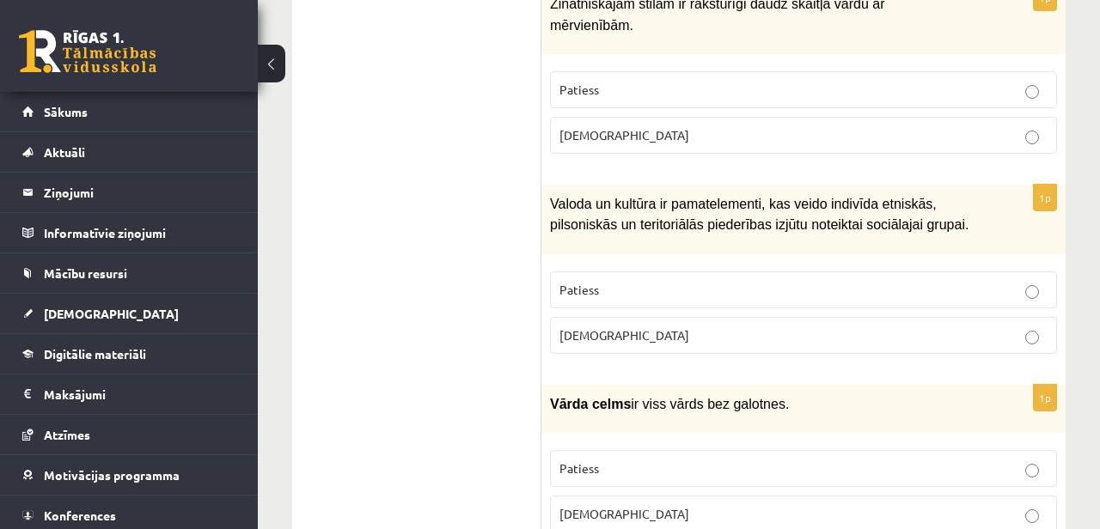
scroll to position [938, 0]
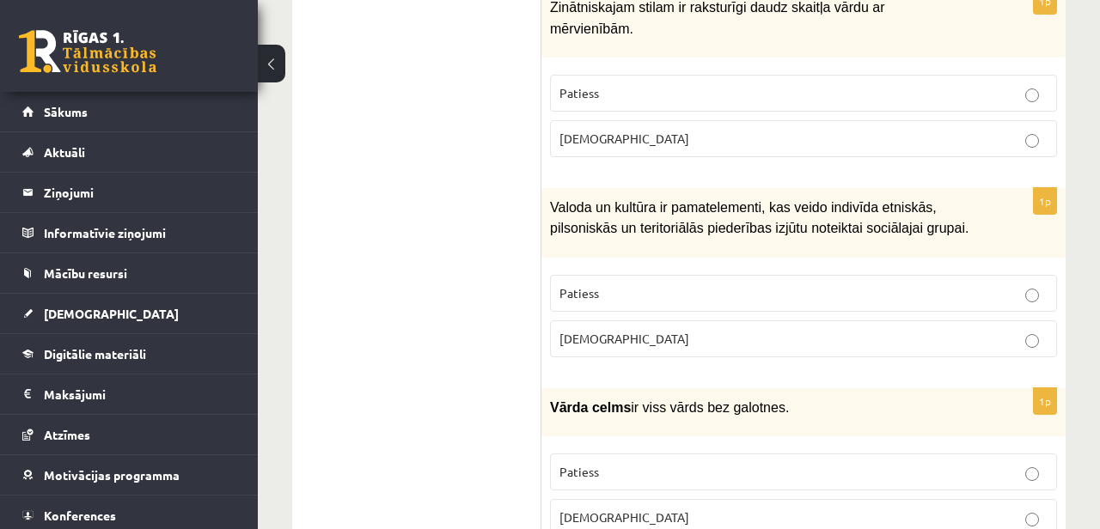
click at [695, 223] on span "Valoda un kultūra ir pamatelementi, kas veido indivīda etniskās, pilsoniskā…" at bounding box center [759, 217] width 419 height 35
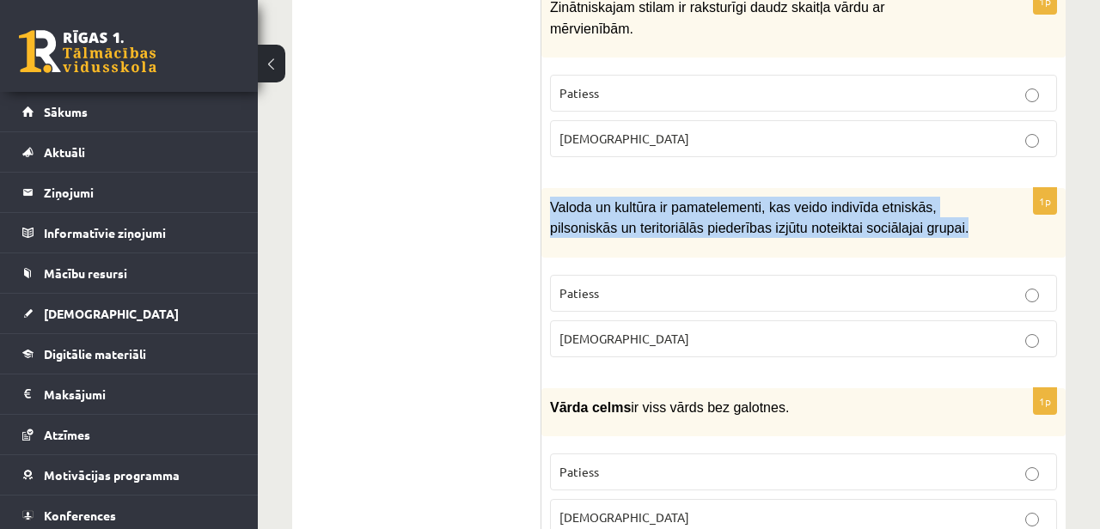
drag, startPoint x: 550, startPoint y: 197, endPoint x: 973, endPoint y: 221, distance: 423.6
click at [973, 221] on div "Valoda un kultūra ir pamatelementi, kas veido indivīda etniskās, pilsoniskā…" at bounding box center [804, 223] width 524 height 70
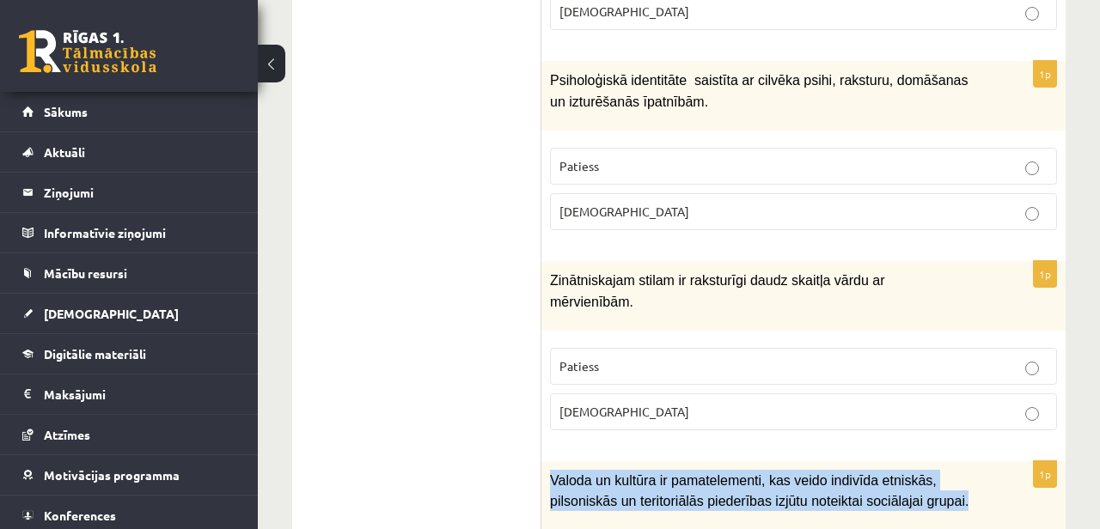
scroll to position [579, 0]
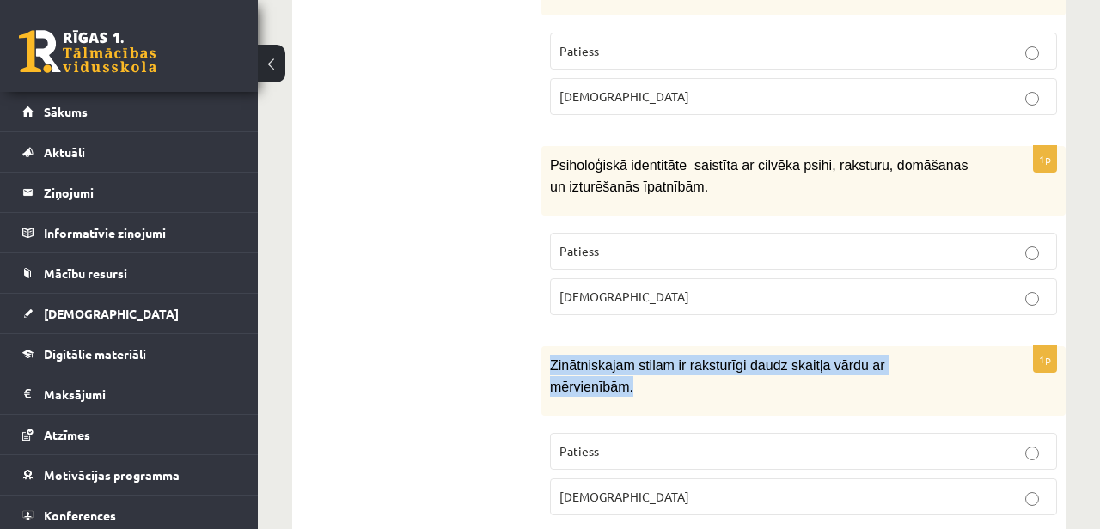
drag, startPoint x: 633, startPoint y: 378, endPoint x: 542, endPoint y: 360, distance: 92.9
click at [542, 360] on div "Zinātniskajam stilam ir raksturīgi daudz skaitļa vārdu ar mērvienībām." at bounding box center [804, 381] width 524 height 70
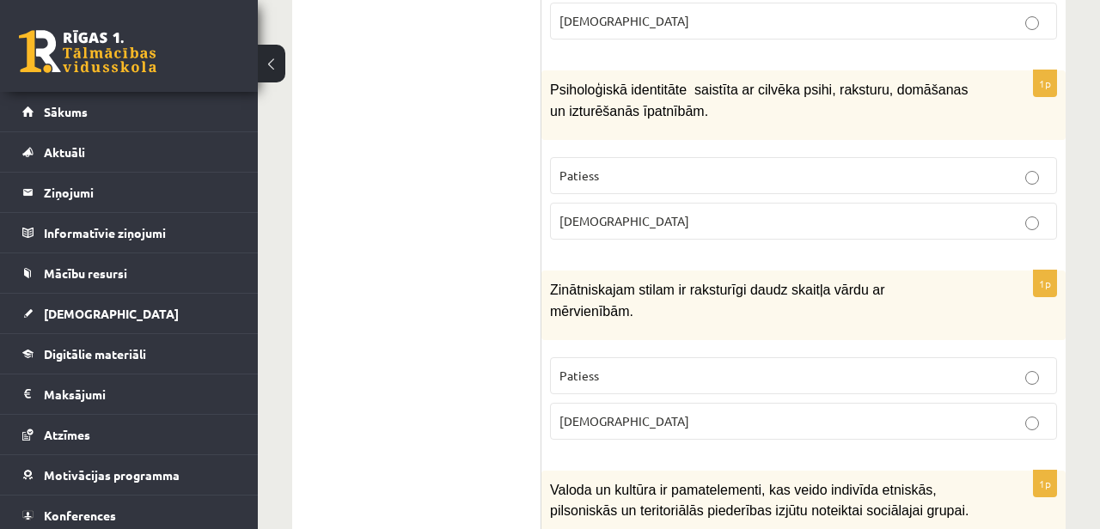
scroll to position [647, 0]
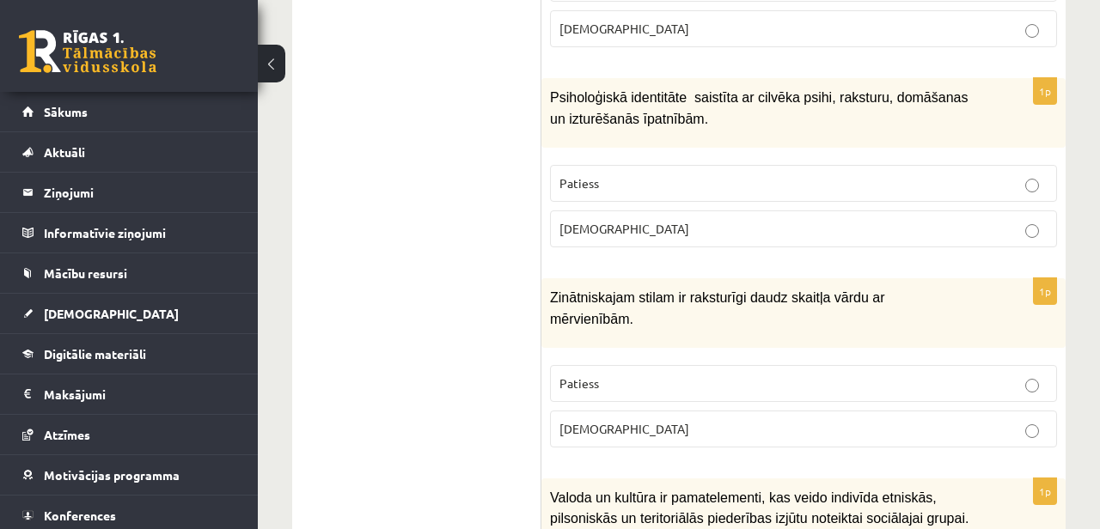
click at [696, 375] on p "Patiess" at bounding box center [804, 384] width 488 height 18
click at [704, 327] on div "Zinātniskajam stilam ir raksturīgi daudz skaitļa vārdu ar mērvienībām." at bounding box center [804, 313] width 524 height 70
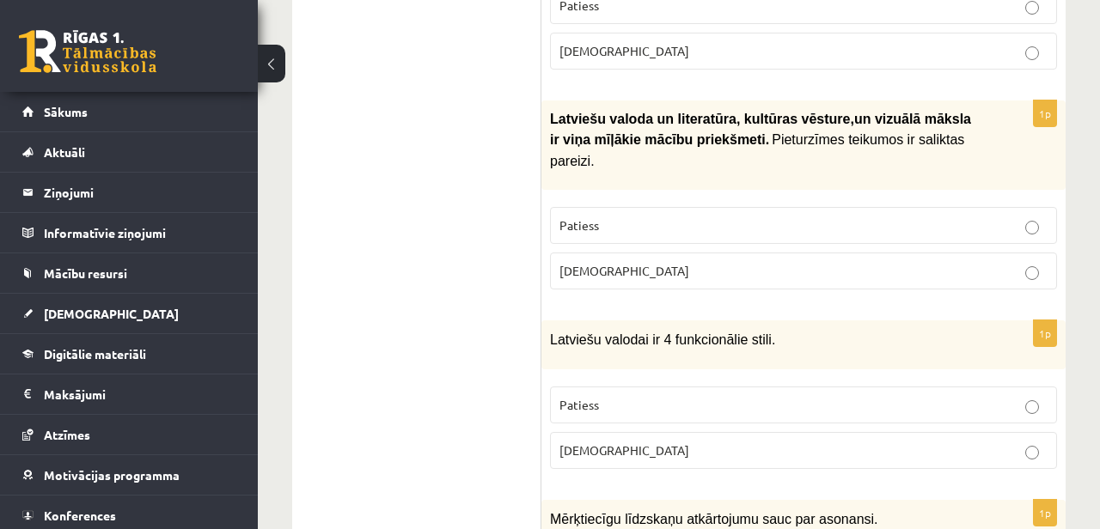
scroll to position [2140, 0]
click at [635, 263] on p "Aplams" at bounding box center [804, 272] width 488 height 18
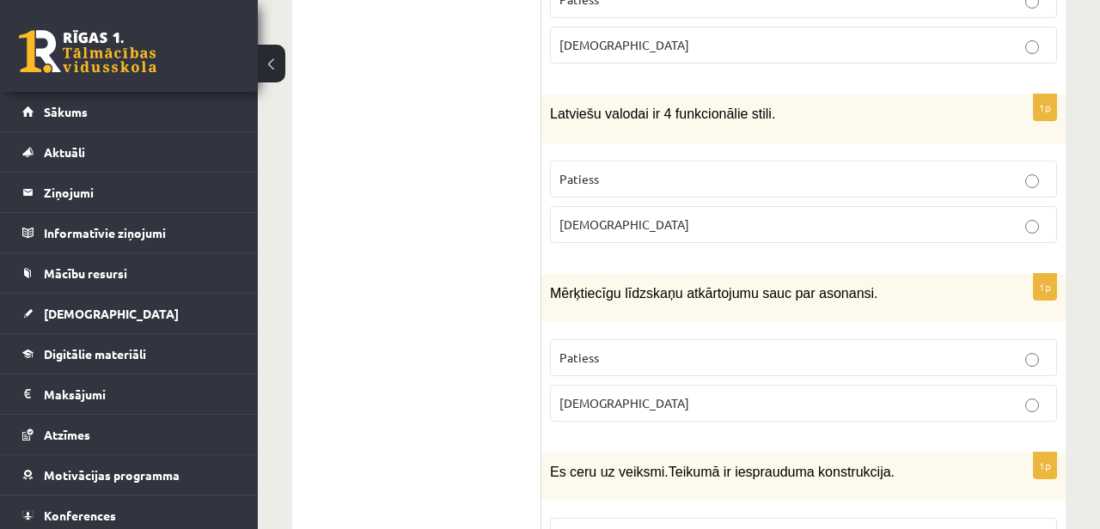
scroll to position [2366, 0]
drag, startPoint x: 548, startPoint y: 92, endPoint x: 789, endPoint y: 93, distance: 241.5
click at [789, 95] on div "Latviešu valodai ir 4 funkcionālie stili." at bounding box center [804, 119] width 524 height 48
click at [658, 217] on p "Aplams" at bounding box center [804, 226] width 488 height 18
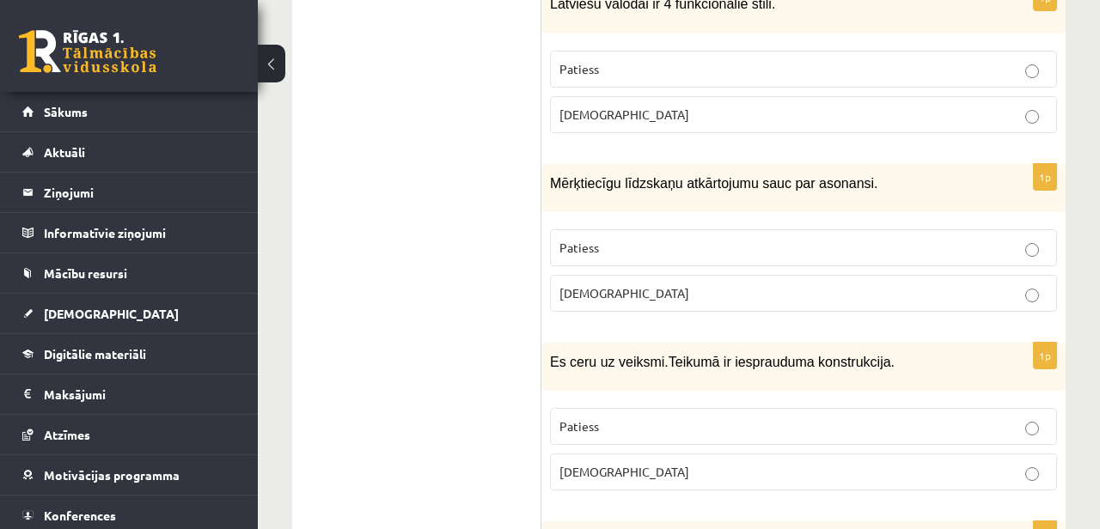
scroll to position [2499, 0]
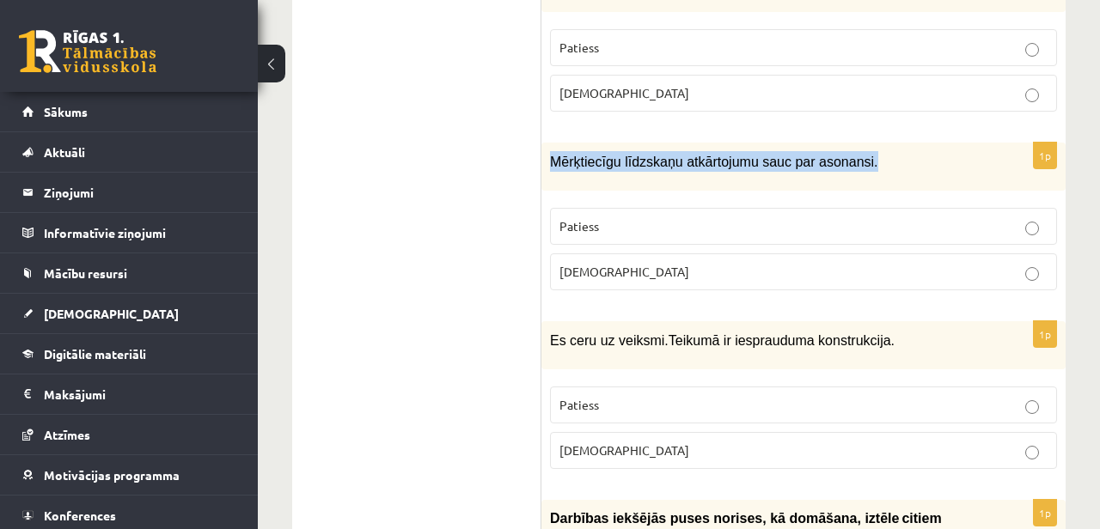
drag, startPoint x: 552, startPoint y: 137, endPoint x: 887, endPoint y: 158, distance: 335.9
click at [887, 158] on div "Mērķtiecīgu līdzskaņu atkārtojumu sauc par asonansi." at bounding box center [804, 167] width 524 height 48
click at [624, 169] on div "1p Mērķtiecīgu līdzskaņu atkārtojumu sauc par asonansi. Patiess Aplams" at bounding box center [804, 224] width 524 height 162
click at [638, 155] on span "Mērķtiecīgu līdzskaņu atkārtojumu sauc par asonansi." at bounding box center [714, 162] width 328 height 15
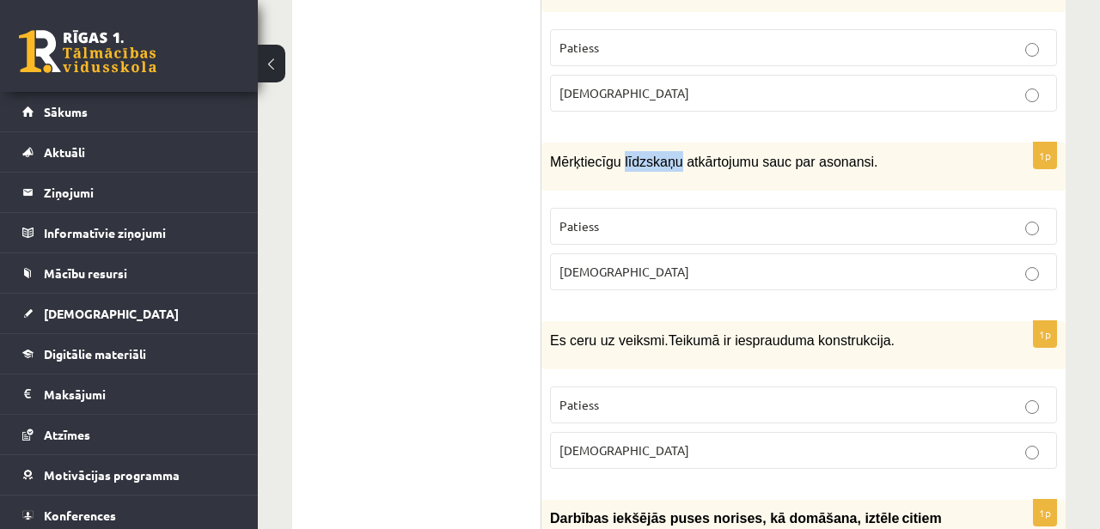
click at [572, 143] on div "Mērķtiecīgu līdzskaņu atkārtojumu sauc par asonansi." at bounding box center [804, 167] width 524 height 48
click at [598, 264] on span "Aplams" at bounding box center [625, 271] width 130 height 15
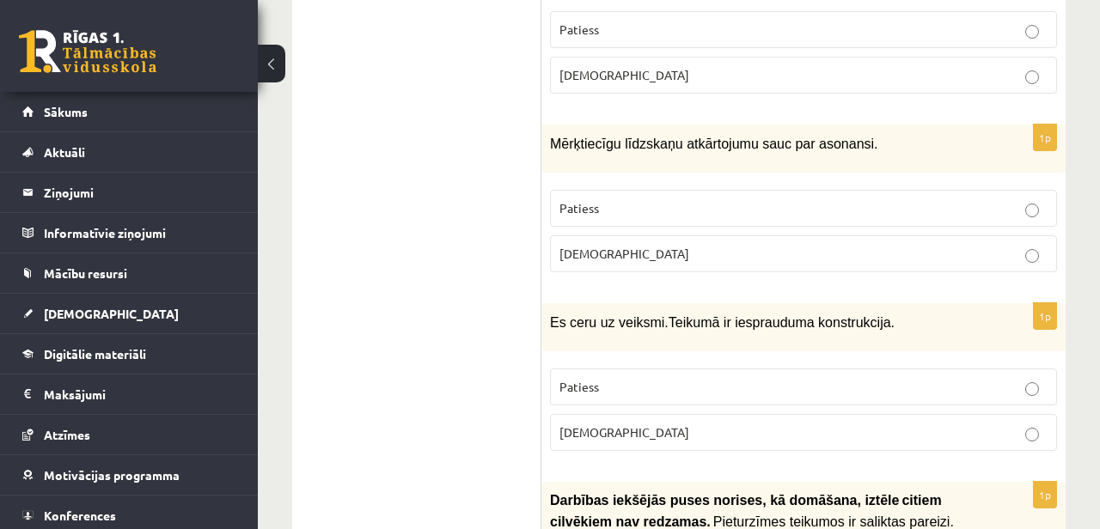
scroll to position [2598, 0]
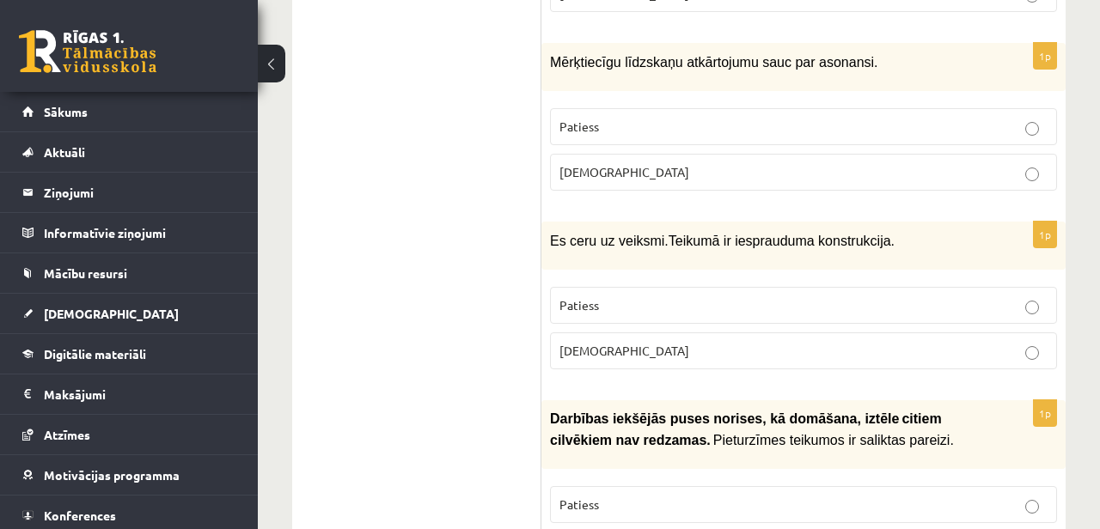
click at [730, 342] on p "Aplams" at bounding box center [804, 351] width 488 height 18
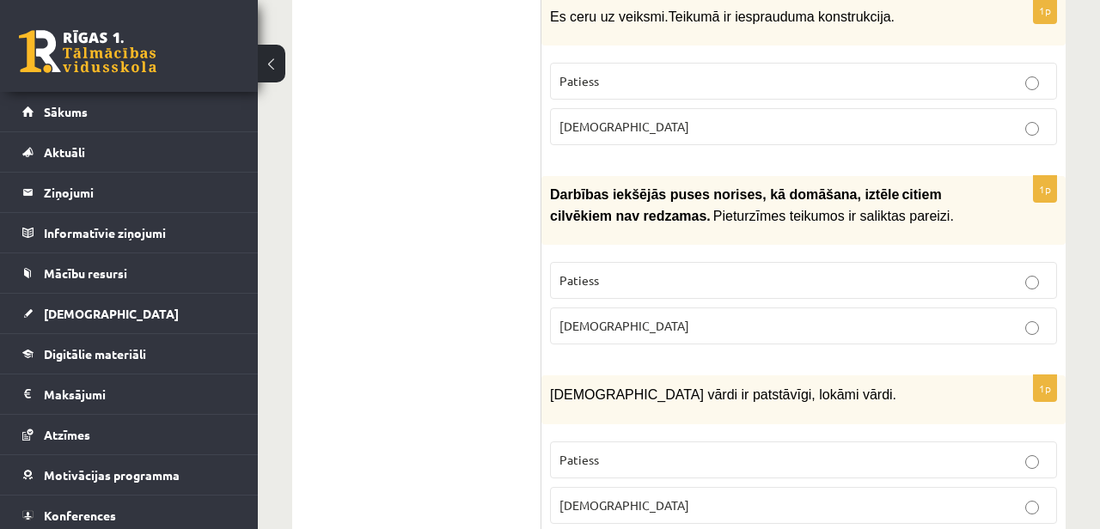
scroll to position [2822, 0]
click at [612, 318] on p "Aplams" at bounding box center [804, 327] width 488 height 18
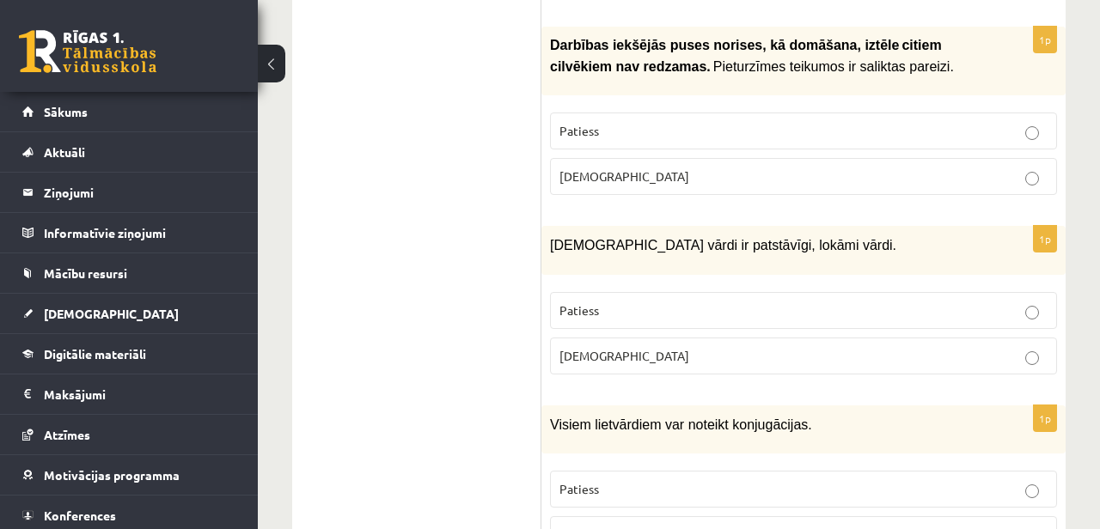
scroll to position [2992, 0]
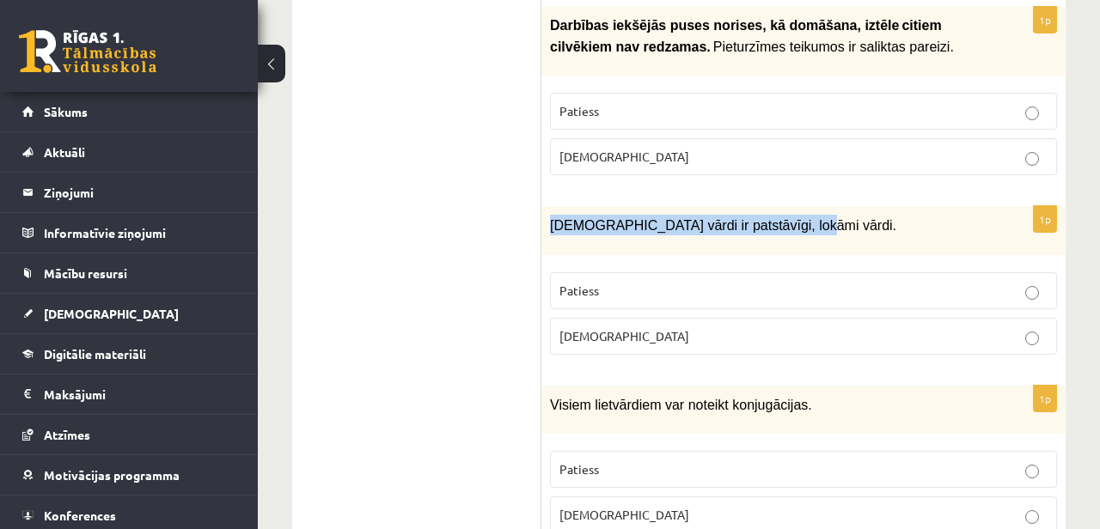
drag, startPoint x: 550, startPoint y: 194, endPoint x: 818, endPoint y: 199, distance: 268.2
click at [818, 215] on p "Apstākļa vārdi ir patstāvīgi, lokāmi vārdi." at bounding box center [760, 225] width 421 height 21
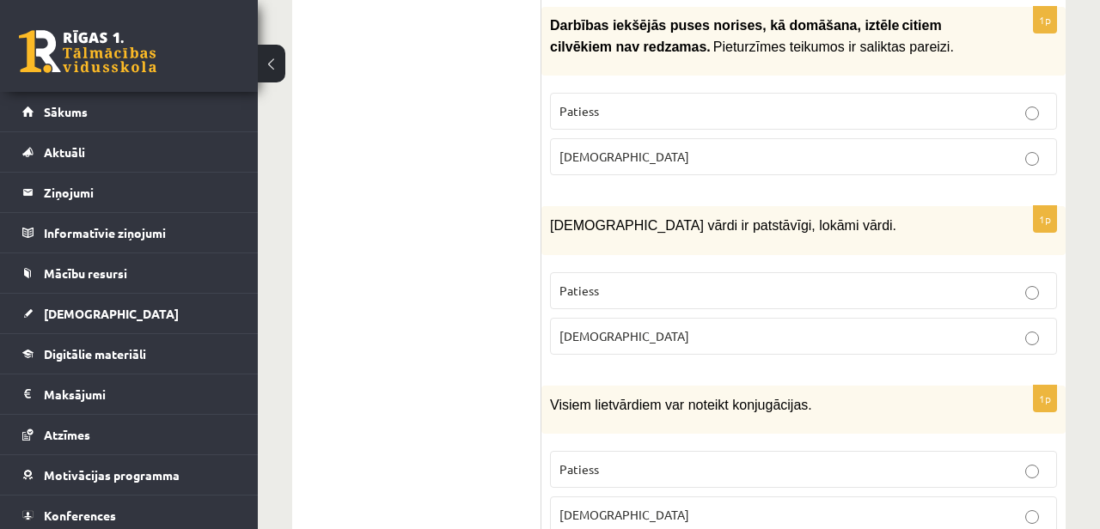
click at [521, 161] on ul "Tests Izvērtējums!" at bounding box center [425, 118] width 232 height 5602
click at [638, 327] on p "Aplams" at bounding box center [804, 336] width 488 height 18
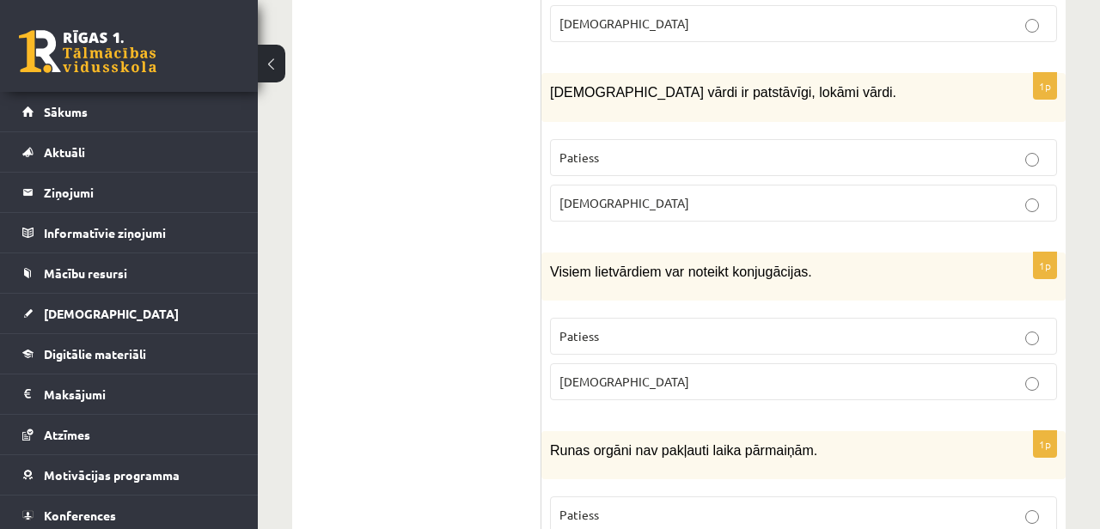
scroll to position [3131, 0]
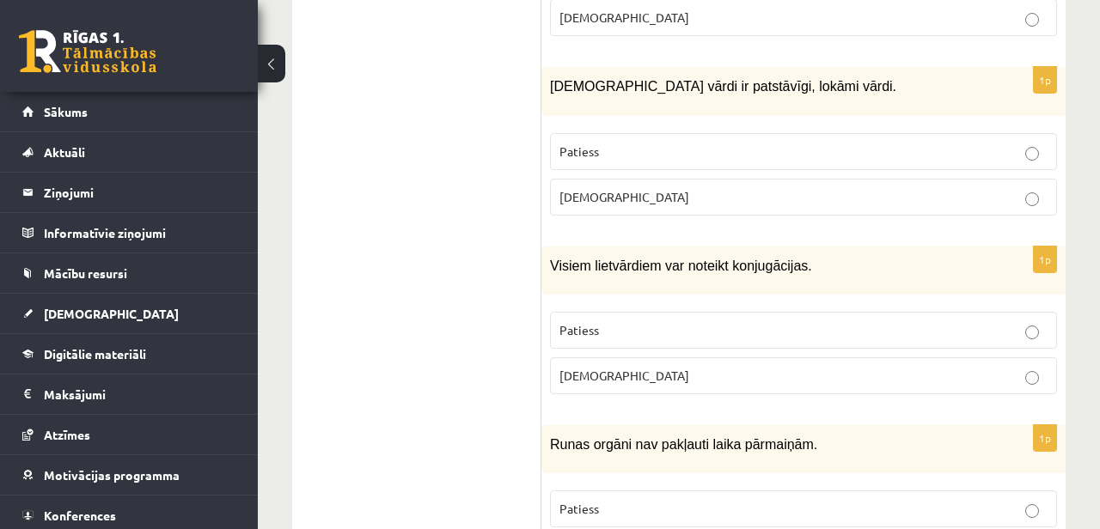
click at [689, 312] on label "Patiess" at bounding box center [803, 330] width 507 height 37
drag, startPoint x: 548, startPoint y: 234, endPoint x: 839, endPoint y: 249, distance: 290.9
click at [839, 249] on div "Visiem lietvārdiem var noteikt konjugācijas." at bounding box center [804, 271] width 524 height 48
click at [642, 367] on p "Aplams" at bounding box center [804, 376] width 488 height 18
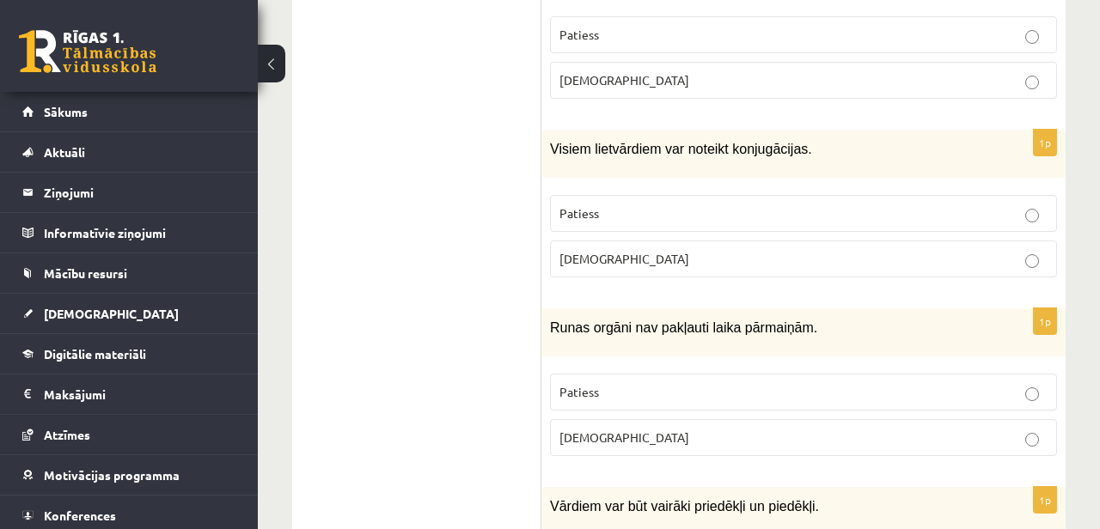
scroll to position [3308, 0]
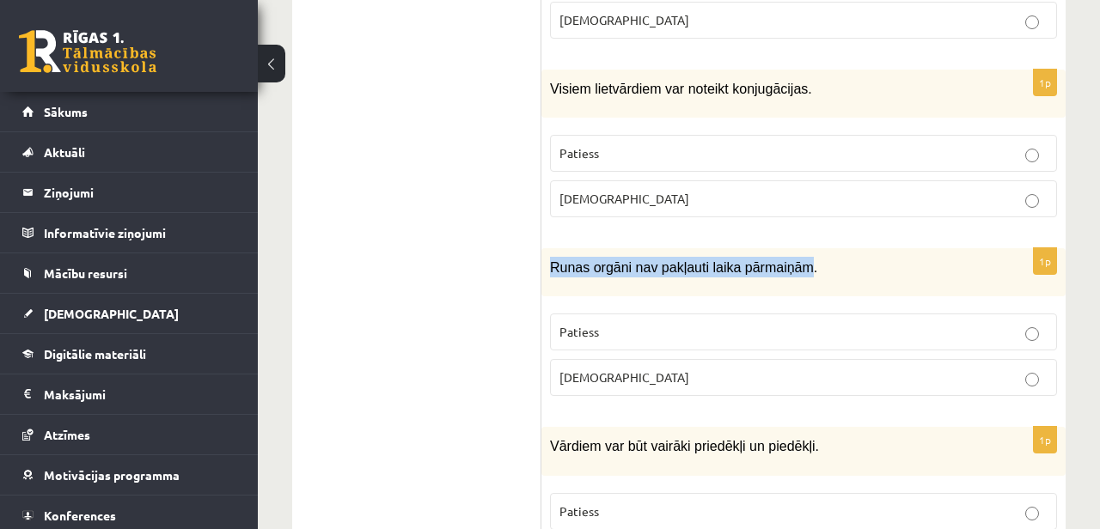
drag, startPoint x: 815, startPoint y: 237, endPoint x: 542, endPoint y: 242, distance: 272.5
click at [542, 248] on div "Runas orgāni nav pakļauti laika pārmaiņām." at bounding box center [804, 272] width 524 height 48
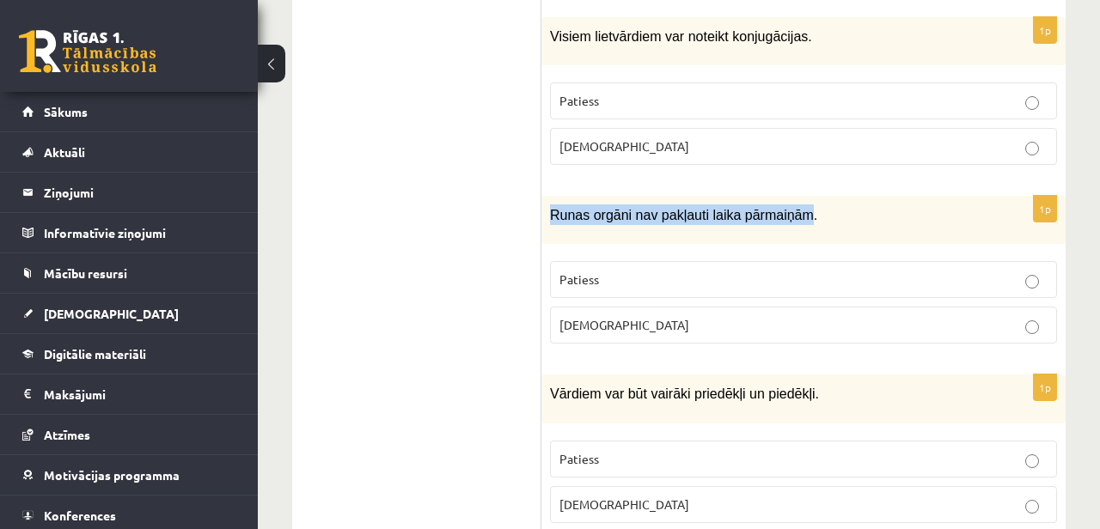
scroll to position [3319, 0]
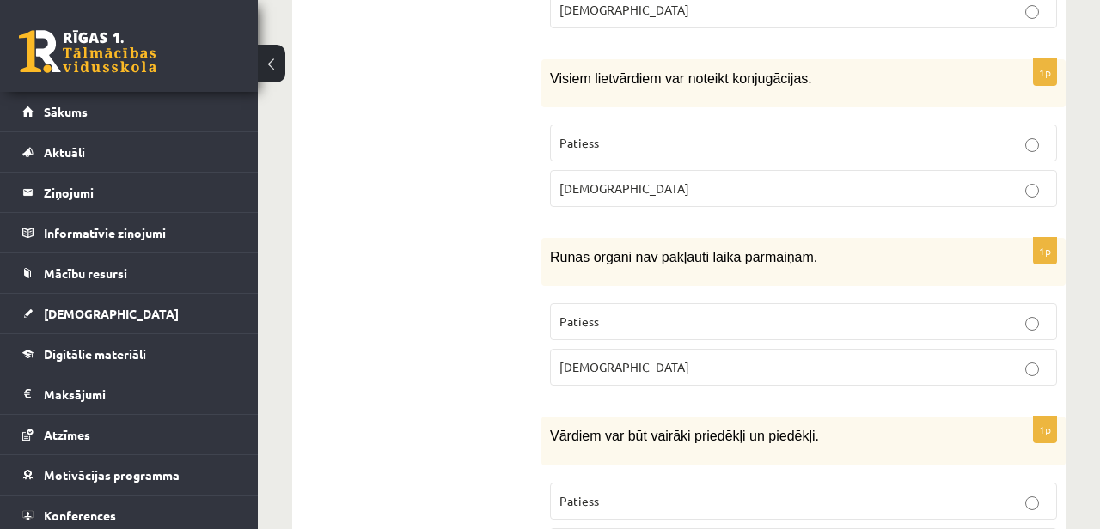
click at [697, 313] on p "Patiess" at bounding box center [804, 322] width 488 height 18
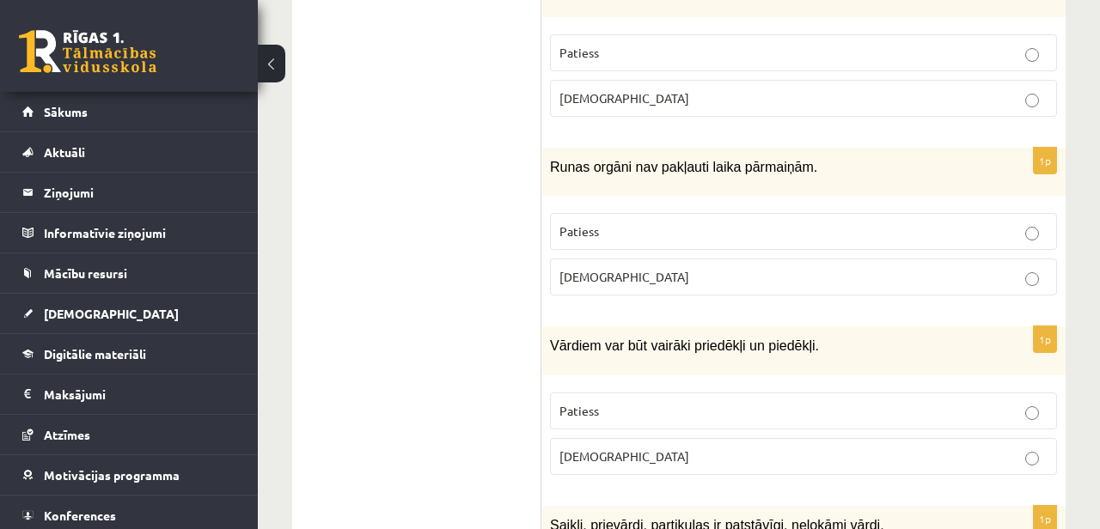
scroll to position [3454, 0]
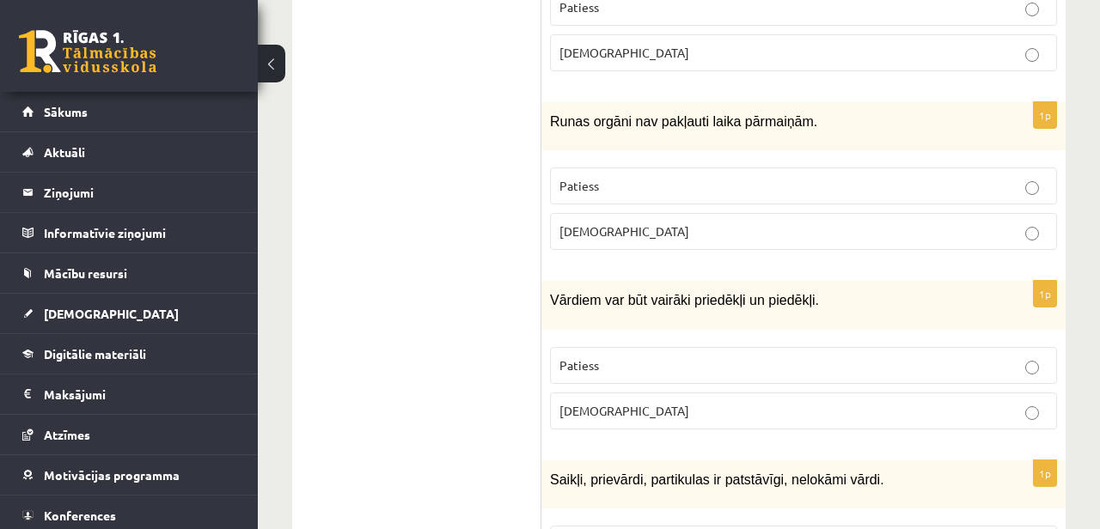
click at [645, 357] on p "Patiess" at bounding box center [804, 366] width 488 height 18
drag, startPoint x: 828, startPoint y: 275, endPoint x: 551, endPoint y: 268, distance: 276.9
click at [551, 290] on p "Vārdiem var būt vairāki priedēkļi un piedēkļi." at bounding box center [760, 300] width 421 height 21
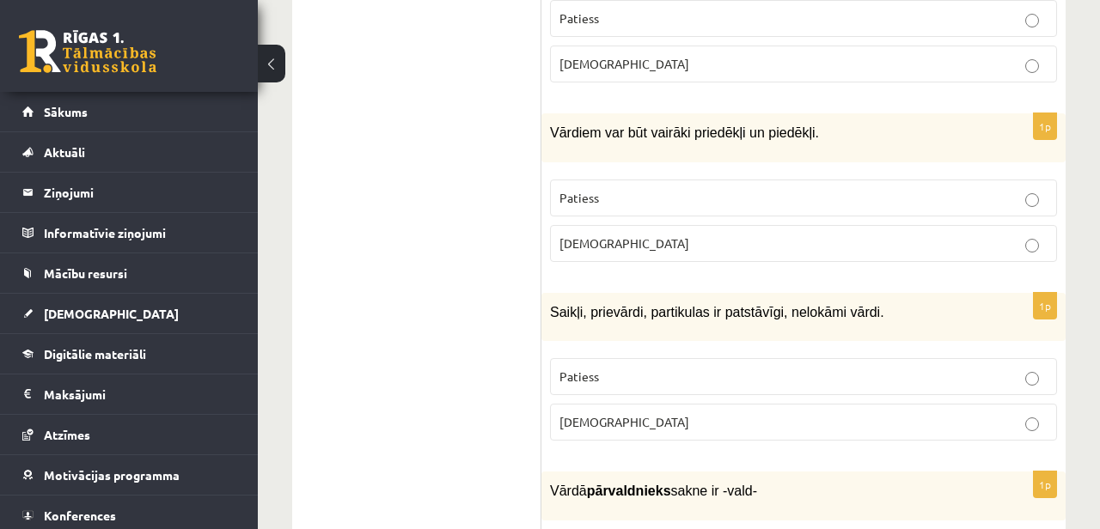
drag, startPoint x: 893, startPoint y: 287, endPoint x: 572, endPoint y: 288, distance: 321.5
click at [572, 293] on div "Saikļi, prievārdi, partikulas ir patstāvīgi, nelokāmi vārdi." at bounding box center [804, 317] width 524 height 48
click at [575, 293] on div "Saikļi, prievārdi, partikulas ir patstāvīgi, nelokāmi vārdi." at bounding box center [804, 317] width 524 height 48
click at [624, 368] on p "Patiess" at bounding box center [804, 377] width 488 height 18
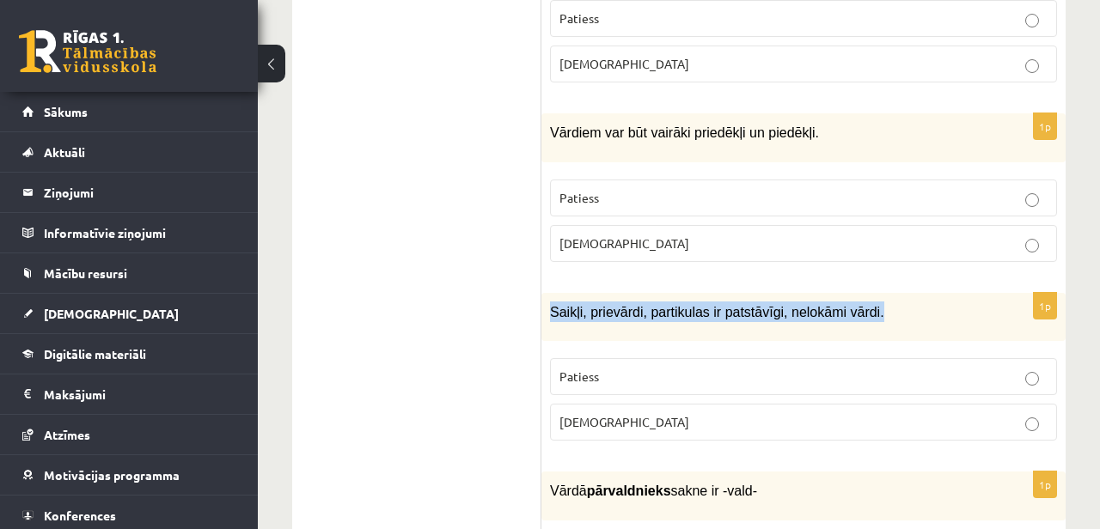
drag, startPoint x: 549, startPoint y: 277, endPoint x: 897, endPoint y: 272, distance: 348.1
click at [897, 293] on div "Saikļi, prievārdi, partikulas ir patstāvīgi, nelokāmi vārdi." at bounding box center [804, 317] width 524 height 48
click at [609, 293] on div "Saikļi, prievārdi, partikulas ir patstāvīgi, nelokāmi vārdi." at bounding box center [804, 317] width 524 height 48
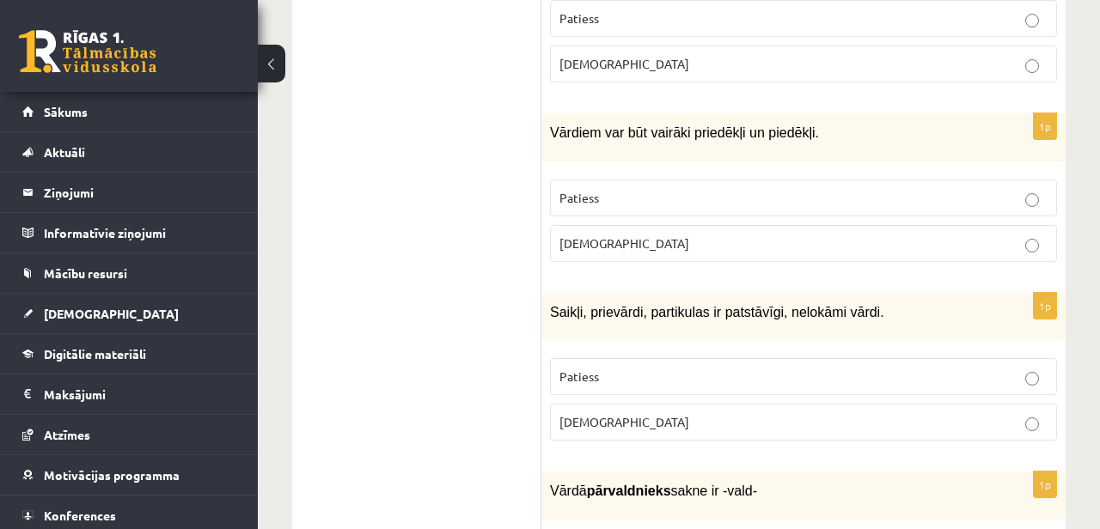
click at [622, 305] on span "Saikļi, prievārdi, partikulas ir patstāvīgi, nelokāmi vārdi." at bounding box center [717, 312] width 334 height 15
click at [701, 305] on span "Saikļi, prievārdi, partikulas ir patstāvīgi, nelokāmi vārdi." at bounding box center [717, 312] width 334 height 15
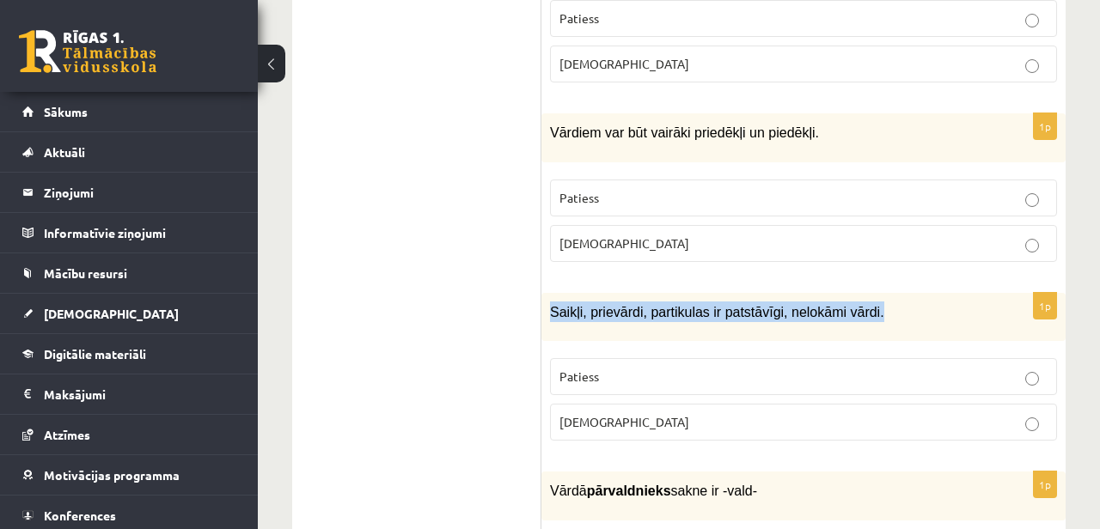
drag, startPoint x: 550, startPoint y: 276, endPoint x: 912, endPoint y: 282, distance: 361.9
click at [912, 302] on p "Saikļi, prievārdi, partikulas ir patstāvīgi, nelokāmi vārdi." at bounding box center [760, 312] width 421 height 21
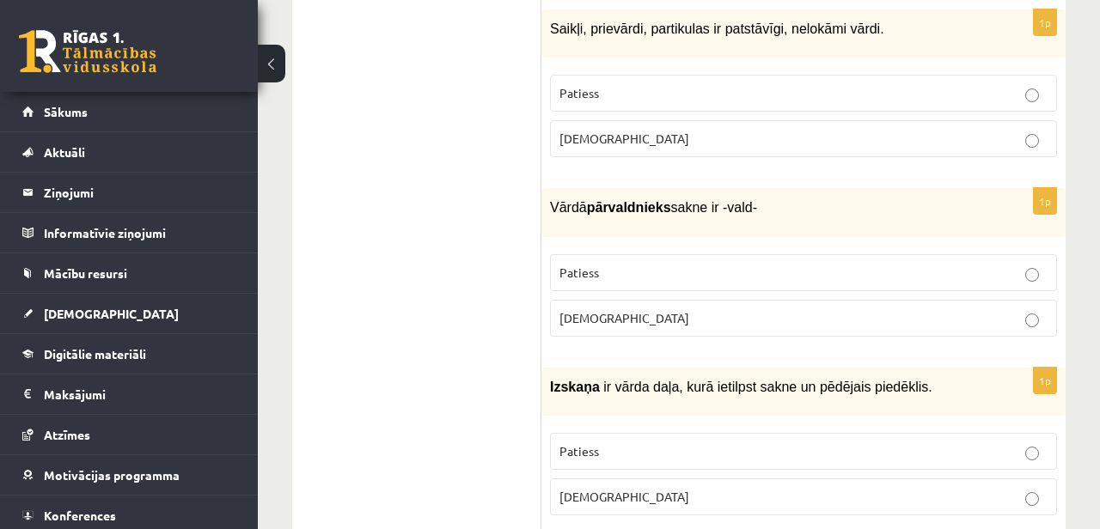
scroll to position [3909, 0]
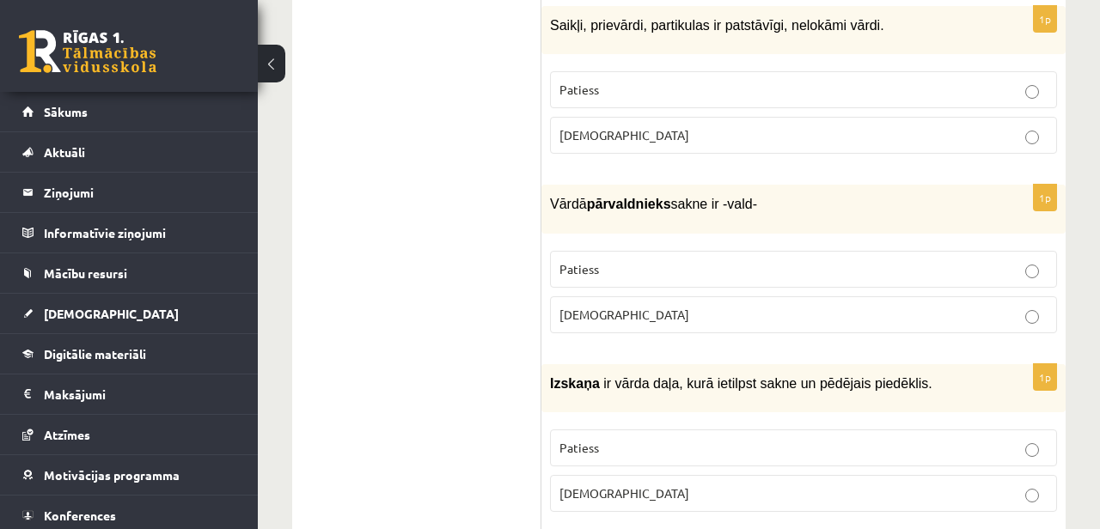
click at [643, 251] on label "Patiess" at bounding box center [803, 269] width 507 height 37
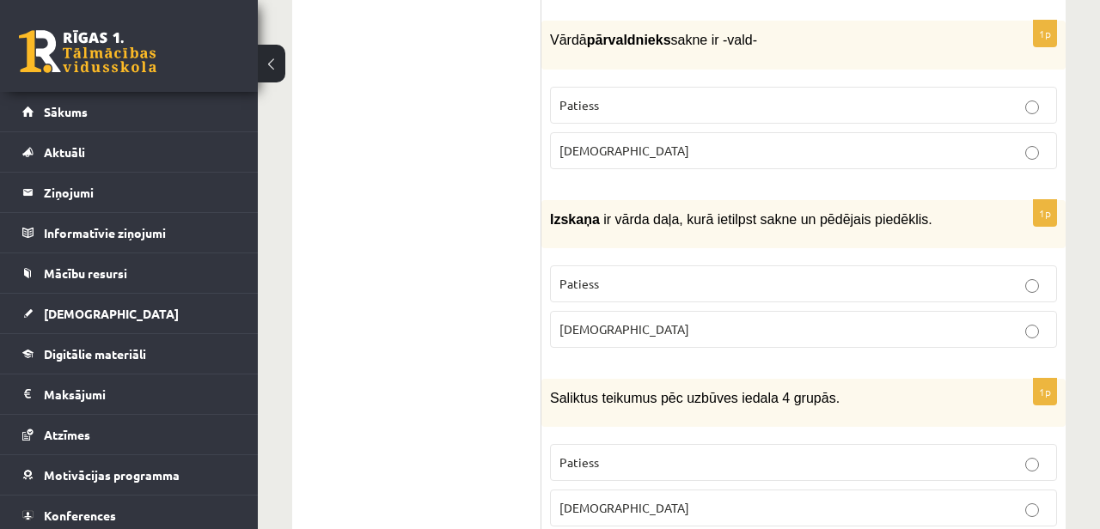
scroll to position [4075, 0]
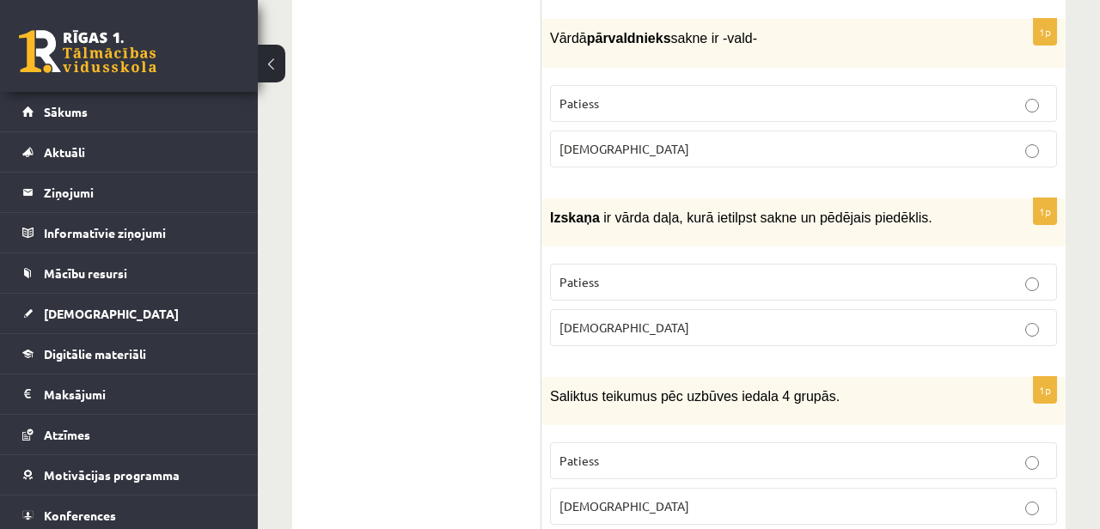
click at [582, 211] on span "Izskaņa" at bounding box center [575, 218] width 50 height 15
click at [689, 319] on p "Aplams" at bounding box center [804, 328] width 488 height 18
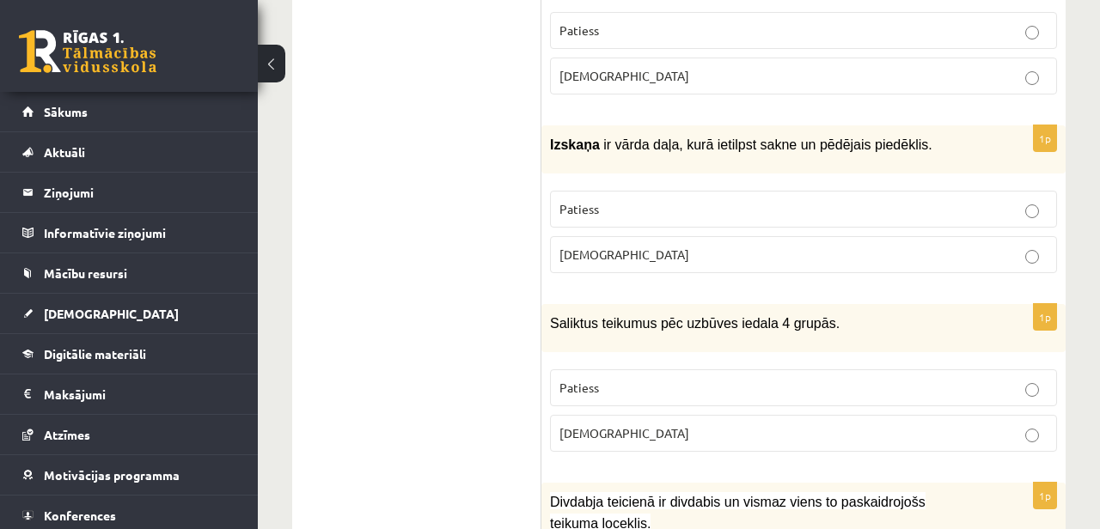
scroll to position [4159, 0]
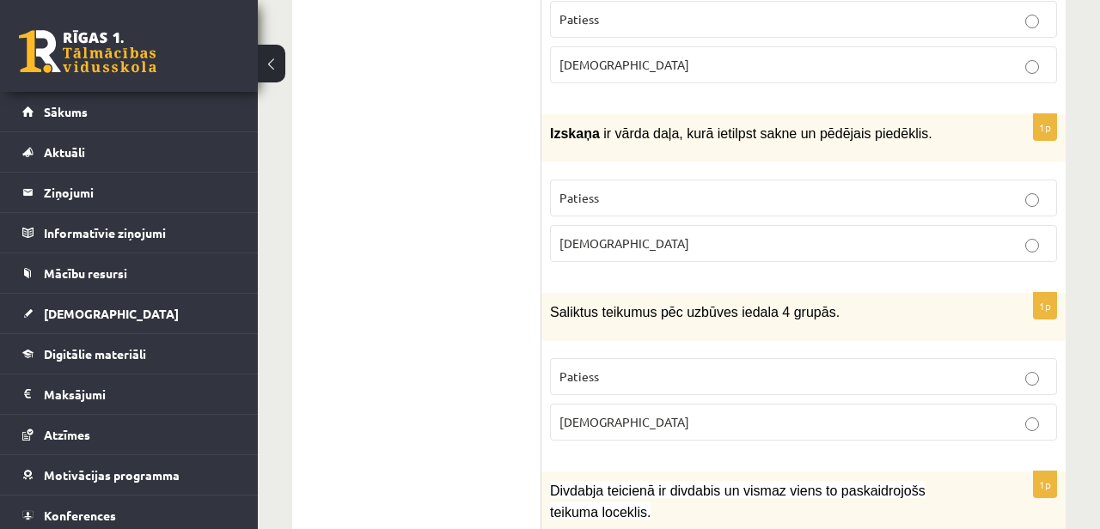
click at [598, 414] on span "Aplams" at bounding box center [625, 421] width 130 height 15
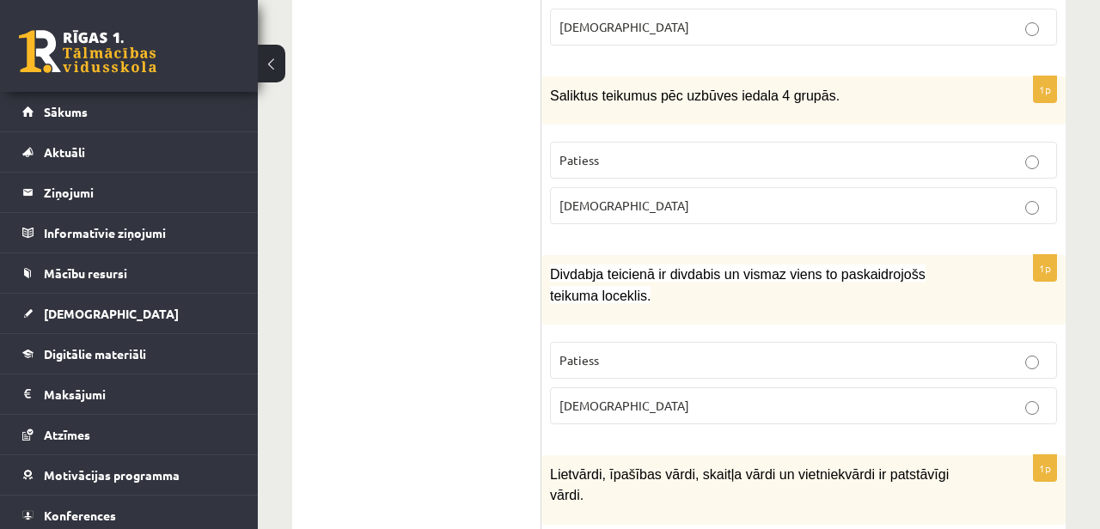
scroll to position [4386, 0]
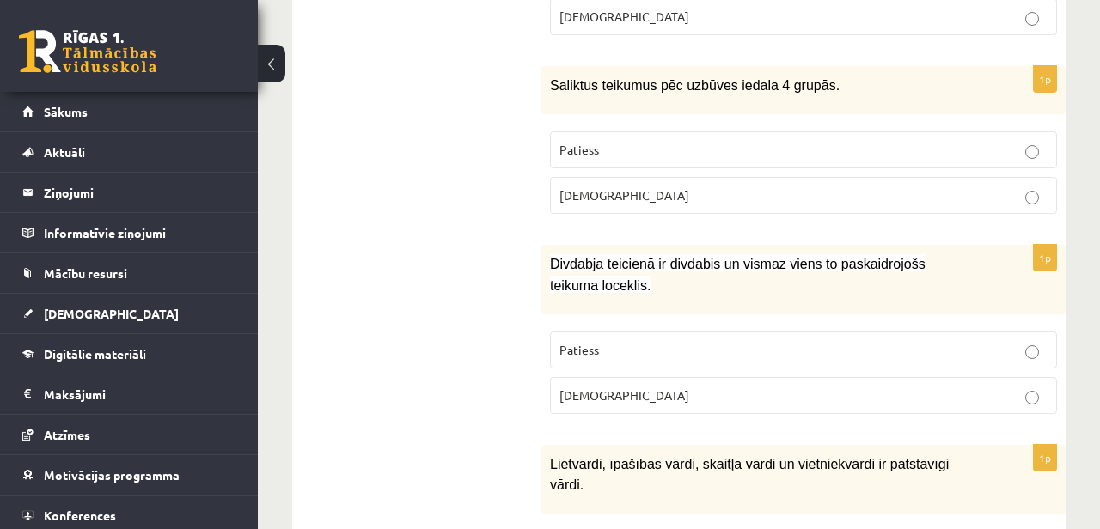
click at [636, 341] on p "Patiess" at bounding box center [804, 350] width 488 height 18
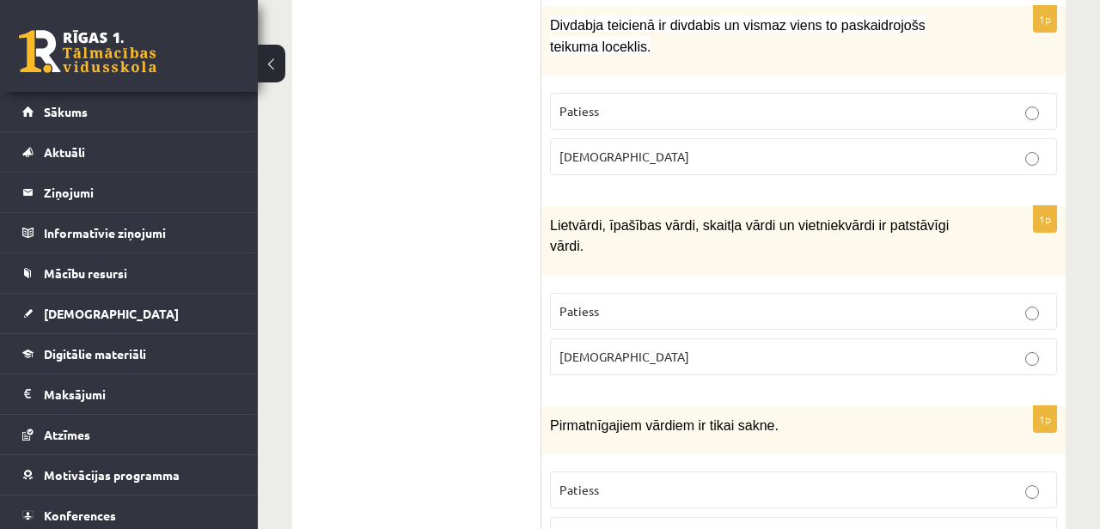
scroll to position [4624, 0]
click at [688, 303] on p "Patiess" at bounding box center [804, 312] width 488 height 18
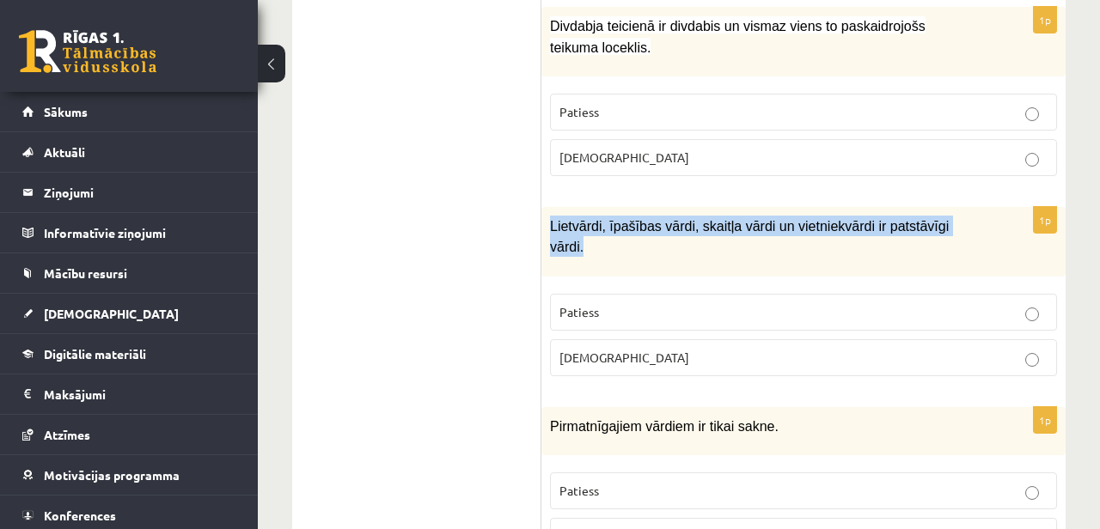
drag, startPoint x: 597, startPoint y: 204, endPoint x: 546, endPoint y: 183, distance: 55.5
click at [546, 207] on div "Lietvārdi, īpašības vārdi, skaitļa vārdi un vietniekvārdi ir patstāvīgi vārdi." at bounding box center [804, 242] width 524 height 70
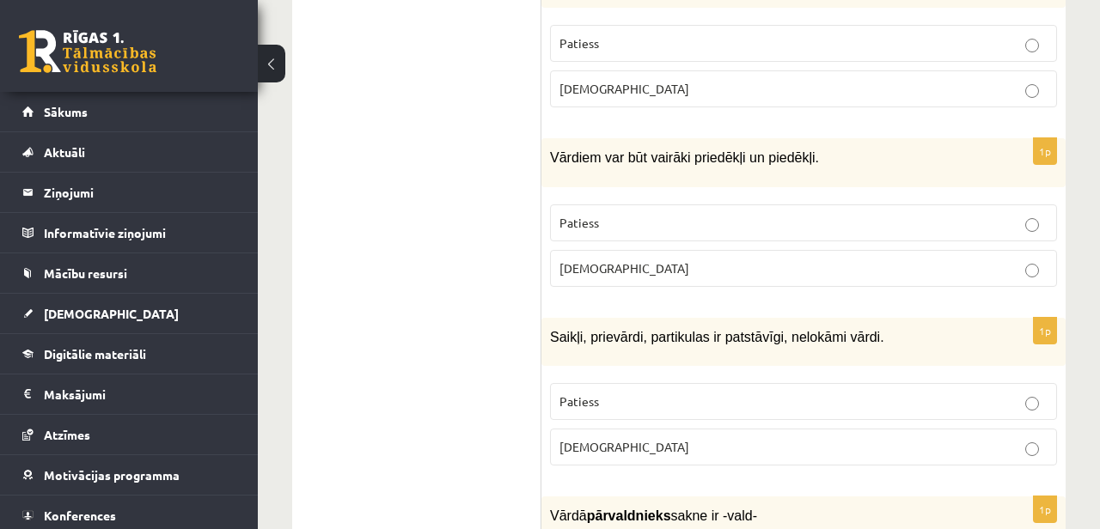
scroll to position [3599, 0]
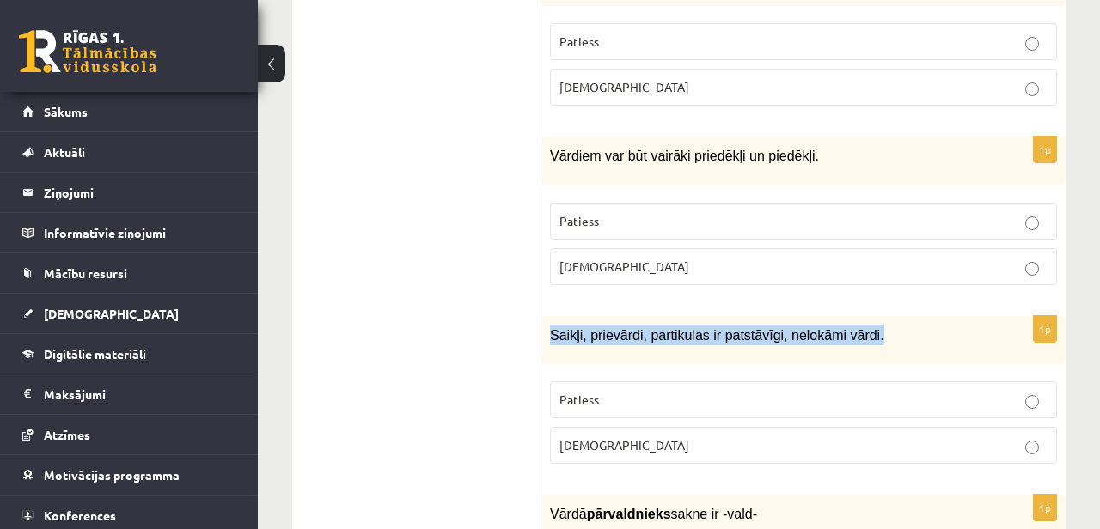
drag, startPoint x: 551, startPoint y: 301, endPoint x: 890, endPoint y: 295, distance: 338.7
click at [890, 325] on p "Saikļi, prievārdi, partikulas ir patstāvīgi, nelokāmi vārdi." at bounding box center [760, 335] width 421 height 21
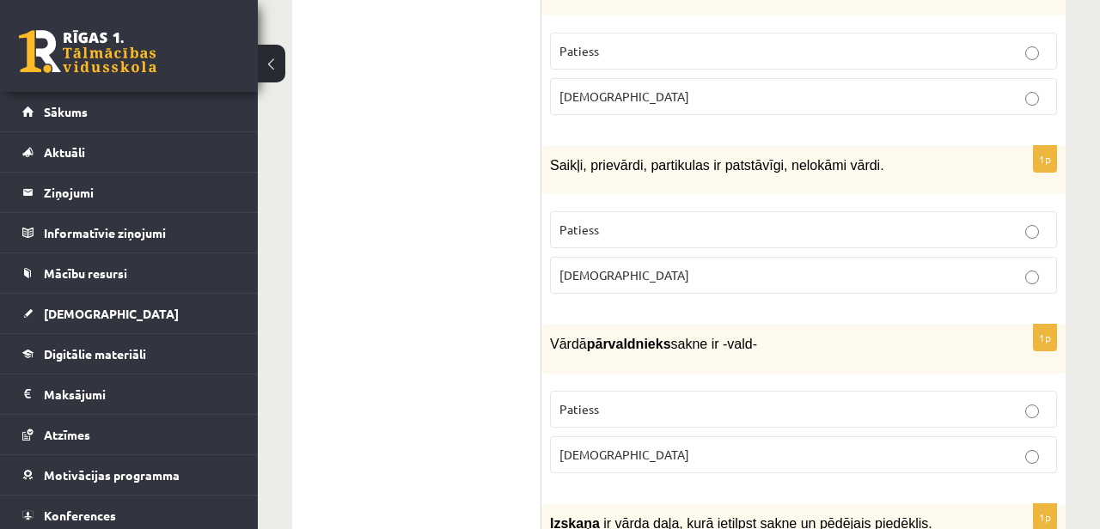
scroll to position [3768, 0]
click at [625, 267] on p "Aplams" at bounding box center [804, 276] width 488 height 18
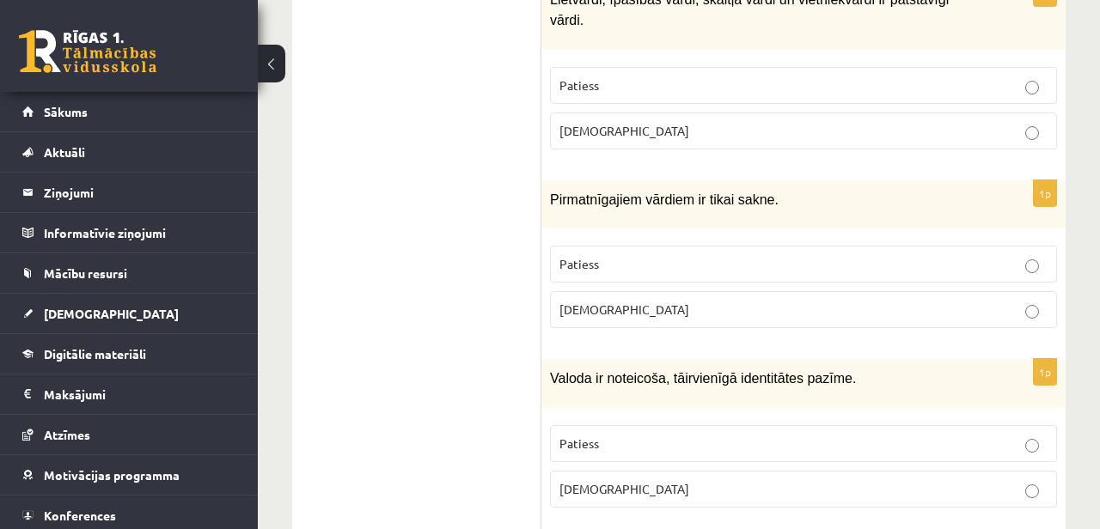
scroll to position [4850, 0]
drag, startPoint x: 776, startPoint y: 161, endPoint x: 493, endPoint y: 137, distance: 283.8
click at [547, 181] on div "Pirmatnīgajiem vārdiem ir tikai sakne." at bounding box center [804, 205] width 524 height 48
drag, startPoint x: 550, startPoint y: 158, endPoint x: 692, endPoint y: 157, distance: 141.8
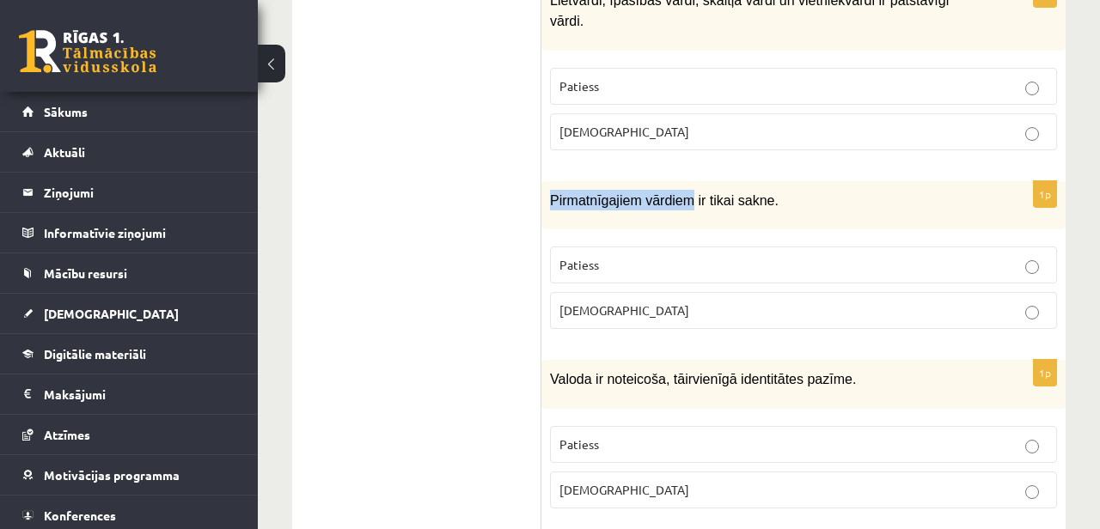
click at [692, 193] on span "Pirmatnīgajiem vārdiem ir tikai sakne." at bounding box center [664, 200] width 229 height 15
click at [571, 190] on p "Pirmatnīgajiem vārdiem ir tikai sakne." at bounding box center [760, 200] width 421 height 21
drag, startPoint x: 554, startPoint y: 155, endPoint x: 630, endPoint y: 155, distance: 76.5
click at [612, 193] on span "Pirmatnīgajiem vārdiem ir tikai sakne." at bounding box center [664, 200] width 229 height 15
click at [707, 193] on span "Pirmatnīgajiem vārdiem ir tikai sakne." at bounding box center [664, 200] width 229 height 15
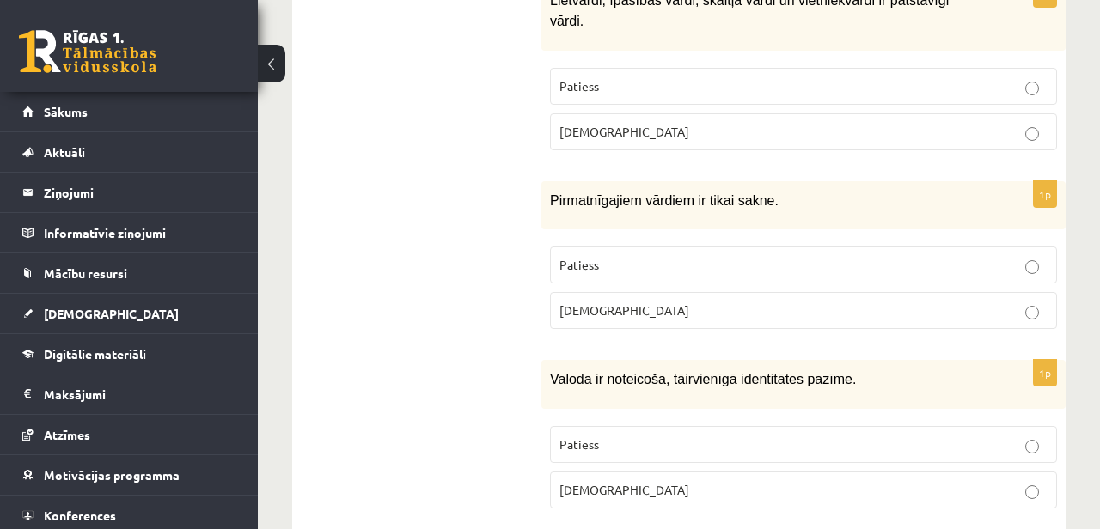
drag, startPoint x: 782, startPoint y: 160, endPoint x: 539, endPoint y: 159, distance: 243.3
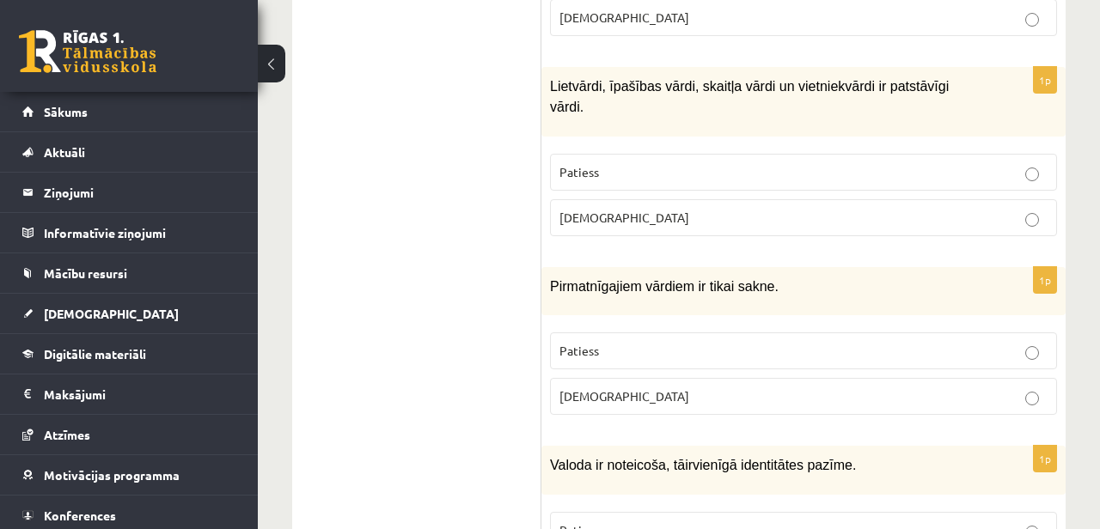
scroll to position [4792, 0]
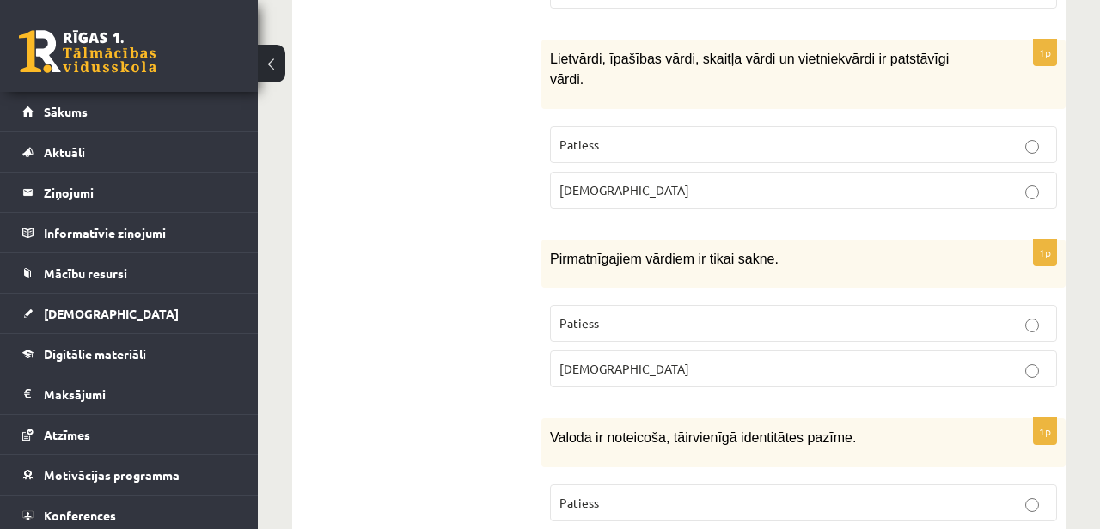
drag, startPoint x: 548, startPoint y: 210, endPoint x: 780, endPoint y: 209, distance: 232.1
click at [780, 240] on div "Pirmatnīgajiem vārdiem ir tikai sakne." at bounding box center [804, 264] width 524 height 48
click at [585, 305] on label "Patiess" at bounding box center [803, 323] width 507 height 37
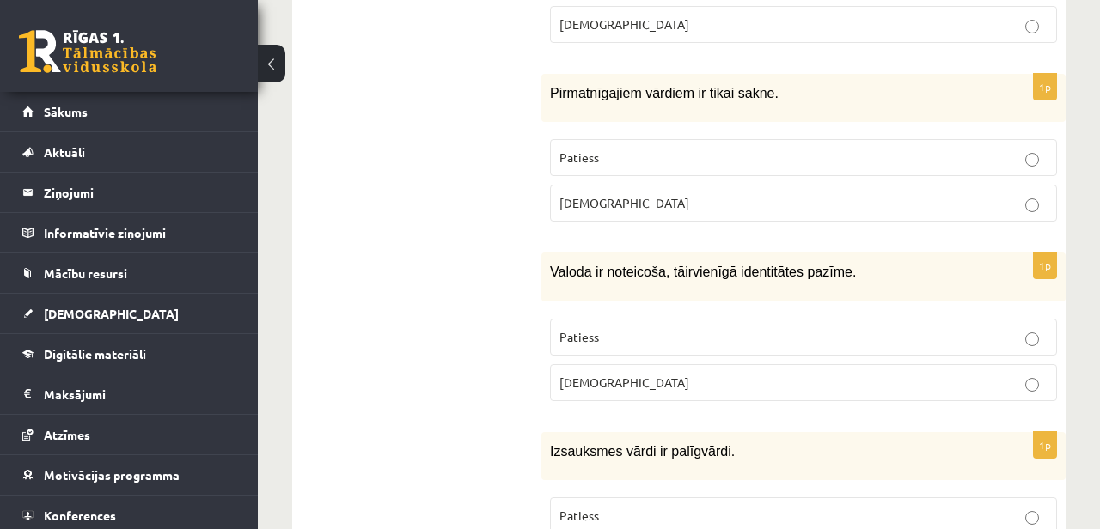
scroll to position [4959, 0]
click at [658, 373] on p "Aplams" at bounding box center [804, 382] width 488 height 18
drag, startPoint x: 550, startPoint y: 226, endPoint x: 889, endPoint y: 231, distance: 338.7
click at [889, 260] on p "Valoda ir noteicoša, tā ir vienīgā identitātes pazīme." at bounding box center [760, 270] width 421 height 21
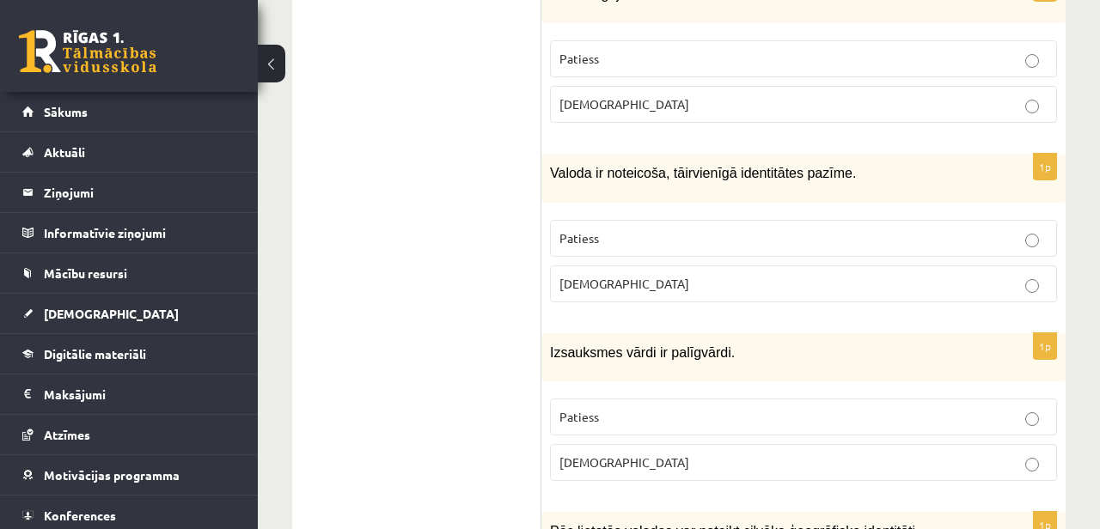
scroll to position [5063, 0]
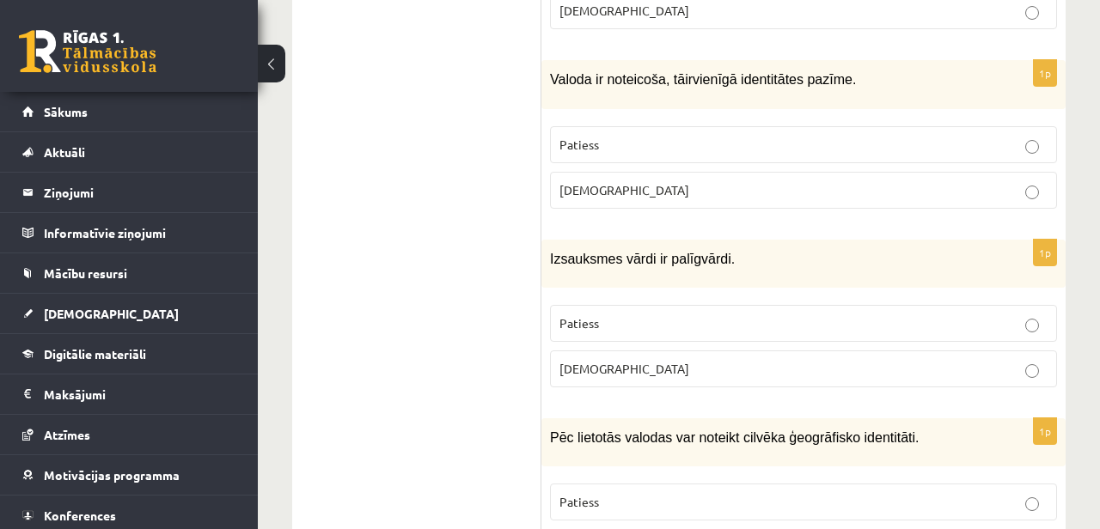
scroll to position [5156, 0]
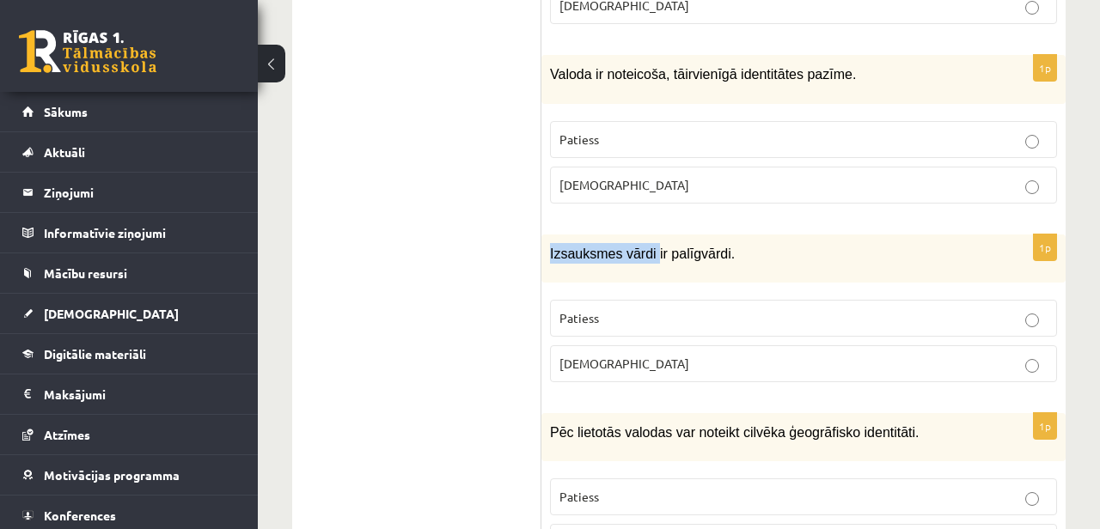
drag, startPoint x: 551, startPoint y: 205, endPoint x: 658, endPoint y: 210, distance: 107.6
click at [658, 247] on span "Izsauksmes vārdi ir palīgvārdi." at bounding box center [642, 254] width 185 height 15
click at [703, 235] on div "Izsauksmes vārdi ir palīgvārdi." at bounding box center [804, 259] width 524 height 48
drag, startPoint x: 740, startPoint y: 206, endPoint x: 536, endPoint y: 207, distance: 203.7
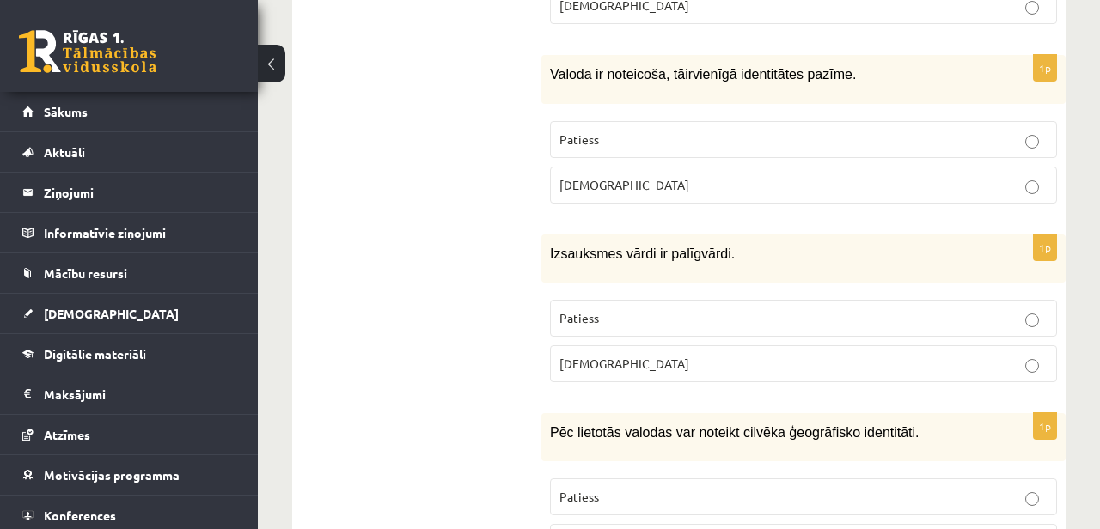
click at [626, 247] on span "Izsauksmes vārdi ir palīgvārdi." at bounding box center [642, 254] width 185 height 15
drag, startPoint x: 749, startPoint y: 208, endPoint x: 539, endPoint y: 203, distance: 209.8
click at [575, 309] on p "Patiess" at bounding box center [804, 318] width 488 height 18
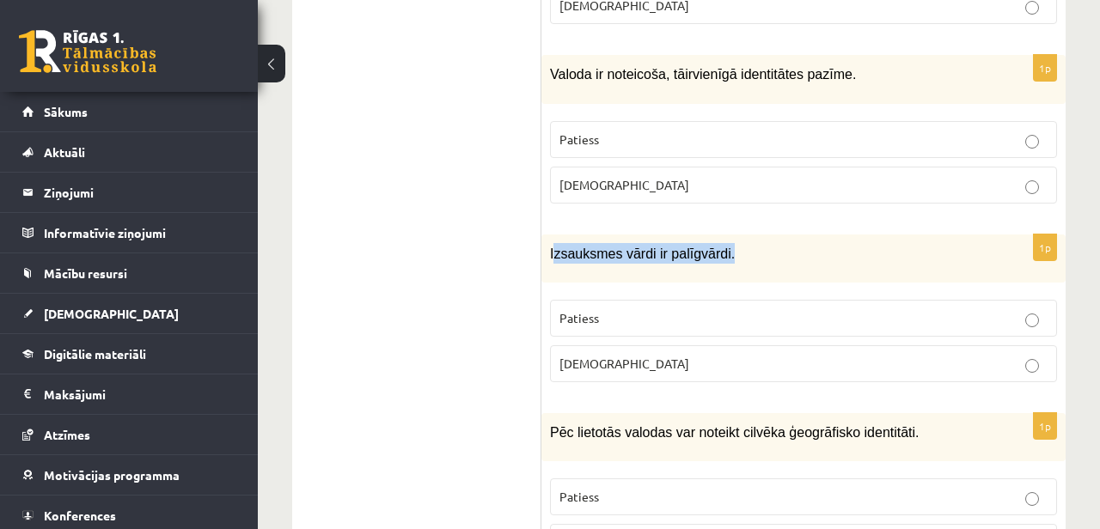
drag, startPoint x: 553, startPoint y: 208, endPoint x: 744, endPoint y: 200, distance: 191.8
click at [744, 243] on p "Izsauksmes vārdi ir palīgvārdi." at bounding box center [760, 253] width 421 height 21
drag, startPoint x: 739, startPoint y: 202, endPoint x: 547, endPoint y: 212, distance: 192.8
click at [547, 235] on div "Izsauksmes vārdi ir palīgvārdi." at bounding box center [804, 259] width 524 height 48
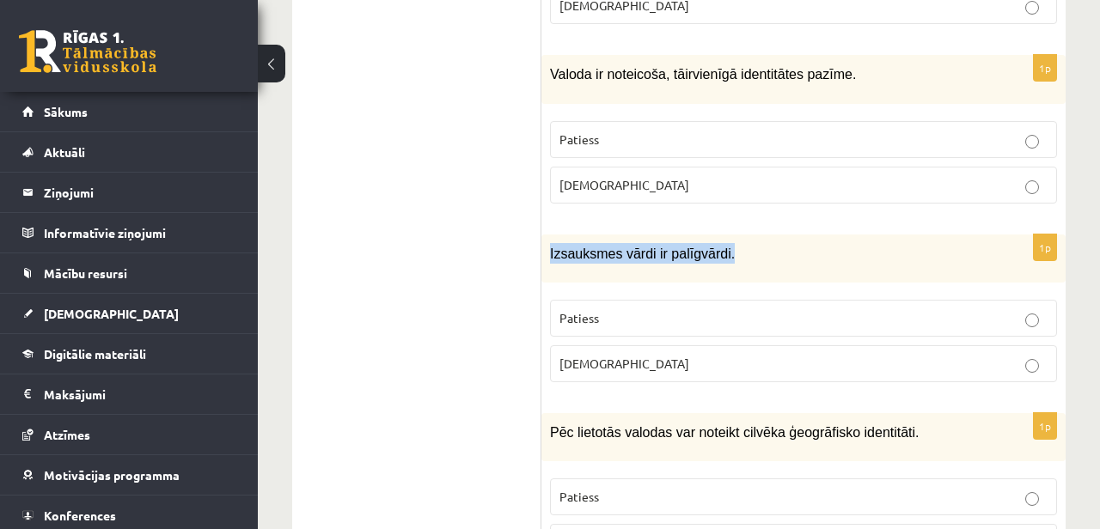
click at [554, 235] on div "Izsauksmes vārdi ir palīgvārdi." at bounding box center [804, 259] width 524 height 48
drag, startPoint x: 744, startPoint y: 207, endPoint x: 597, endPoint y: 198, distance: 148.1
click at [597, 243] on p "Izsauksmes vārdi ir palīgvārdi." at bounding box center [760, 253] width 421 height 21
click at [631, 235] on div "Izsauksmes vārdi ir palīgvārdi." at bounding box center [804, 259] width 524 height 48
click at [615, 355] on p "Aplams" at bounding box center [804, 364] width 488 height 18
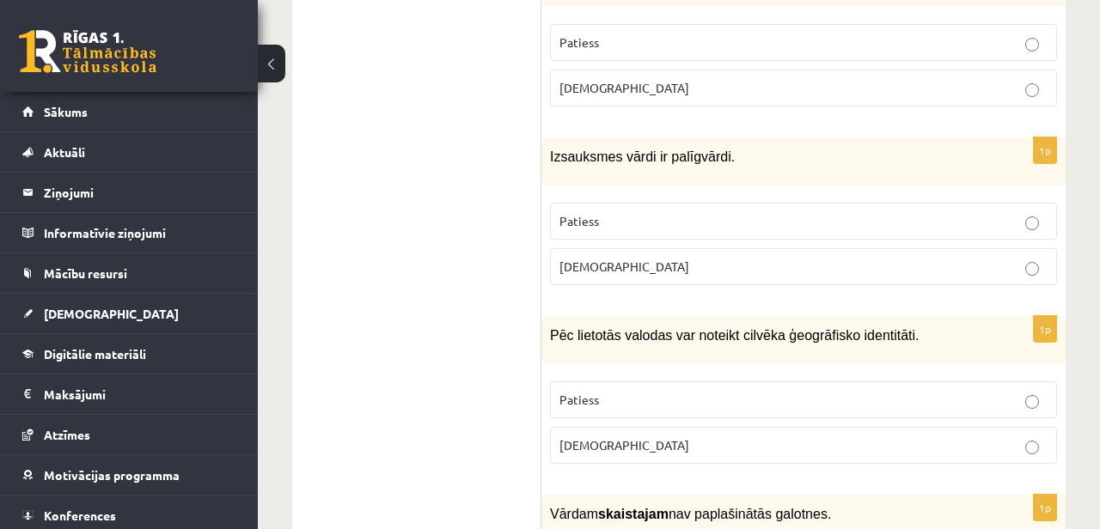
scroll to position [5382, 0]
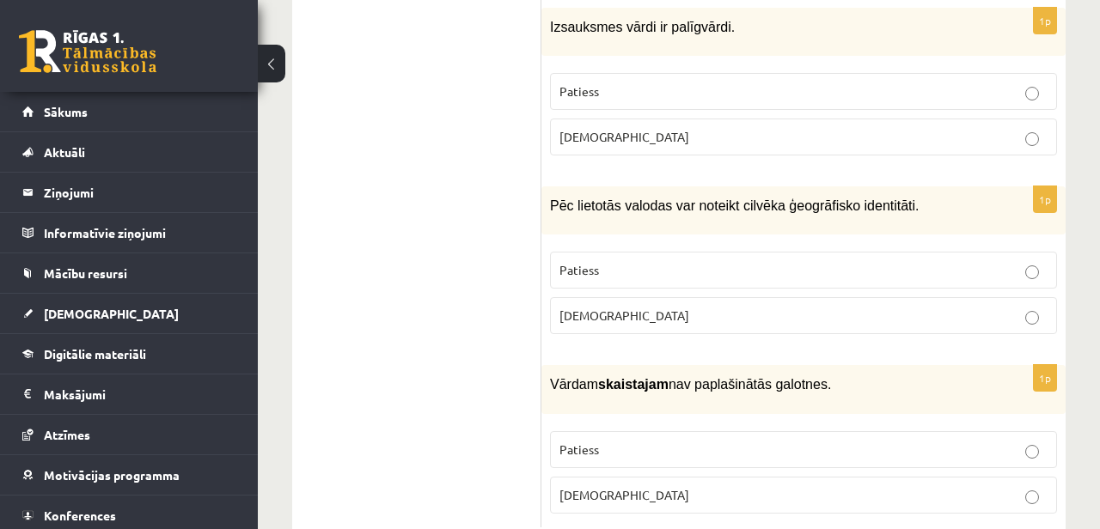
click at [745, 261] on p "Patiess" at bounding box center [804, 270] width 488 height 18
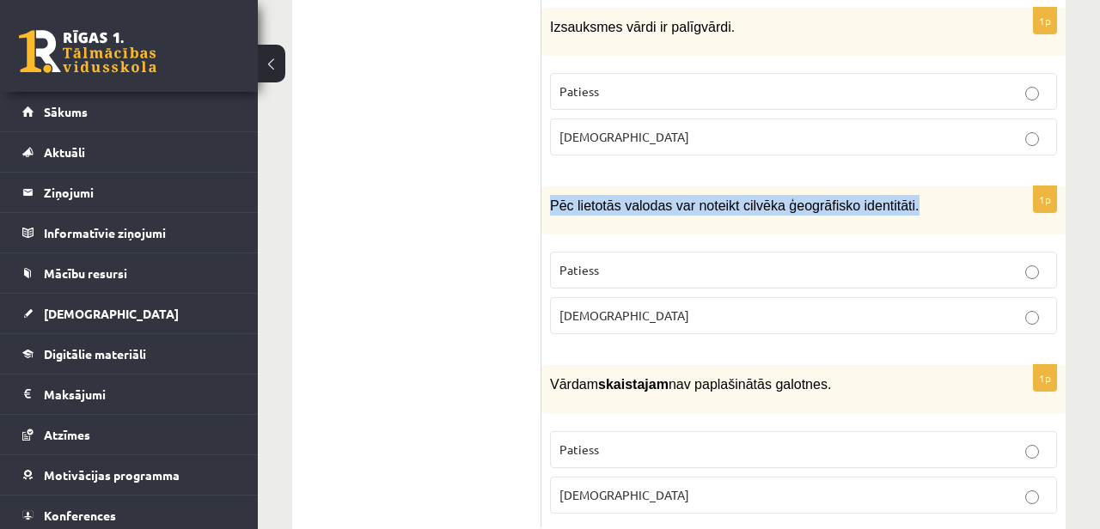
drag, startPoint x: 933, startPoint y: 164, endPoint x: 548, endPoint y: 159, distance: 384.2
click at [548, 187] on div "Pēc lietotās valodas var noteikt cilvēka ģeogrāfisko identitāti." at bounding box center [804, 211] width 524 height 48
click at [627, 199] on span "Pēc lietotās valodas var noteikt cilvēka ģeogrāfisko identitāti." at bounding box center [735, 206] width 370 height 15
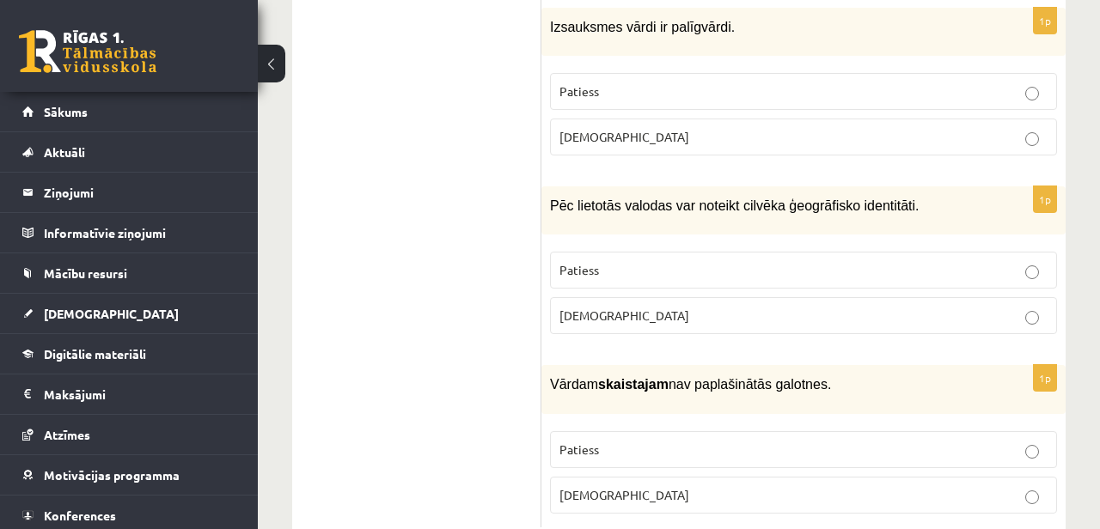
drag, startPoint x: 703, startPoint y: 334, endPoint x: 837, endPoint y: 340, distance: 134.3
click at [831, 377] on span "Vārdam skaistajam nav paplašinātās galotnes." at bounding box center [690, 384] width 281 height 15
click at [640, 365] on div "Vārdam skaistajam nav paplašinātās galotnes." at bounding box center [804, 389] width 524 height 48
click at [651, 487] on p "Aplams" at bounding box center [804, 496] width 488 height 18
drag, startPoint x: 866, startPoint y: 332, endPoint x: 672, endPoint y: 312, distance: 195.3
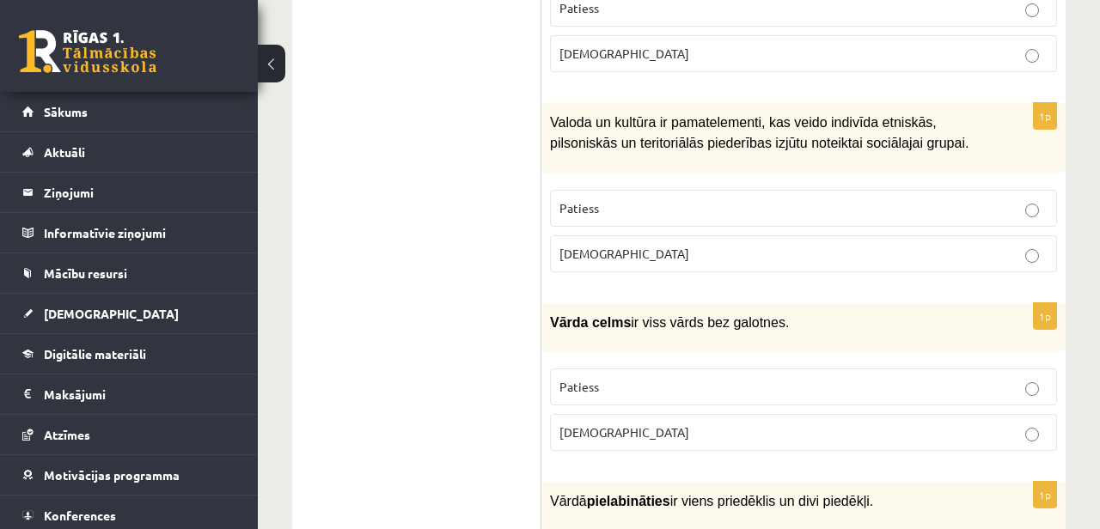
scroll to position [0, 0]
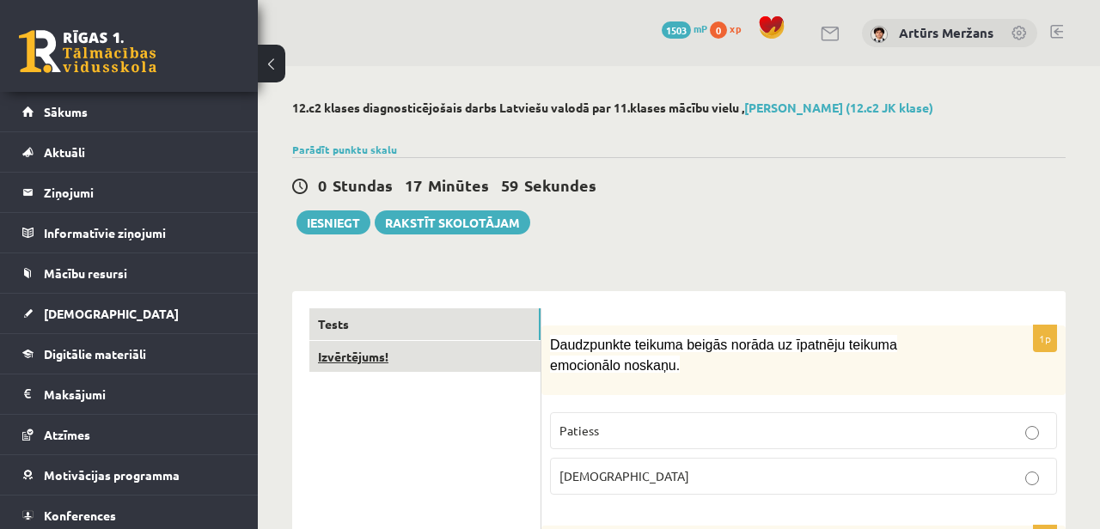
click at [364, 364] on link "Izvērtējums!" at bounding box center [424, 357] width 231 height 32
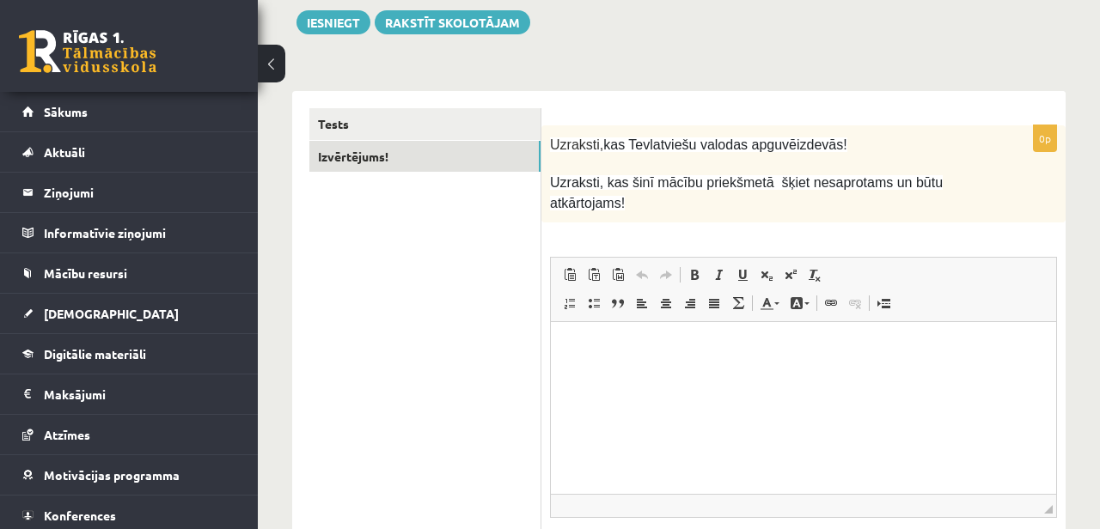
scroll to position [204, 0]
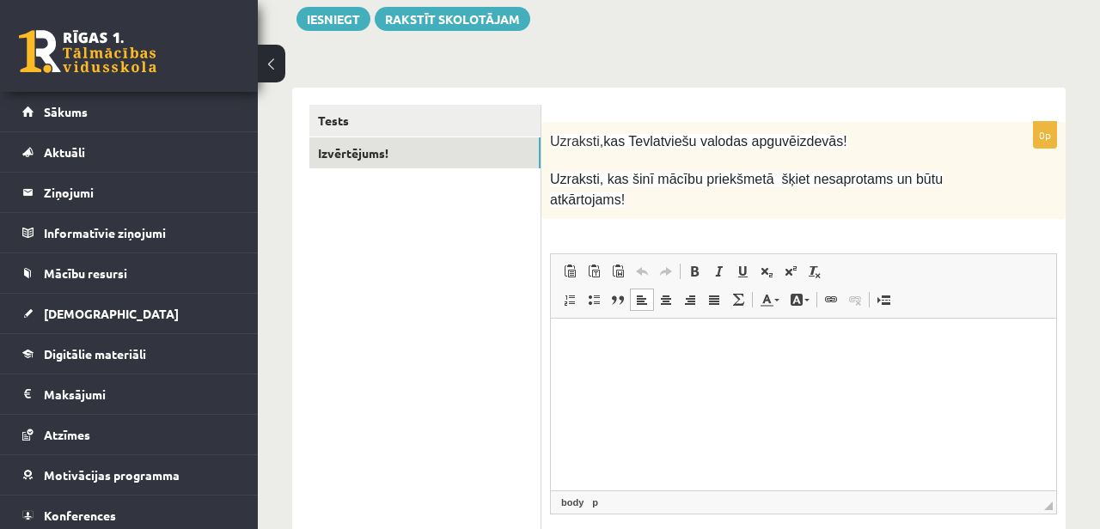
click at [638, 336] on p "Rich Text Editor, wiswyg-editor-user-answer-47024964657400" at bounding box center [803, 344] width 471 height 18
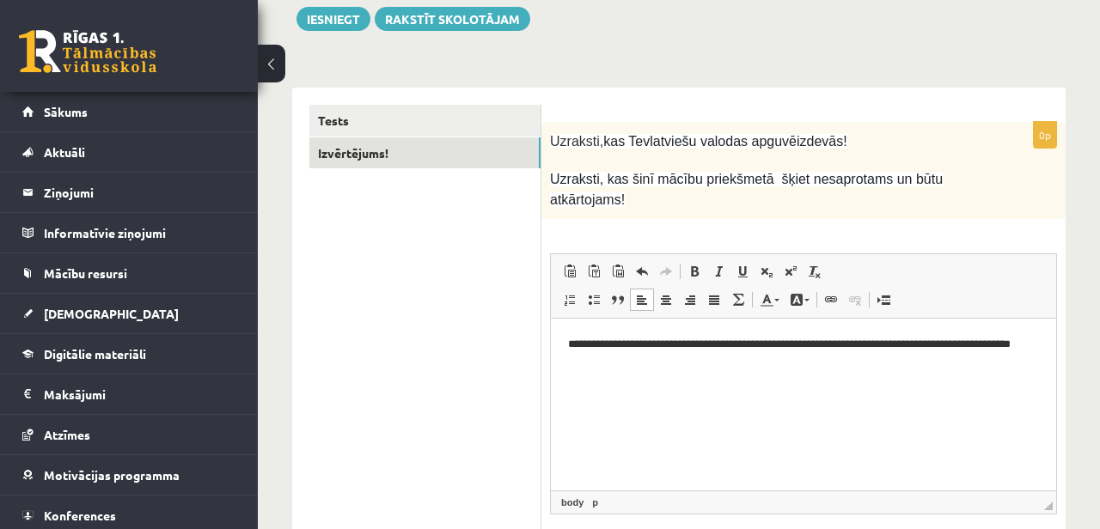
click at [1033, 346] on p "**********" at bounding box center [803, 353] width 471 height 36
click at [890, 364] on p "**********" at bounding box center [803, 353] width 471 height 36
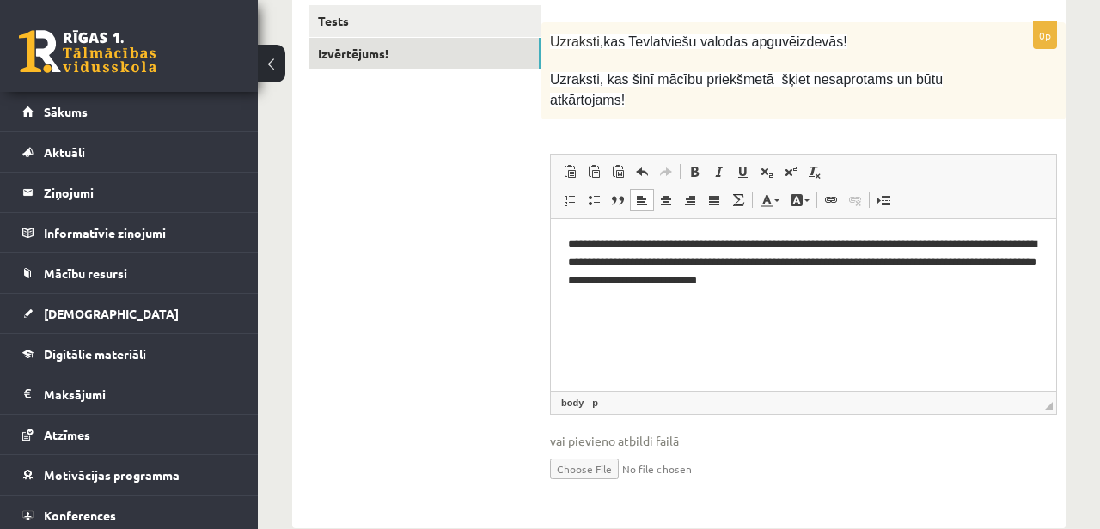
scroll to position [302, 0]
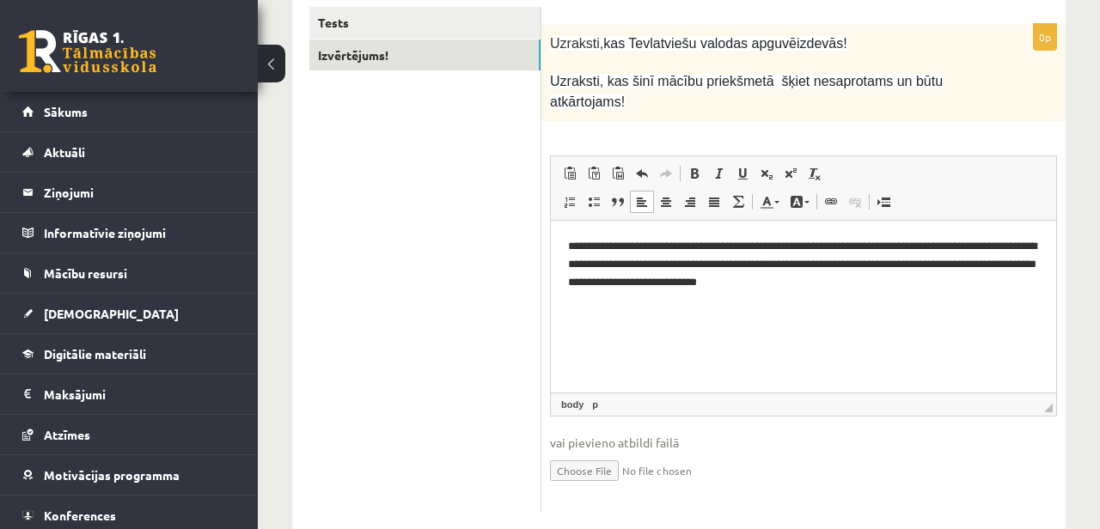
click at [737, 288] on p "**********" at bounding box center [803, 263] width 471 height 53
click at [749, 288] on p "**********" at bounding box center [803, 263] width 471 height 53
click at [799, 280] on p "**********" at bounding box center [803, 263] width 471 height 53
click at [909, 281] on p "**********" at bounding box center [803, 263] width 471 height 53
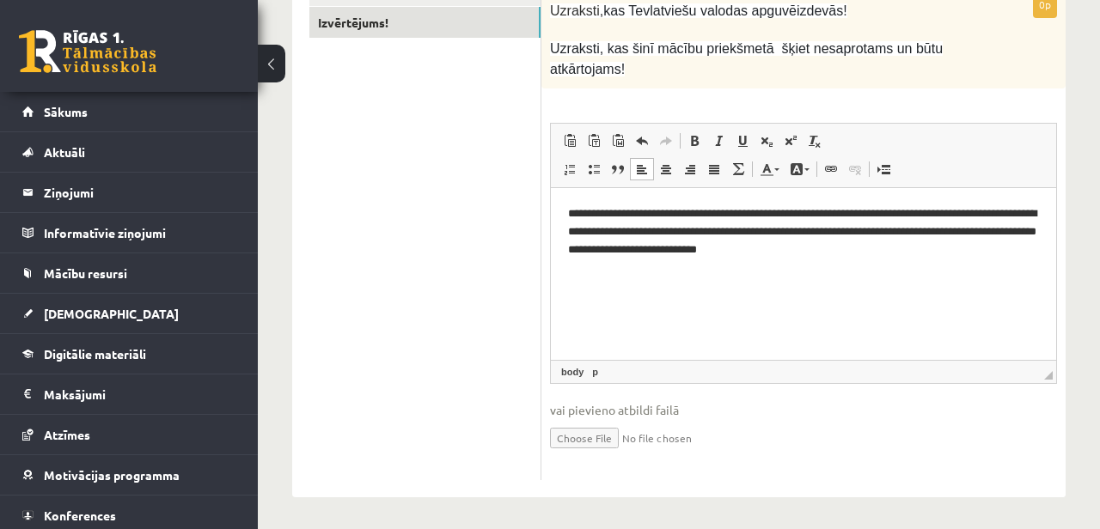
scroll to position [0, 0]
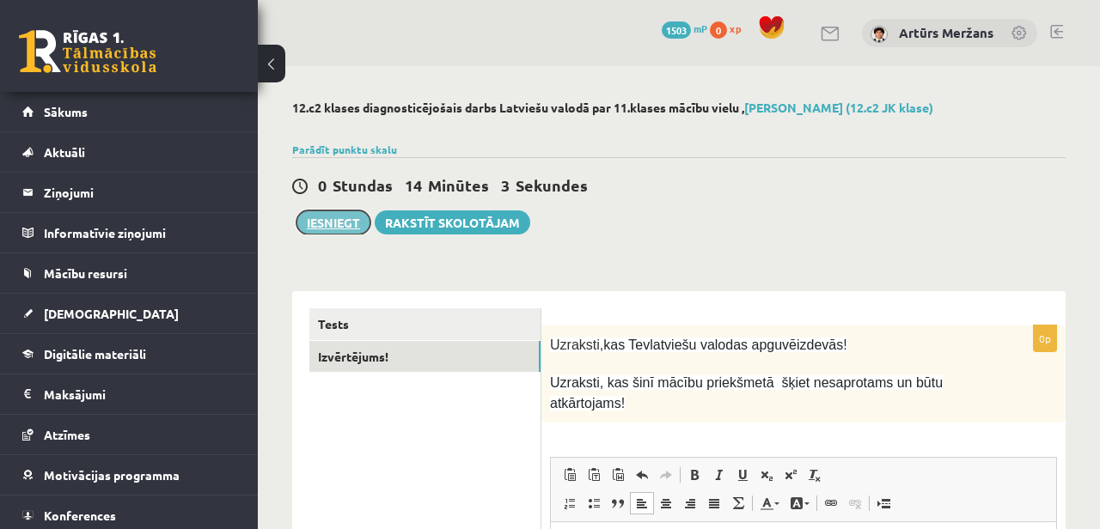
click at [346, 213] on button "Iesniegt" at bounding box center [334, 223] width 74 height 24
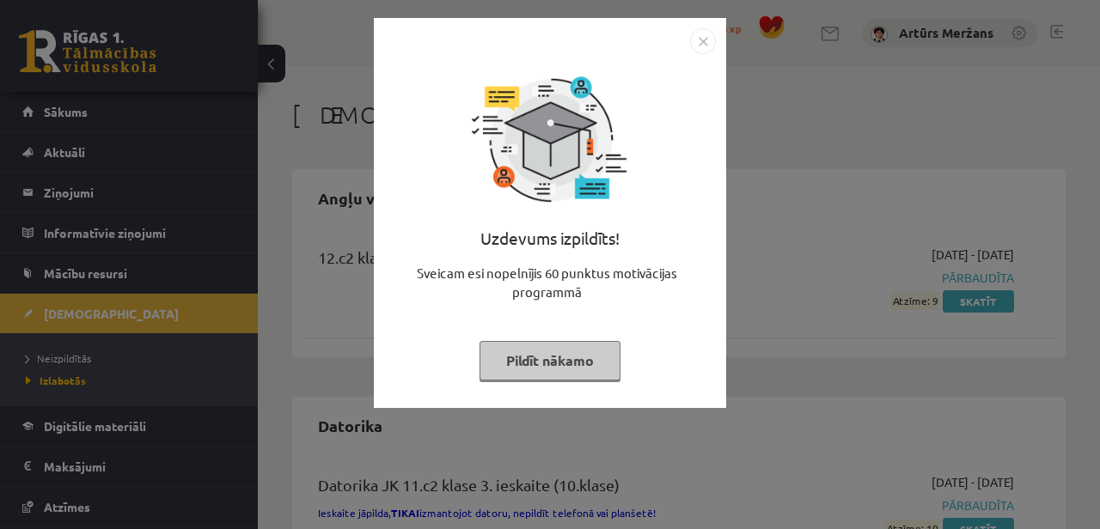
click at [587, 363] on button "Pildīt nākamo" at bounding box center [550, 361] width 141 height 40
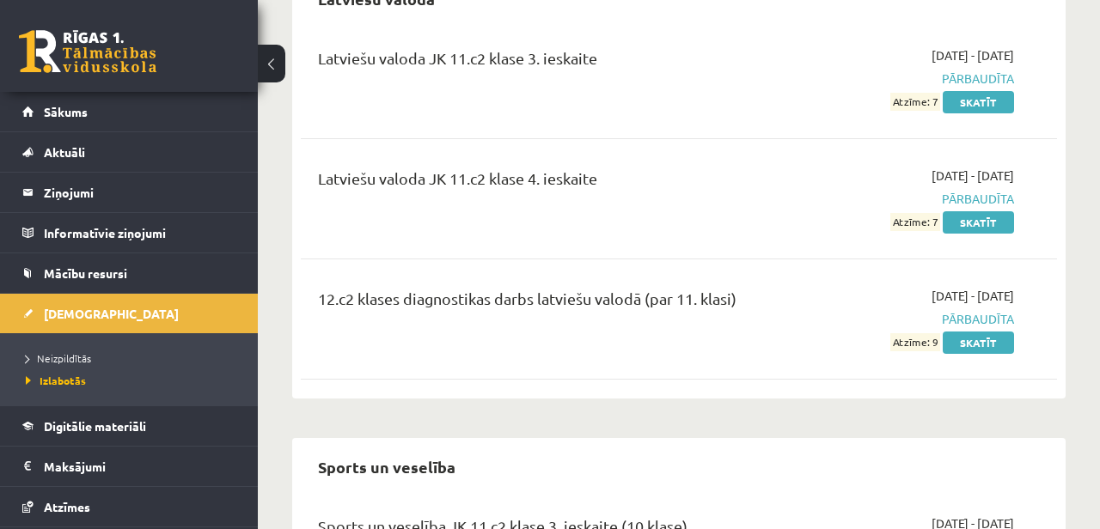
scroll to position [1484, 0]
click at [957, 333] on link "Skatīt" at bounding box center [978, 344] width 71 height 22
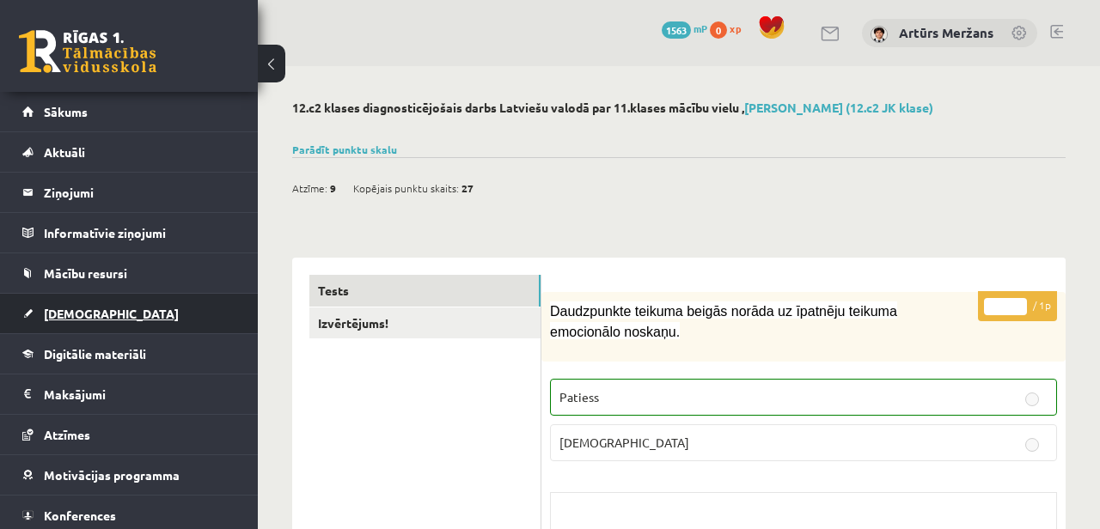
click at [96, 318] on link "[DEMOGRAPHIC_DATA]" at bounding box center [129, 314] width 214 height 40
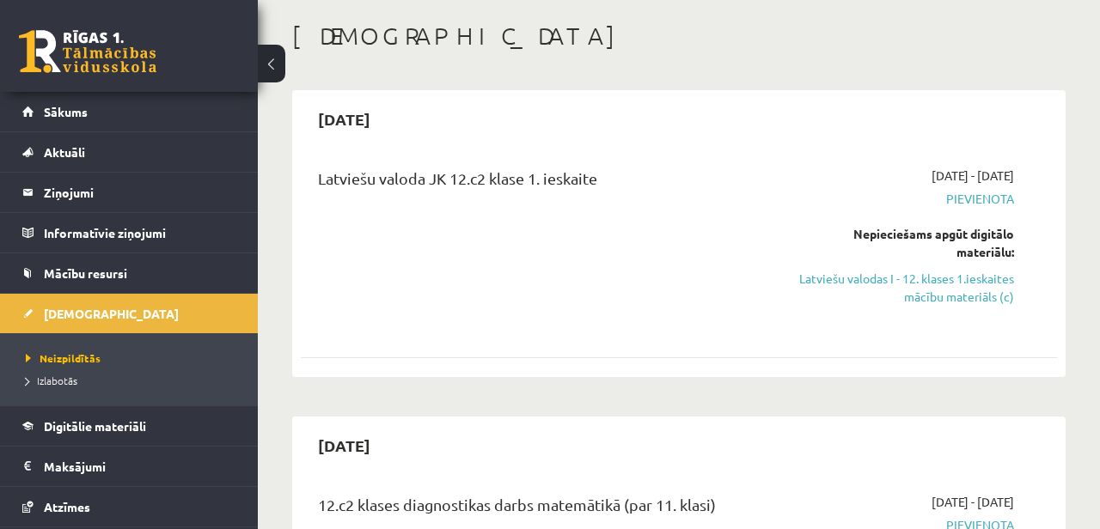
scroll to position [86, 0]
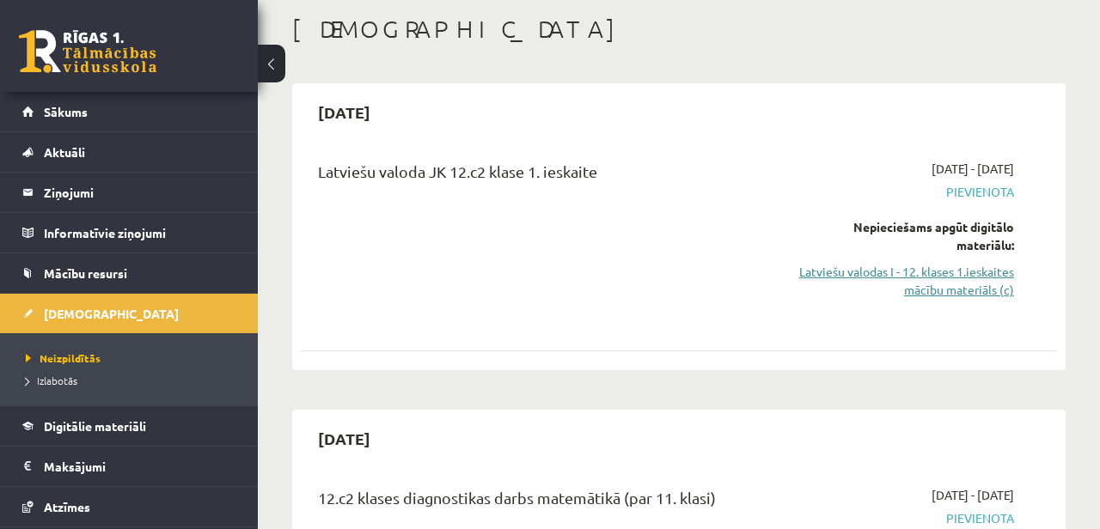
click at [901, 298] on link "Latviešu valodas I - 12. klases 1.ieskaites mācību materiāls (c)" at bounding box center [906, 281] width 215 height 36
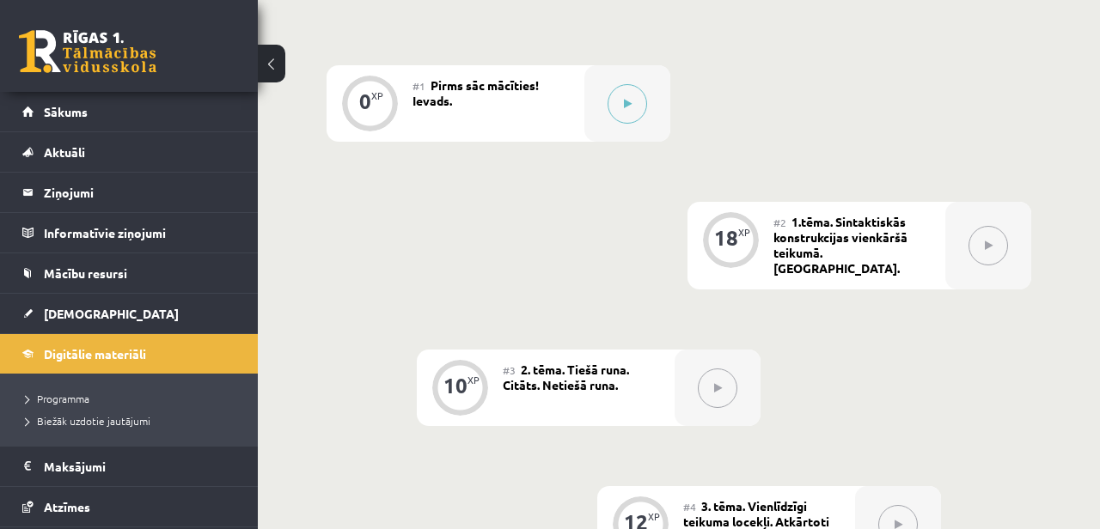
scroll to position [379, 0]
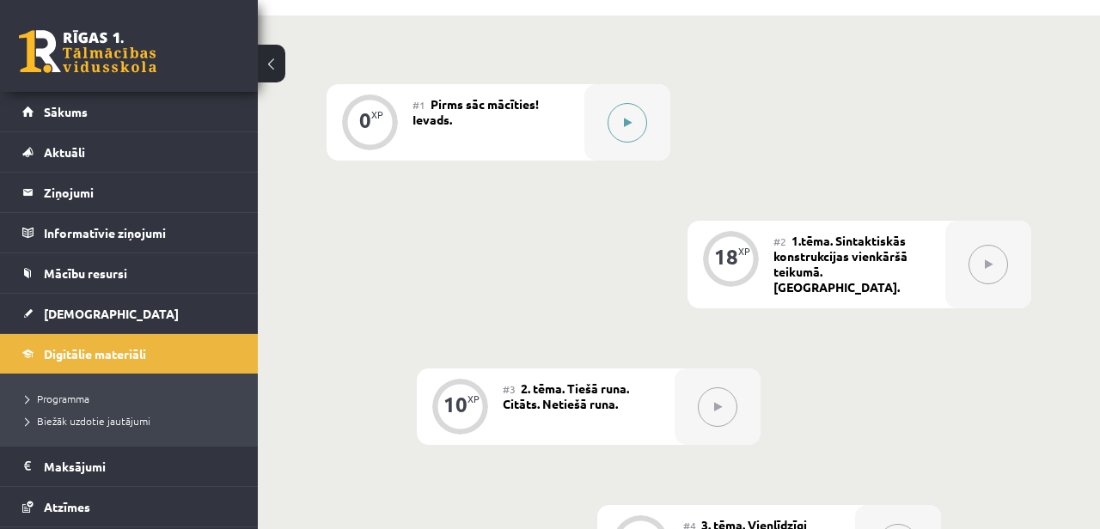
click at [649, 125] on div at bounding box center [627, 122] width 86 height 76
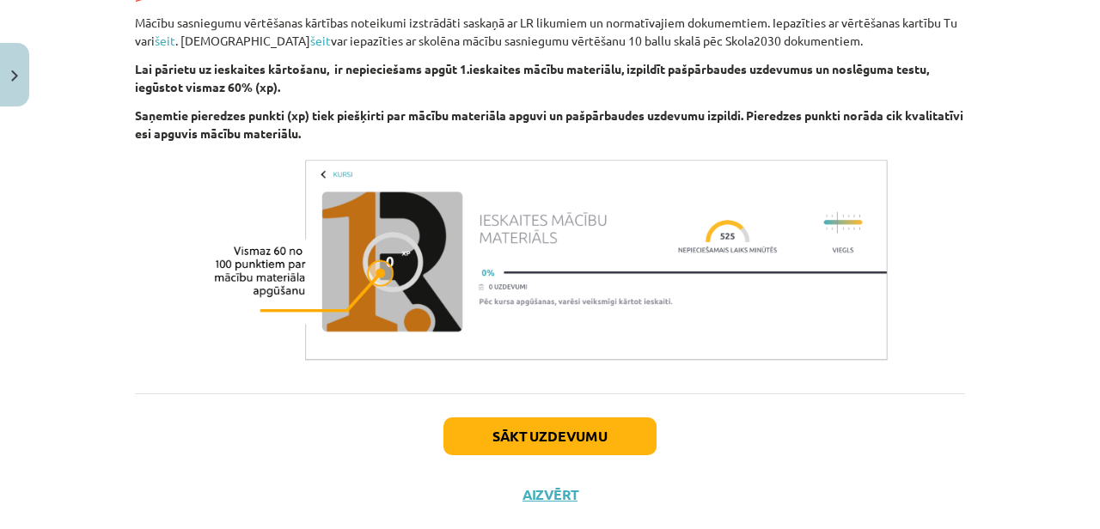
scroll to position [1161, 0]
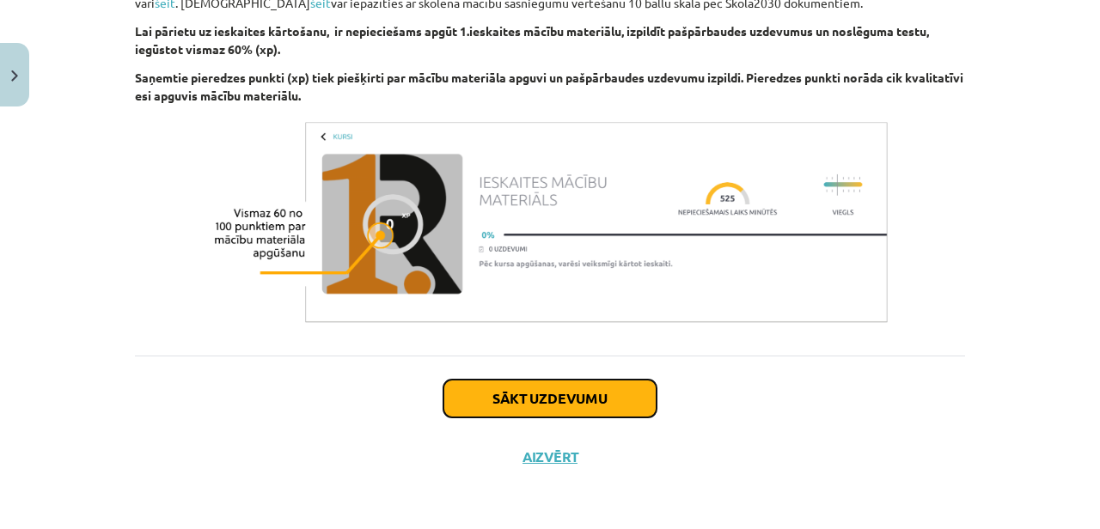
click at [538, 392] on button "Sākt uzdevumu" at bounding box center [550, 399] width 213 height 38
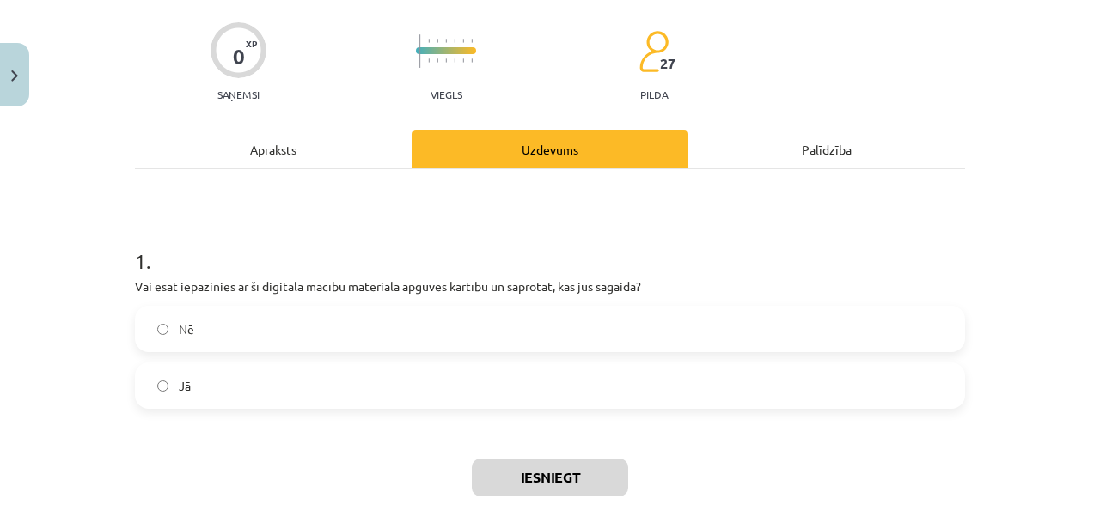
scroll to position [133, 0]
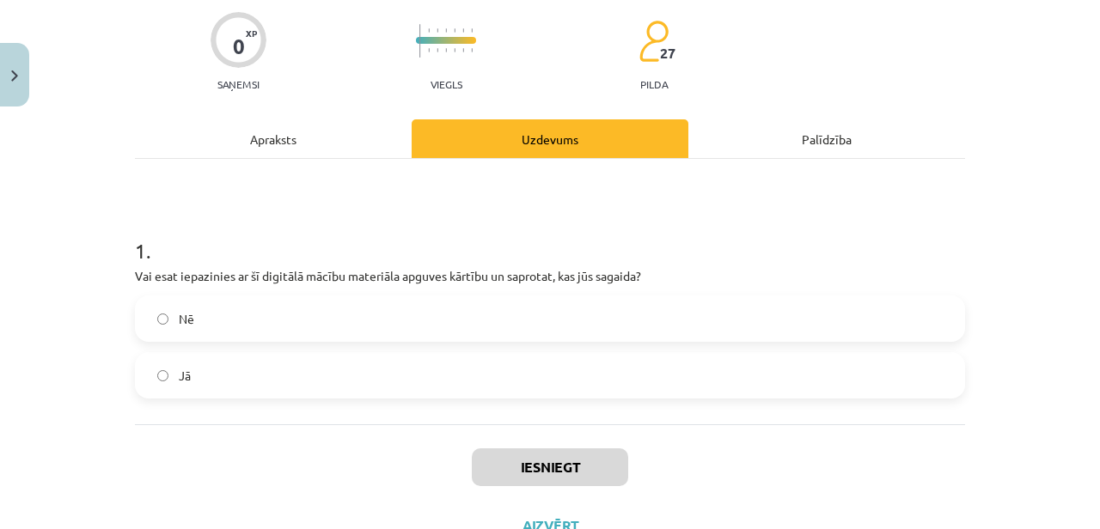
click at [315, 363] on label "Jā" at bounding box center [550, 375] width 827 height 43
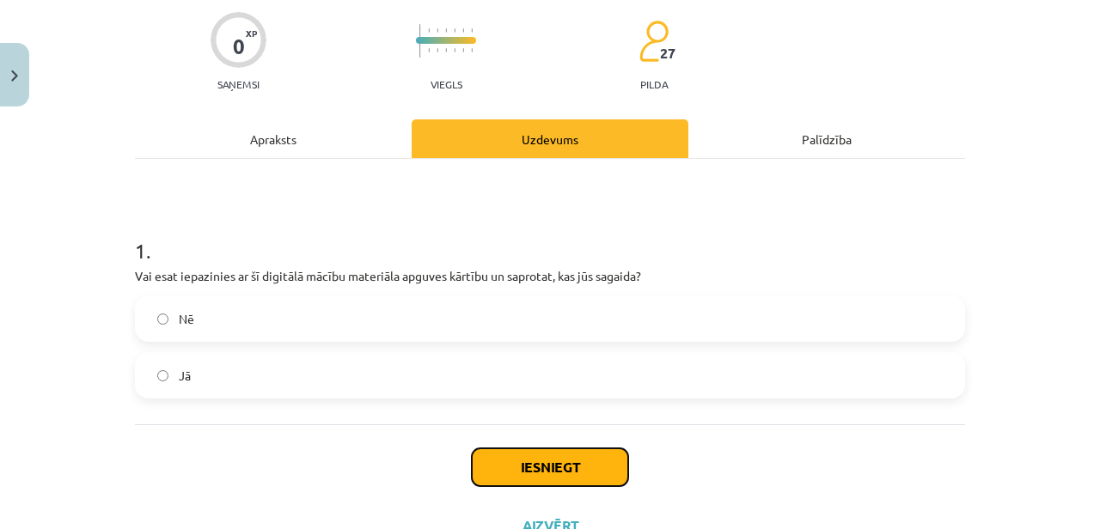
click at [548, 463] on button "Iesniegt" at bounding box center [550, 468] width 156 height 38
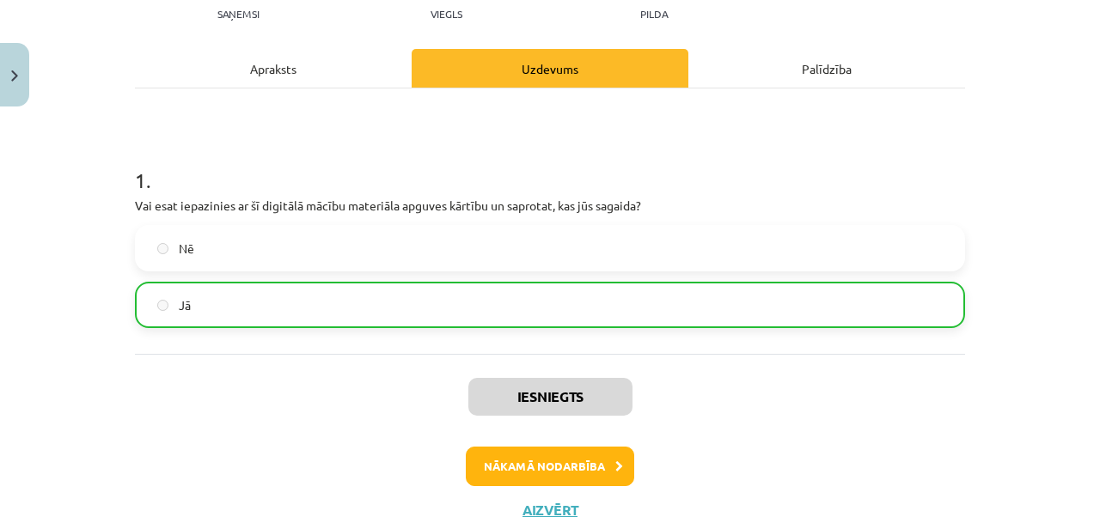
scroll to position [203, 0]
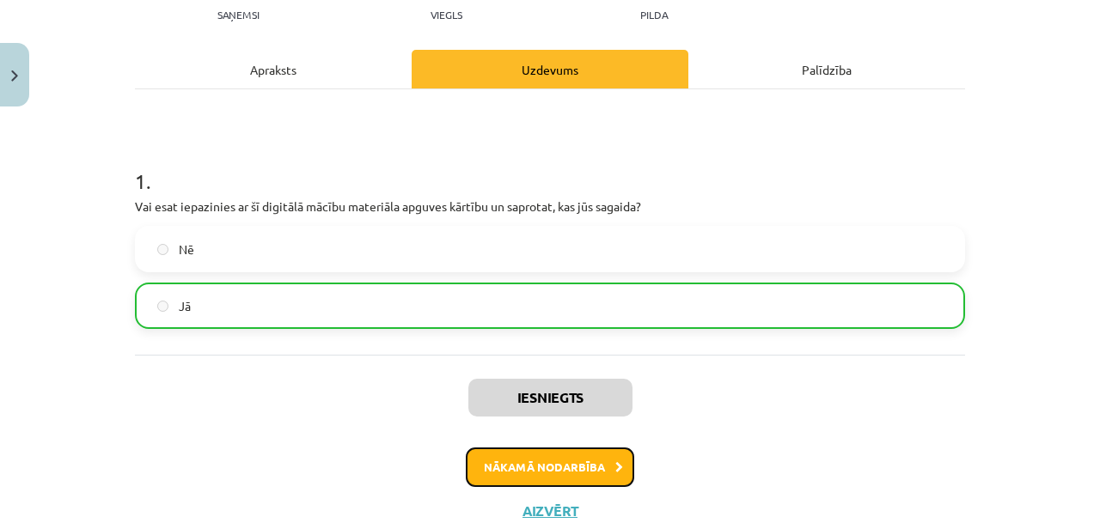
click at [546, 469] on button "Nākamā nodarbība" at bounding box center [550, 468] width 168 height 40
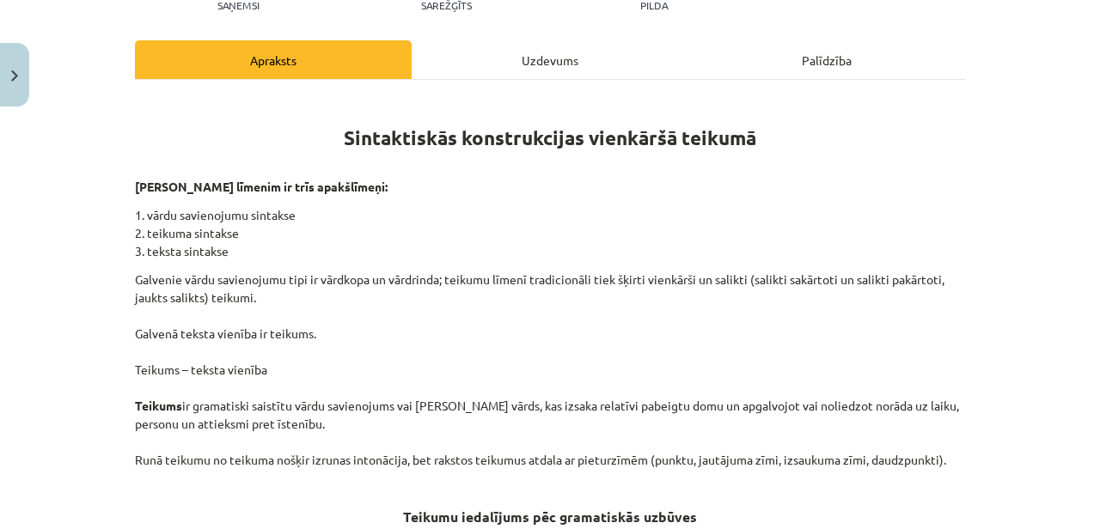
scroll to position [0, 0]
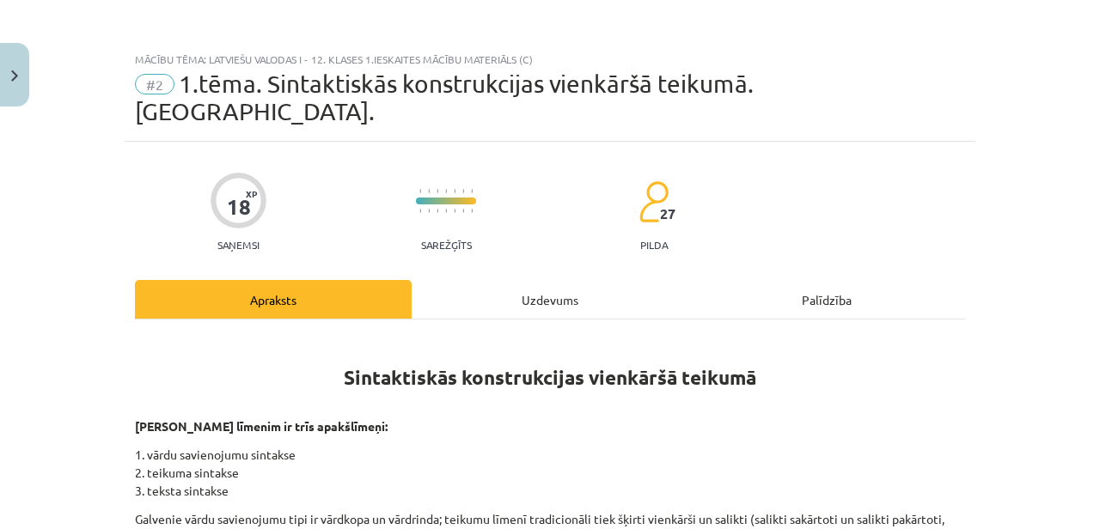
click at [535, 288] on div "Uzdevums" at bounding box center [550, 299] width 277 height 39
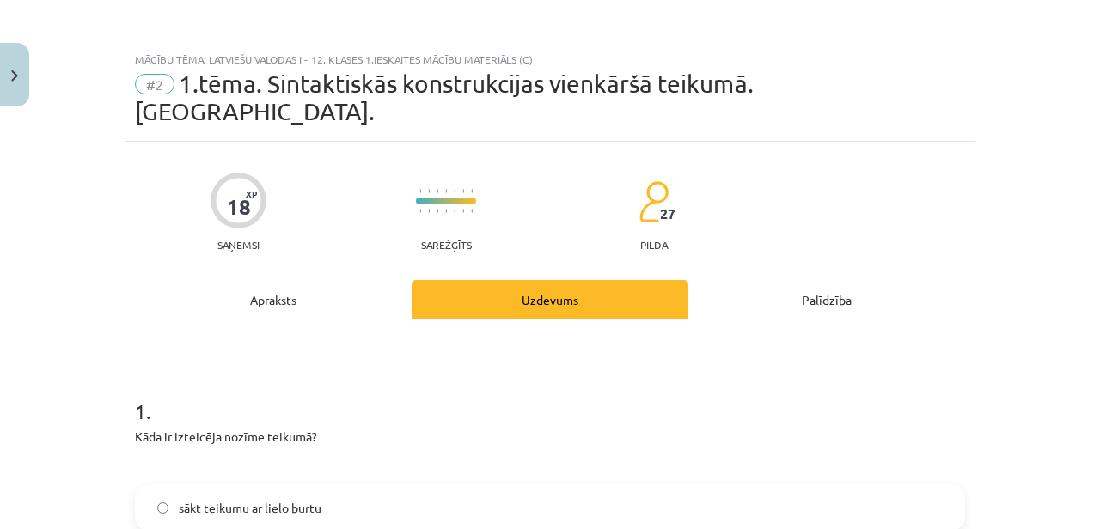
click at [276, 280] on div "Apraksts" at bounding box center [273, 299] width 277 height 39
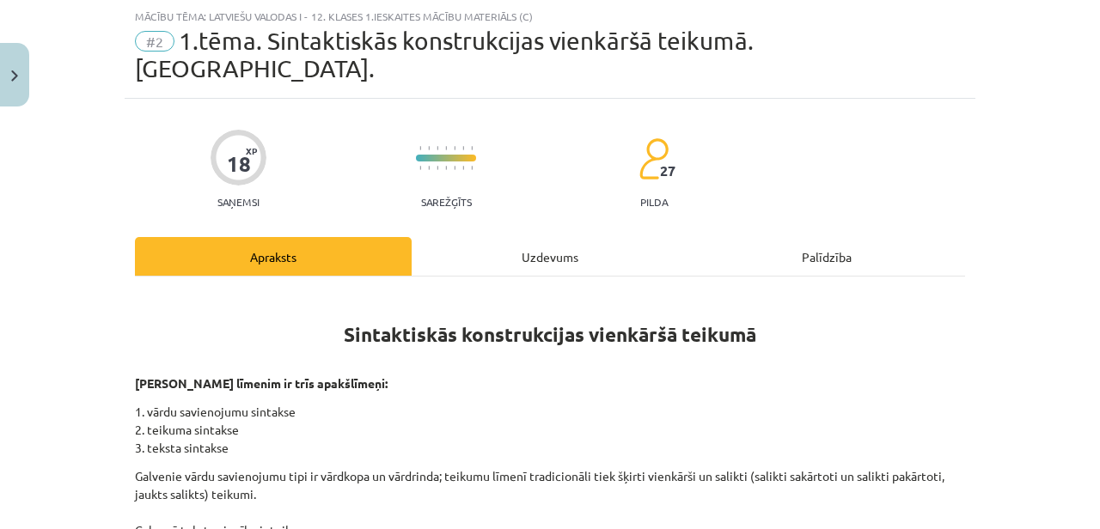
scroll to position [1335, 0]
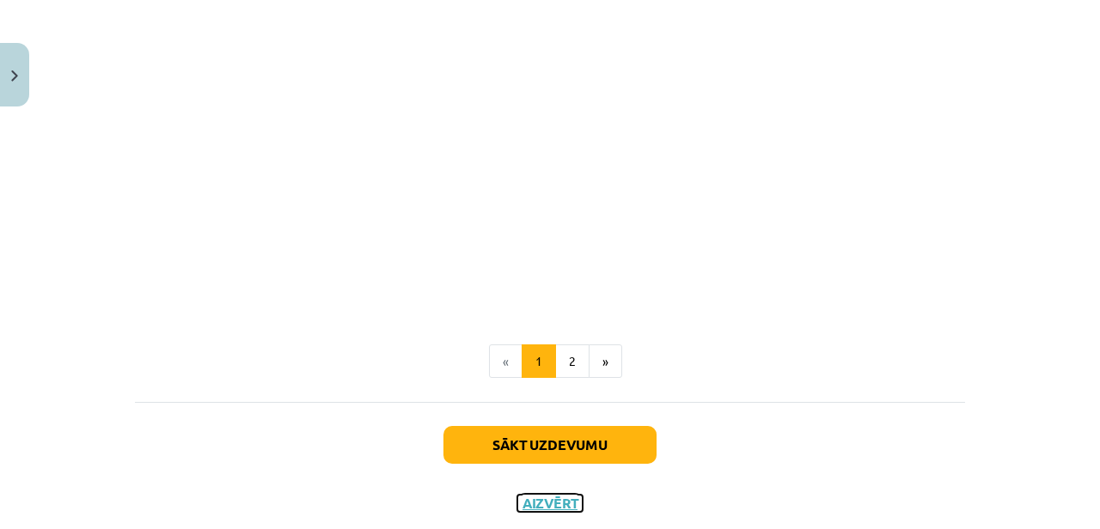
click at [553, 495] on button "Aizvērt" at bounding box center [549, 503] width 65 height 17
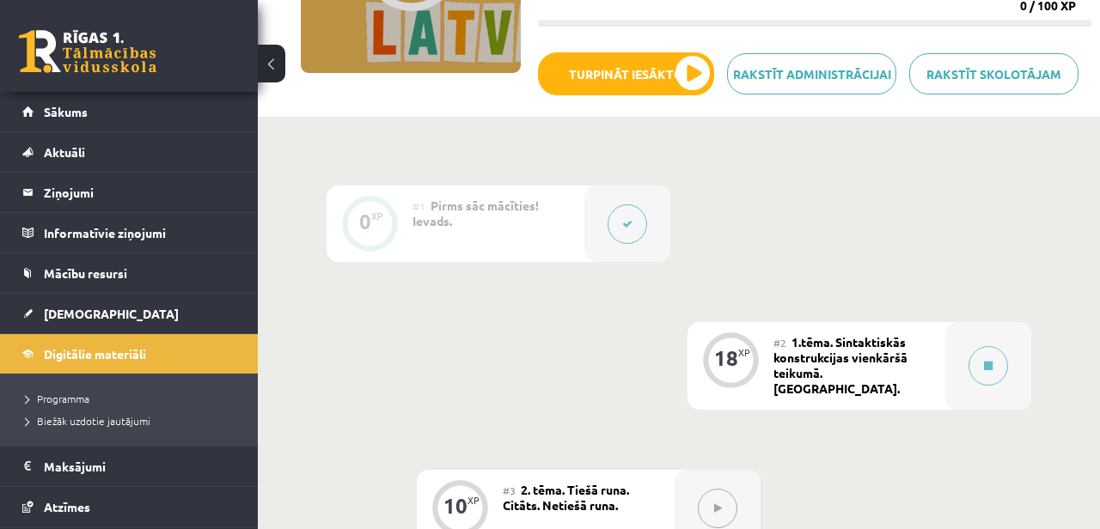
scroll to position [0, 0]
